Goal: Task Accomplishment & Management: Complete application form

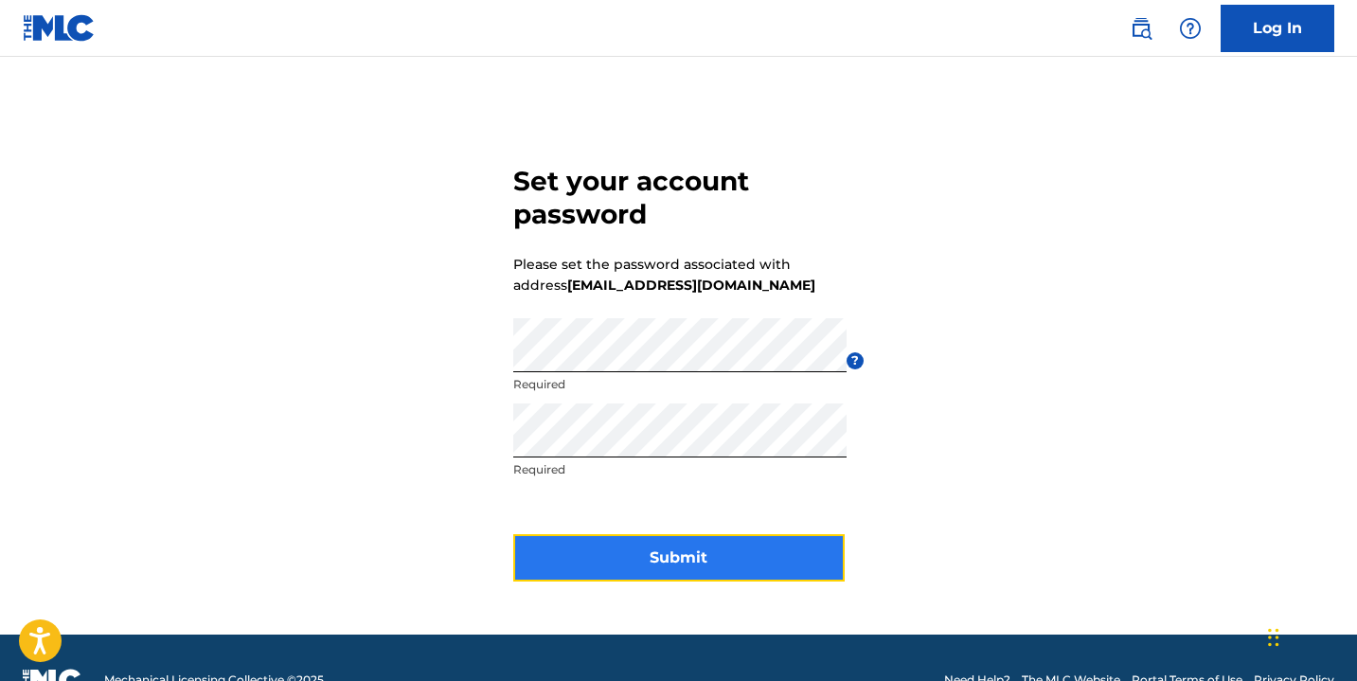
click at [682, 557] on button "Submit" at bounding box center [678, 557] width 331 height 47
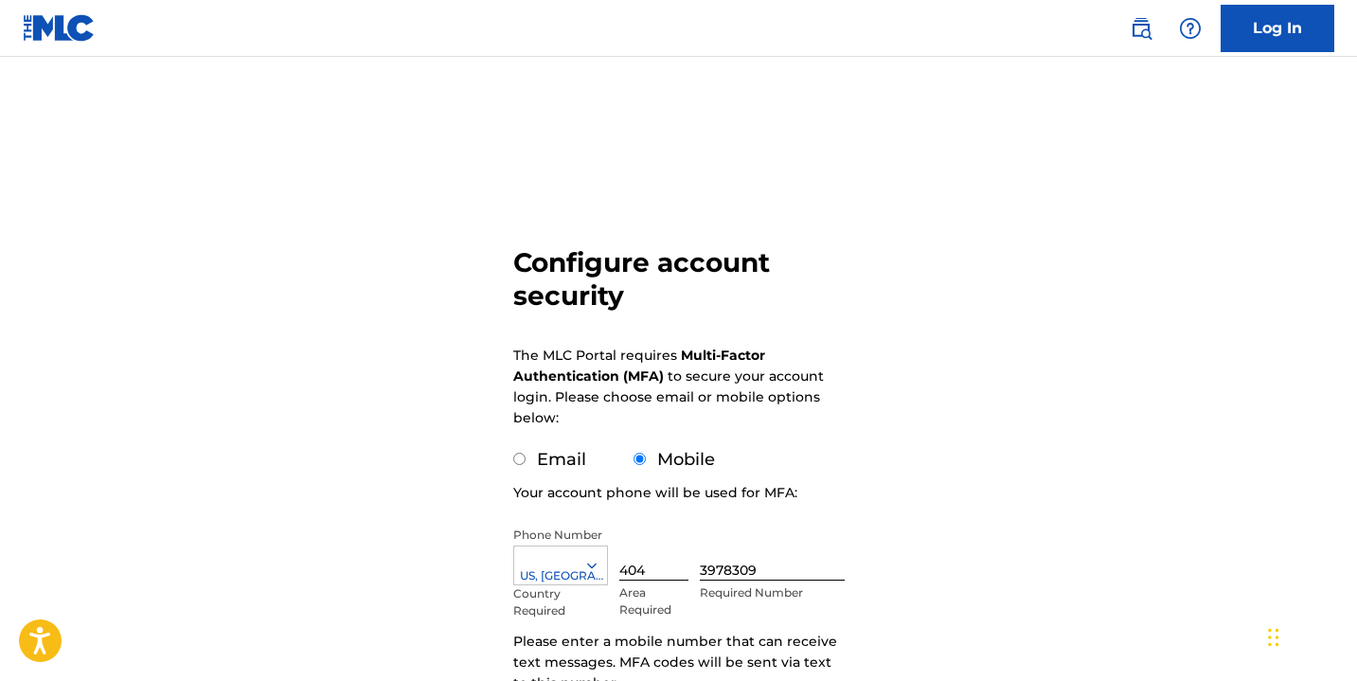
click at [734, 194] on form "Configure account security The MLC Portal requires Multi-Factor Authentication …" at bounding box center [678, 462] width 331 height 716
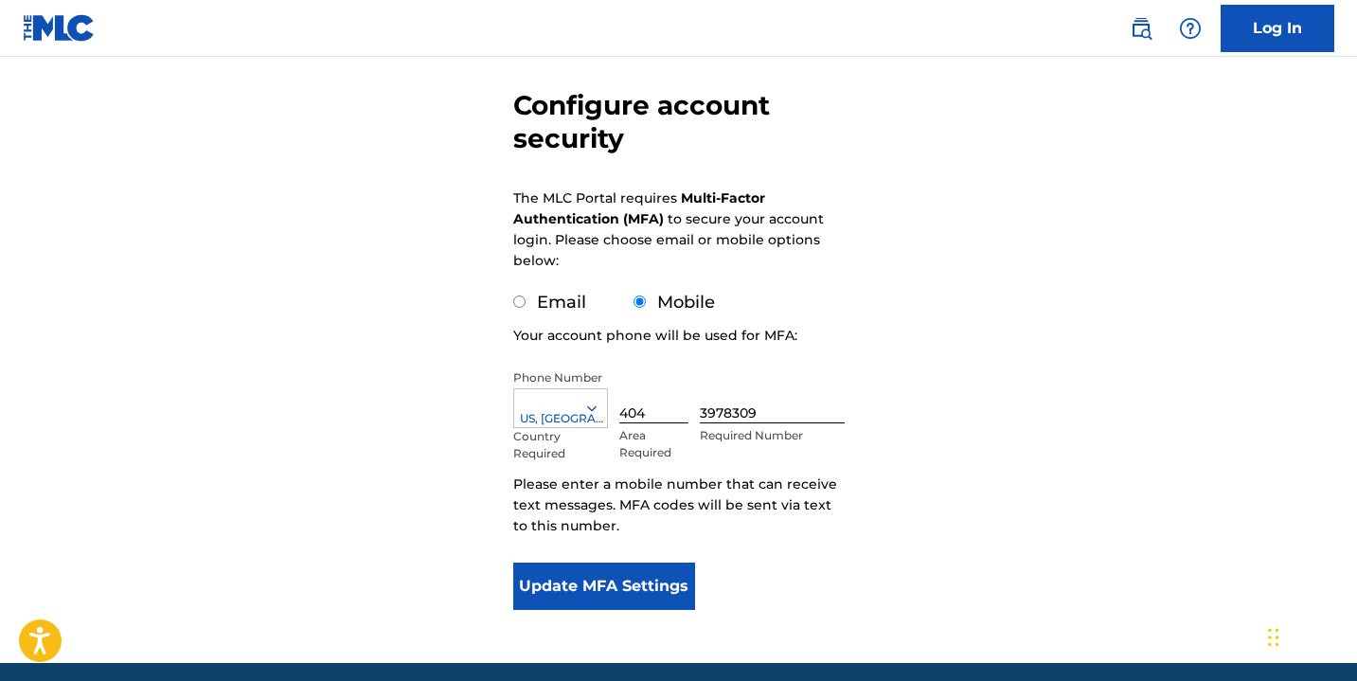
scroll to position [155, 0]
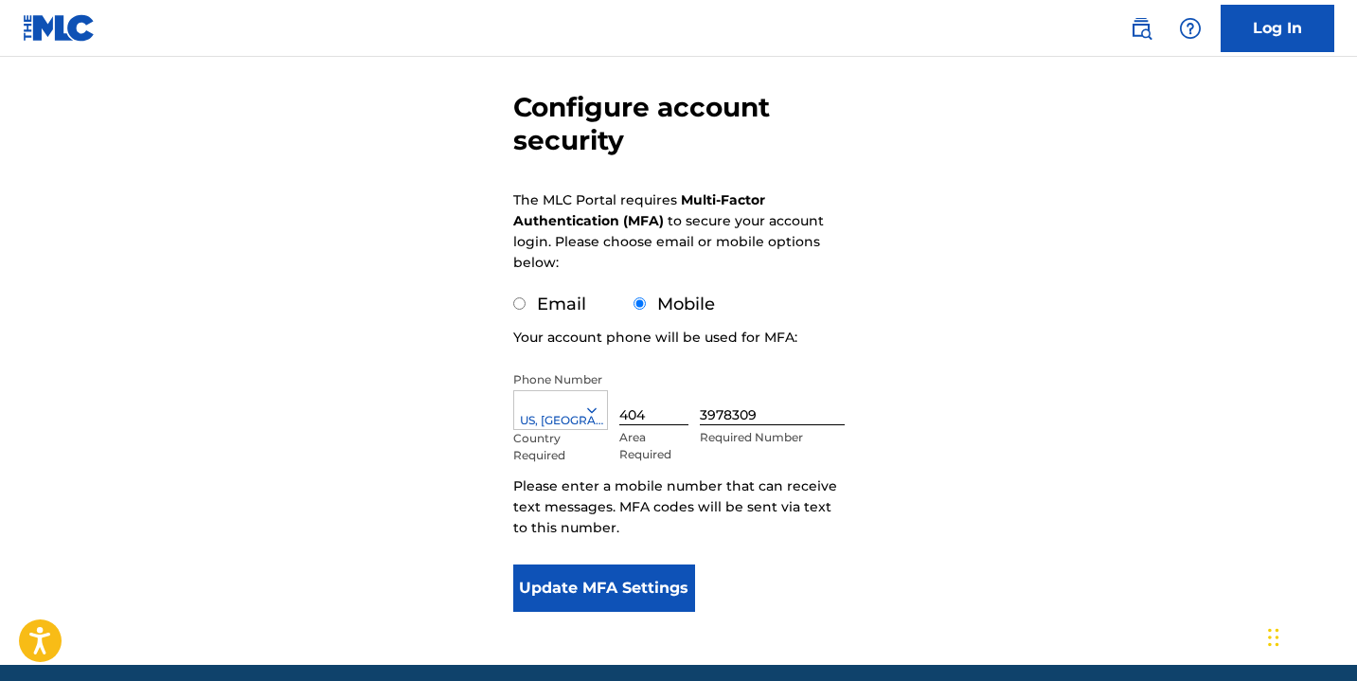
click at [952, 380] on div "Configure account security The MLC Portal requires Multi-Factor Authentication …" at bounding box center [678, 307] width 1325 height 716
click at [621, 586] on button "Update MFA Settings" at bounding box center [604, 587] width 183 height 47
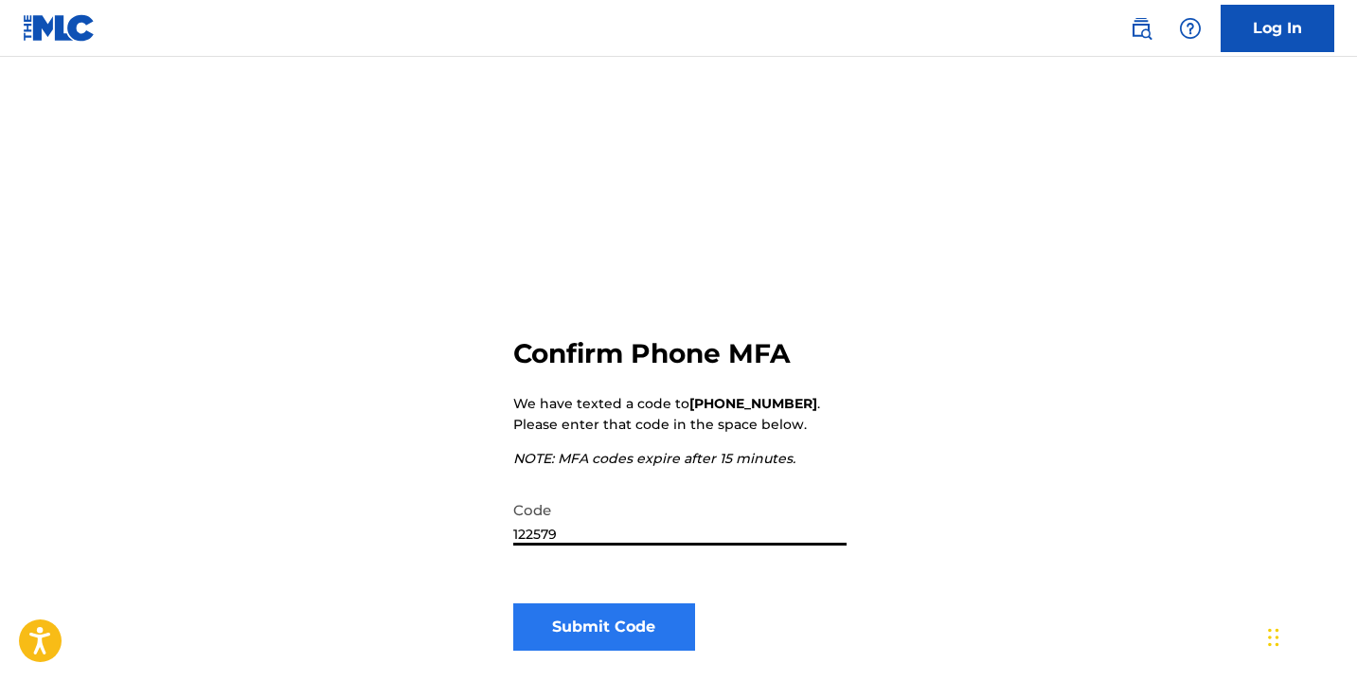
type input "122579"
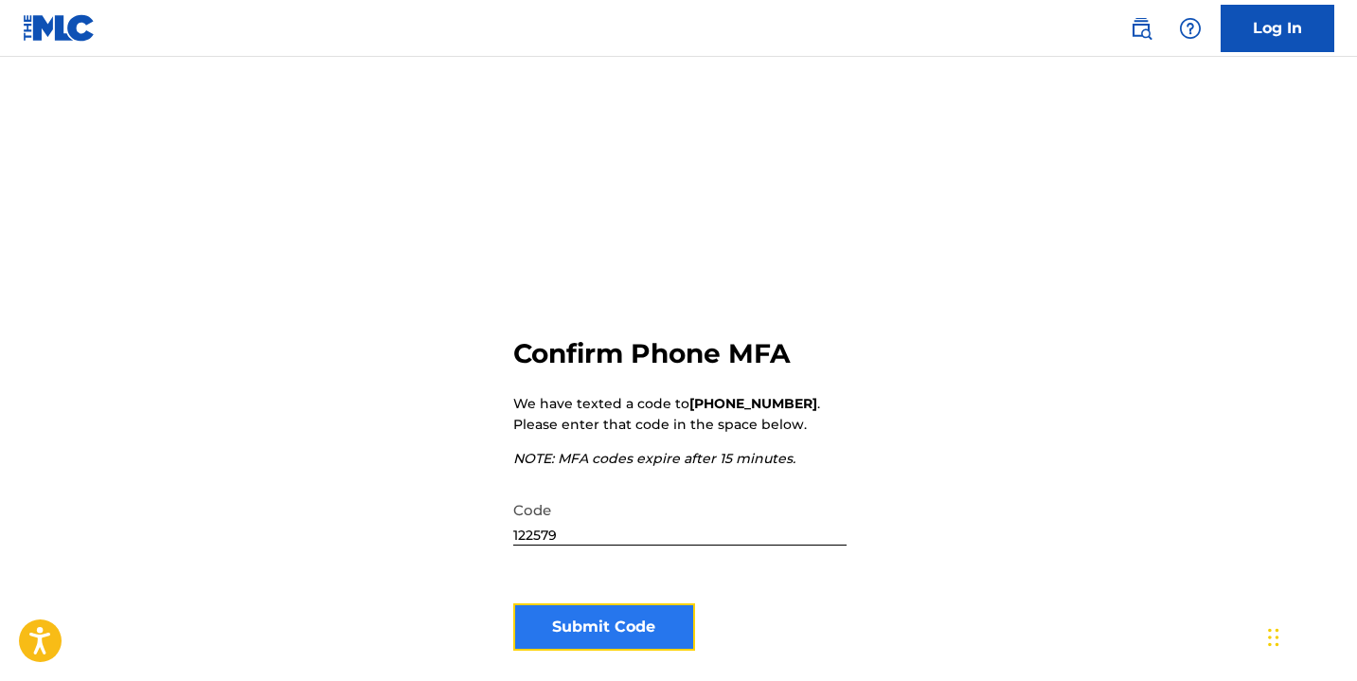
click at [619, 621] on button "Submit Code" at bounding box center [604, 626] width 183 height 47
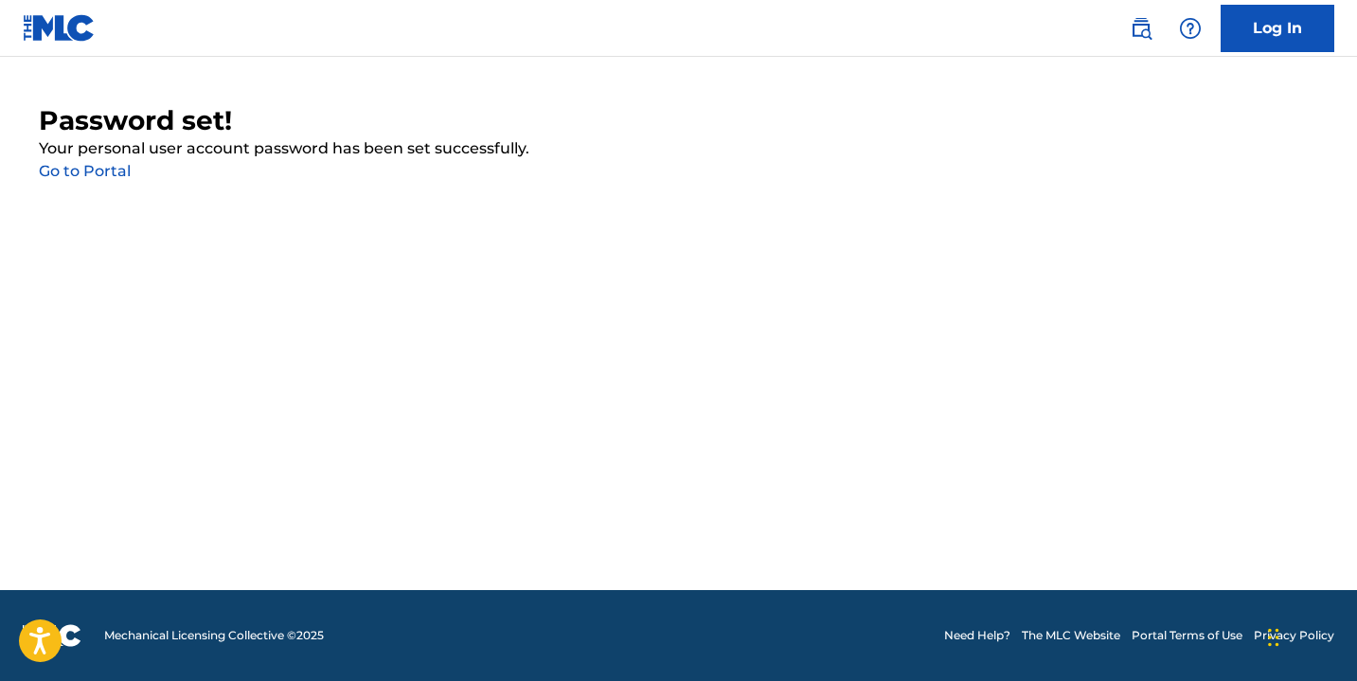
click at [98, 177] on link "Go to Portal" at bounding box center [85, 171] width 92 height 18
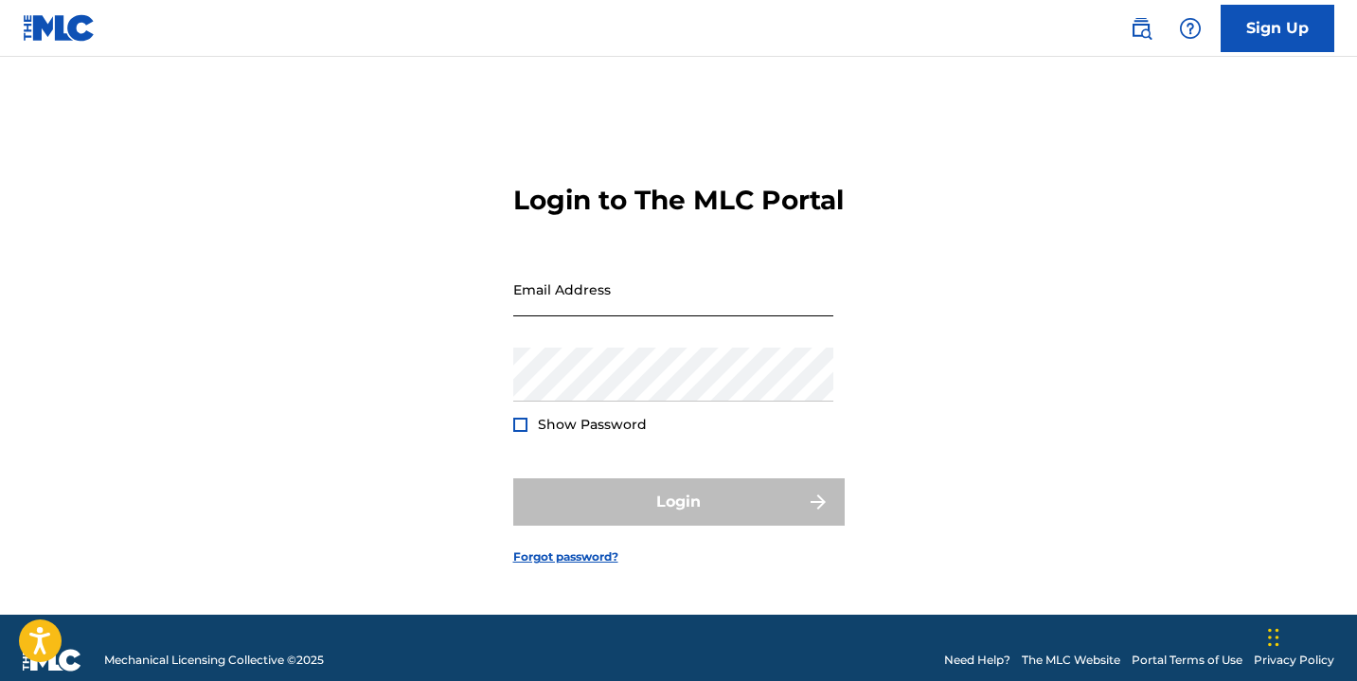
click at [575, 316] on input "Email Address" at bounding box center [673, 289] width 320 height 54
type input "[EMAIL_ADDRESS][DOMAIN_NAME]"
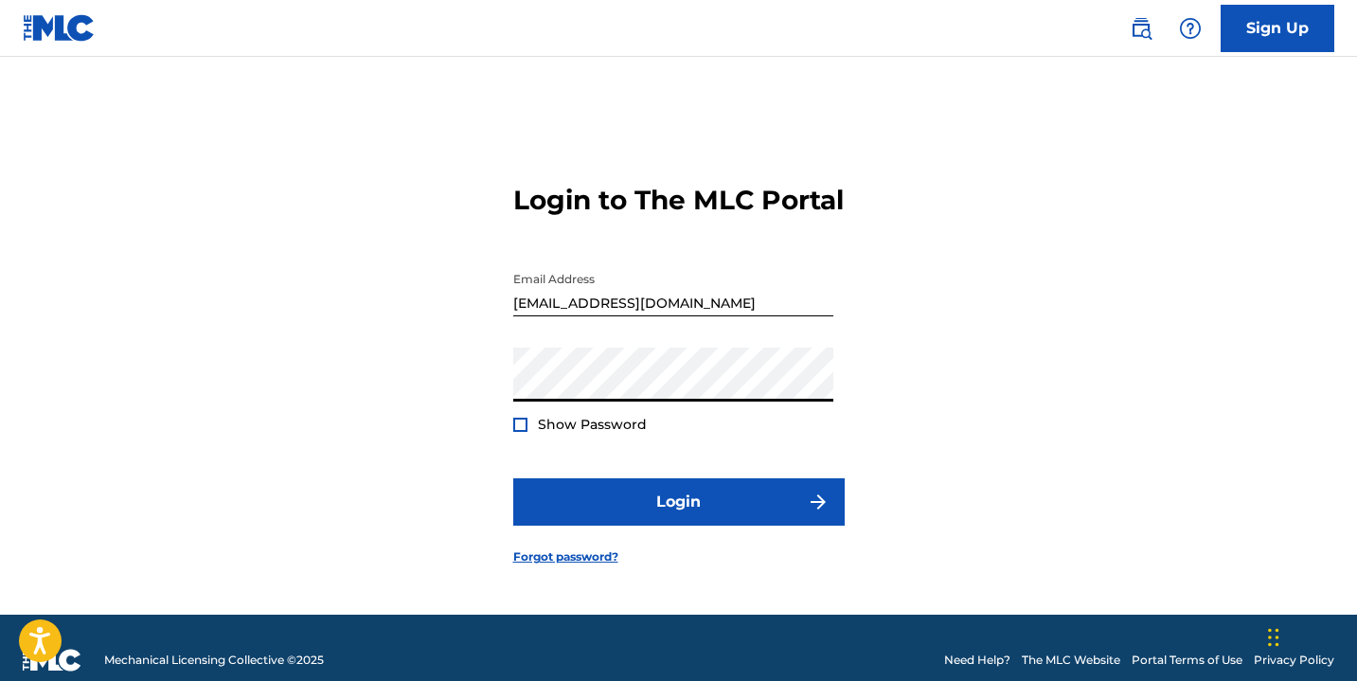
click at [522, 432] on div at bounding box center [520, 425] width 14 height 14
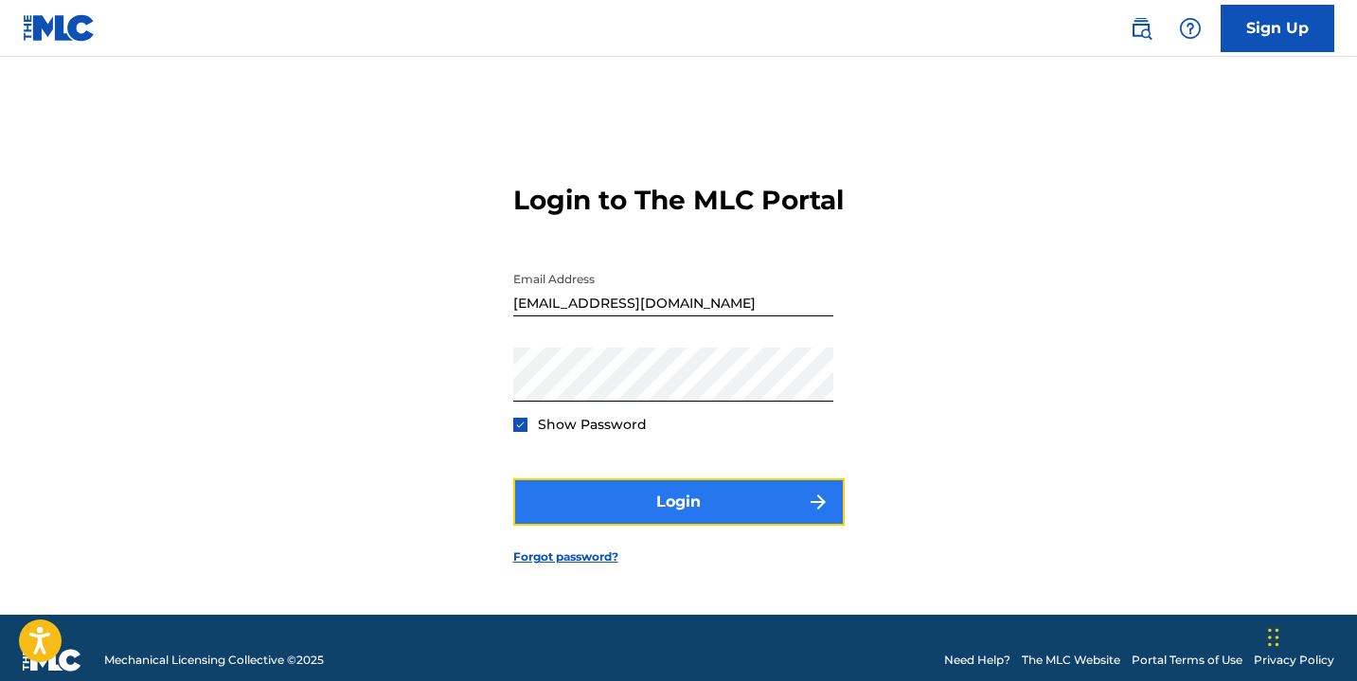
click at [628, 521] on button "Login" at bounding box center [678, 501] width 331 height 47
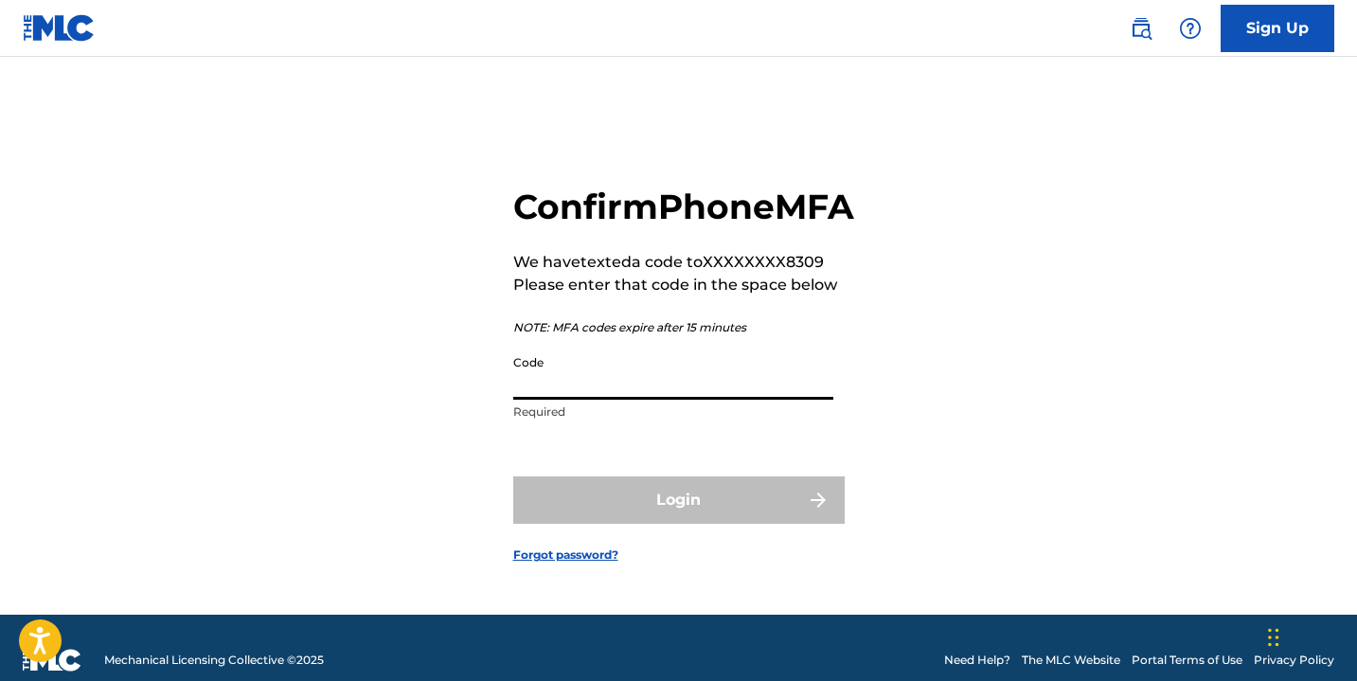
click at [566, 400] on input "Code" at bounding box center [673, 373] width 320 height 54
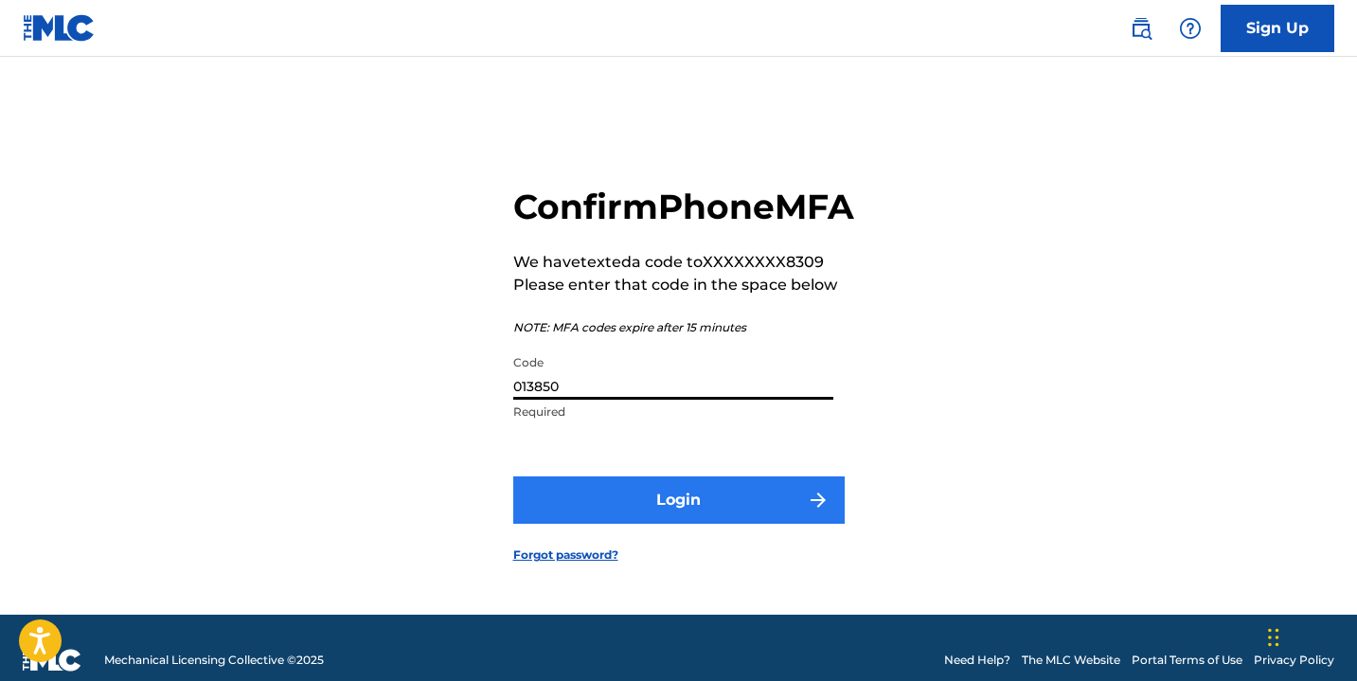
type input "013850"
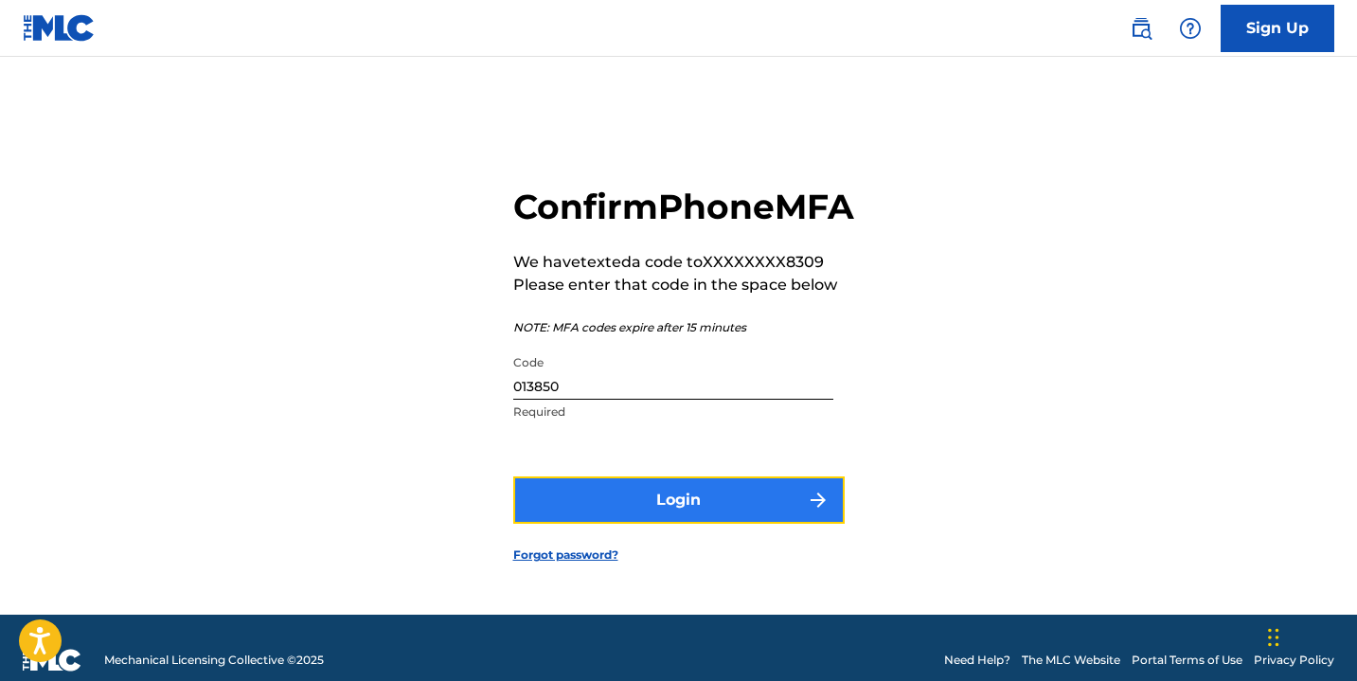
click at [646, 521] on button "Login" at bounding box center [678, 499] width 331 height 47
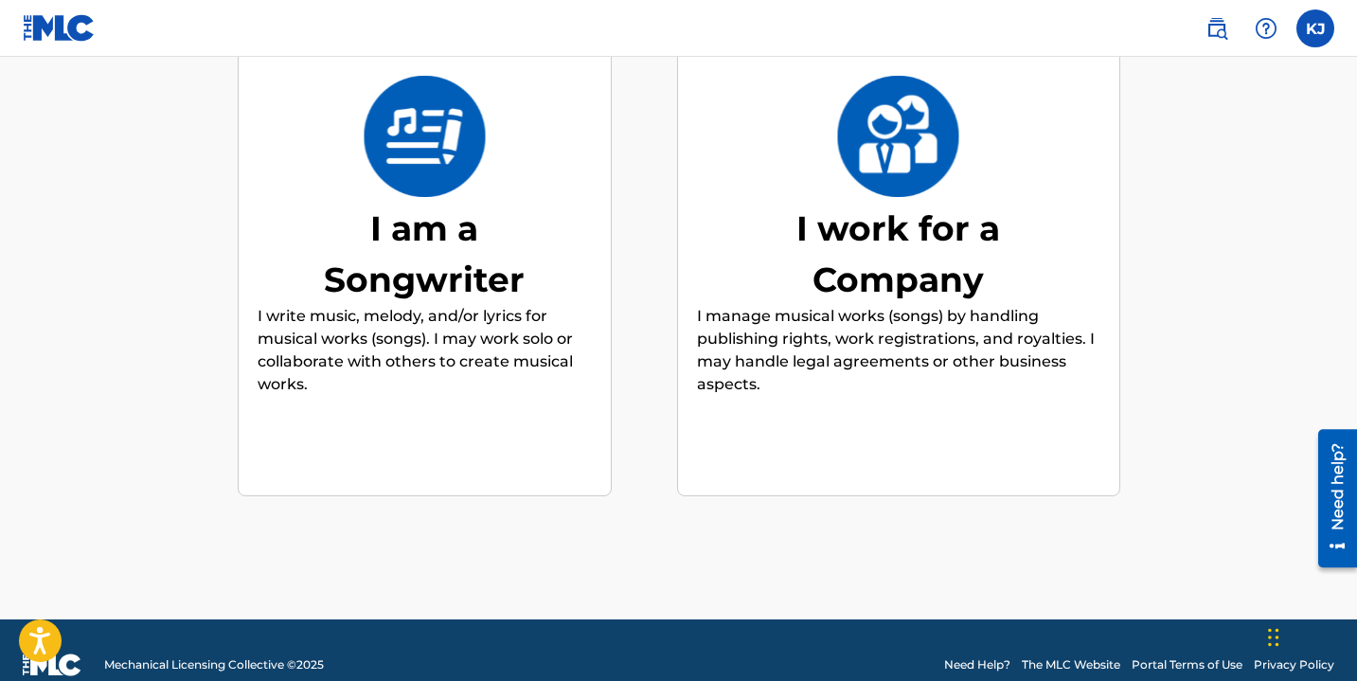
scroll to position [223, 0]
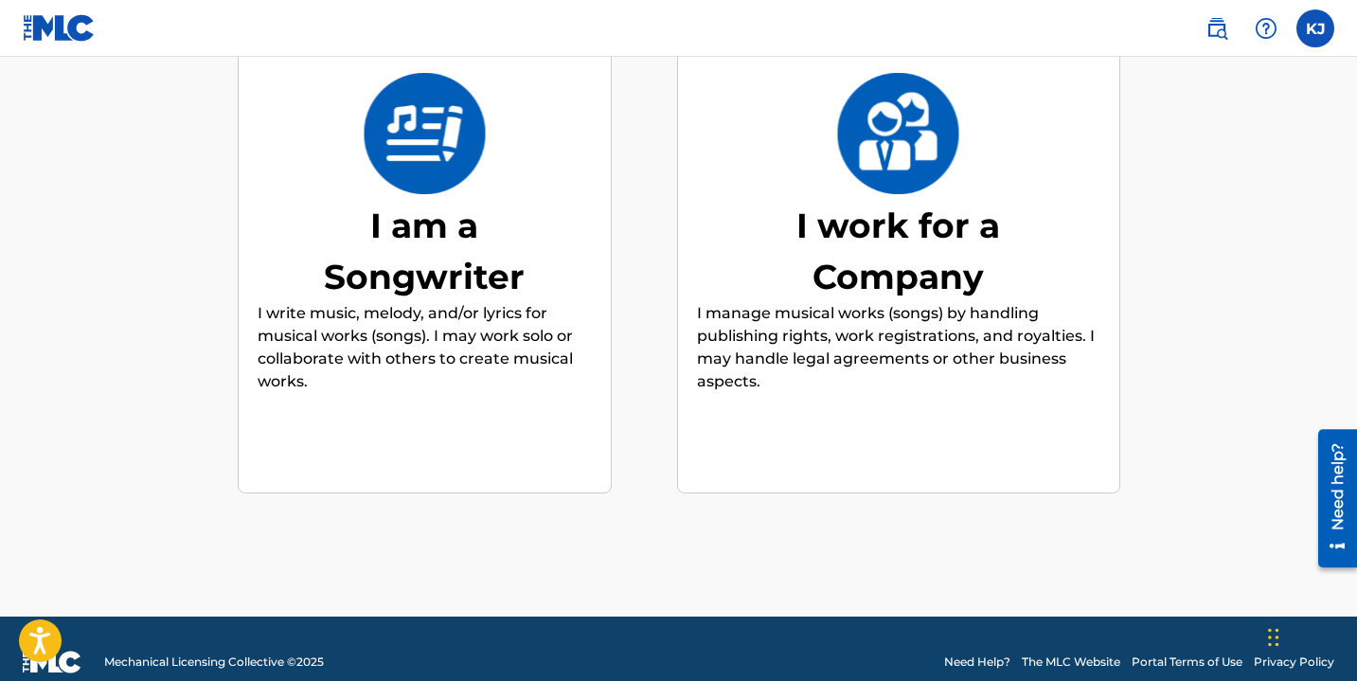
click at [515, 356] on p "I write music, melody, and/or lyrics for musical works (songs). I may work solo…" at bounding box center [425, 347] width 334 height 91
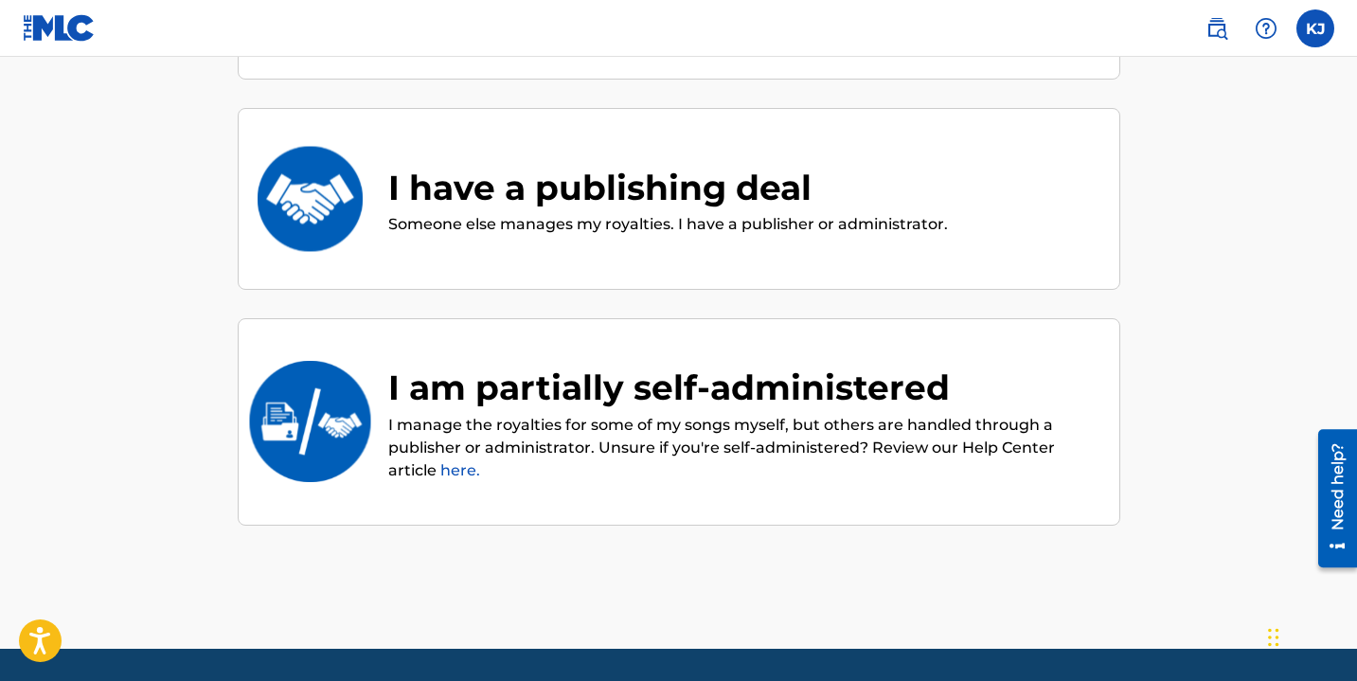
scroll to position [378, 0]
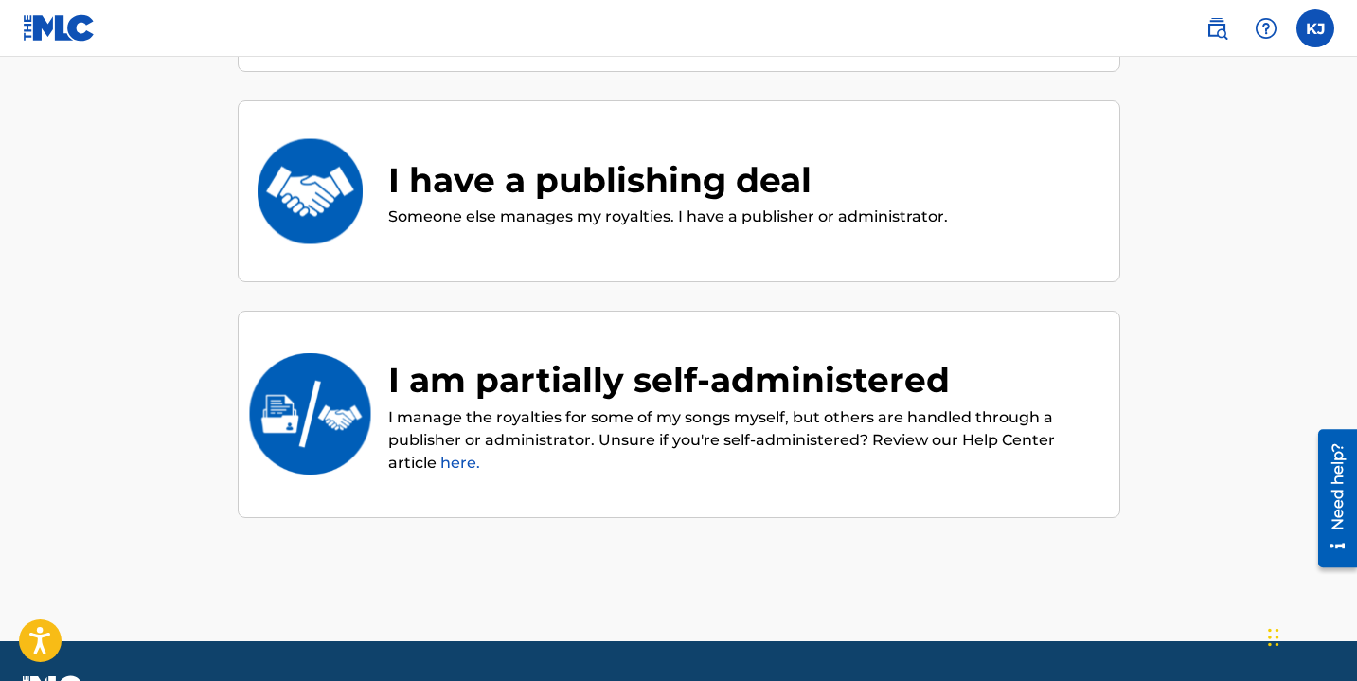
click at [453, 456] on link "here." at bounding box center [460, 463] width 40 height 18
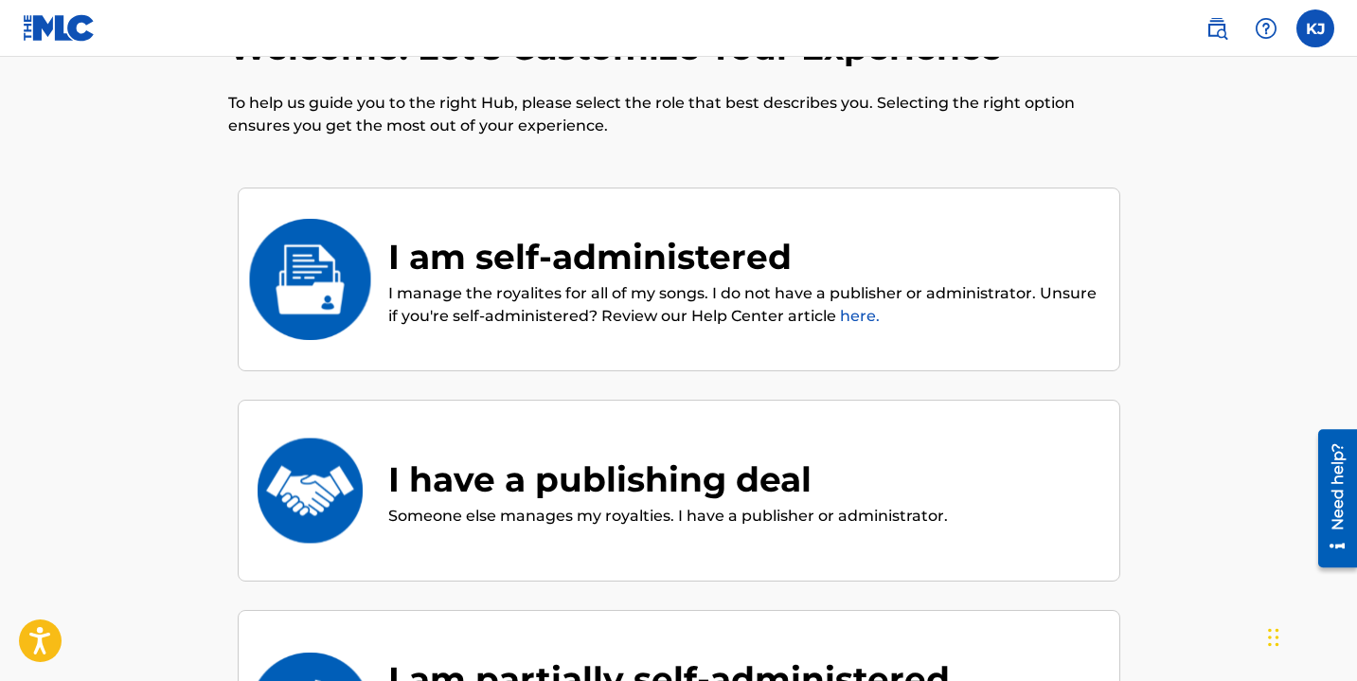
scroll to position [66, 0]
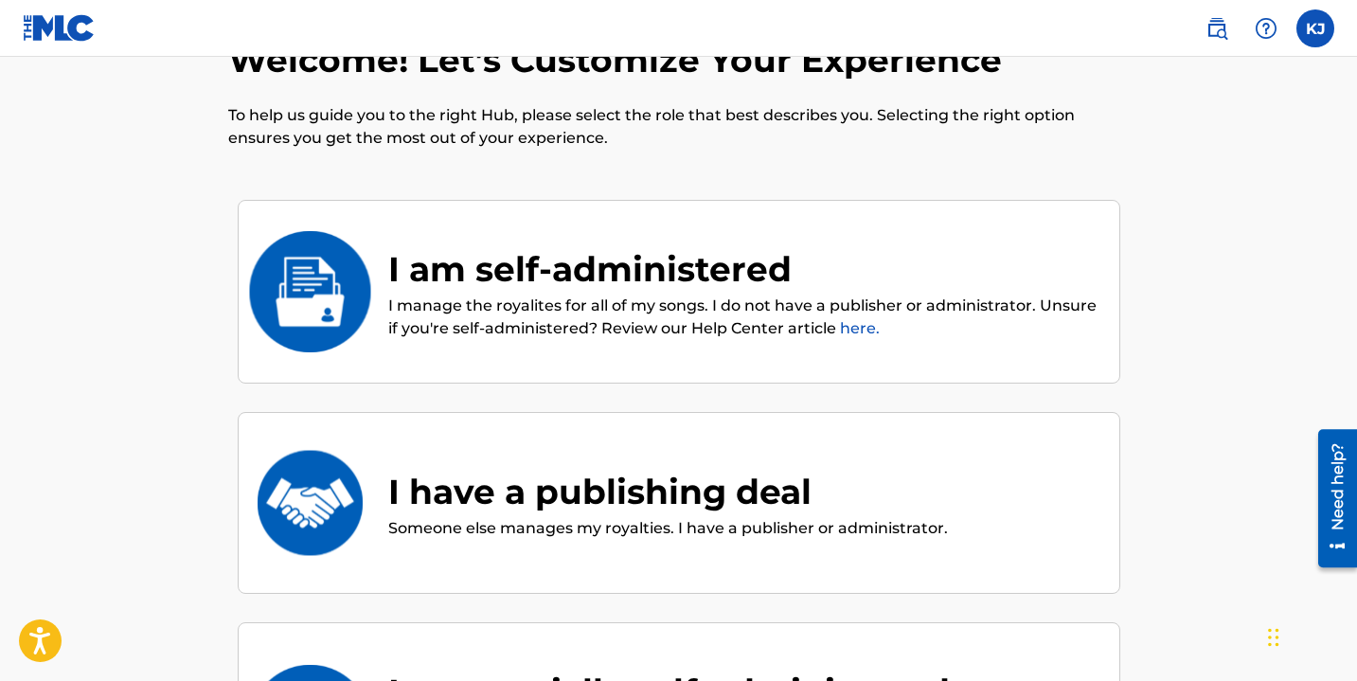
click at [643, 272] on div "I am self-administered" at bounding box center [744, 268] width 712 height 51
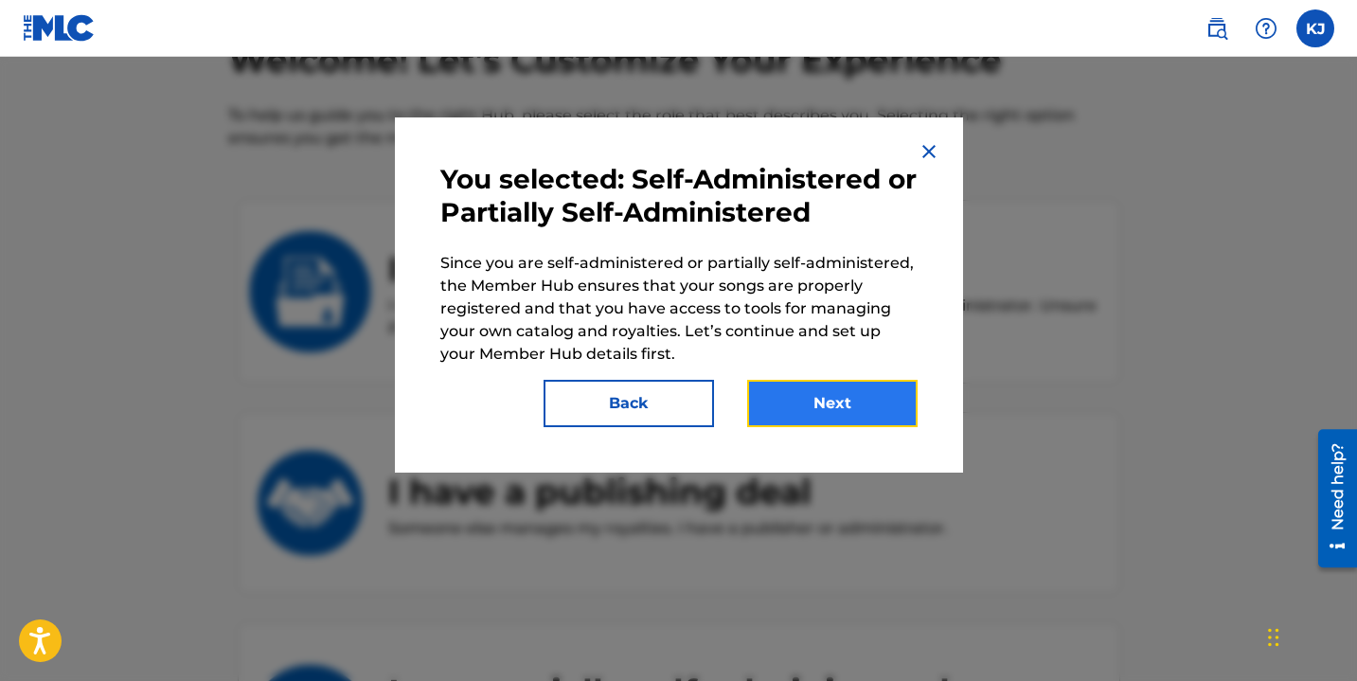
click at [792, 397] on button "Next" at bounding box center [832, 403] width 170 height 47
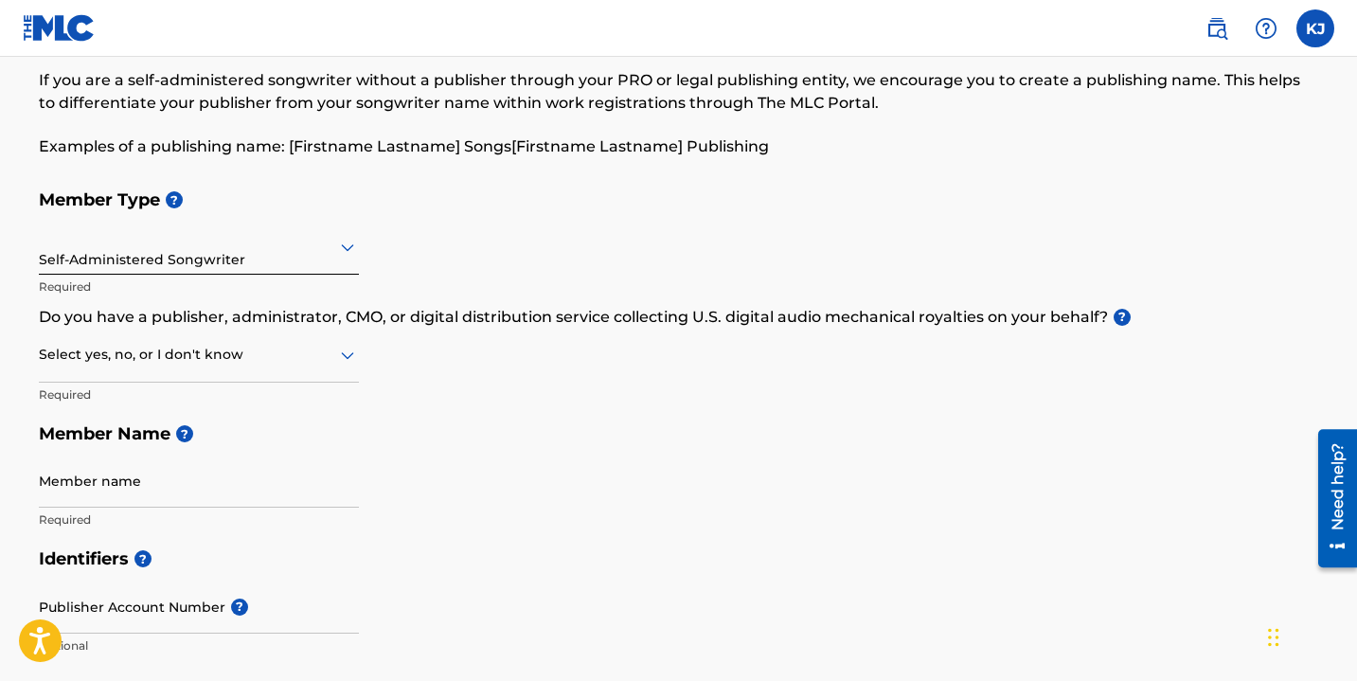
scroll to position [95, 0]
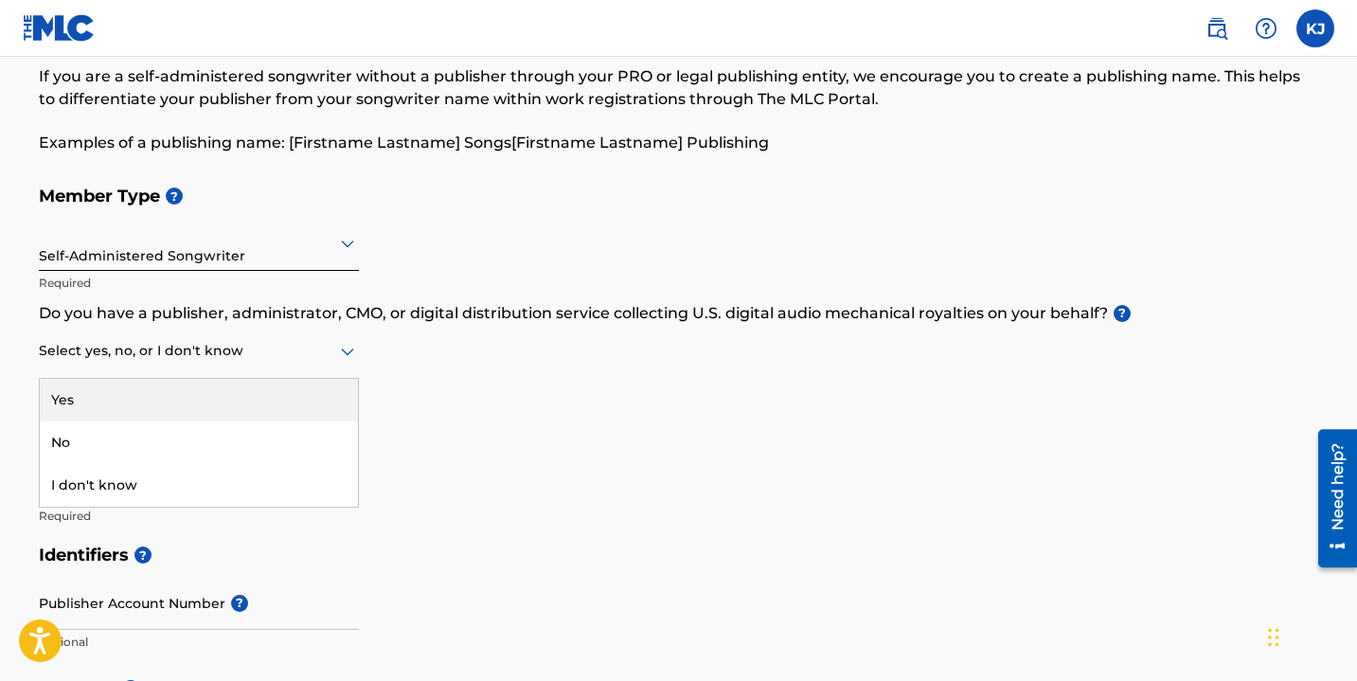
click at [355, 356] on icon at bounding box center [347, 351] width 23 height 23
click at [460, 378] on div "Member Type ? Self-Administered Songwriter Required Do you have a publisher, ad…" at bounding box center [679, 355] width 1280 height 359
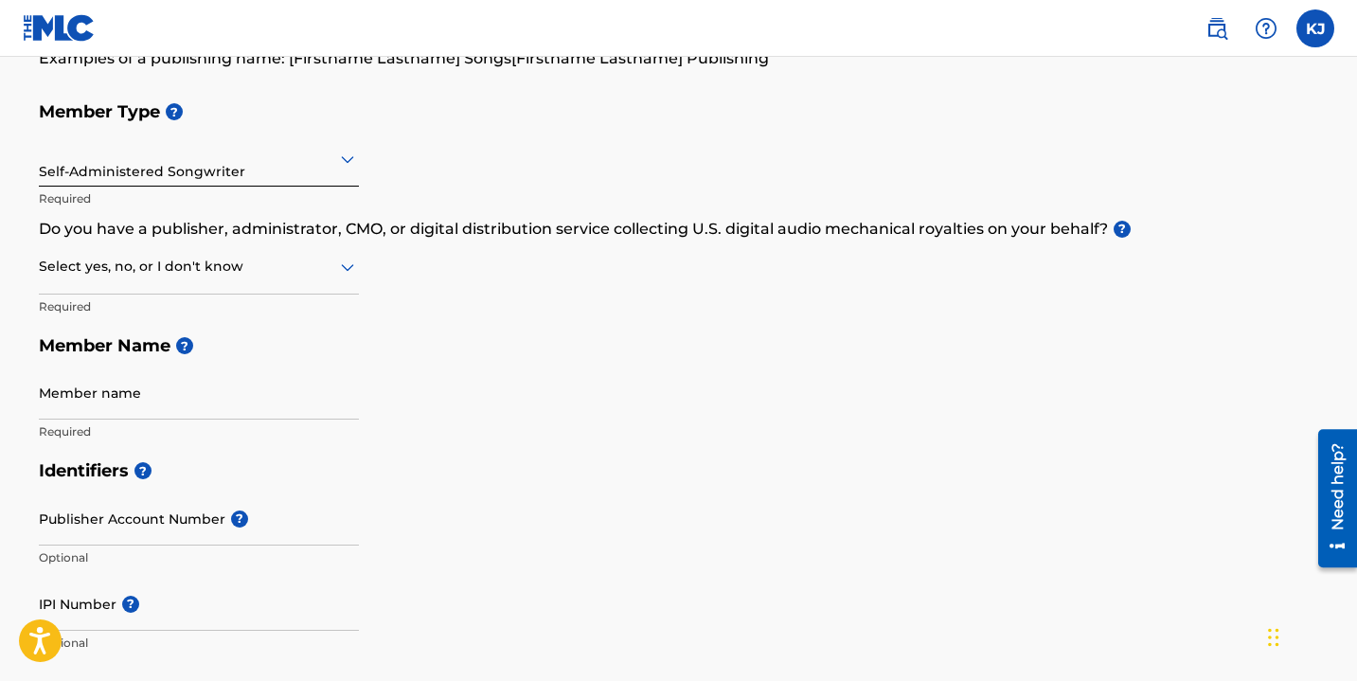
scroll to position [180, 0]
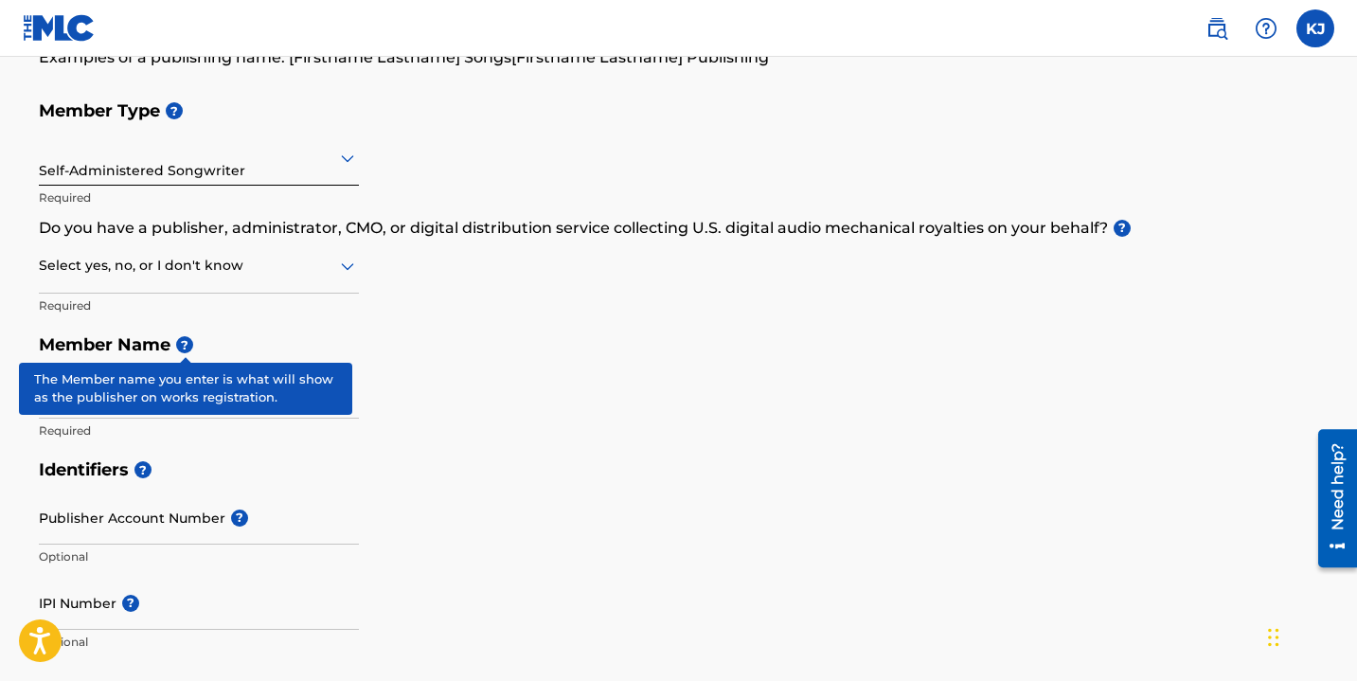
click at [187, 347] on span "?" at bounding box center [184, 344] width 17 height 17
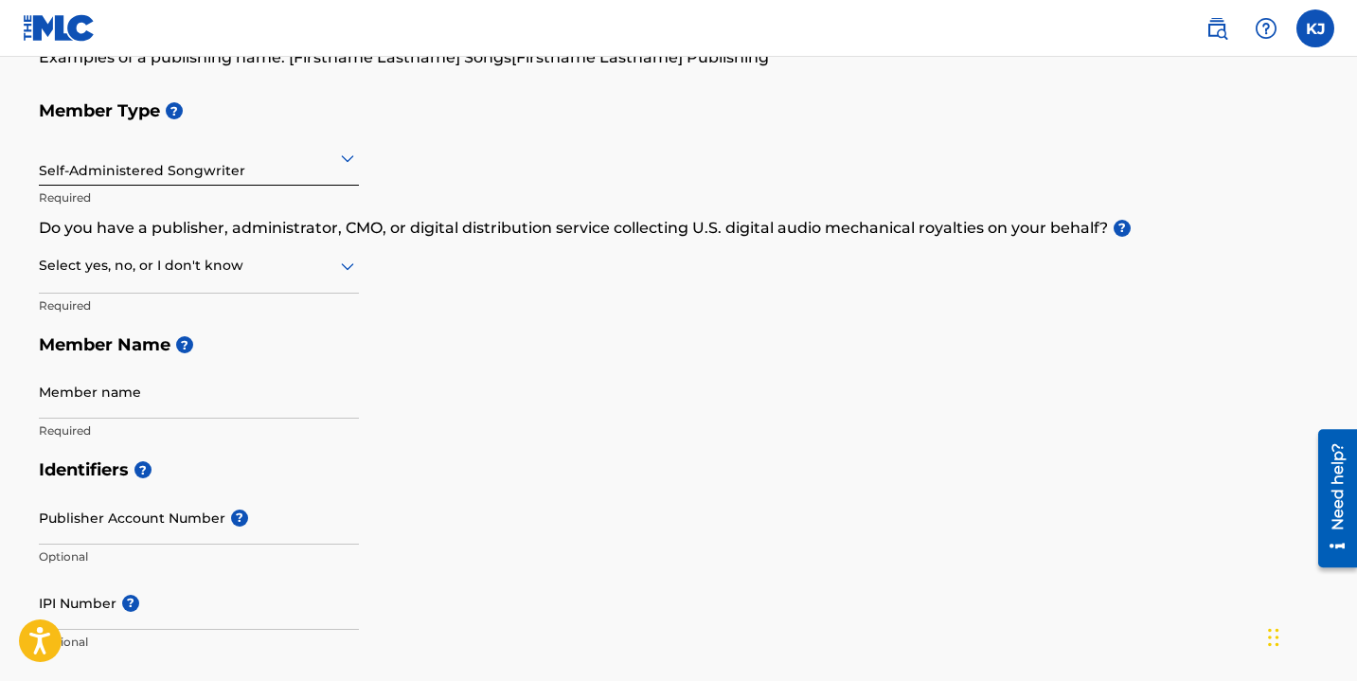
click at [348, 273] on icon at bounding box center [347, 266] width 23 height 23
click at [164, 412] on div "I don't know" at bounding box center [199, 400] width 318 height 43
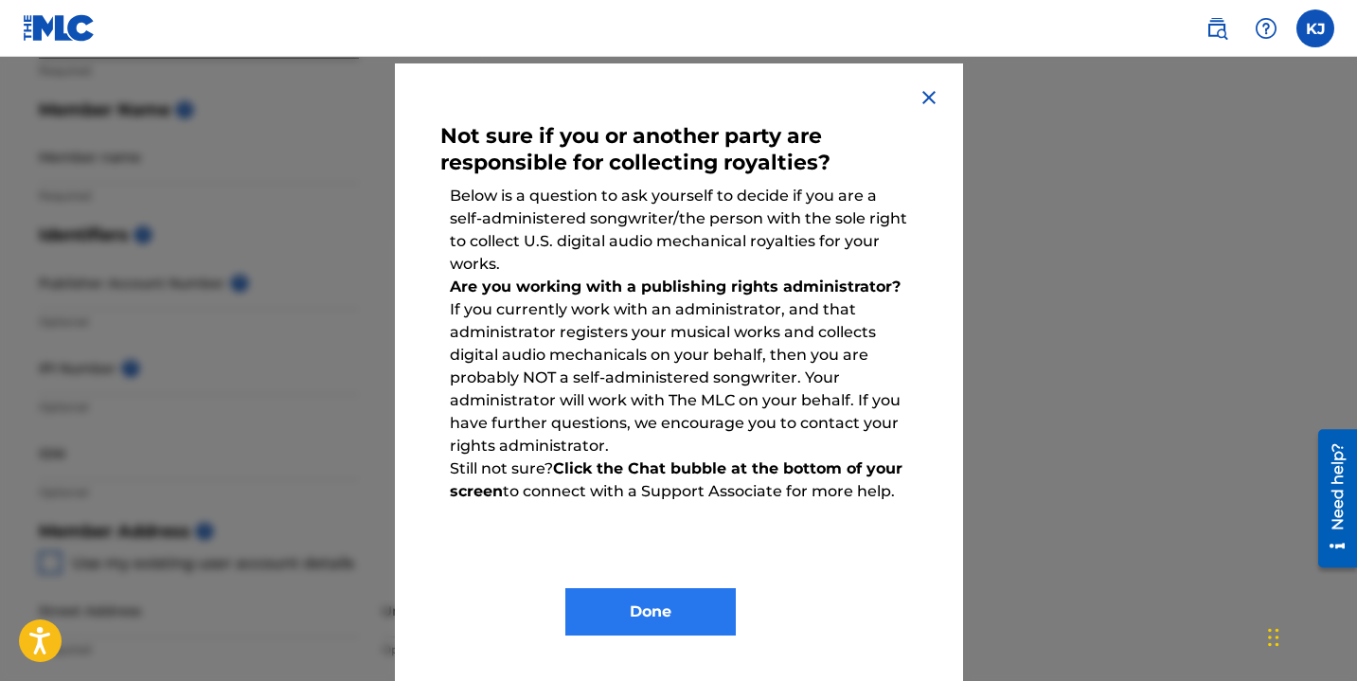
scroll to position [439, 0]
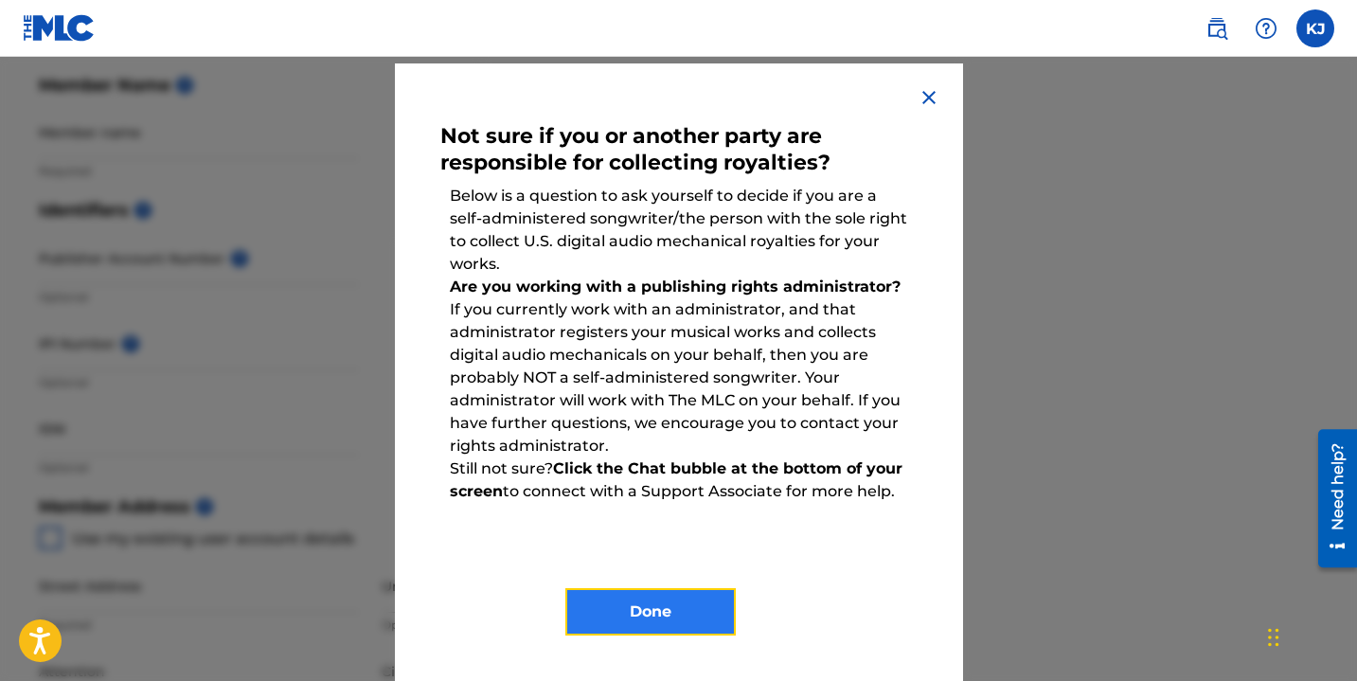
click at [622, 615] on button "Done" at bounding box center [650, 611] width 170 height 47
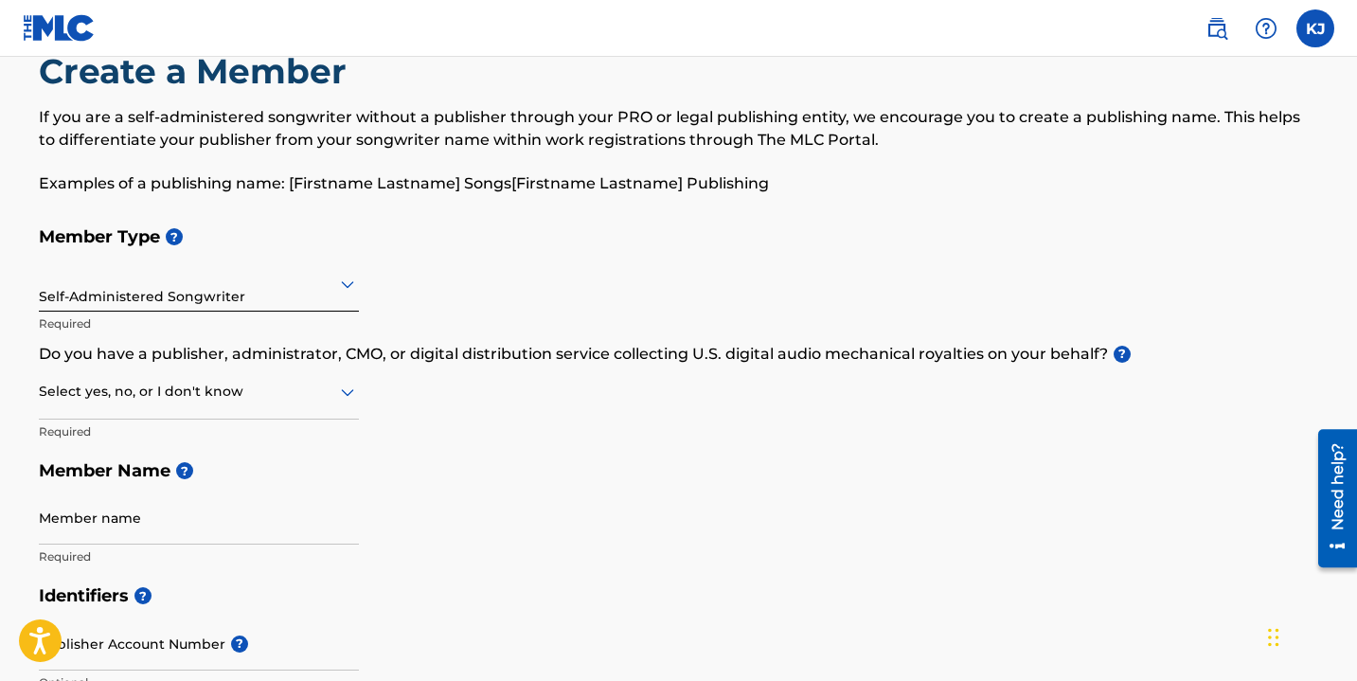
scroll to position [44, 0]
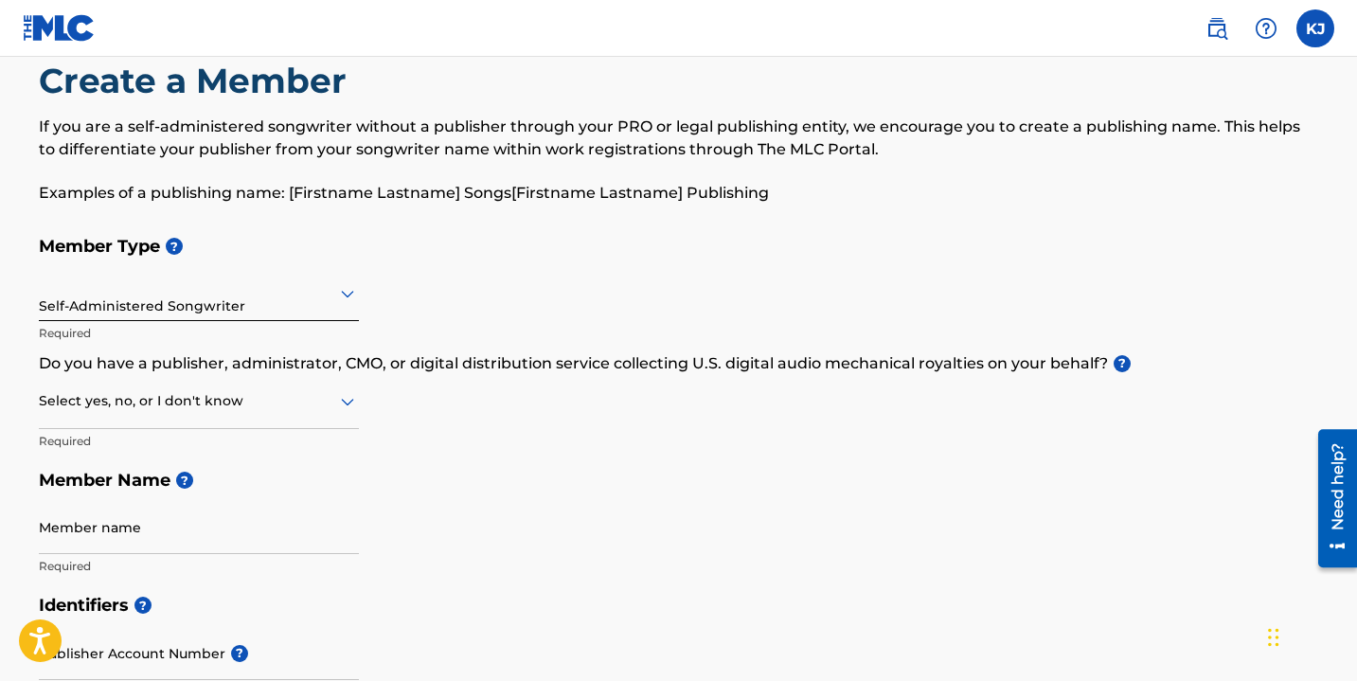
click at [352, 406] on icon at bounding box center [347, 401] width 23 height 23
click at [245, 497] on div "No" at bounding box center [199, 492] width 318 height 43
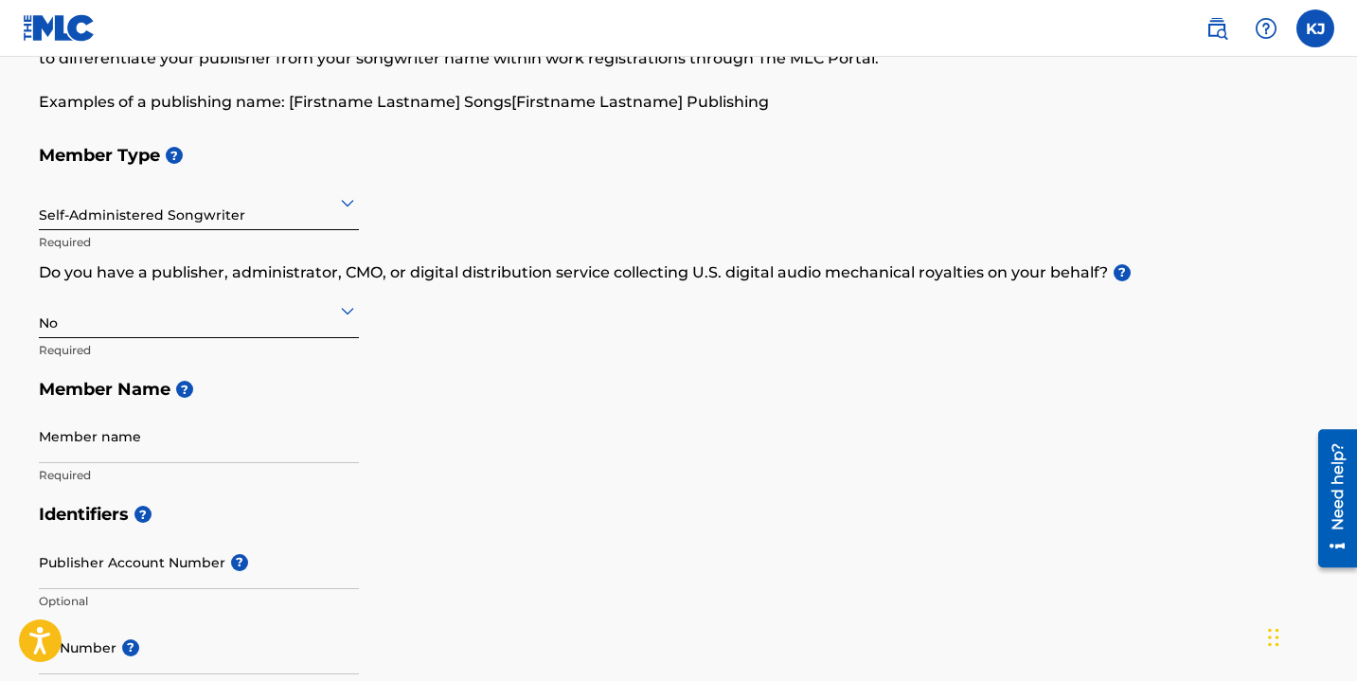
scroll to position [158, 0]
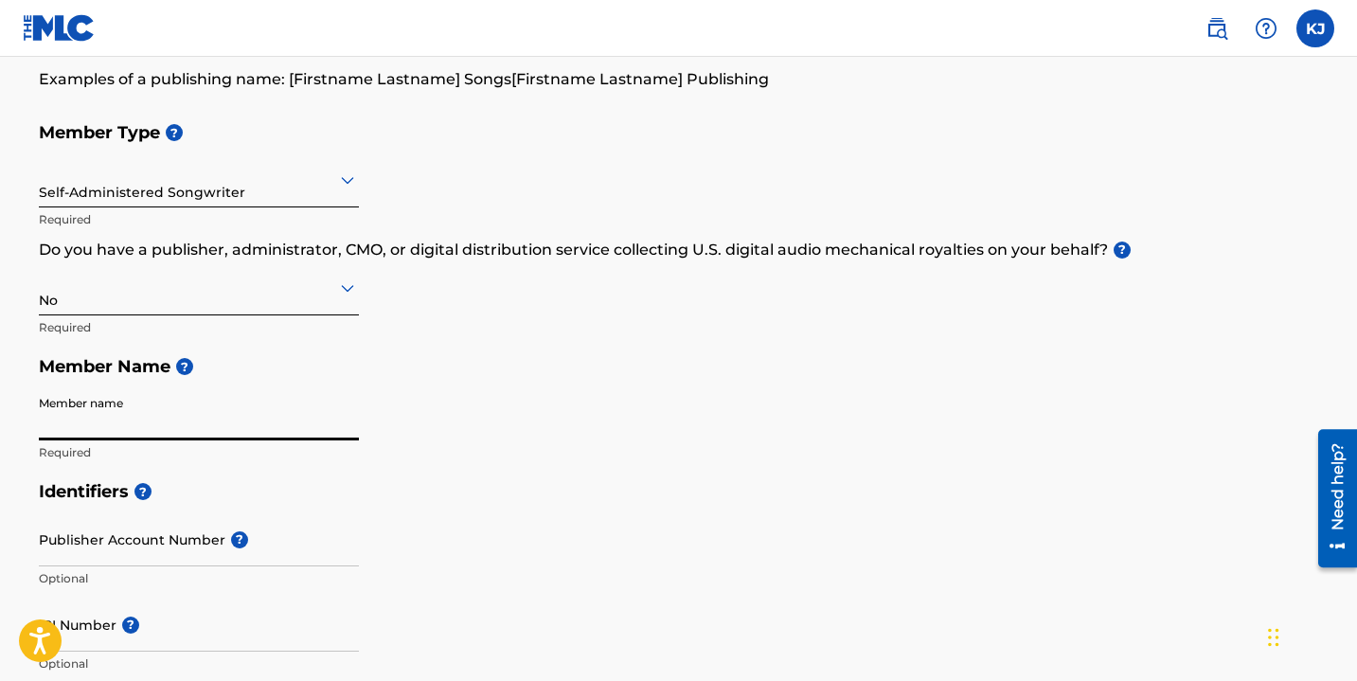
click at [119, 425] on input "Member name" at bounding box center [199, 413] width 320 height 54
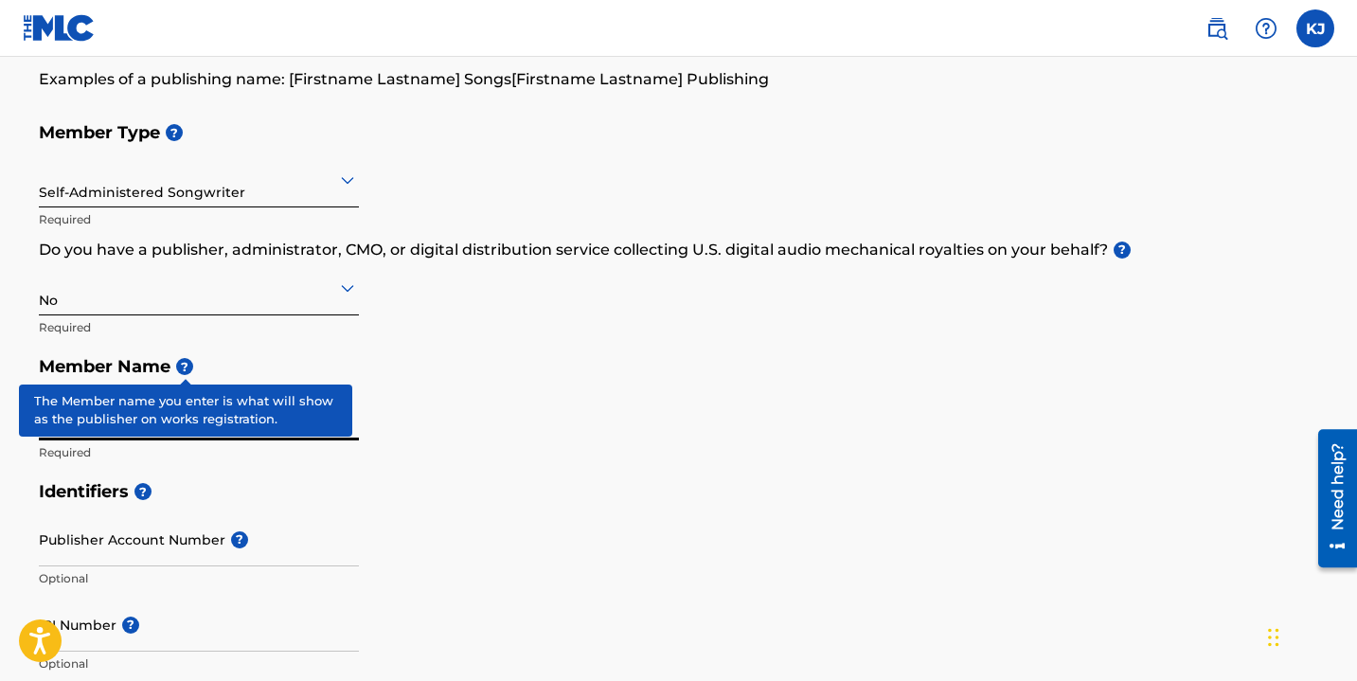
click at [182, 364] on span "?" at bounding box center [184, 366] width 17 height 17
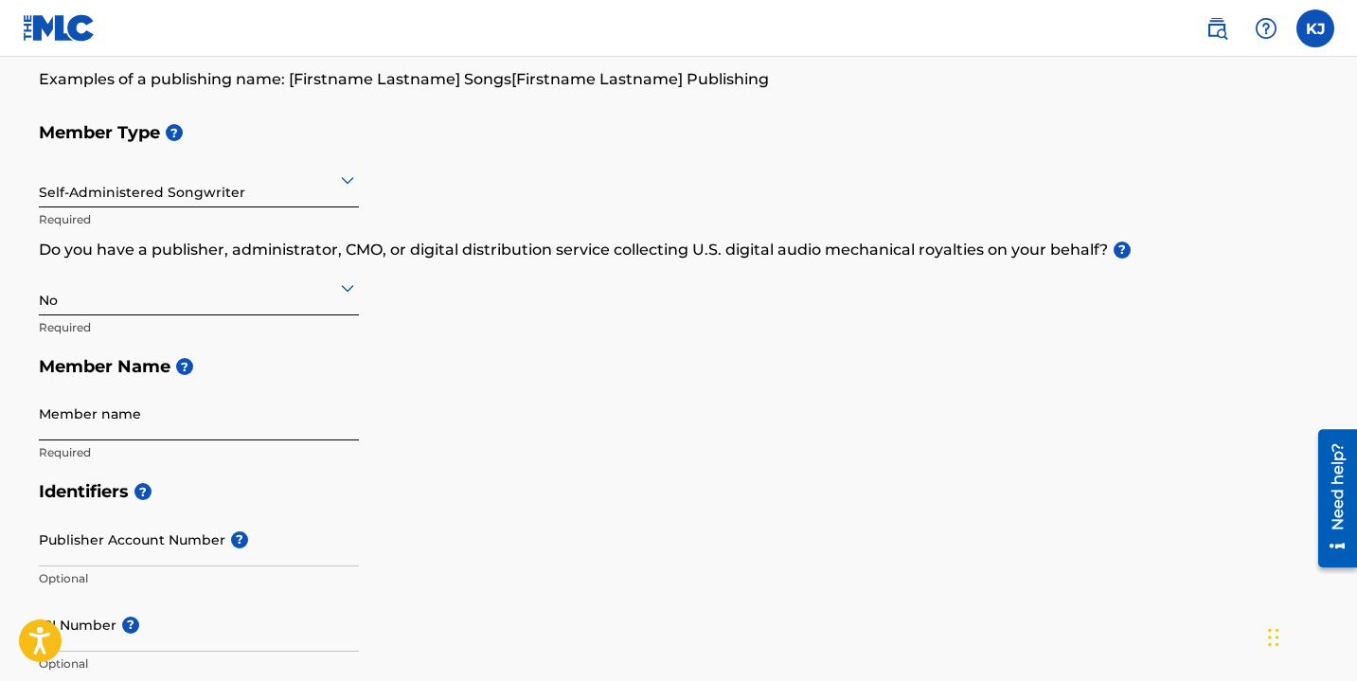
click at [96, 423] on input "Member name" at bounding box center [199, 413] width 320 height 54
type input "[PERSON_NAME]'s Kid Publishing"
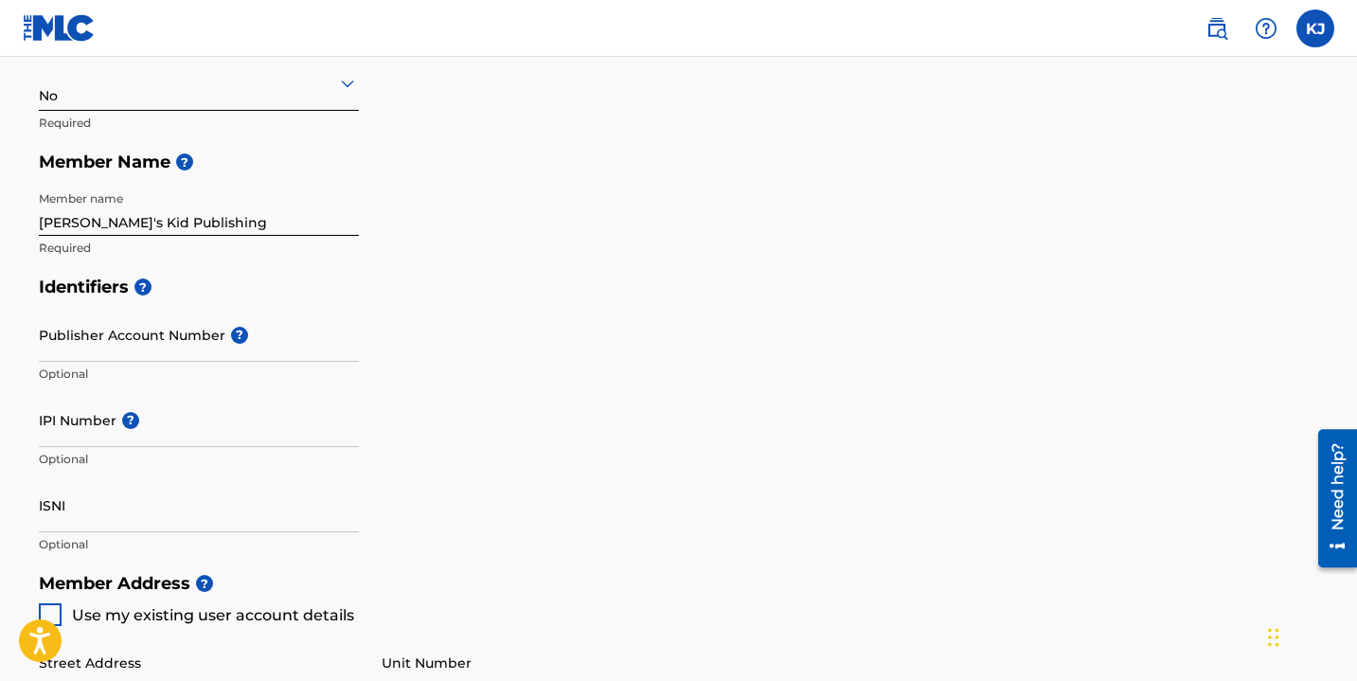
scroll to position [364, 0]
click at [91, 346] on input "Publisher Account Number ?" at bounding box center [199, 334] width 320 height 54
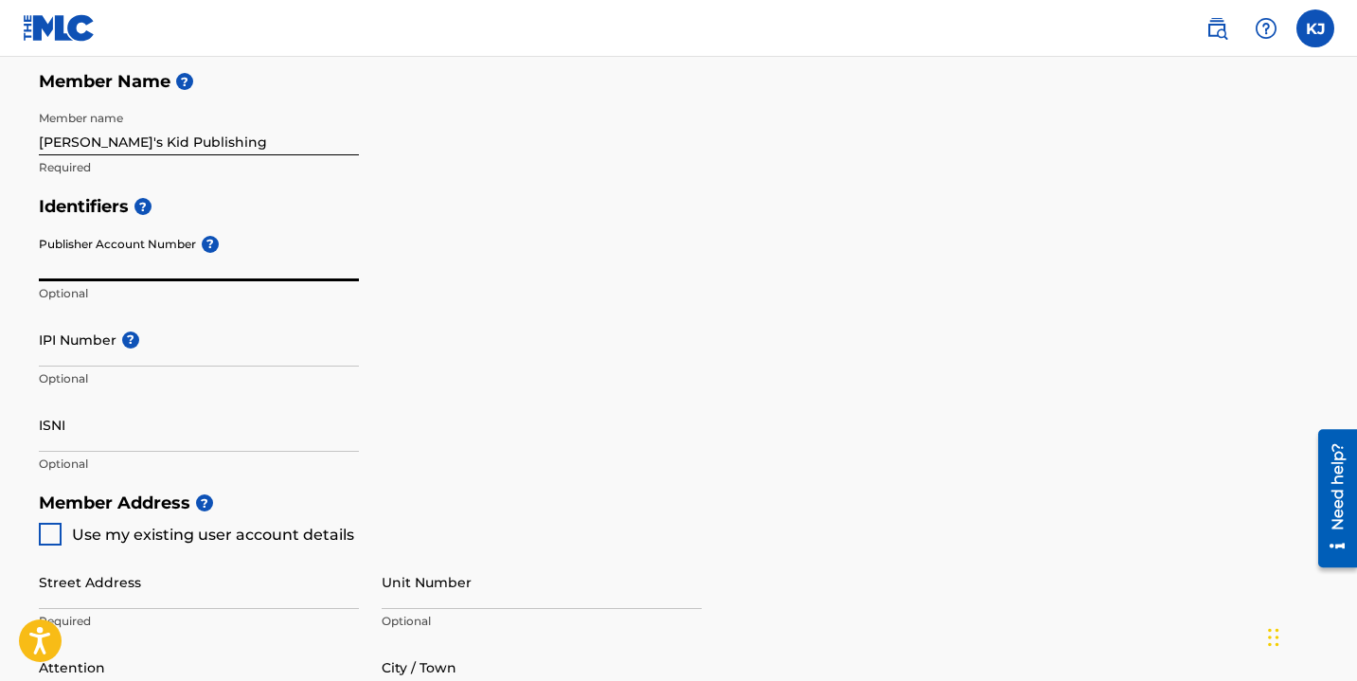
scroll to position [449, 0]
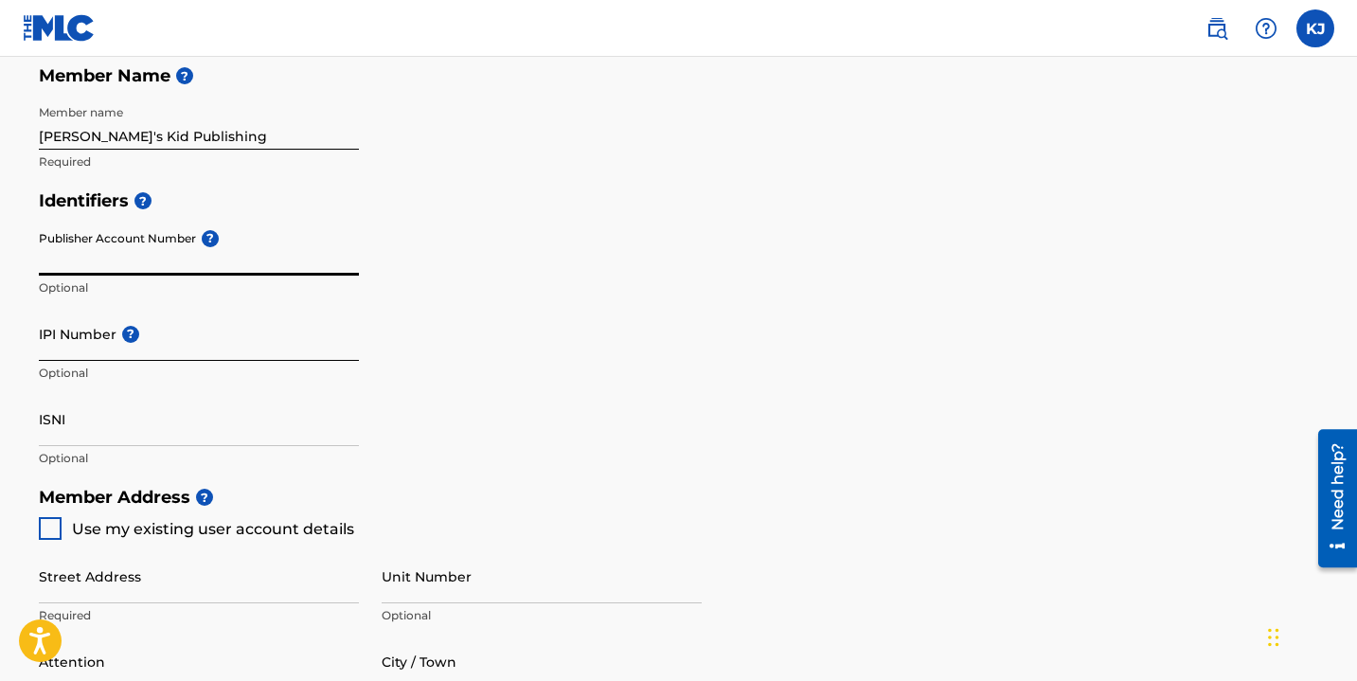
click at [82, 344] on input "IPI Number ?" at bounding box center [199, 334] width 320 height 54
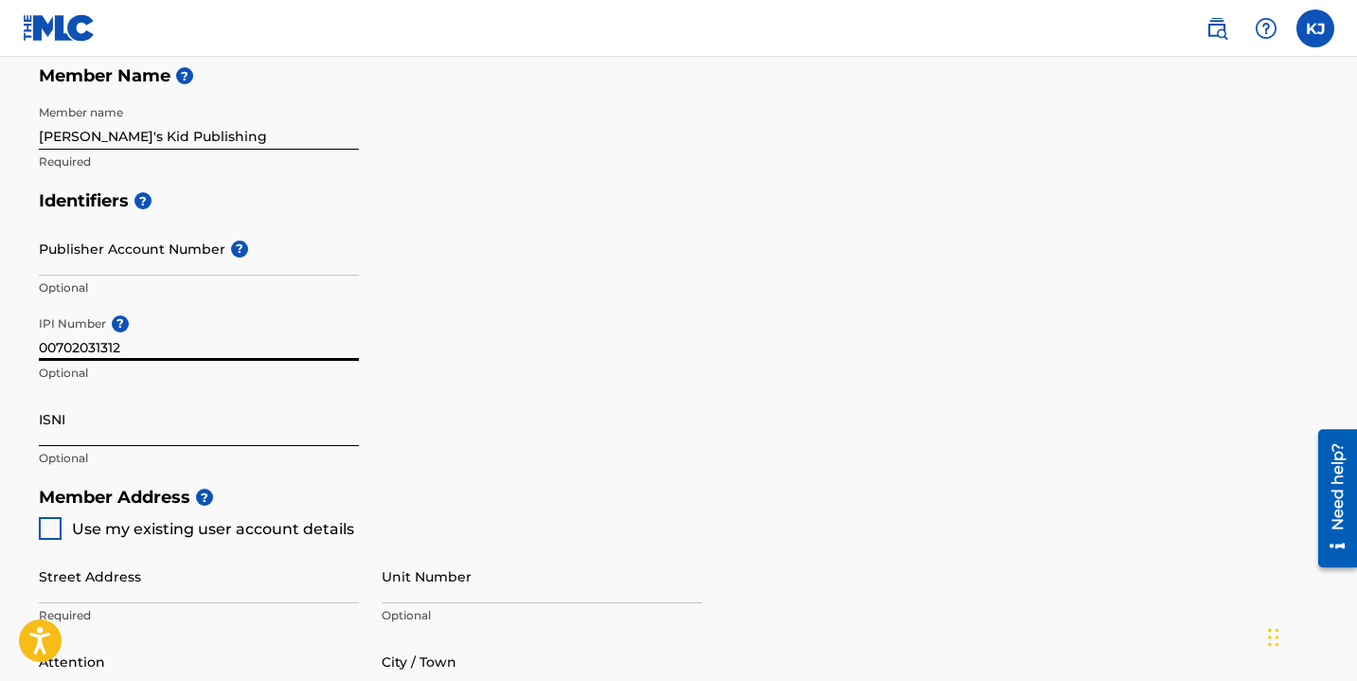
type input "00702031312"
click at [88, 433] on input "ISNI" at bounding box center [199, 419] width 320 height 54
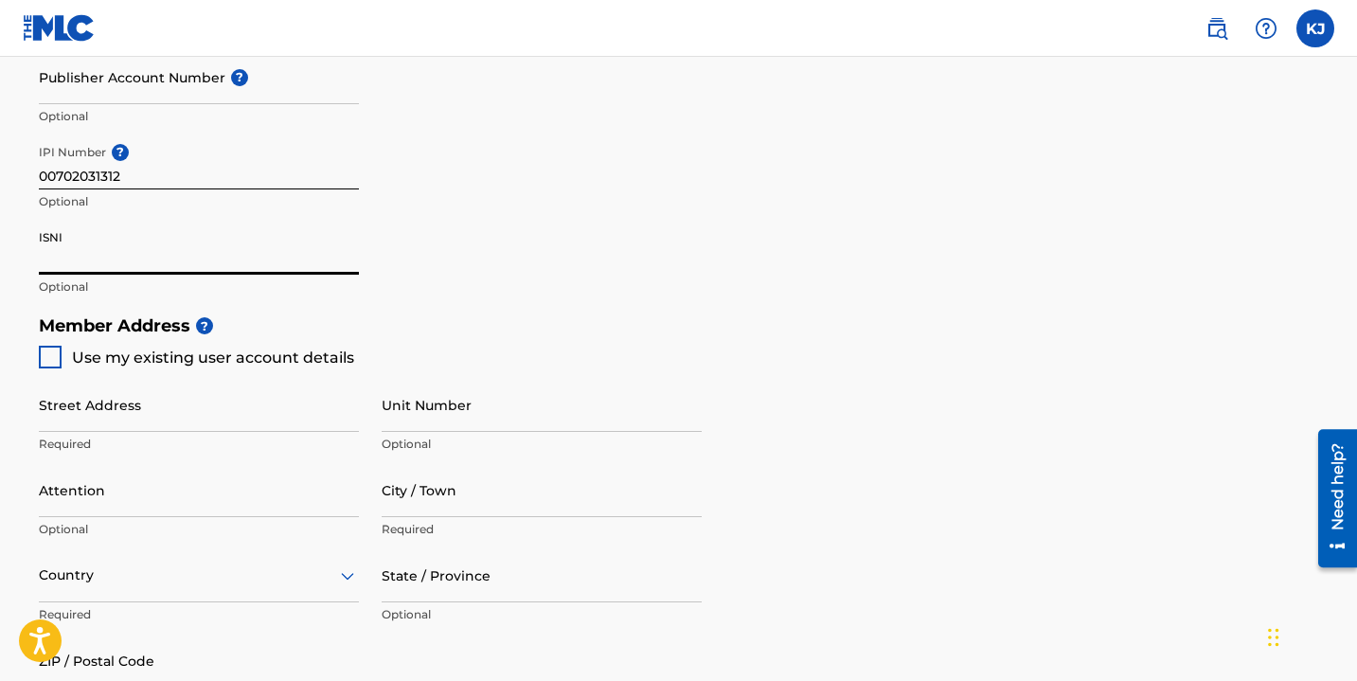
scroll to position [624, 0]
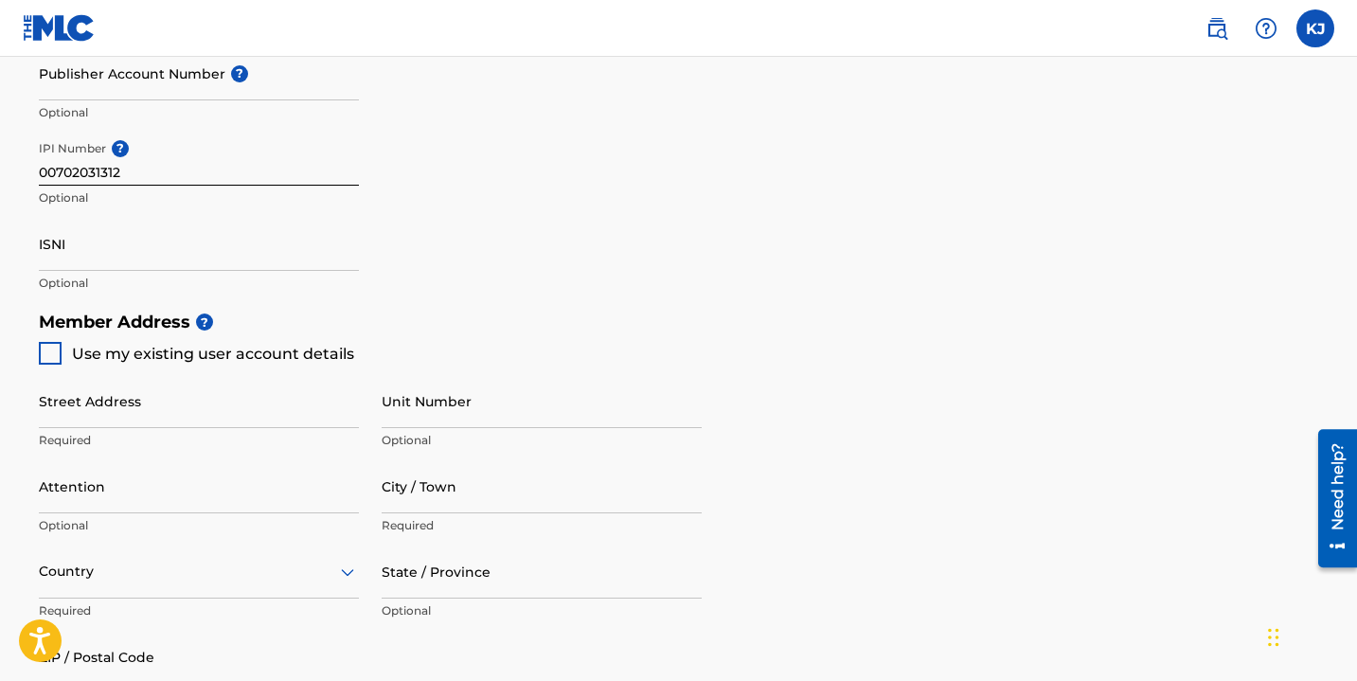
click at [52, 359] on div at bounding box center [50, 353] width 23 height 23
type input "[STREET_ADDRESS][PERSON_NAME] NW"
type input "[GEOGRAPHIC_DATA]"
type input "30318"
type input "404"
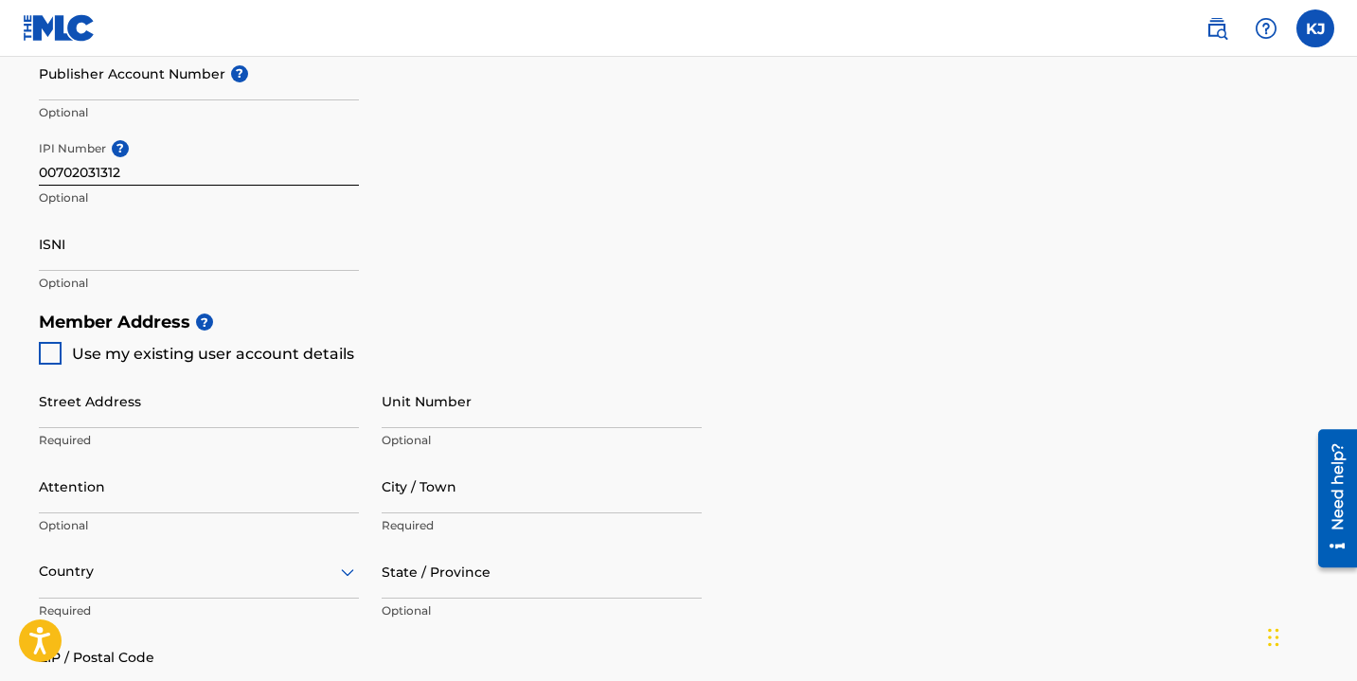
type input "3978309"
type input "[EMAIL_ADDRESS][DOMAIN_NAME]"
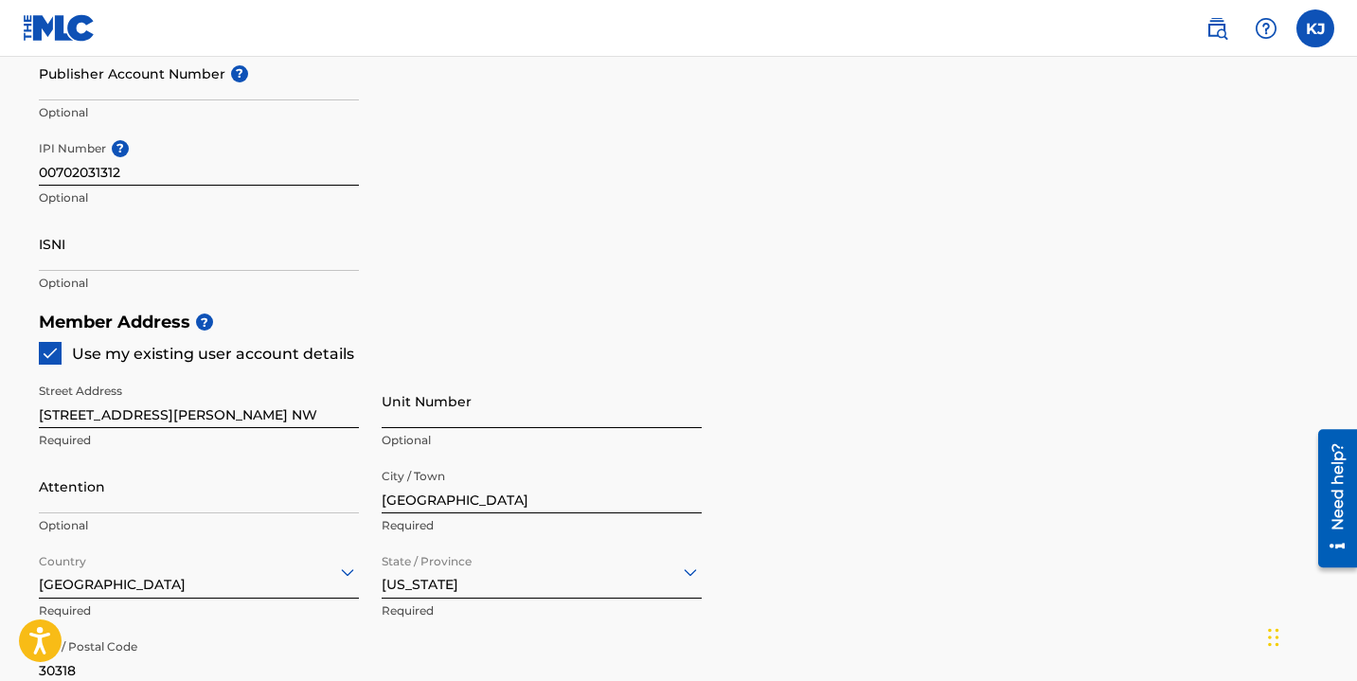
click at [411, 419] on input "Unit Number" at bounding box center [542, 401] width 320 height 54
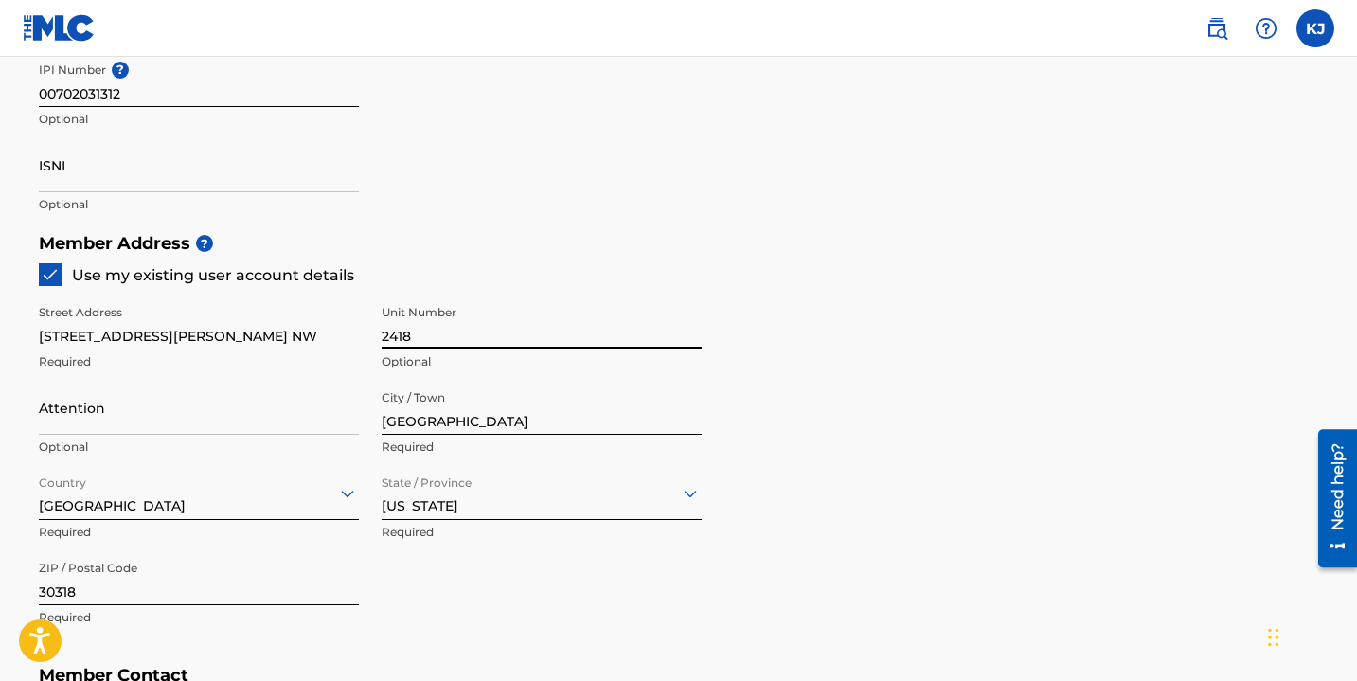
scroll to position [709, 0]
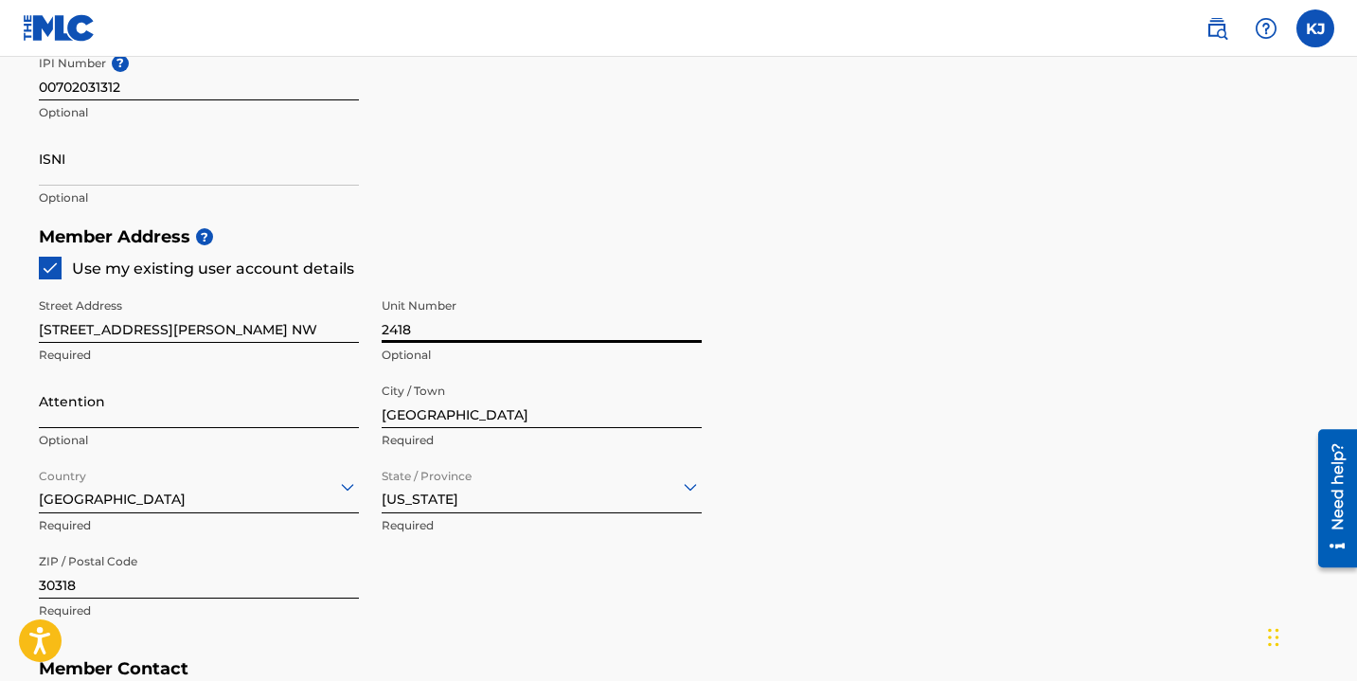
type input "2418"
click at [80, 416] on input "Attention" at bounding box center [199, 401] width 320 height 54
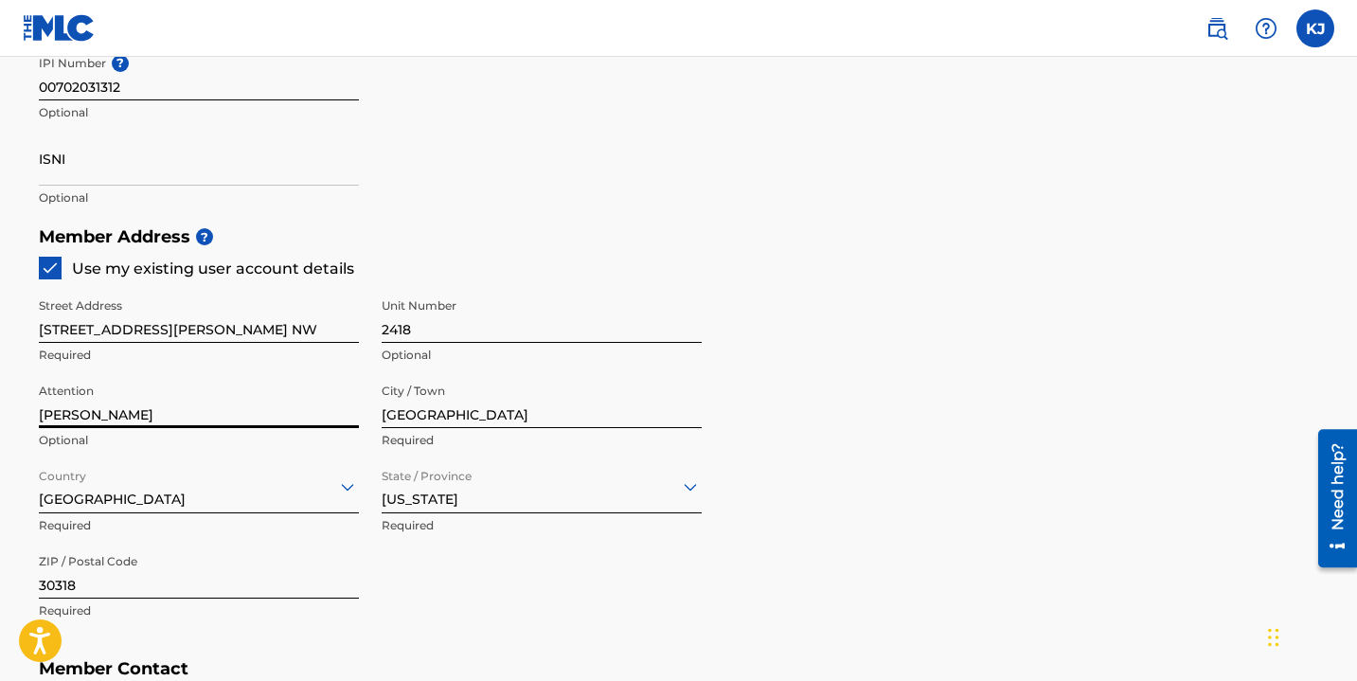
type input "[PERSON_NAME]"
click at [14, 440] on main "Create a Member If you are a self-administered songwriter without a publisher t…" at bounding box center [678, 198] width 1357 height 1700
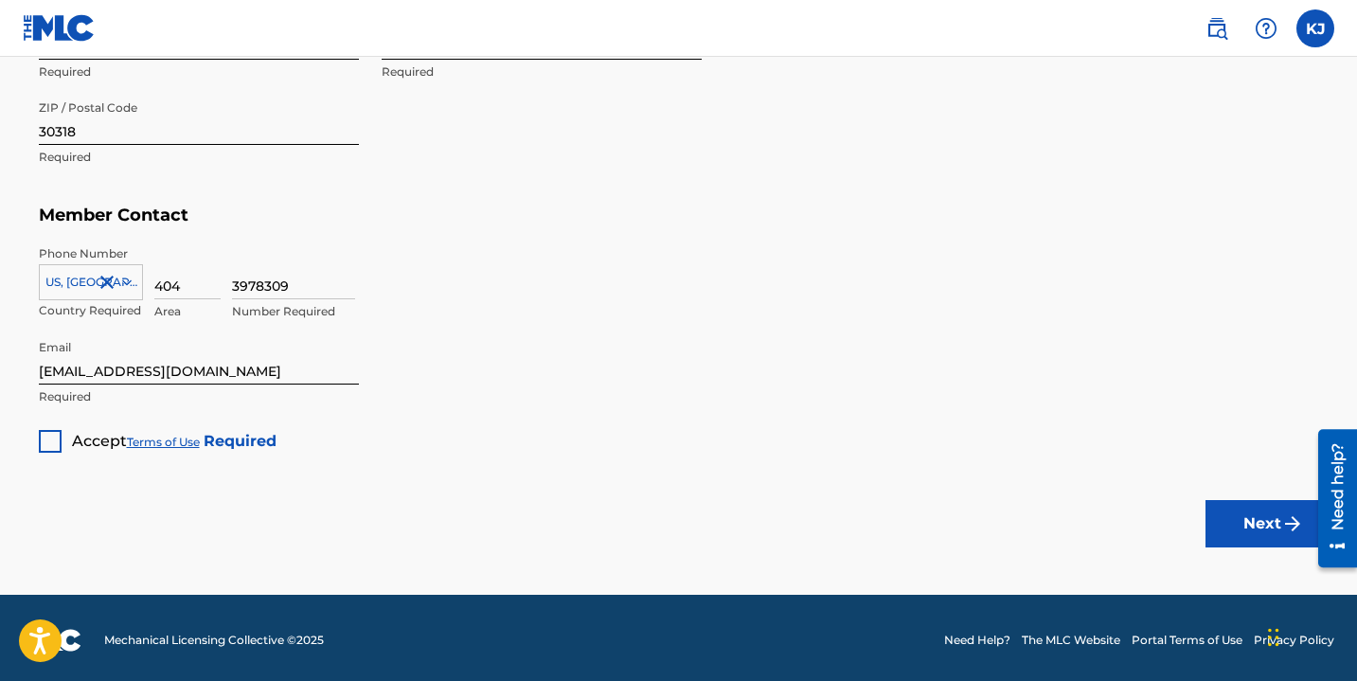
scroll to position [1166, 0]
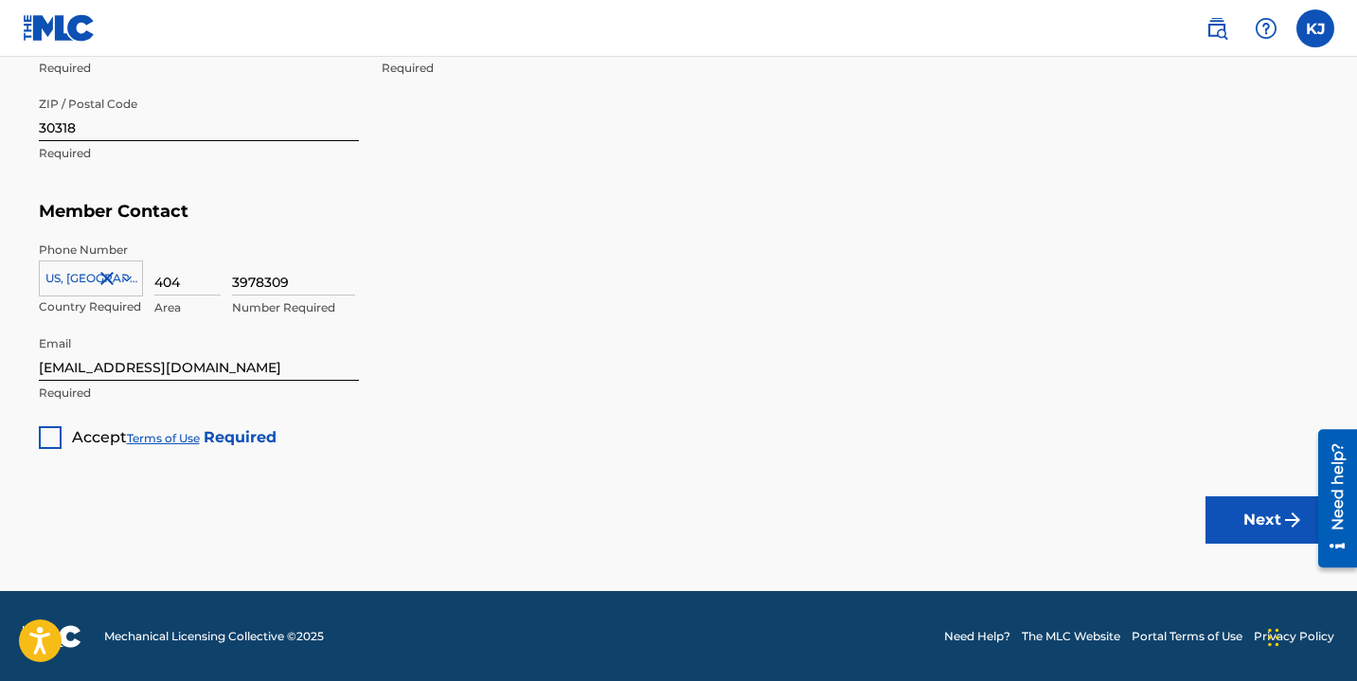
click at [55, 444] on div at bounding box center [50, 437] width 23 height 23
click at [1205, 518] on button "Next" at bounding box center [1262, 519] width 114 height 47
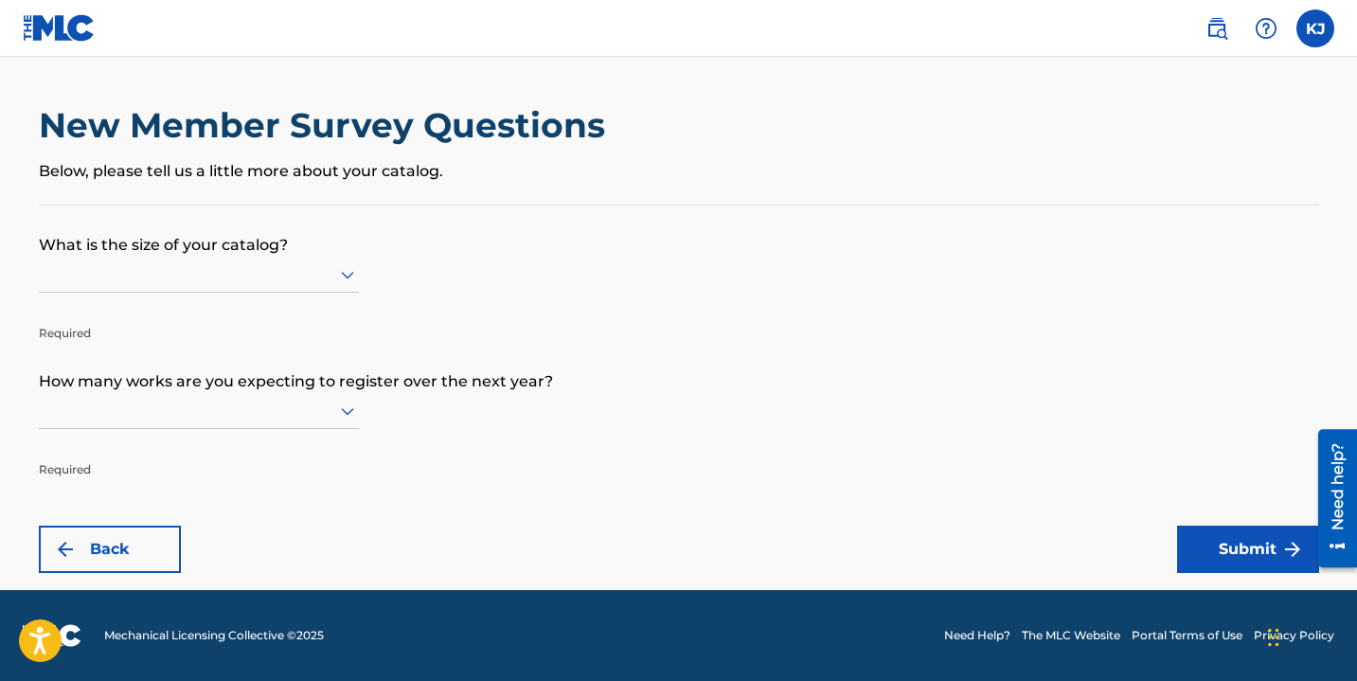
click at [346, 271] on icon at bounding box center [347, 274] width 23 height 23
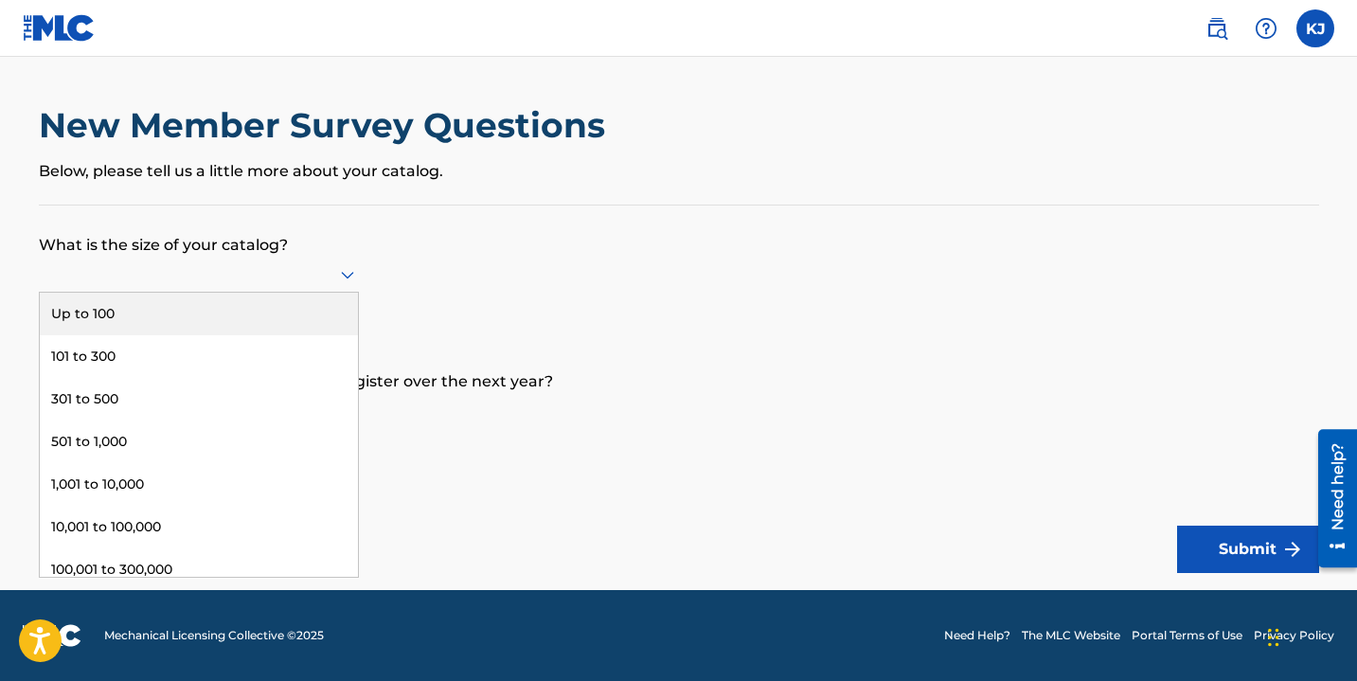
click at [277, 311] on div "Up to 100" at bounding box center [199, 314] width 318 height 43
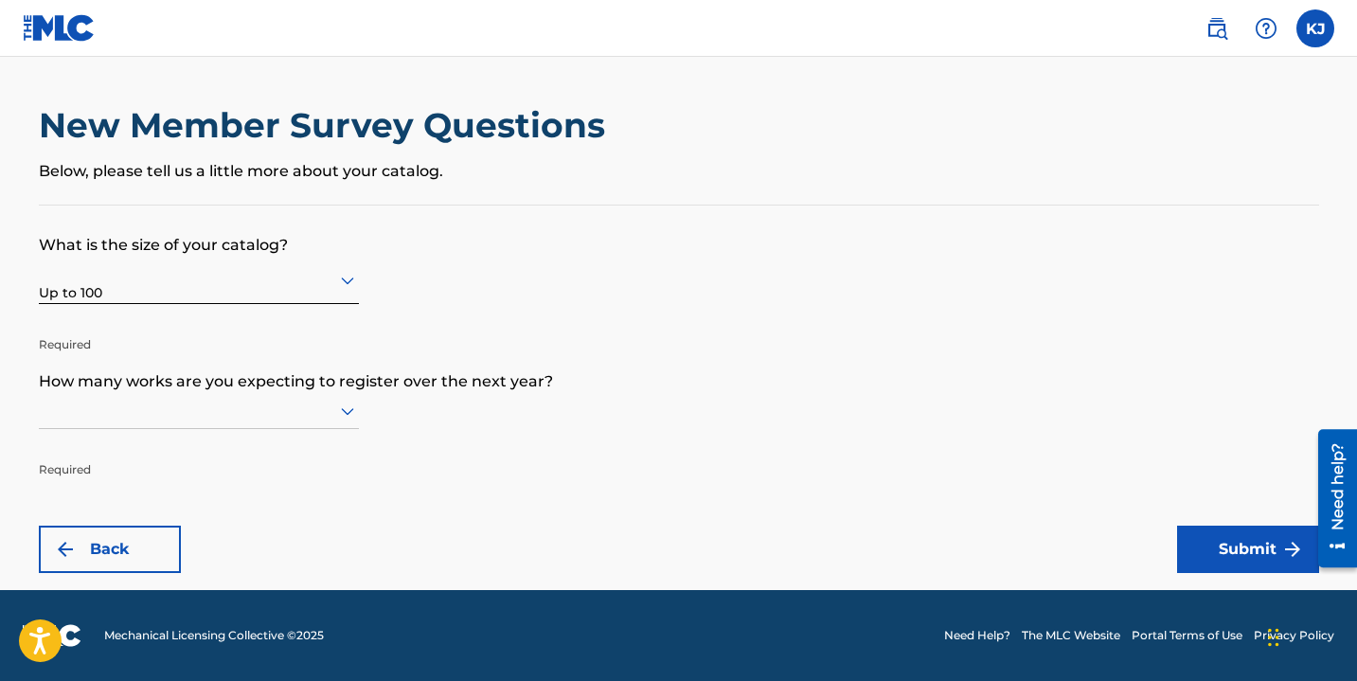
click at [345, 412] on icon at bounding box center [347, 412] width 13 height 8
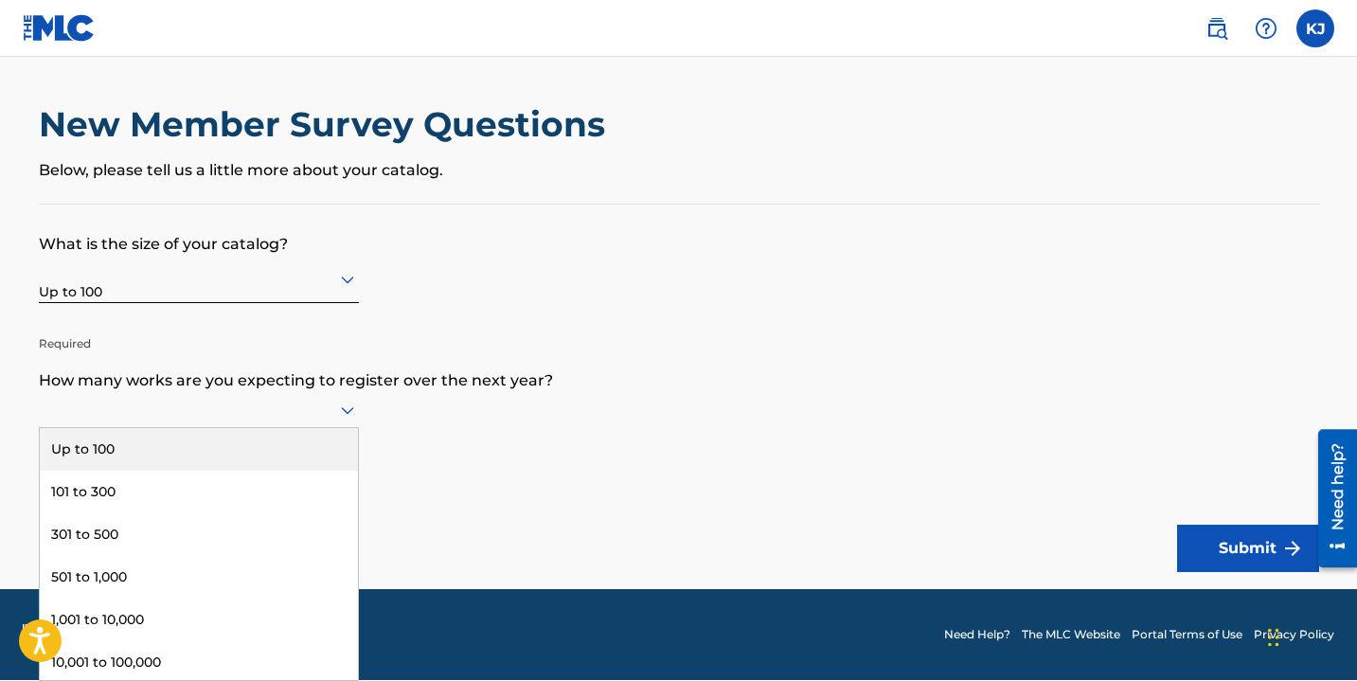
click at [263, 447] on div "Up to 100" at bounding box center [199, 449] width 318 height 43
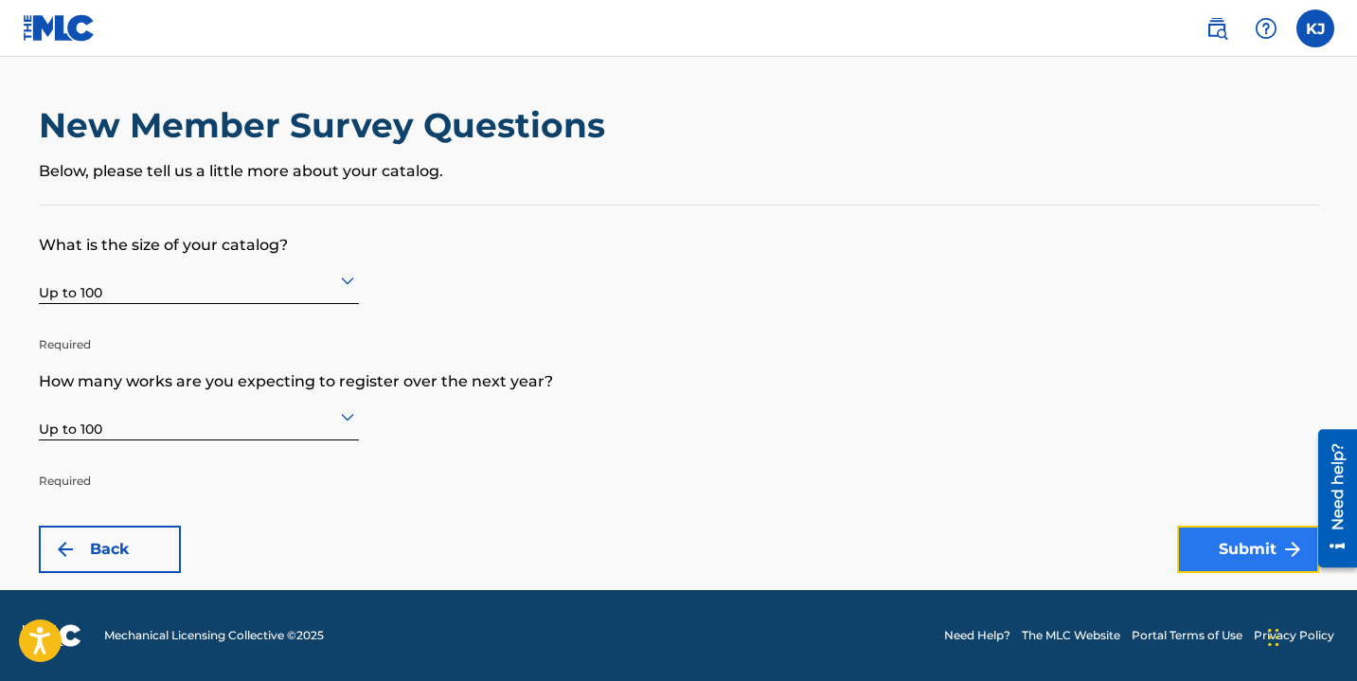
click at [1225, 547] on button "Submit" at bounding box center [1248, 548] width 142 height 47
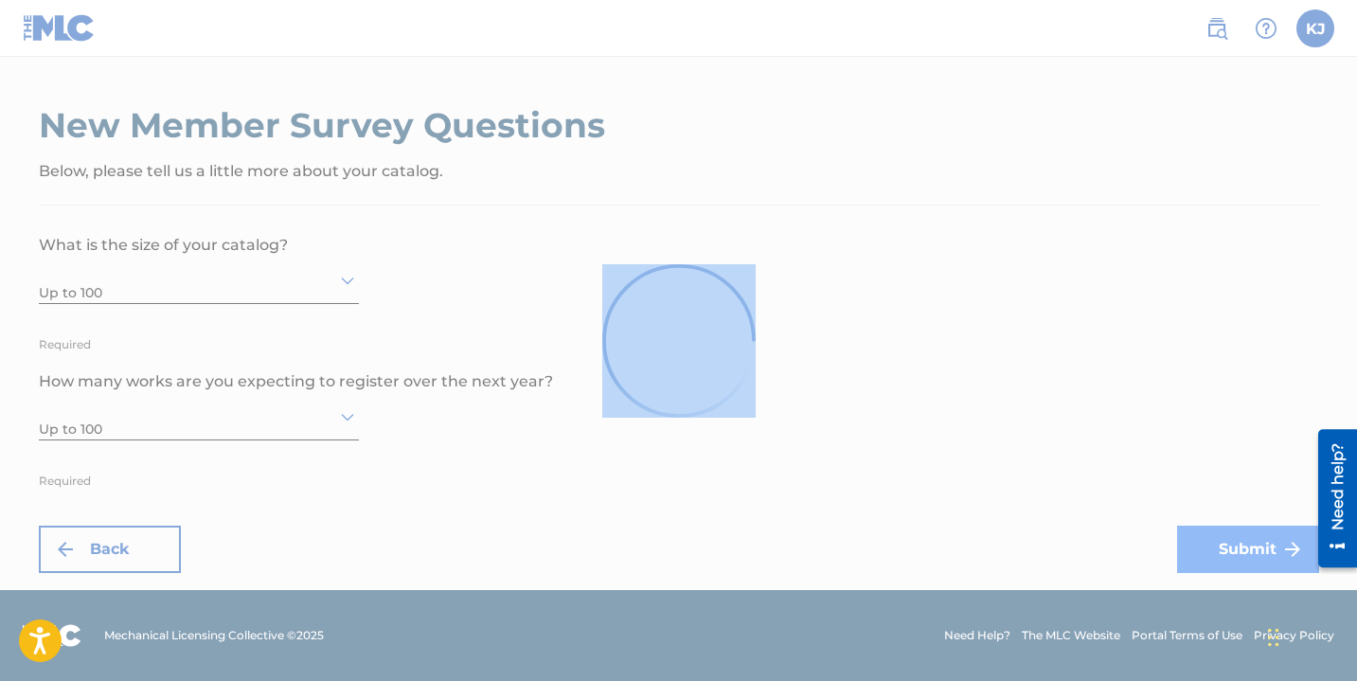
click at [1225, 547] on div at bounding box center [678, 340] width 1357 height 681
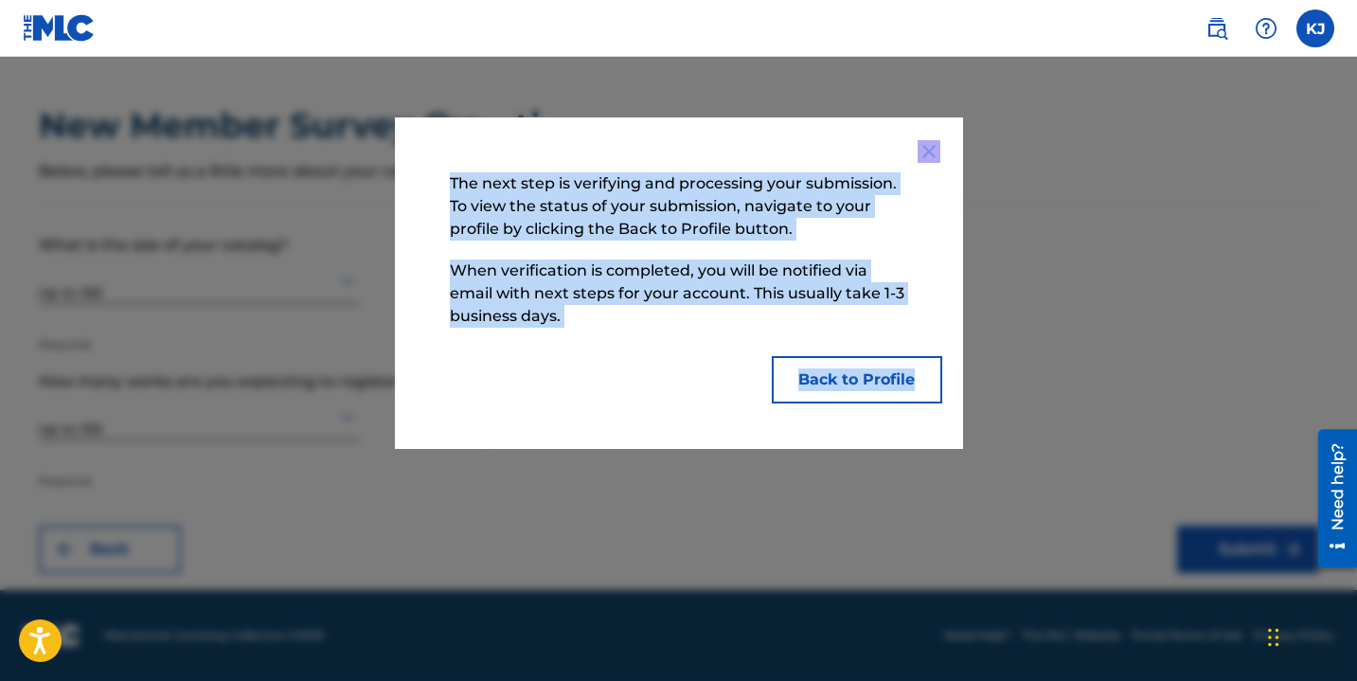
click at [922, 253] on div "The next step is verifying and processing your submission. To view the status o…" at bounding box center [679, 282] width 568 height 331
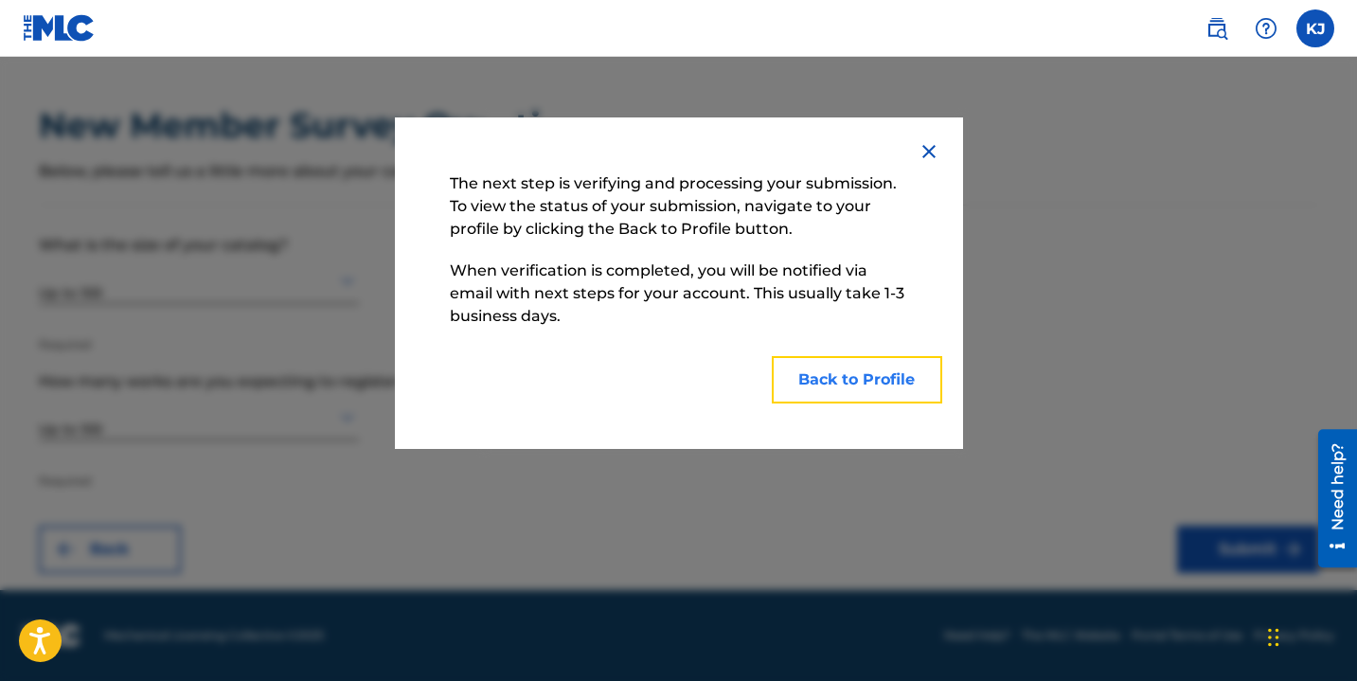
click at [877, 378] on button "Back to Profile" at bounding box center [857, 379] width 170 height 47
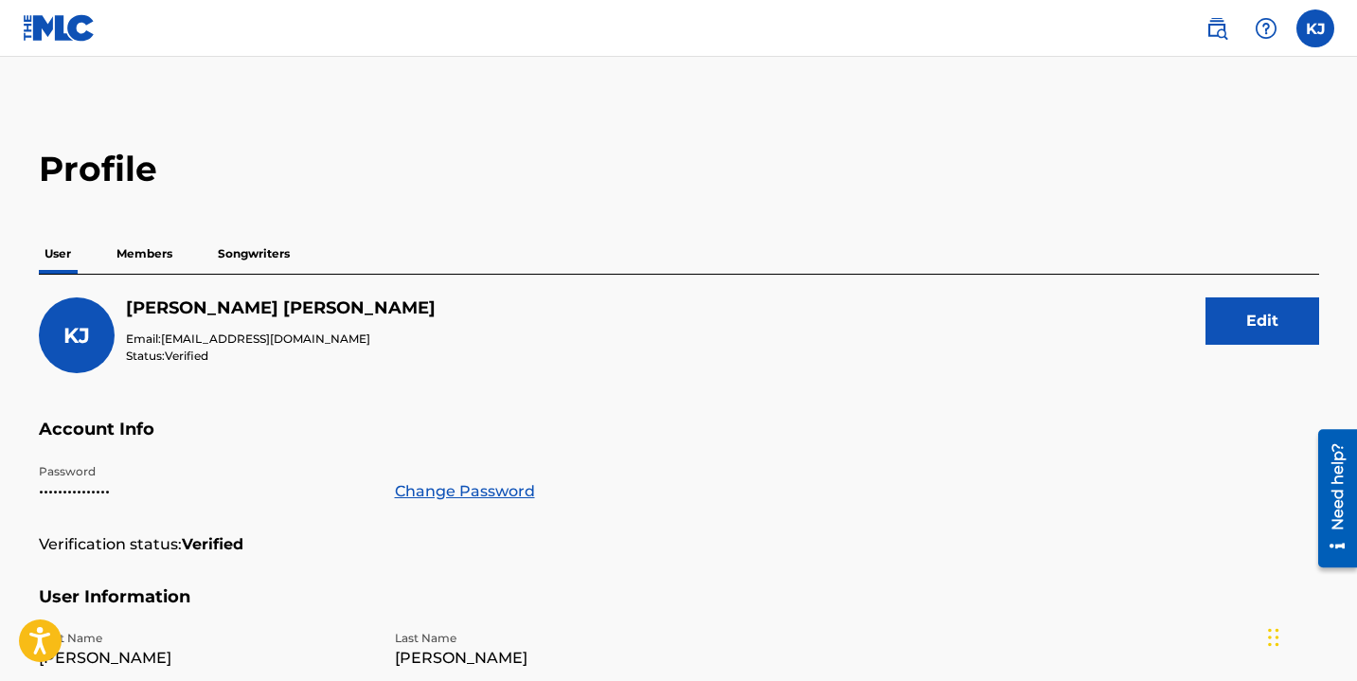
click at [136, 259] on p "Members" at bounding box center [144, 254] width 67 height 40
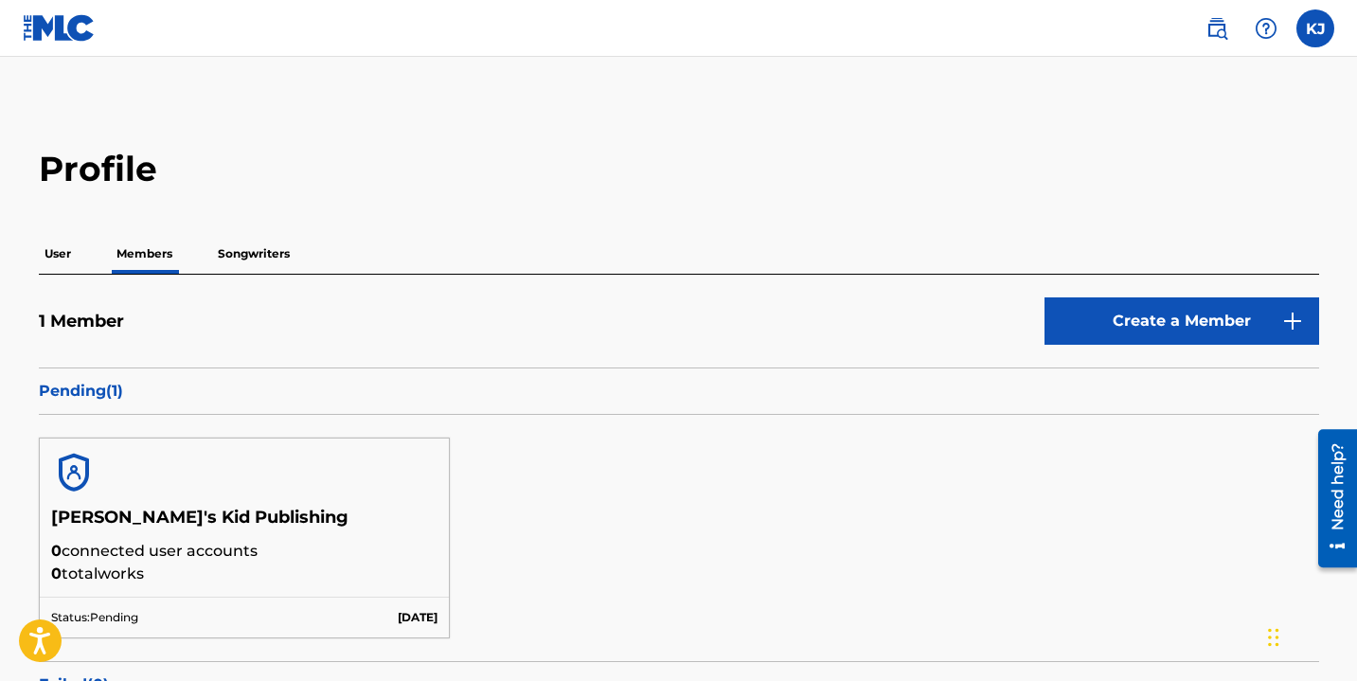
click at [252, 256] on p "Songwriters" at bounding box center [253, 254] width 83 height 40
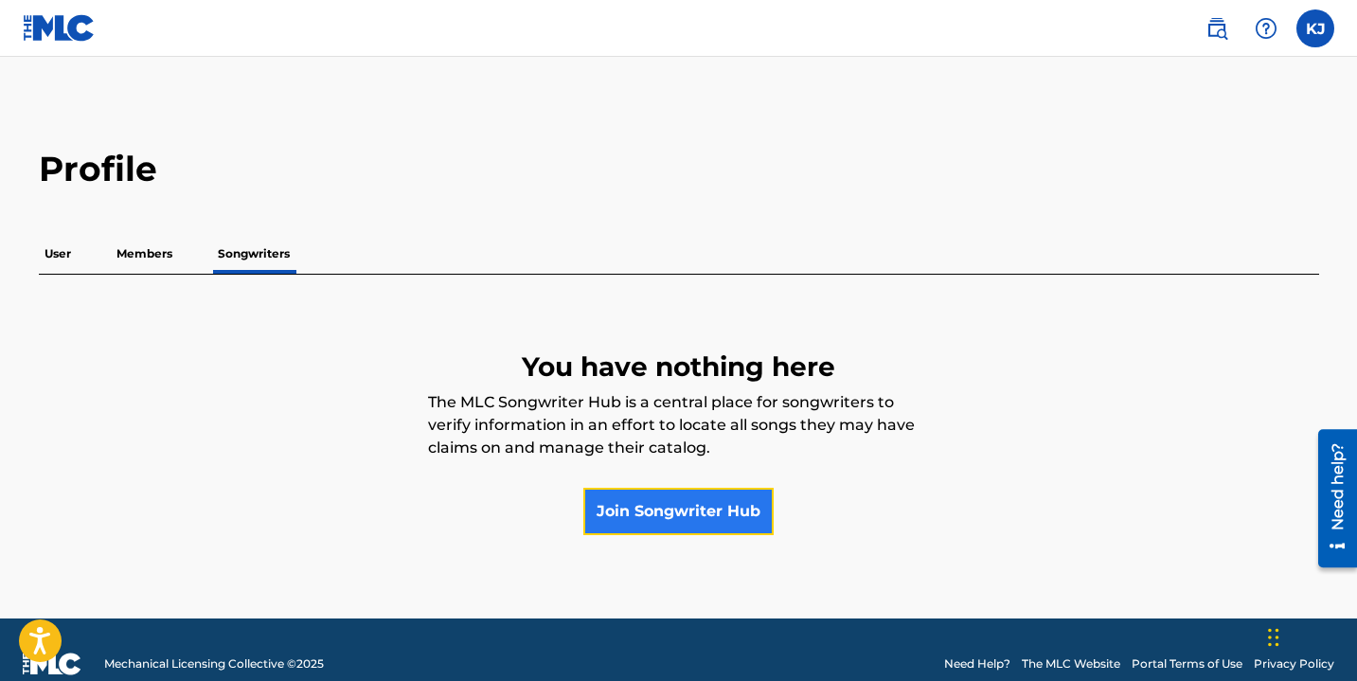
click at [682, 511] on link "Join Songwriter Hub" at bounding box center [678, 511] width 190 height 47
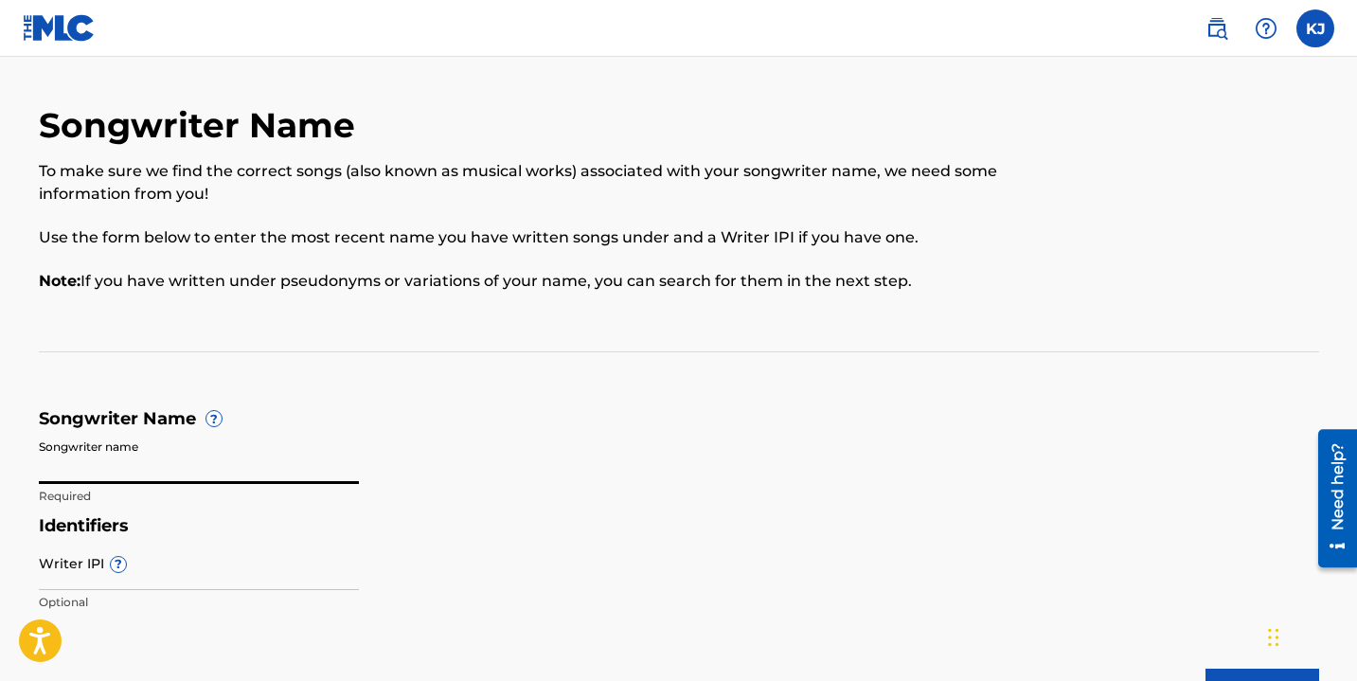
click at [113, 453] on input "Songwriter name" at bounding box center [199, 457] width 320 height 54
click at [144, 469] on input "[PERSON_NAME]" at bounding box center [199, 457] width 320 height 54
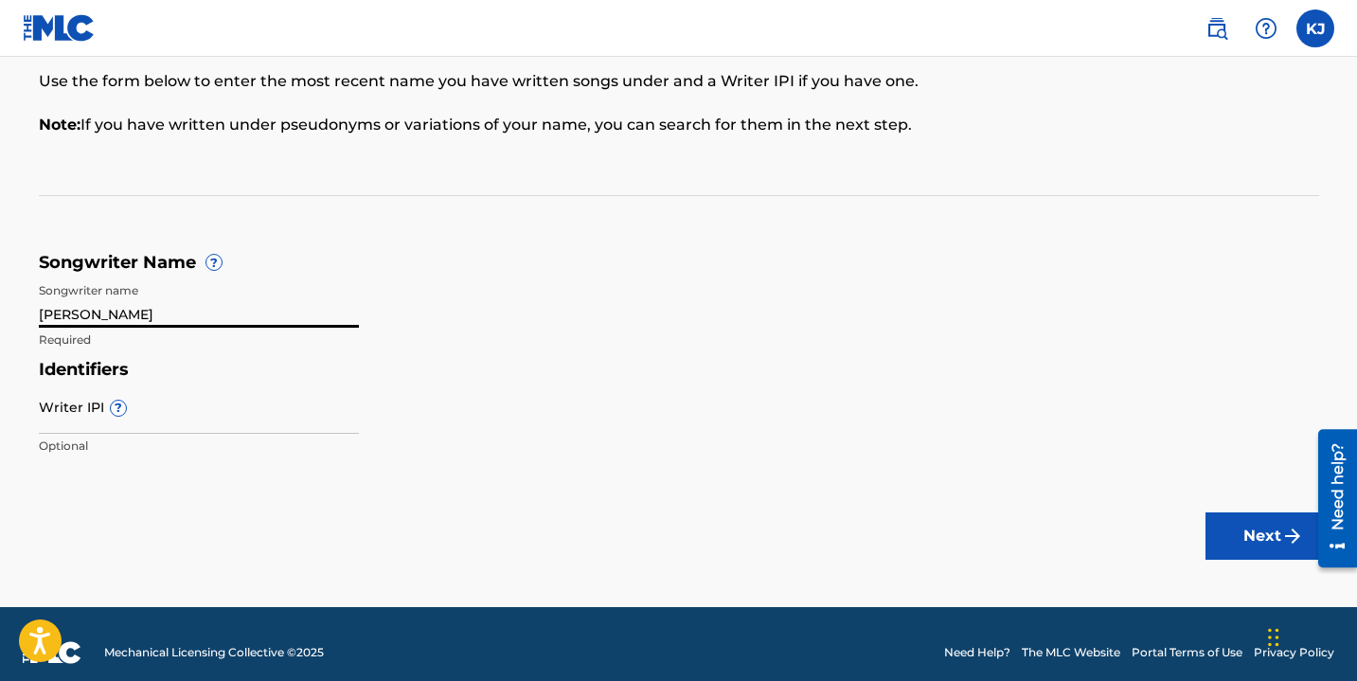
scroll to position [173, 0]
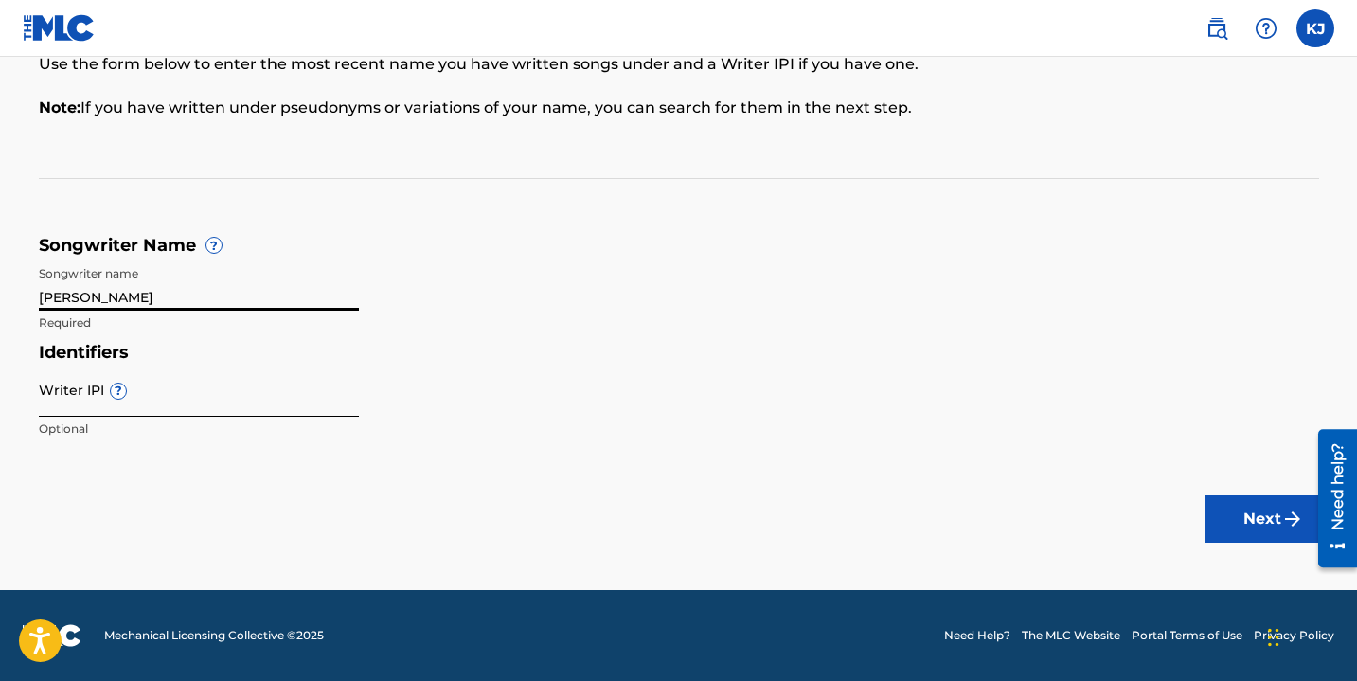
type input "[PERSON_NAME]"
click at [74, 398] on input "Writer IPI ?" at bounding box center [199, 390] width 320 height 54
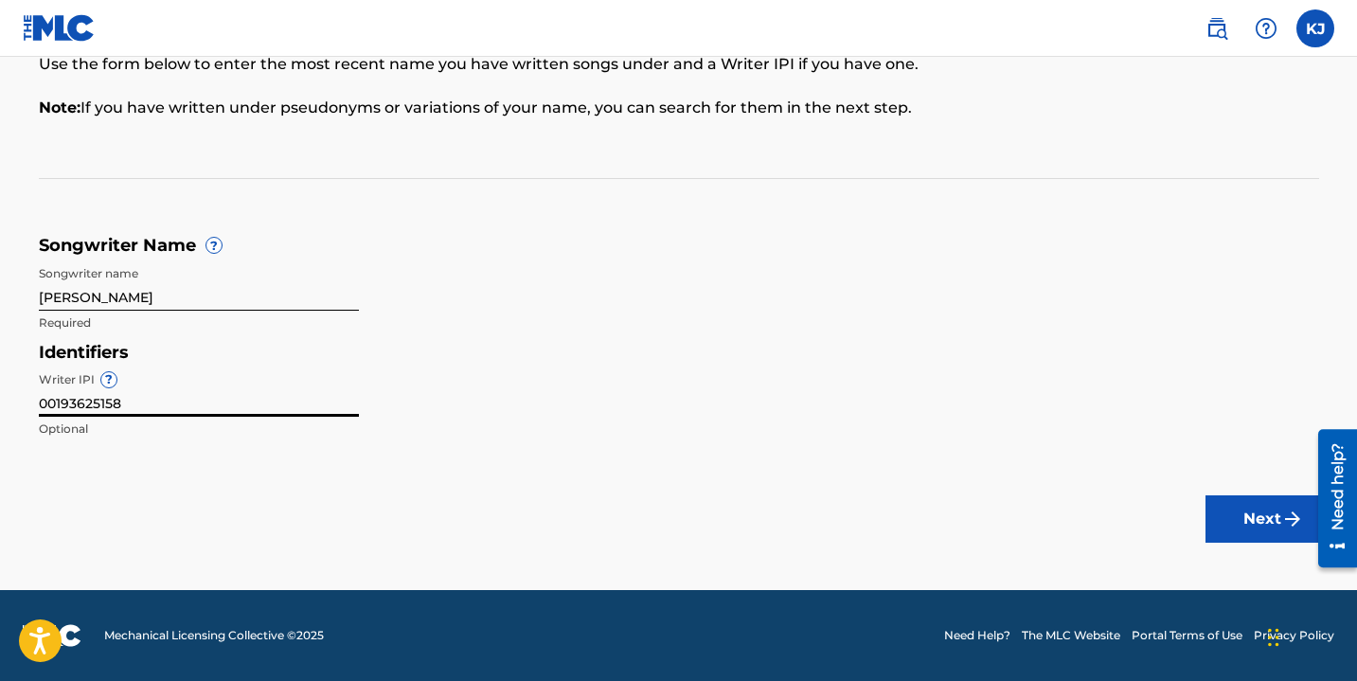
type input "00193625158"
click at [218, 506] on main "Songwriter Name To make sure we find the correct songs (also known as musical w…" at bounding box center [678, 237] width 1357 height 706
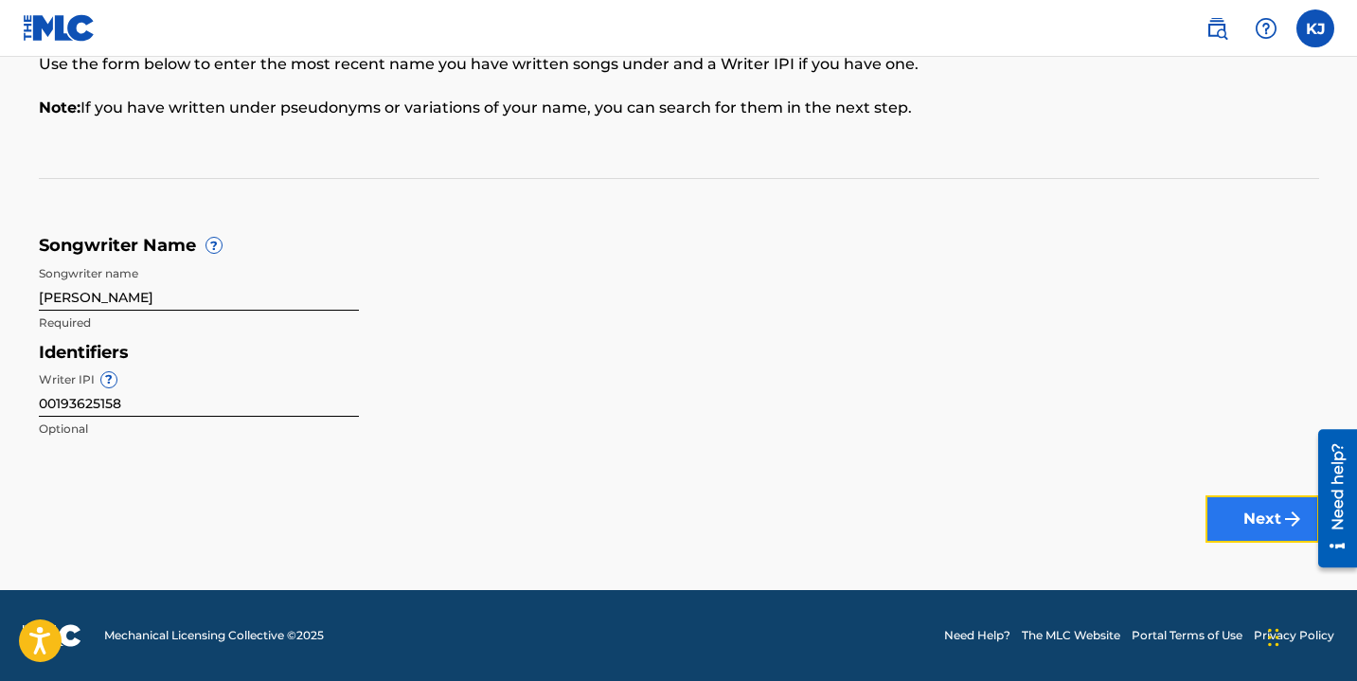
click at [1254, 530] on button "Next" at bounding box center [1262, 518] width 114 height 47
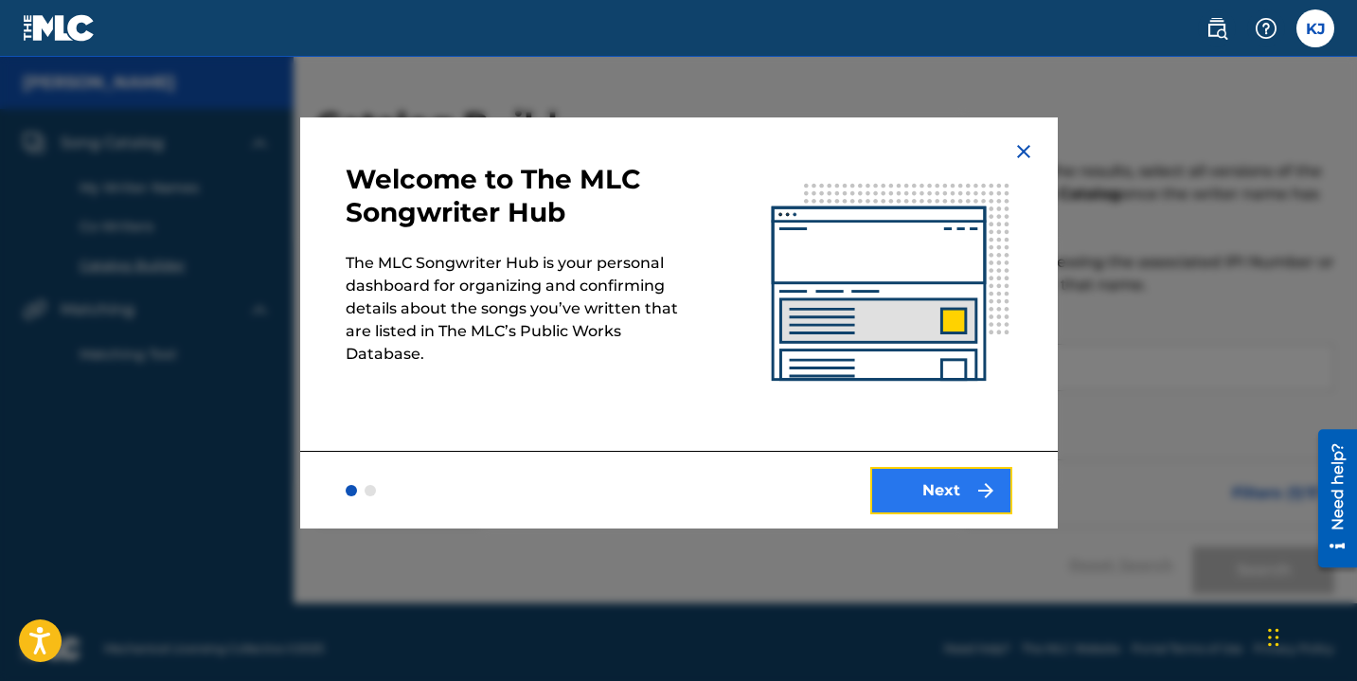
click at [930, 482] on button "Next" at bounding box center [941, 490] width 142 height 47
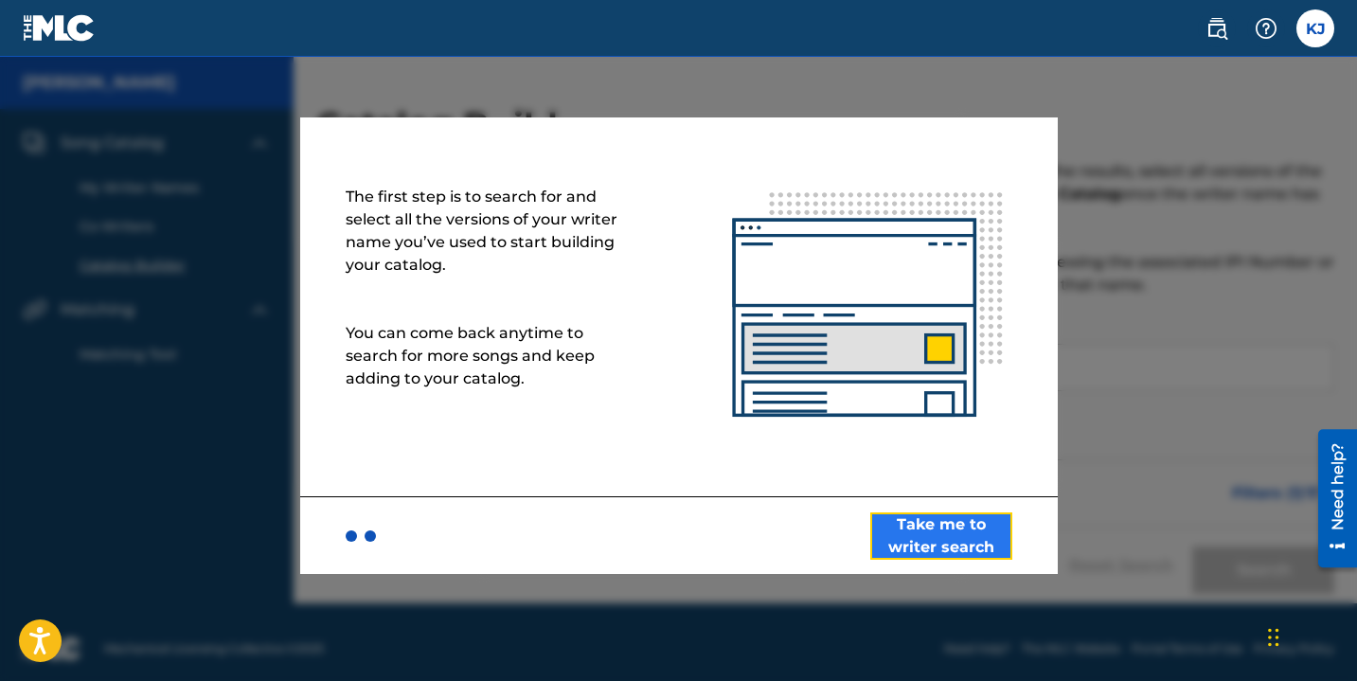
click at [929, 527] on button "Take me to writer search" at bounding box center [941, 535] width 142 height 47
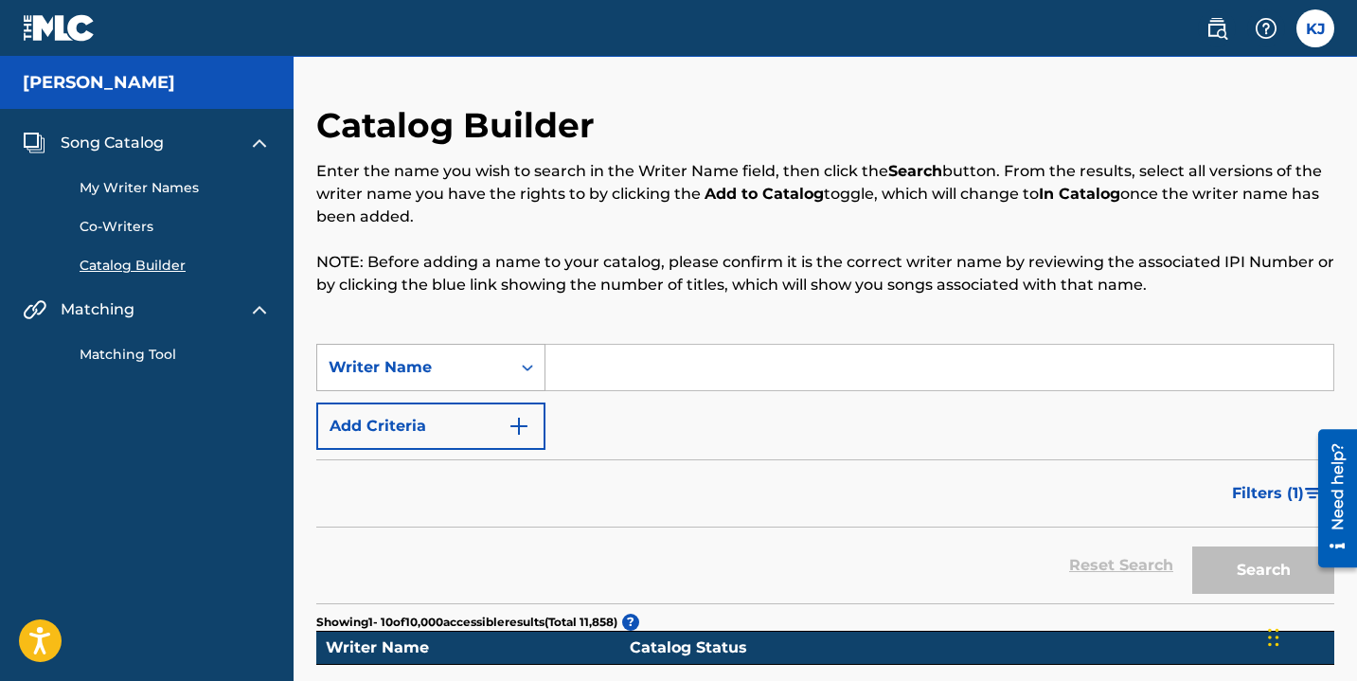
click at [513, 367] on div "Search Form" at bounding box center [527, 367] width 34 height 34
click at [600, 350] on input "Search Form" at bounding box center [939, 367] width 788 height 45
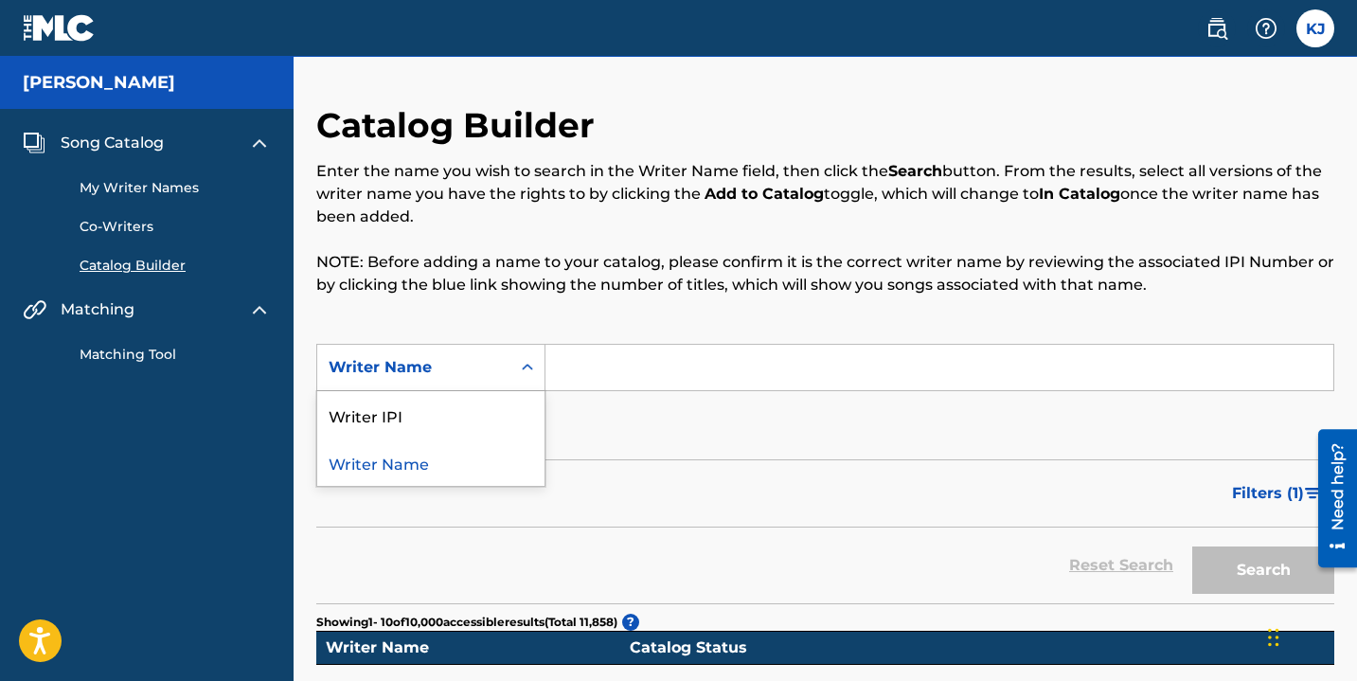
click at [494, 363] on div "Writer Name" at bounding box center [414, 367] width 170 height 23
click at [440, 421] on div "Writer IPI" at bounding box center [430, 414] width 227 height 47
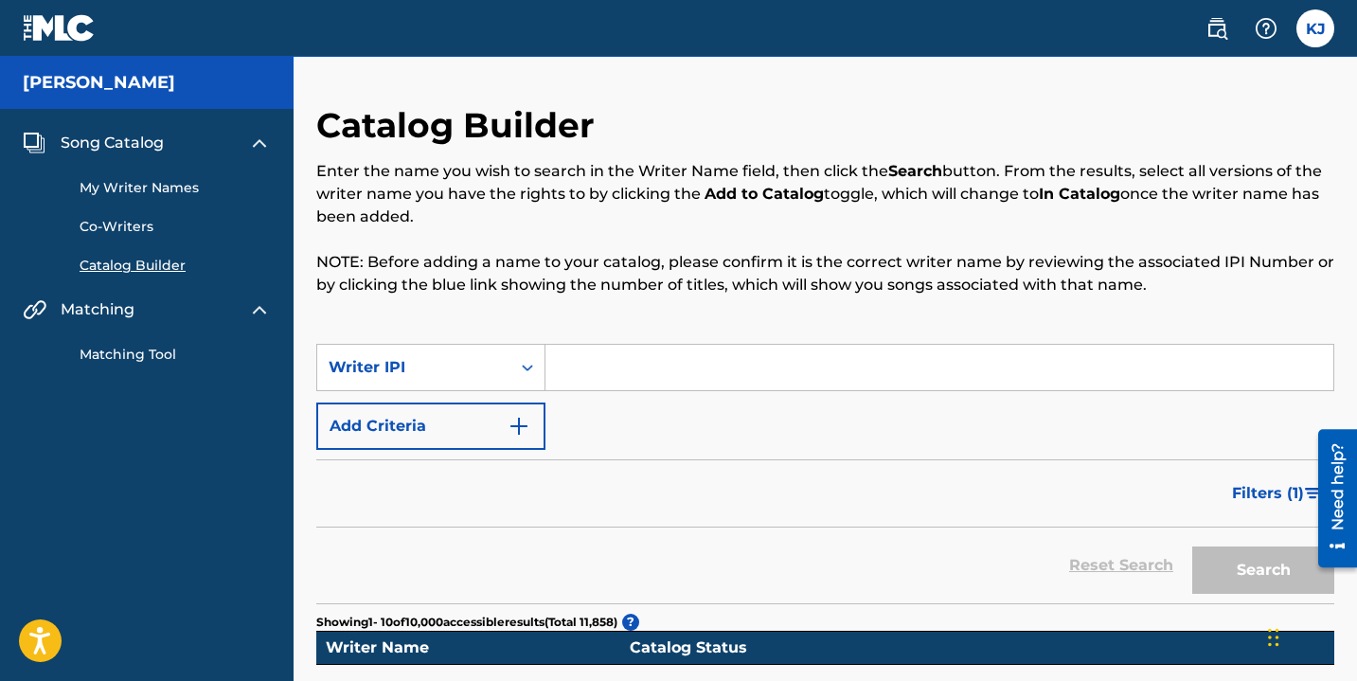
click at [594, 371] on input "Search Form" at bounding box center [939, 367] width 788 height 45
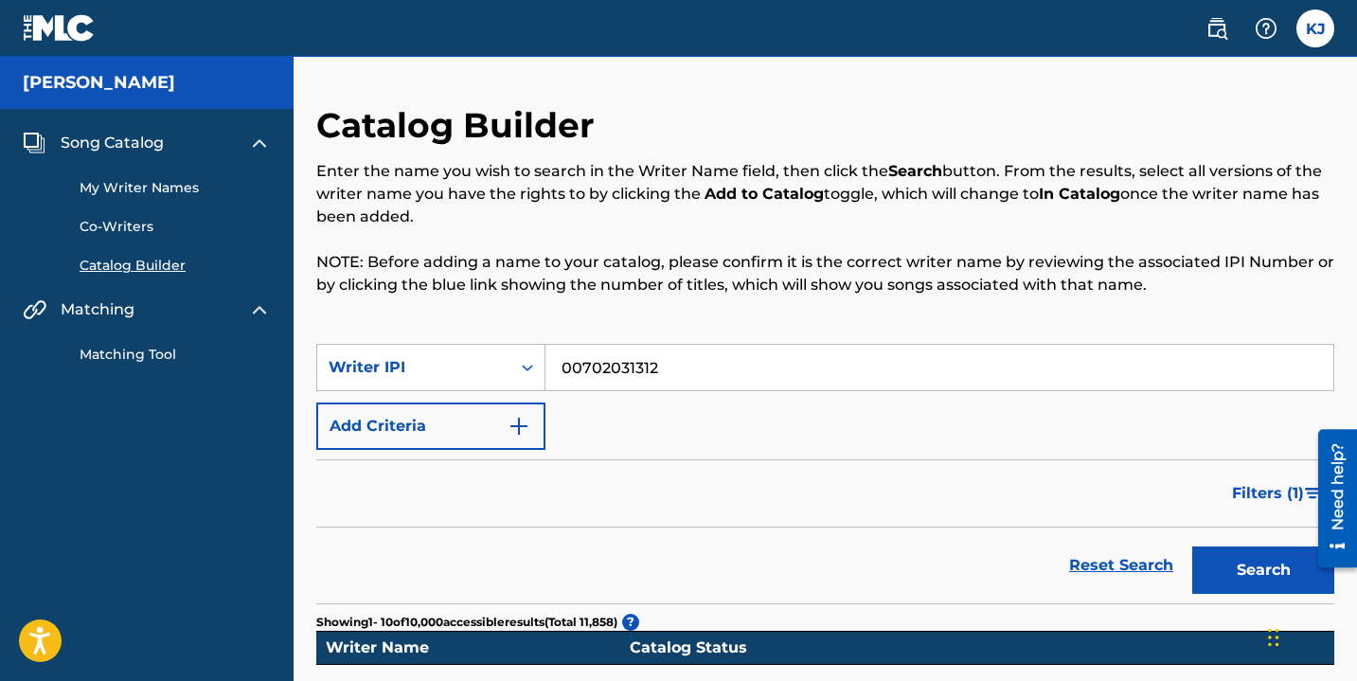
type input "00702031312"
click at [643, 424] on div "SearchWithCriteria05d6481e-4b46-45c0-94c1-1f048096959c Writer IPI 00702031312 A…" at bounding box center [825, 397] width 1018 height 106
click at [520, 423] on img "Search Form" at bounding box center [518, 426] width 23 height 23
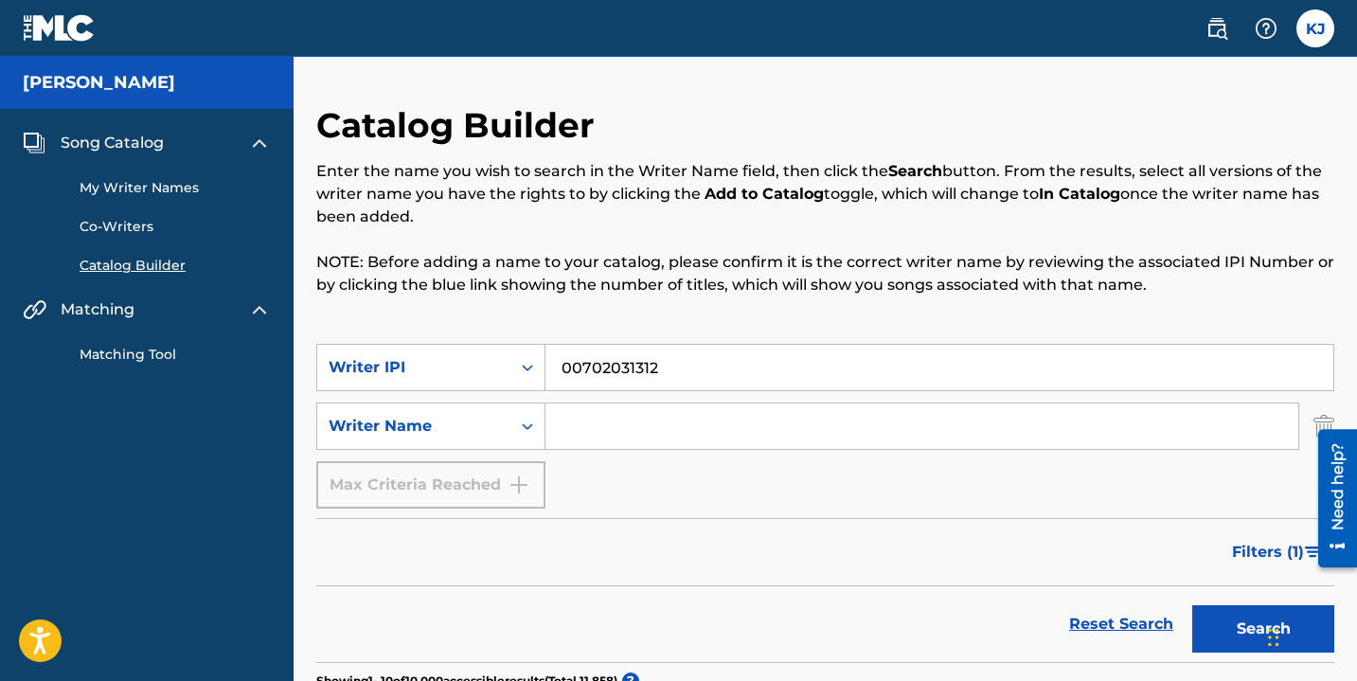
click at [607, 428] on input "Search Form" at bounding box center [921, 425] width 753 height 45
click at [663, 478] on div "SearchWithCriteria05d6481e-4b46-45c0-94c1-1f048096959c Writer IPI 00702031312 S…" at bounding box center [825, 426] width 1018 height 165
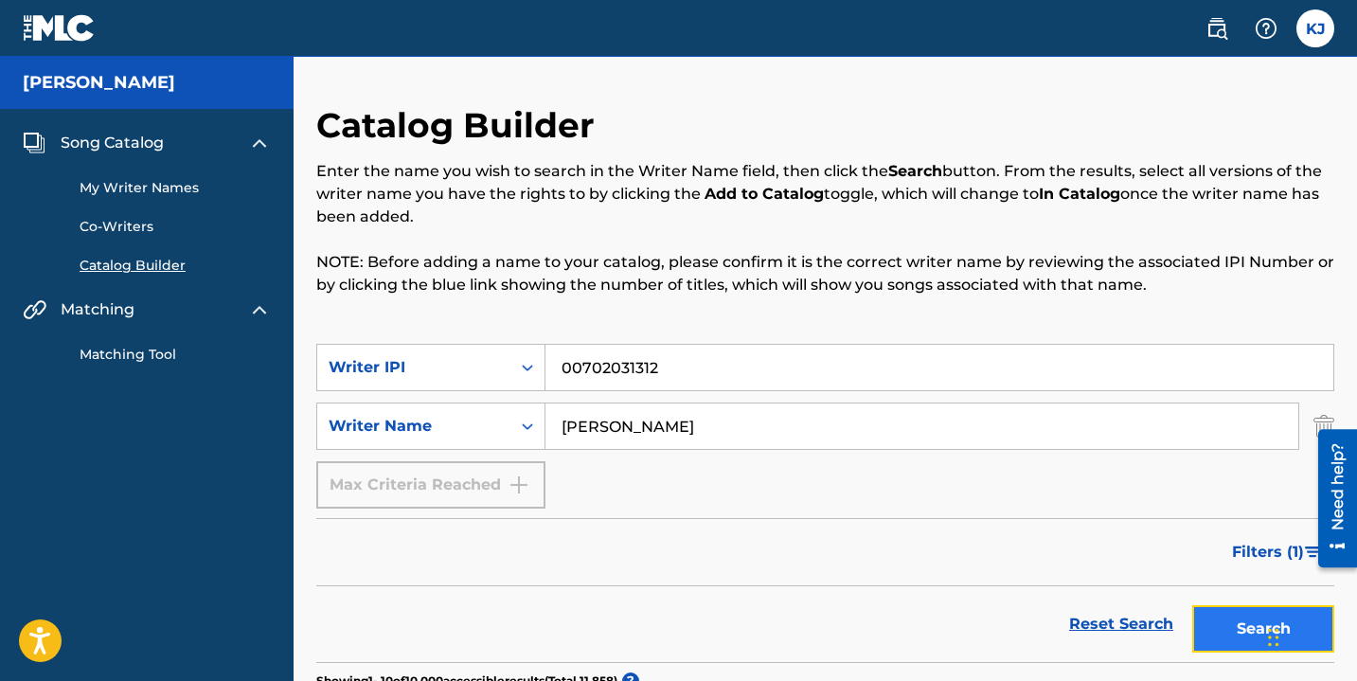
click at [1244, 626] on button "Search" at bounding box center [1263, 628] width 142 height 47
click at [1216, 620] on button "Search" at bounding box center [1263, 628] width 142 height 47
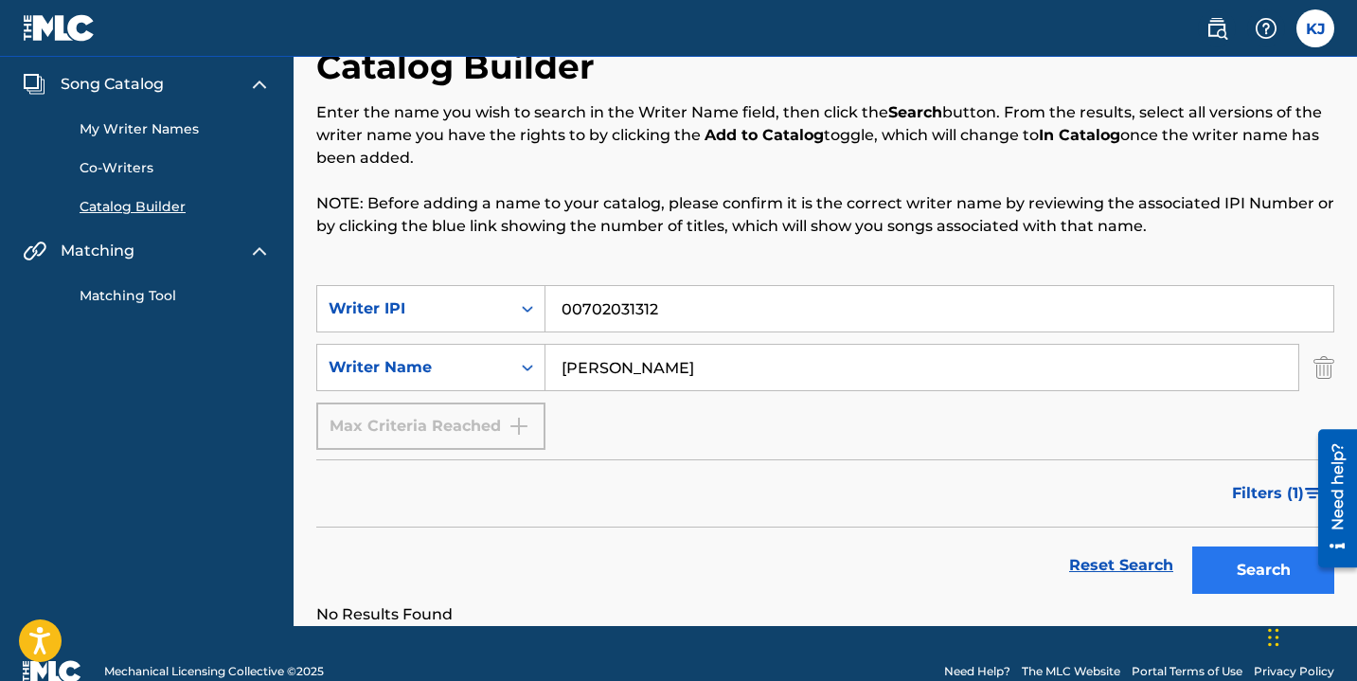
scroll to position [95, 0]
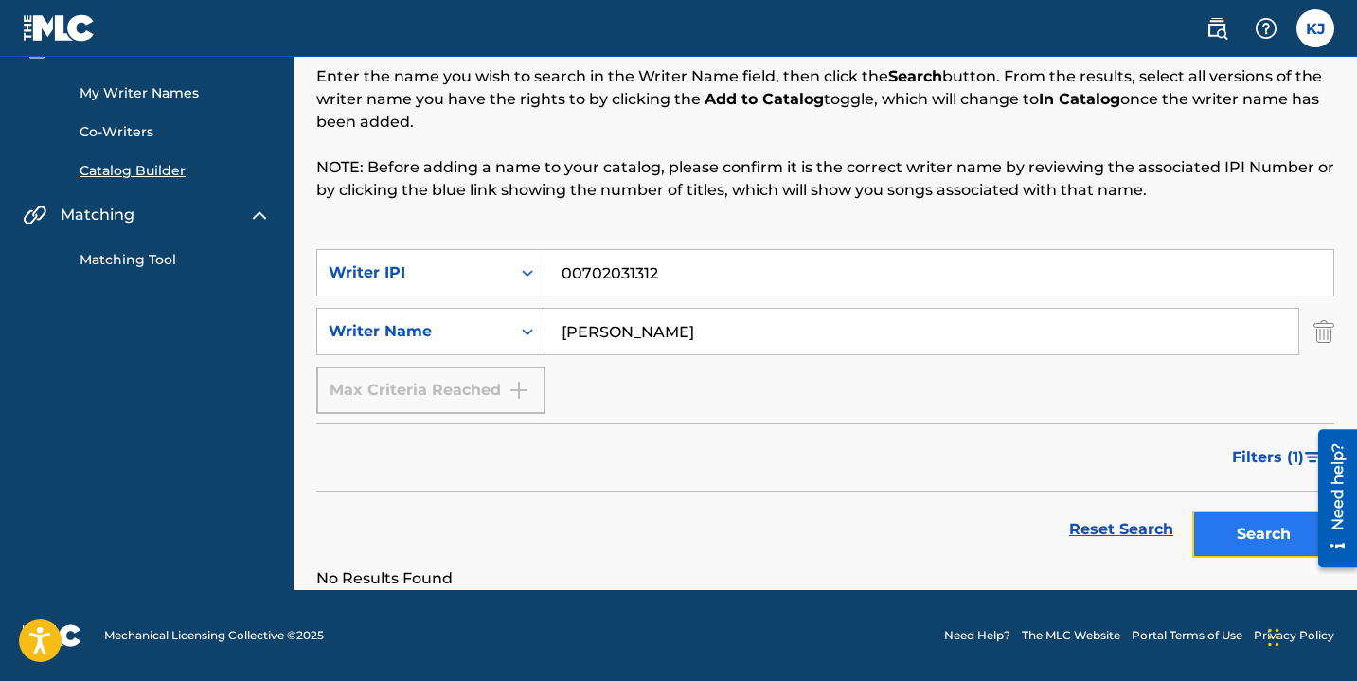
click at [1263, 540] on button "Search" at bounding box center [1263, 533] width 142 height 47
click at [696, 329] on input "[PERSON_NAME]" at bounding box center [921, 331] width 753 height 45
click at [1250, 530] on button "Search" at bounding box center [1263, 533] width 142 height 47
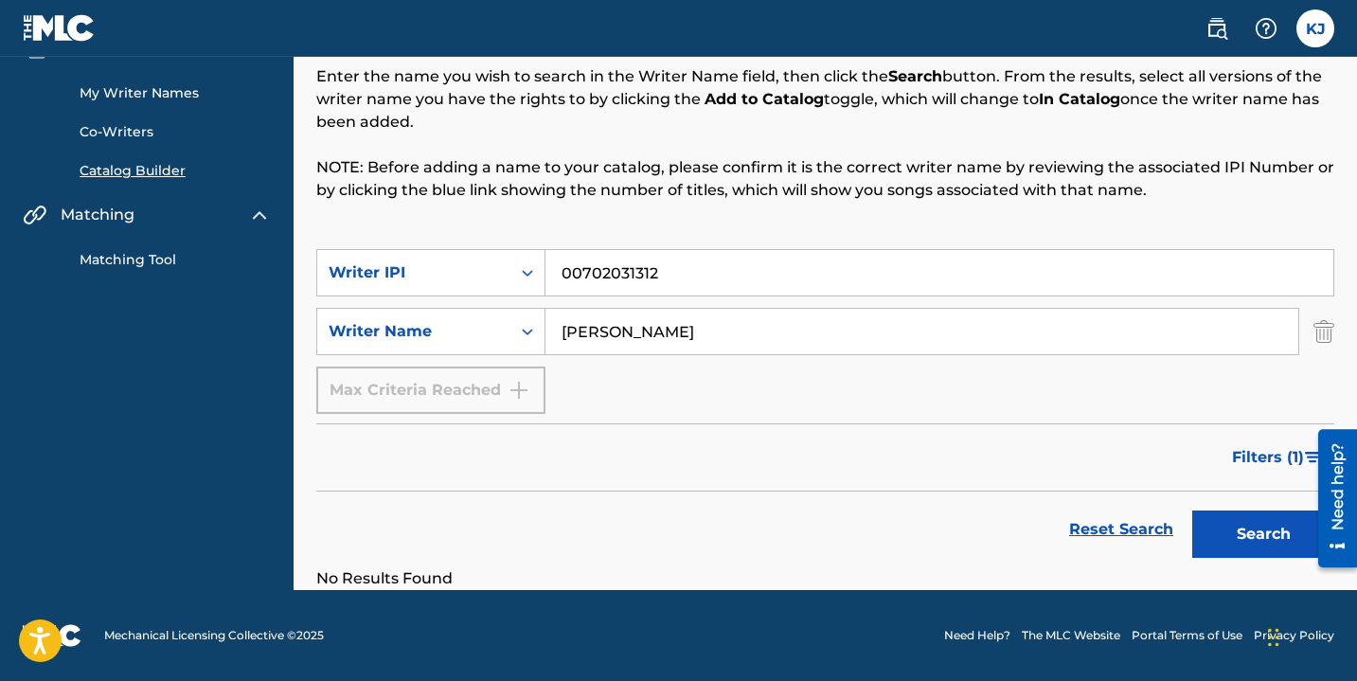
drag, startPoint x: 753, startPoint y: 339, endPoint x: 643, endPoint y: 328, distance: 110.4
click at [643, 328] on input "[PERSON_NAME]" at bounding box center [921, 331] width 753 height 45
type input "[PERSON_NAME]"
click at [1265, 541] on button "Search" at bounding box center [1263, 533] width 142 height 47
click at [581, 276] on input "00702031312" at bounding box center [939, 272] width 788 height 45
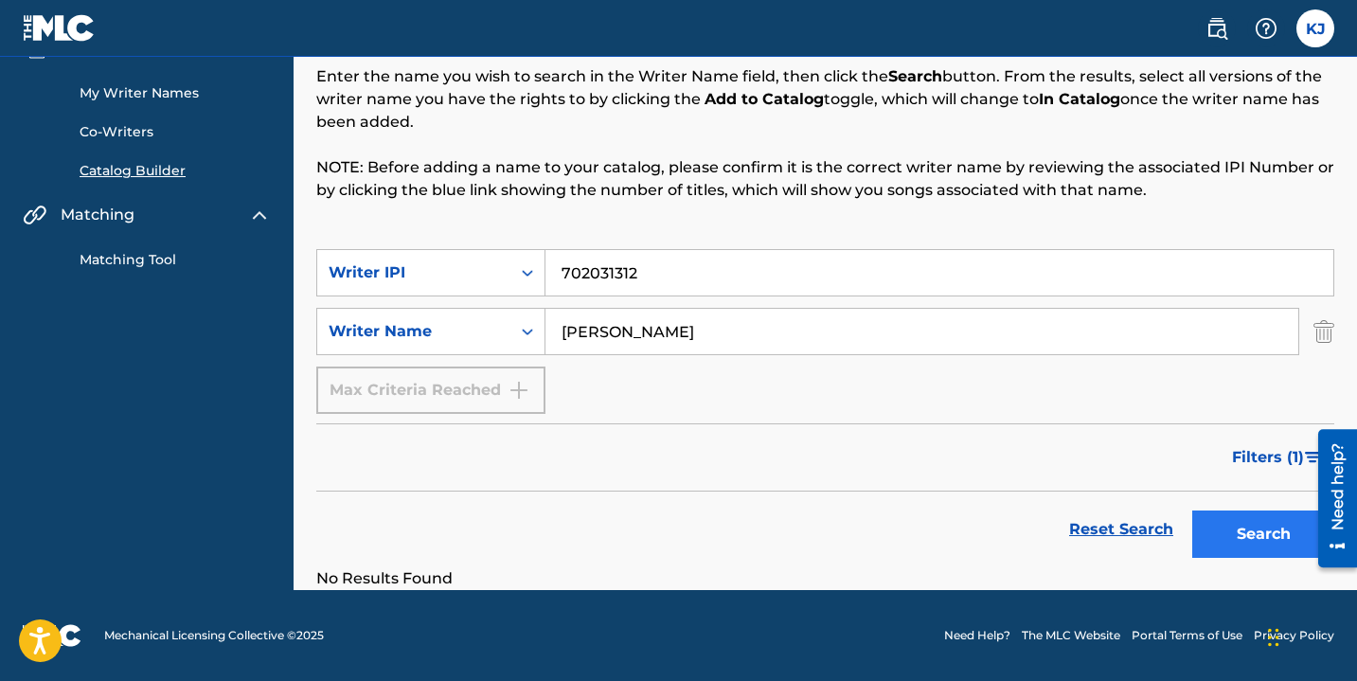
type input "702031312"
click at [1221, 533] on button "Search" at bounding box center [1263, 533] width 142 height 47
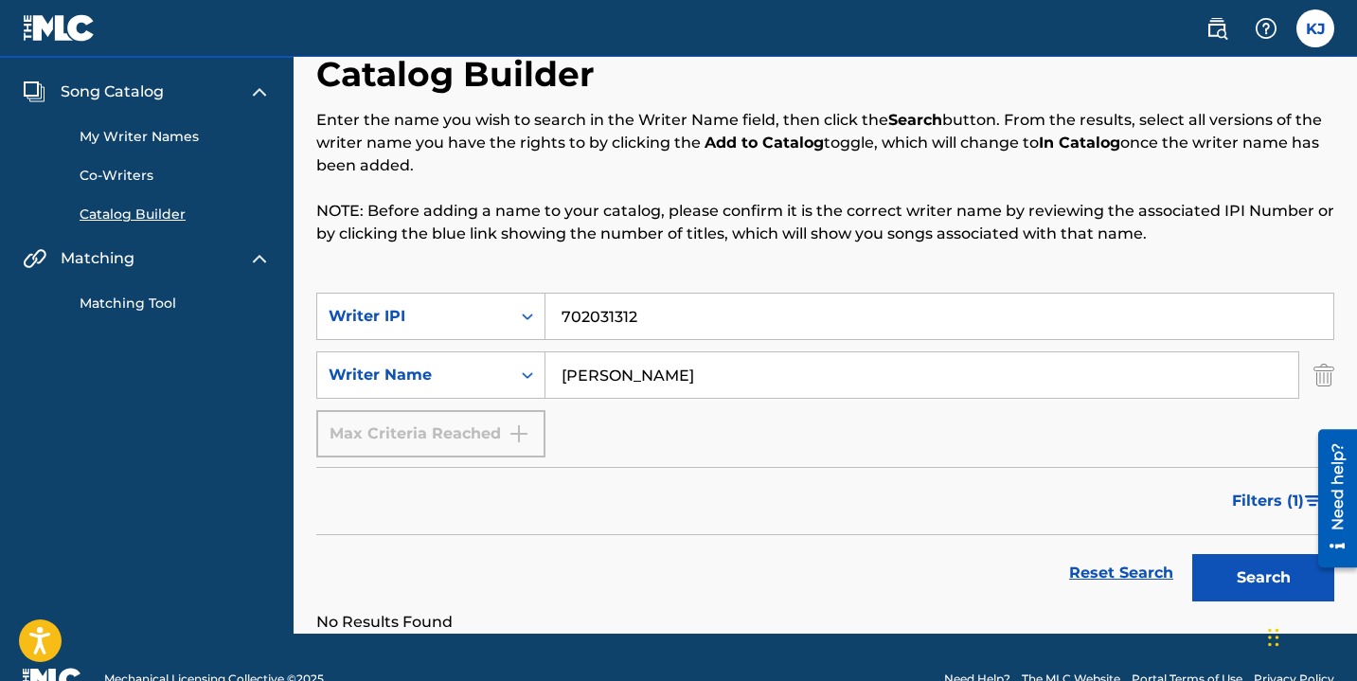
scroll to position [0, 0]
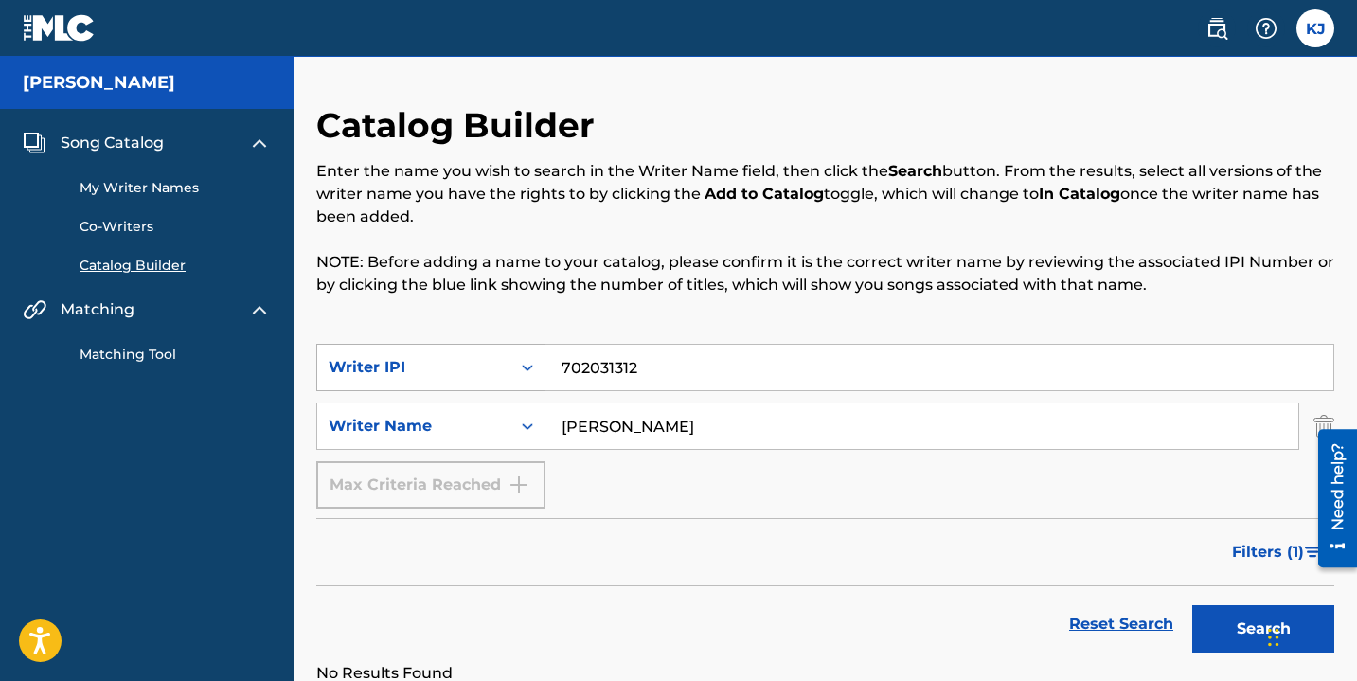
drag, startPoint x: 670, startPoint y: 369, endPoint x: 520, endPoint y: 355, distance: 151.2
click at [520, 355] on div "SearchWithCriteria05d6481e-4b46-45c0-94c1-1f048096959c Writer IPI 702031312" at bounding box center [825, 367] width 1018 height 47
click at [1239, 640] on button "Search" at bounding box center [1263, 628] width 142 height 47
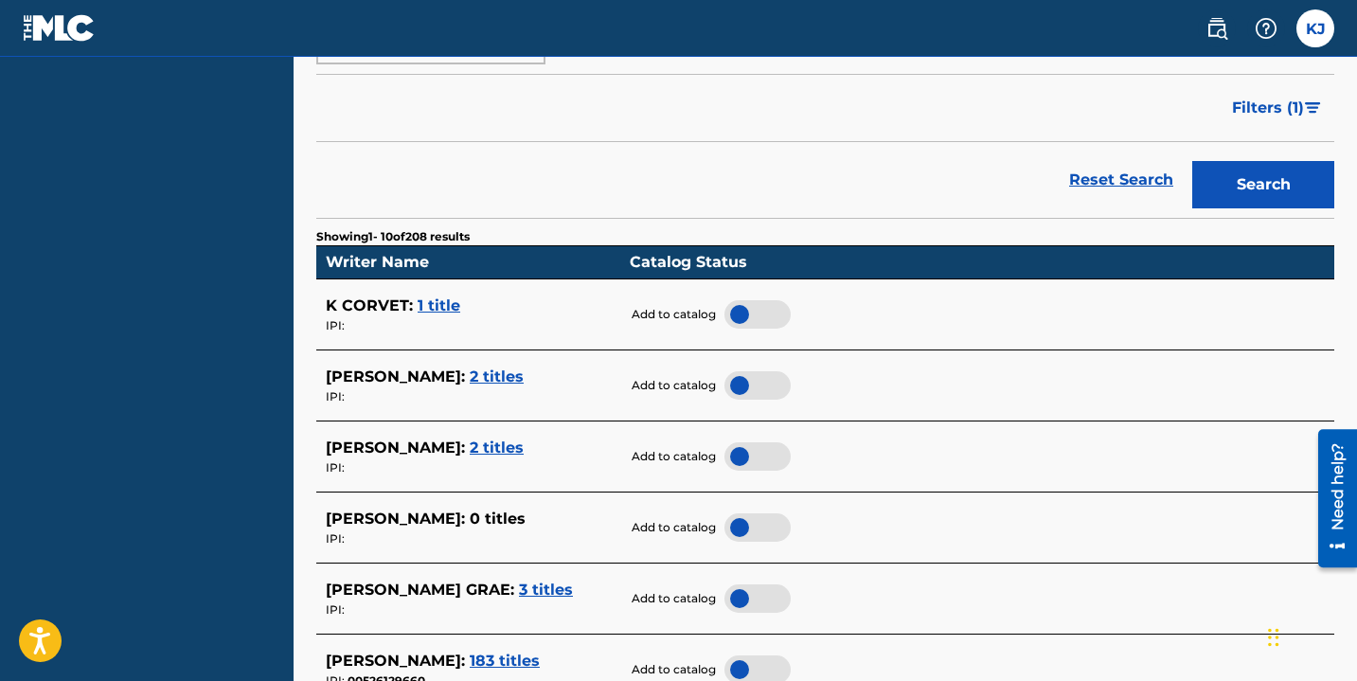
scroll to position [447, 0]
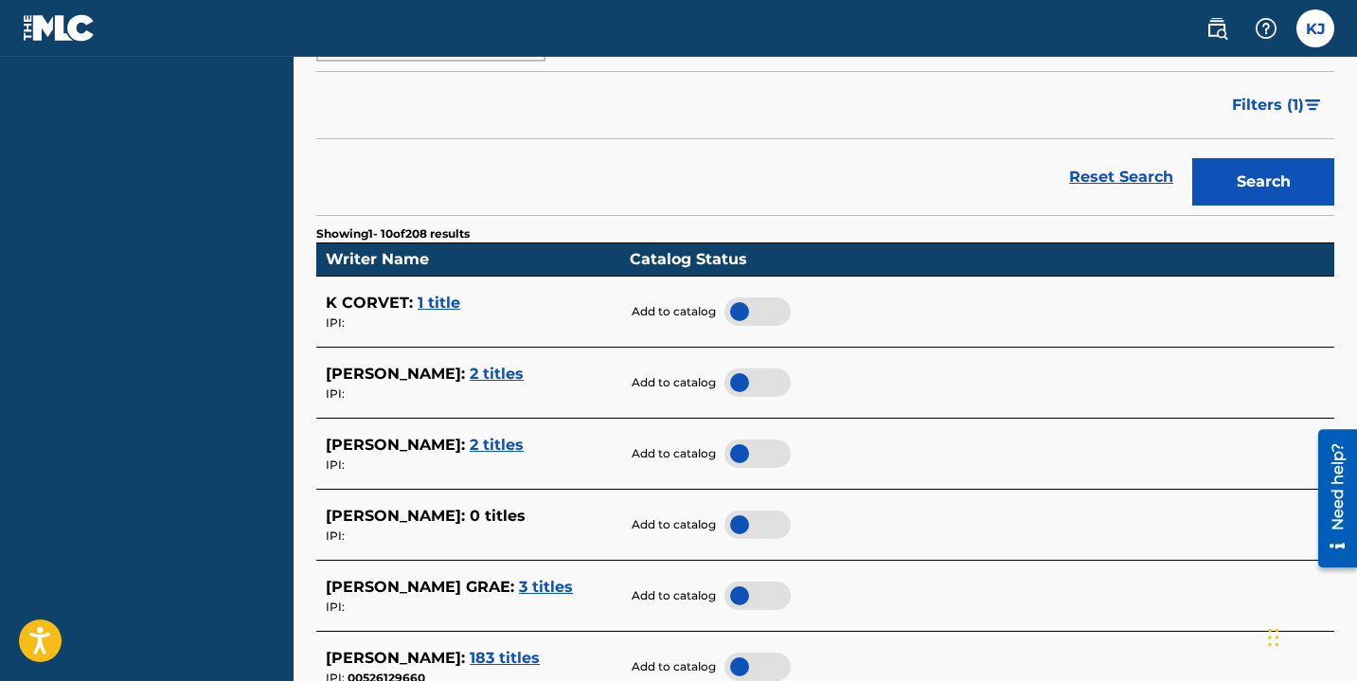
click at [426, 300] on span "1 title" at bounding box center [439, 303] width 43 height 18
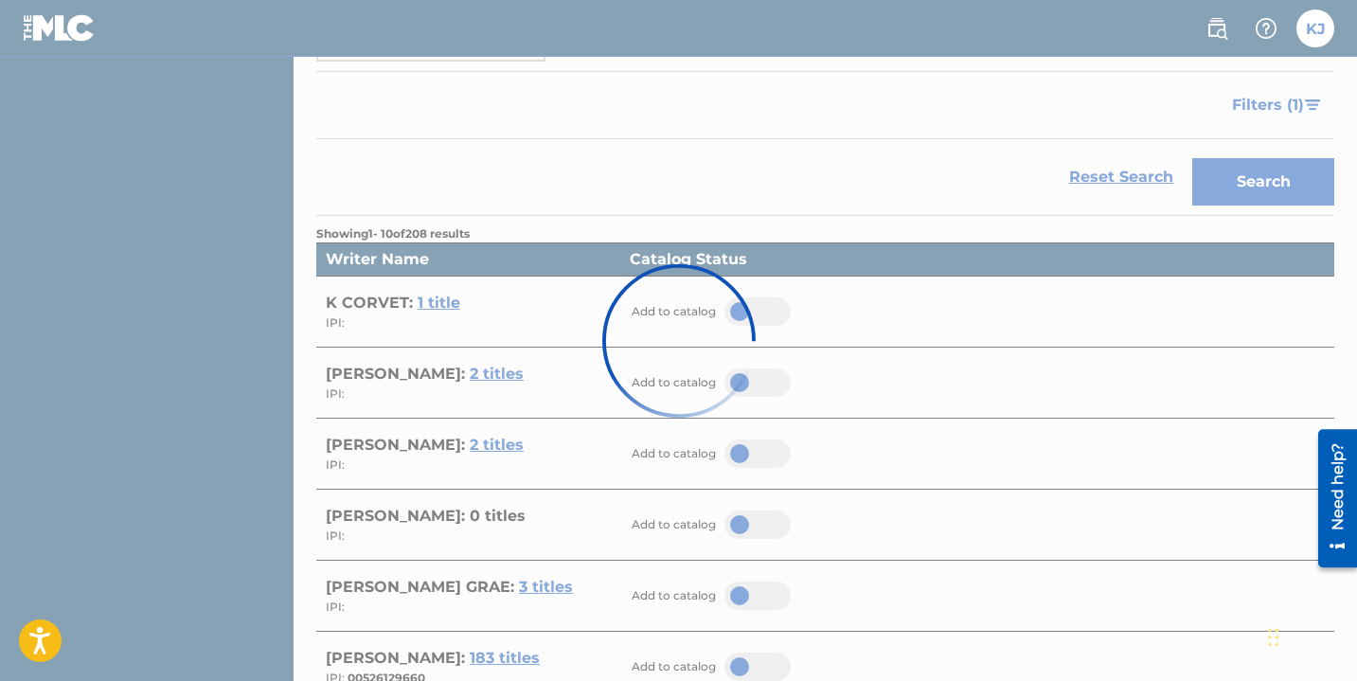
scroll to position [387, 0]
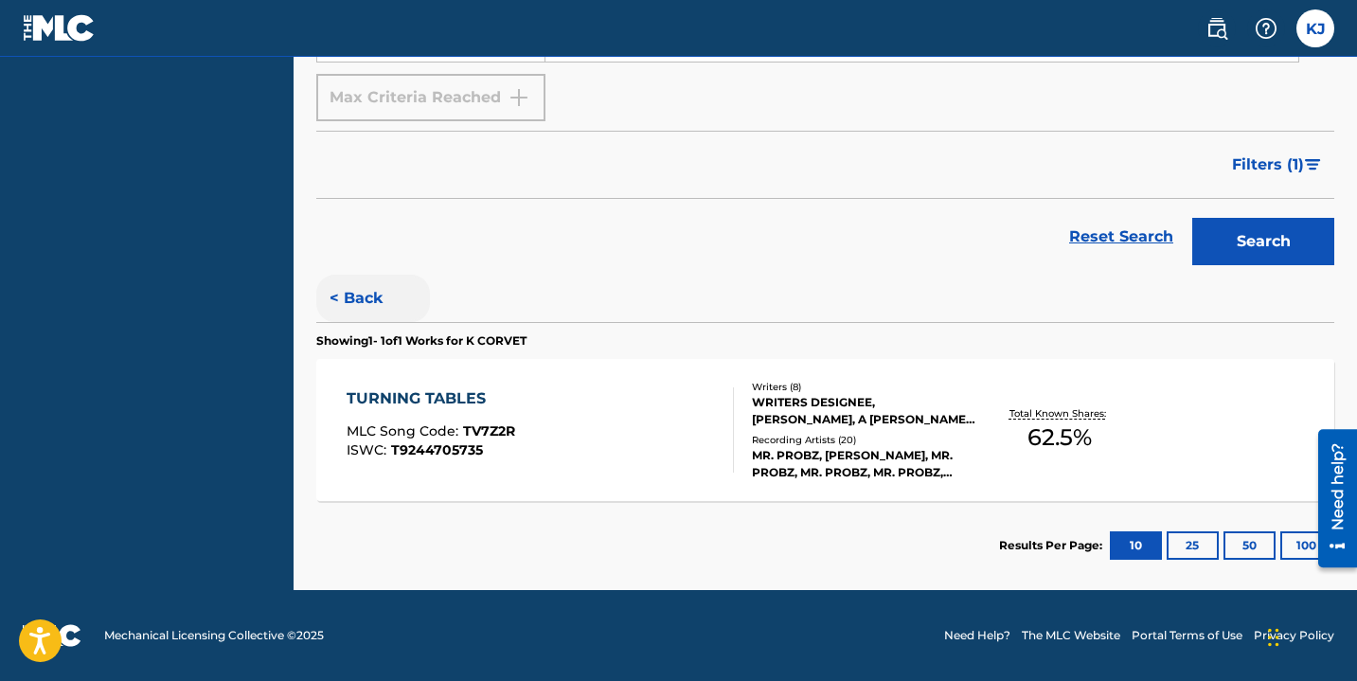
click at [351, 300] on button "< Back" at bounding box center [373, 298] width 114 height 47
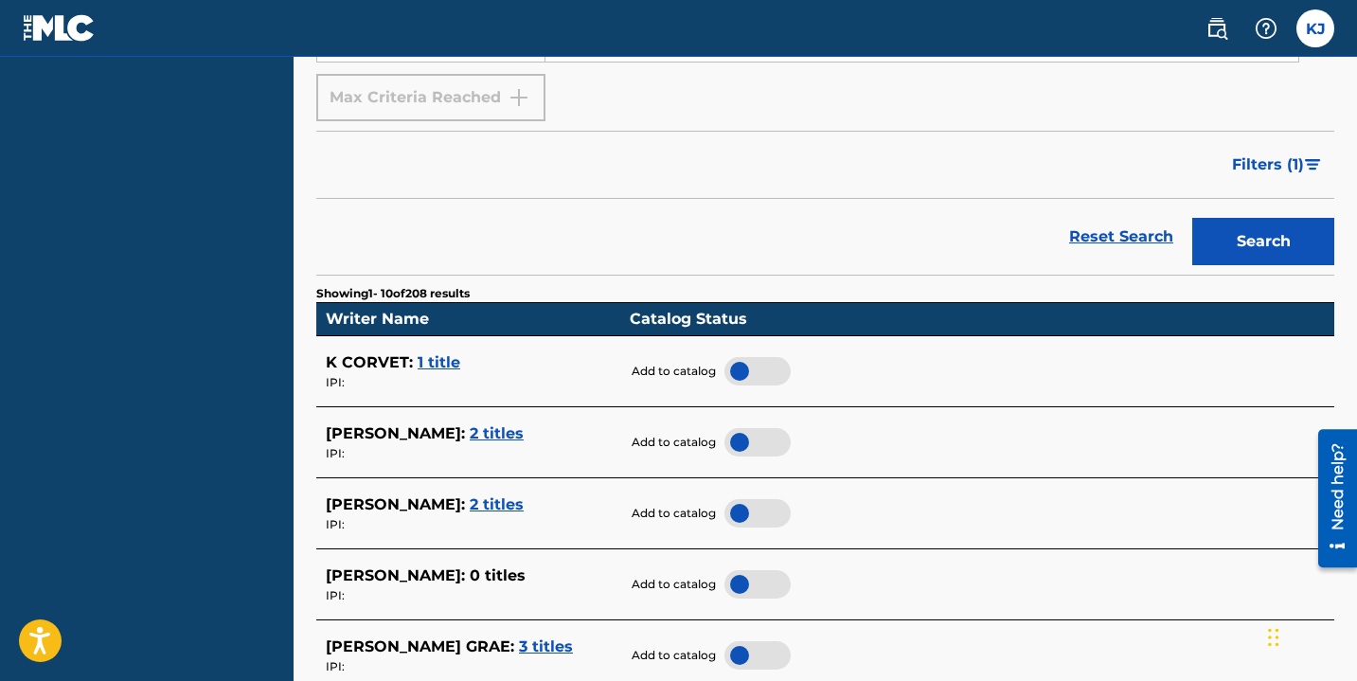
click at [741, 370] on div at bounding box center [757, 371] width 66 height 28
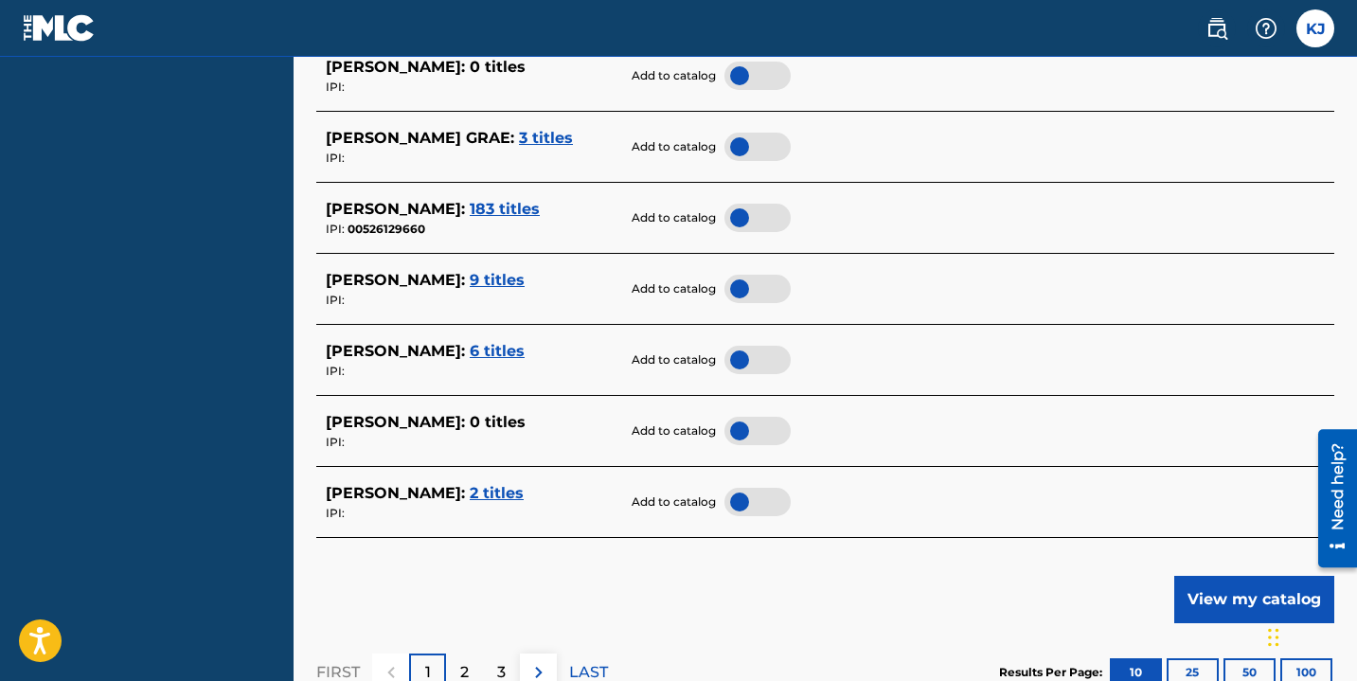
scroll to position [898, 0]
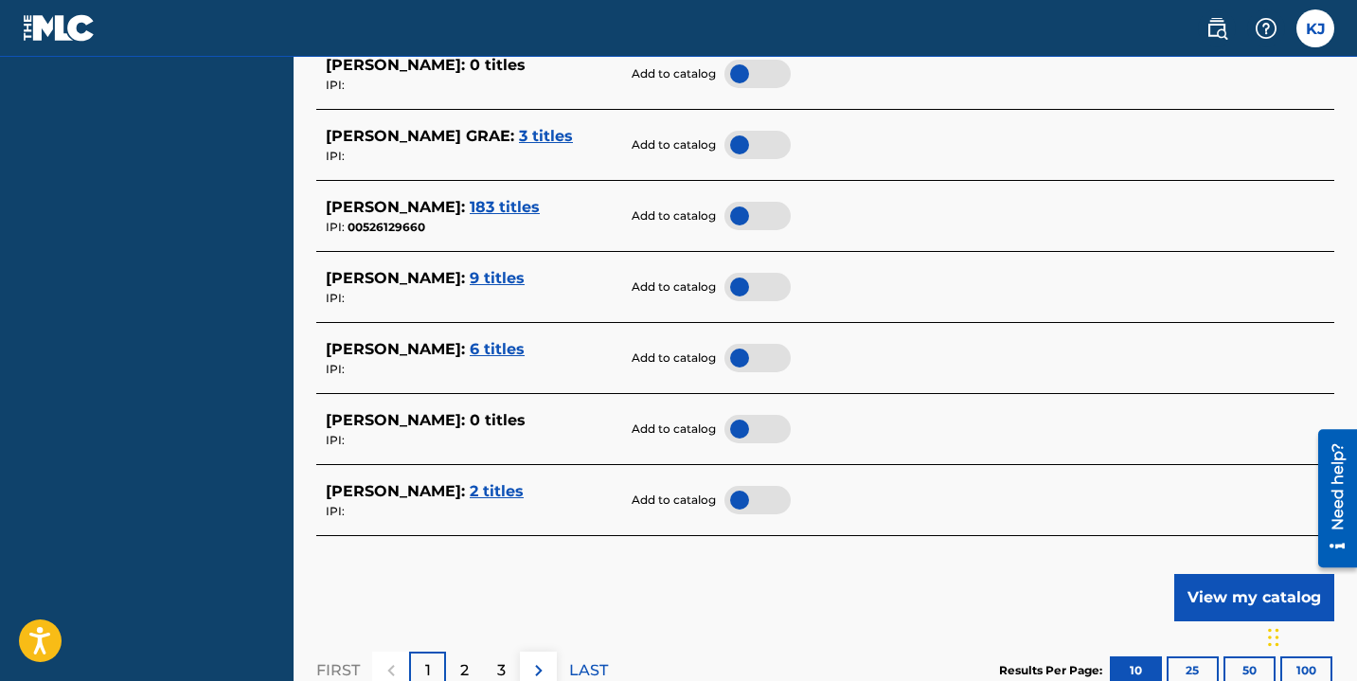
click at [470, 487] on span "2 titles" at bounding box center [497, 491] width 54 height 18
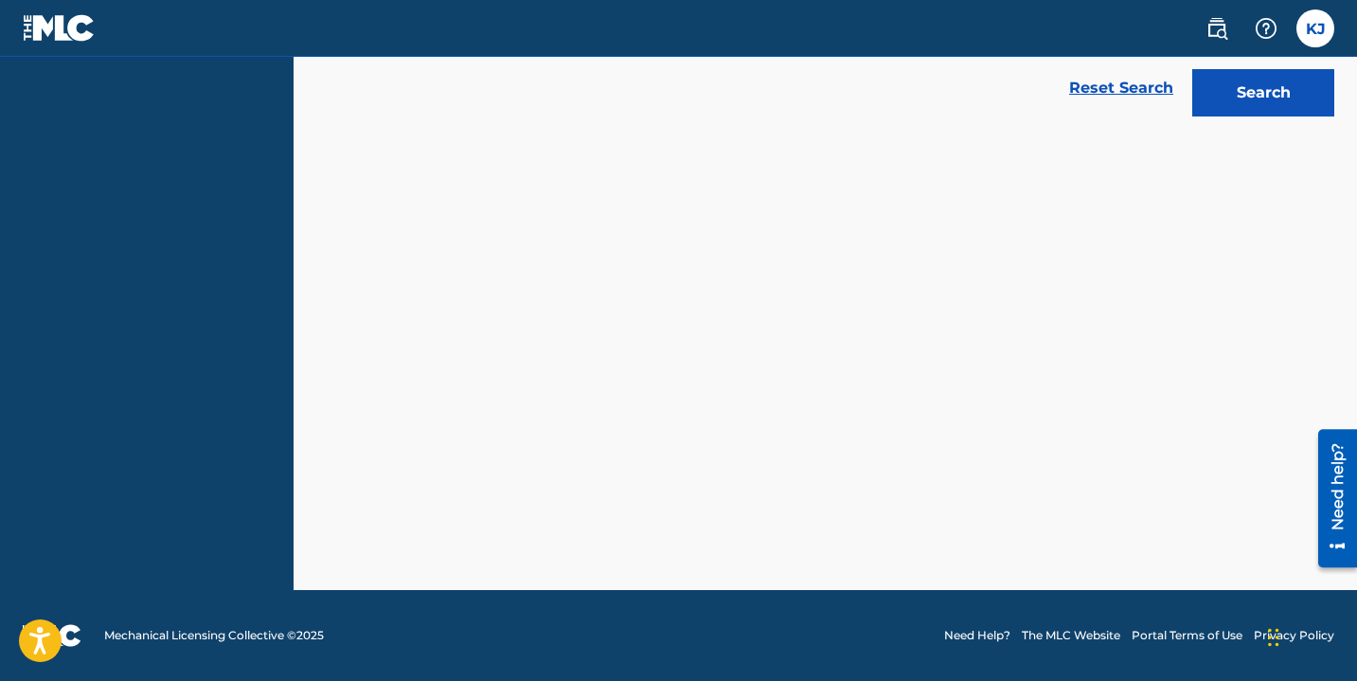
scroll to position [536, 0]
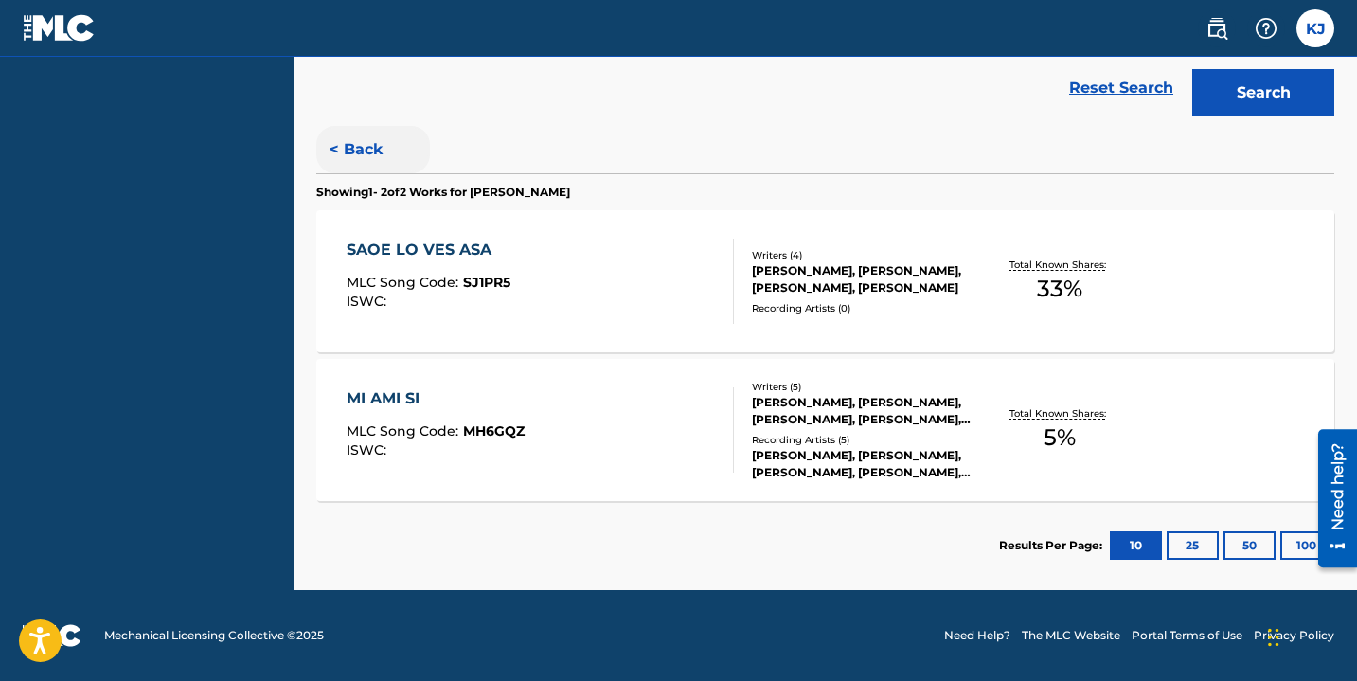
click at [368, 158] on button "< Back" at bounding box center [373, 149] width 114 height 47
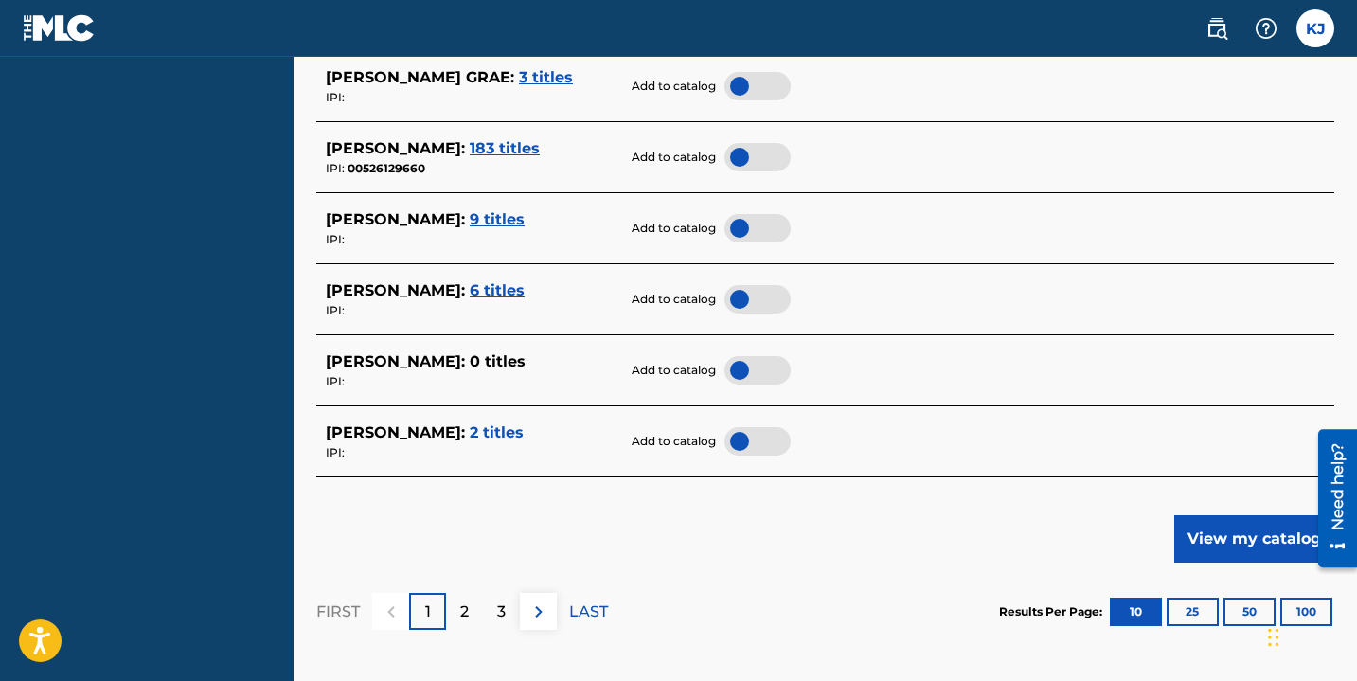
scroll to position [949, 0]
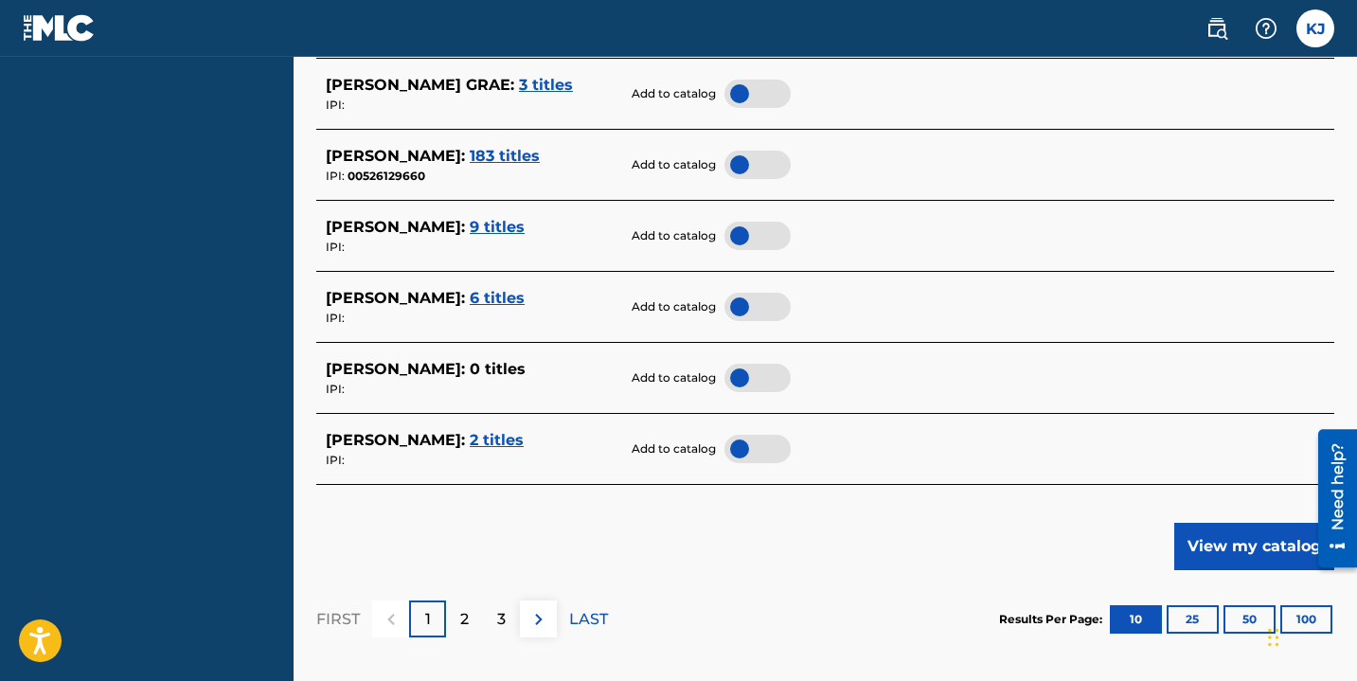
click at [743, 454] on div at bounding box center [757, 449] width 66 height 28
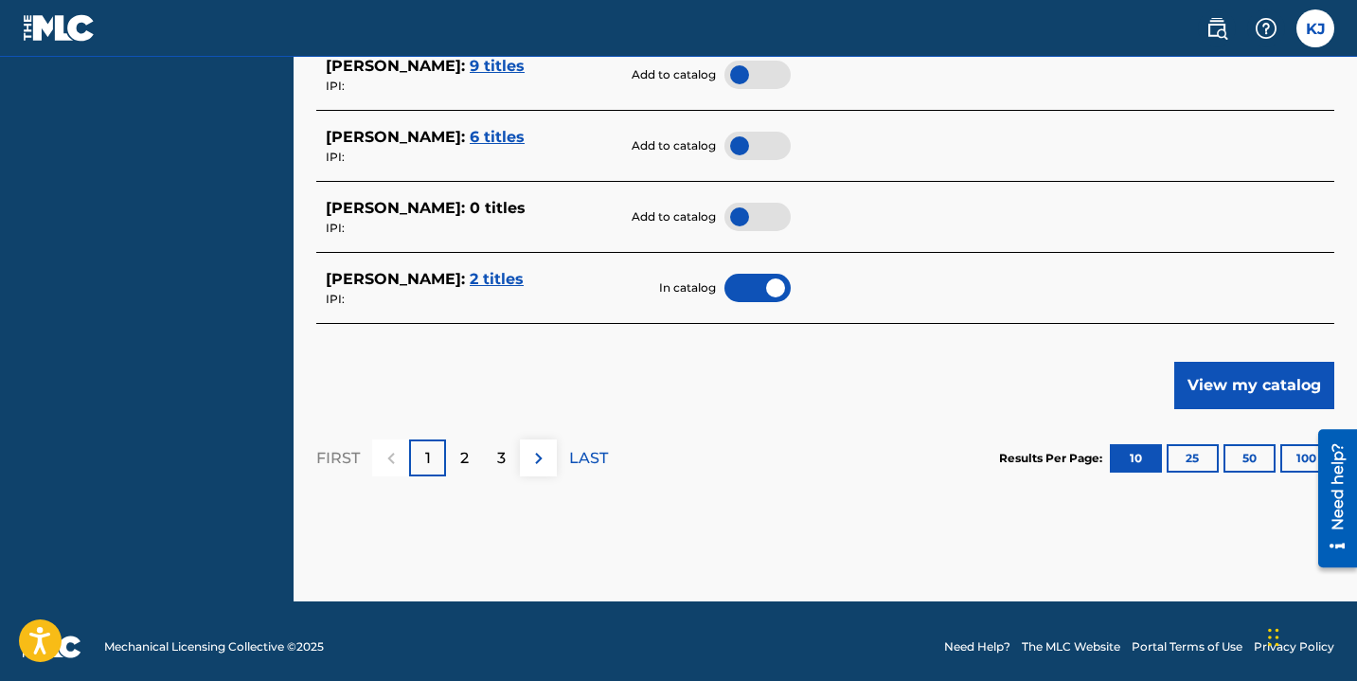
scroll to position [1121, 0]
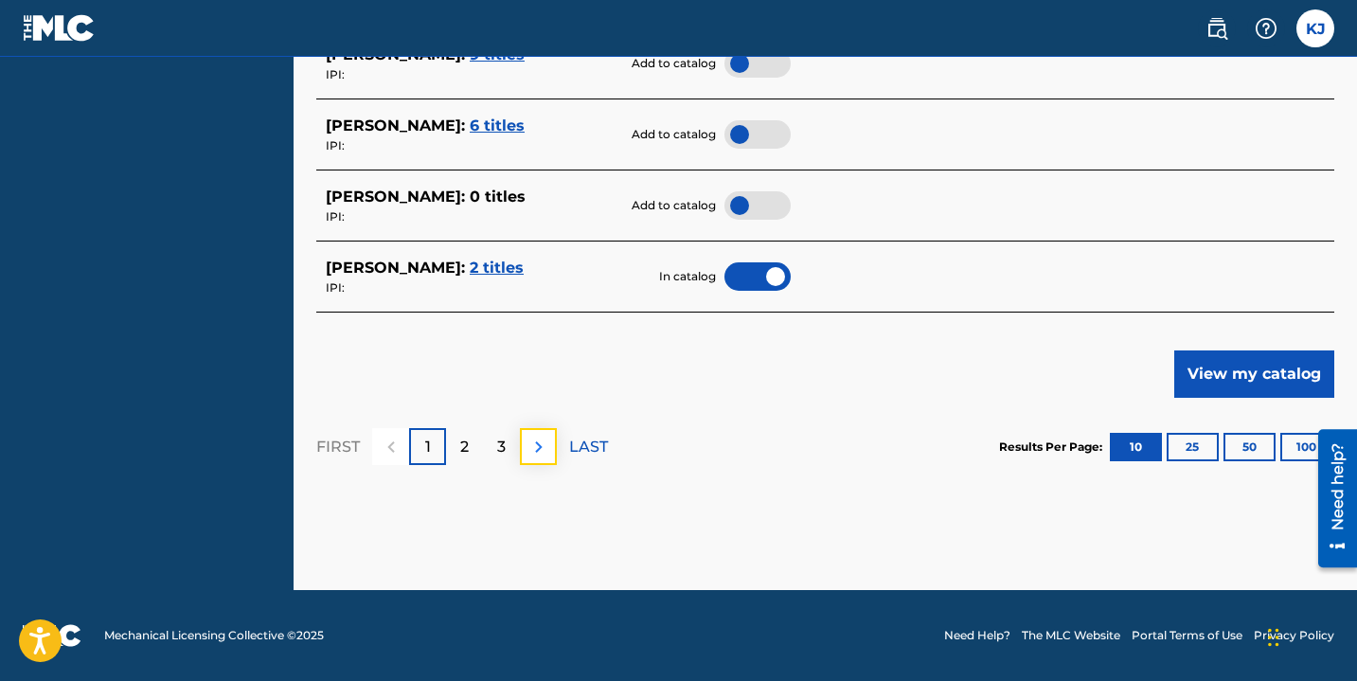
click at [536, 443] on img at bounding box center [538, 447] width 23 height 23
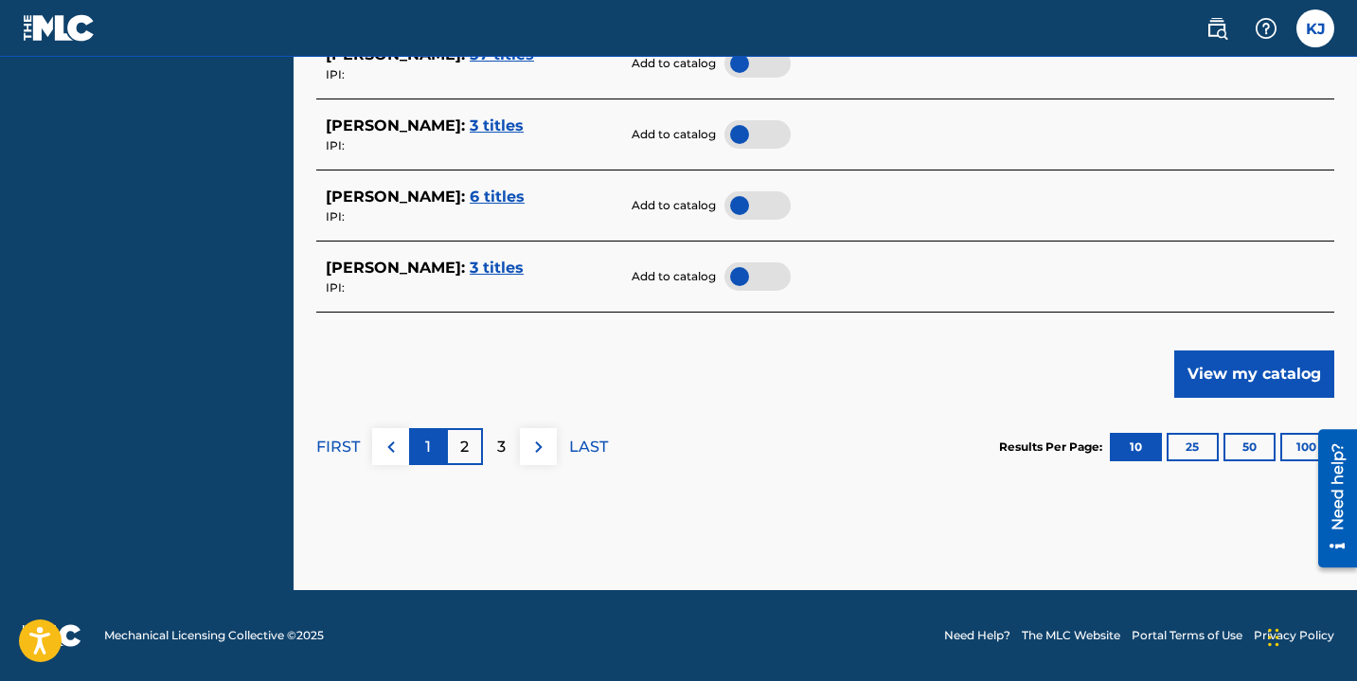
click at [428, 447] on p "1" at bounding box center [428, 447] width 6 height 23
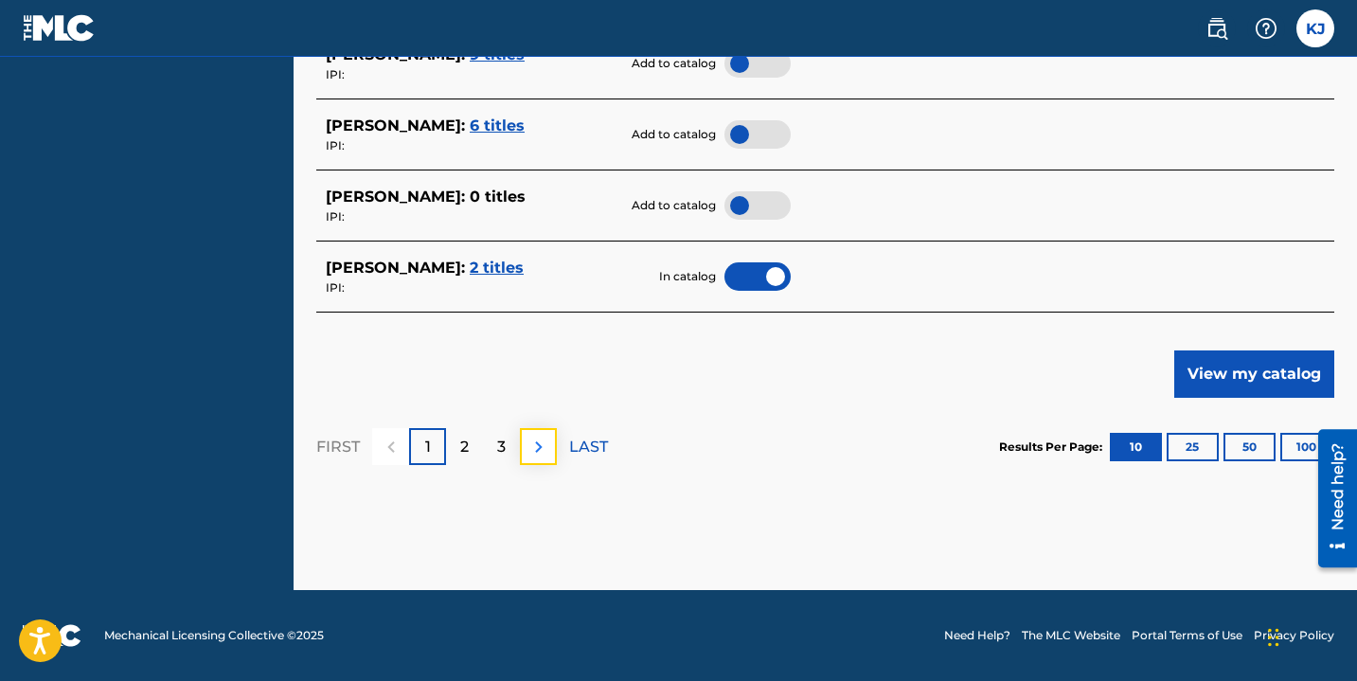
click at [536, 445] on img at bounding box center [538, 447] width 23 height 23
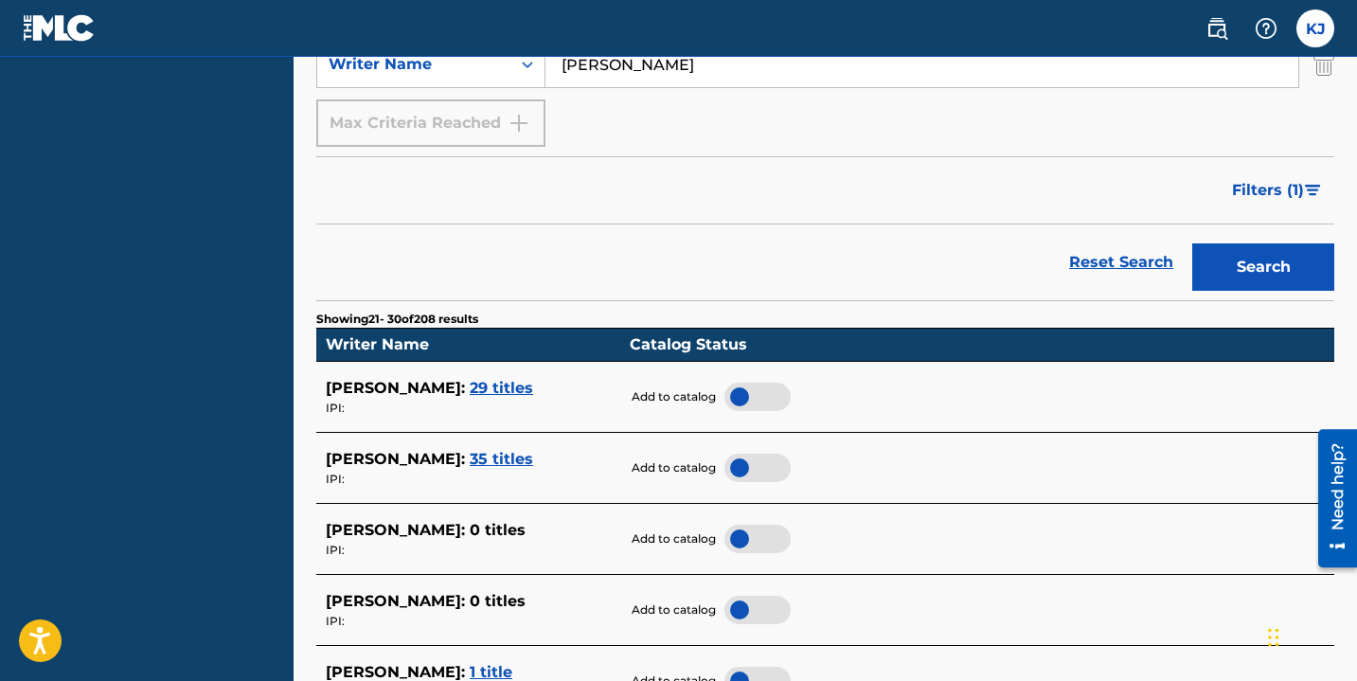
scroll to position [370, 0]
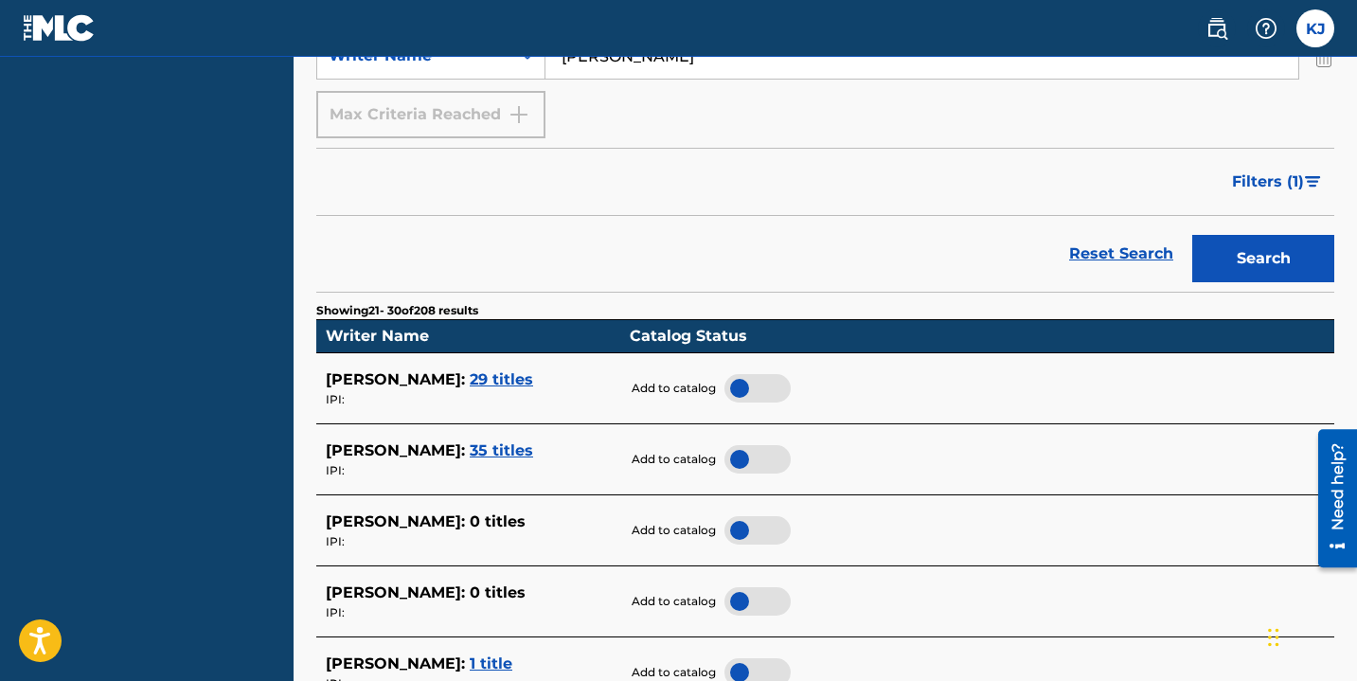
click at [505, 381] on span "29 titles" at bounding box center [501, 379] width 63 height 18
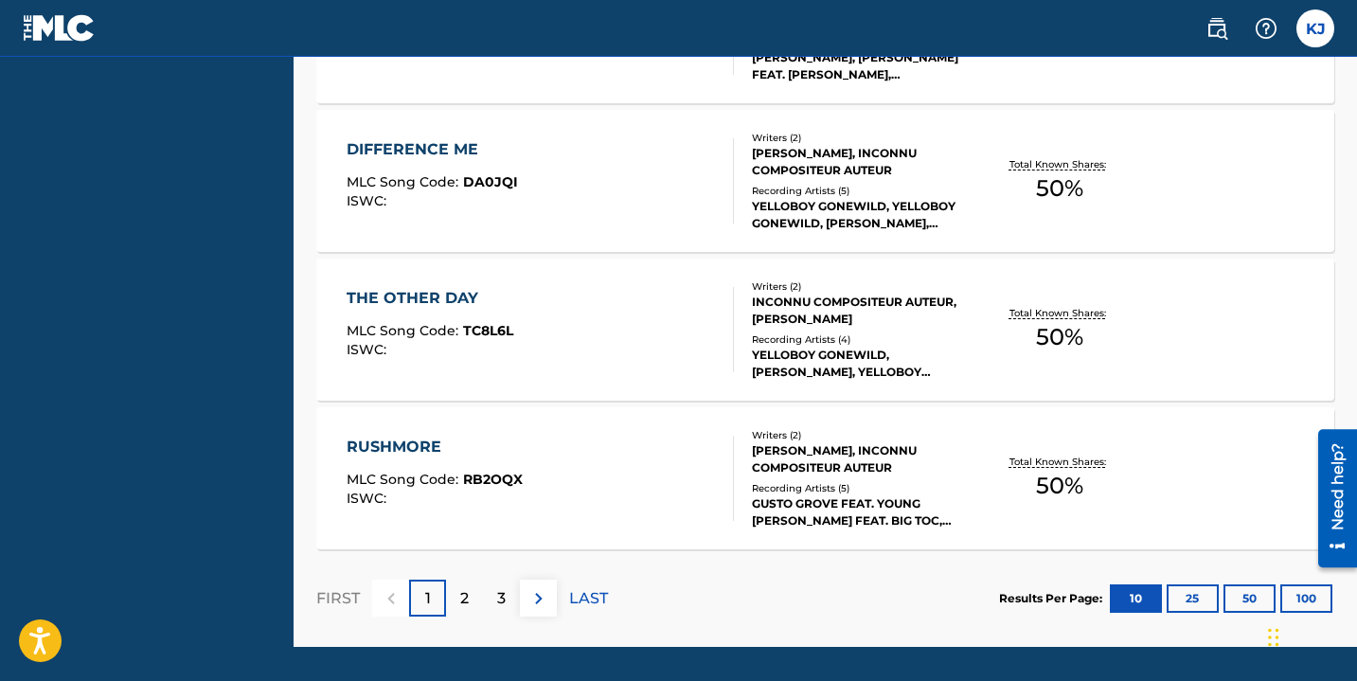
scroll to position [1681, 0]
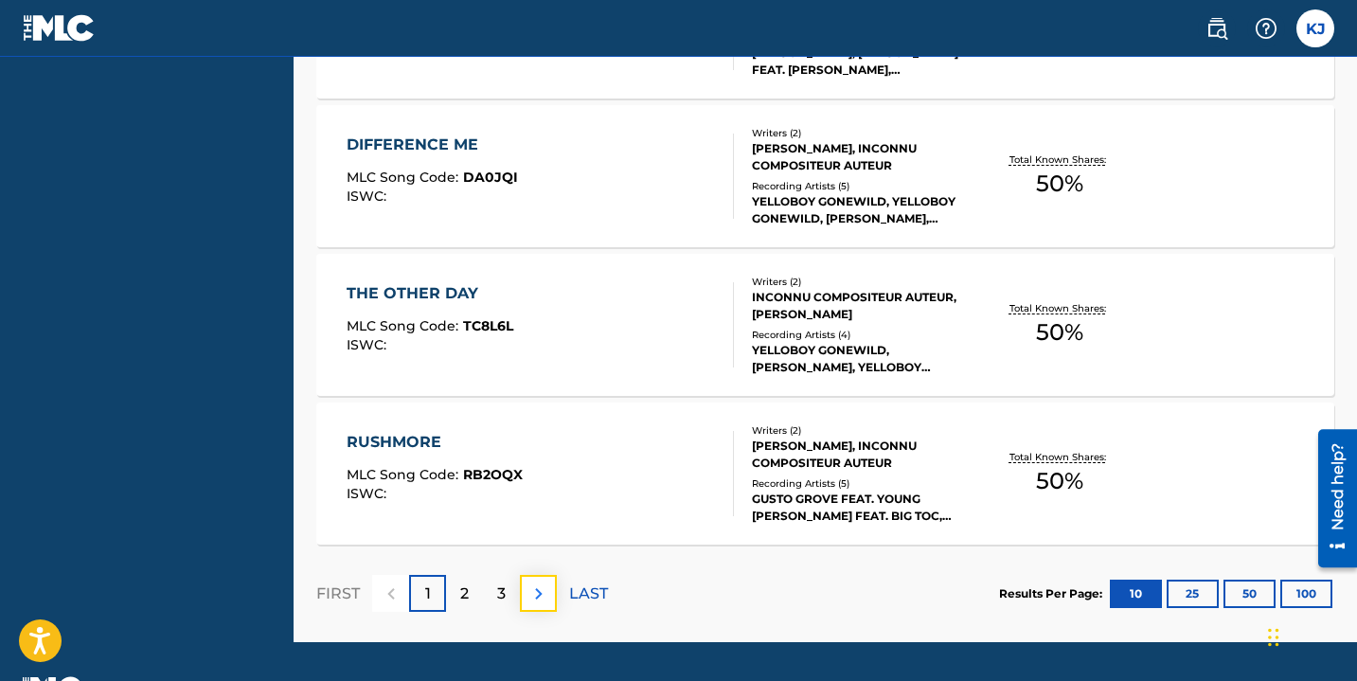
click at [536, 599] on img at bounding box center [538, 593] width 23 height 23
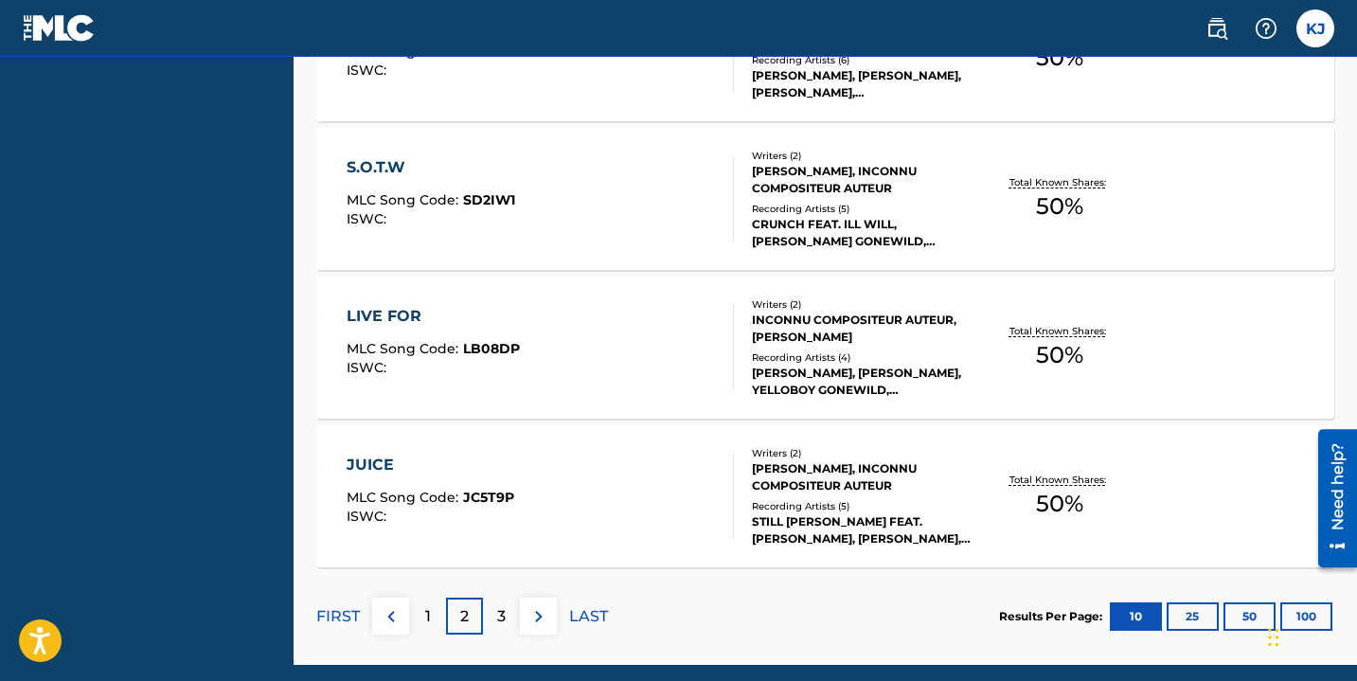
scroll to position [1734, 0]
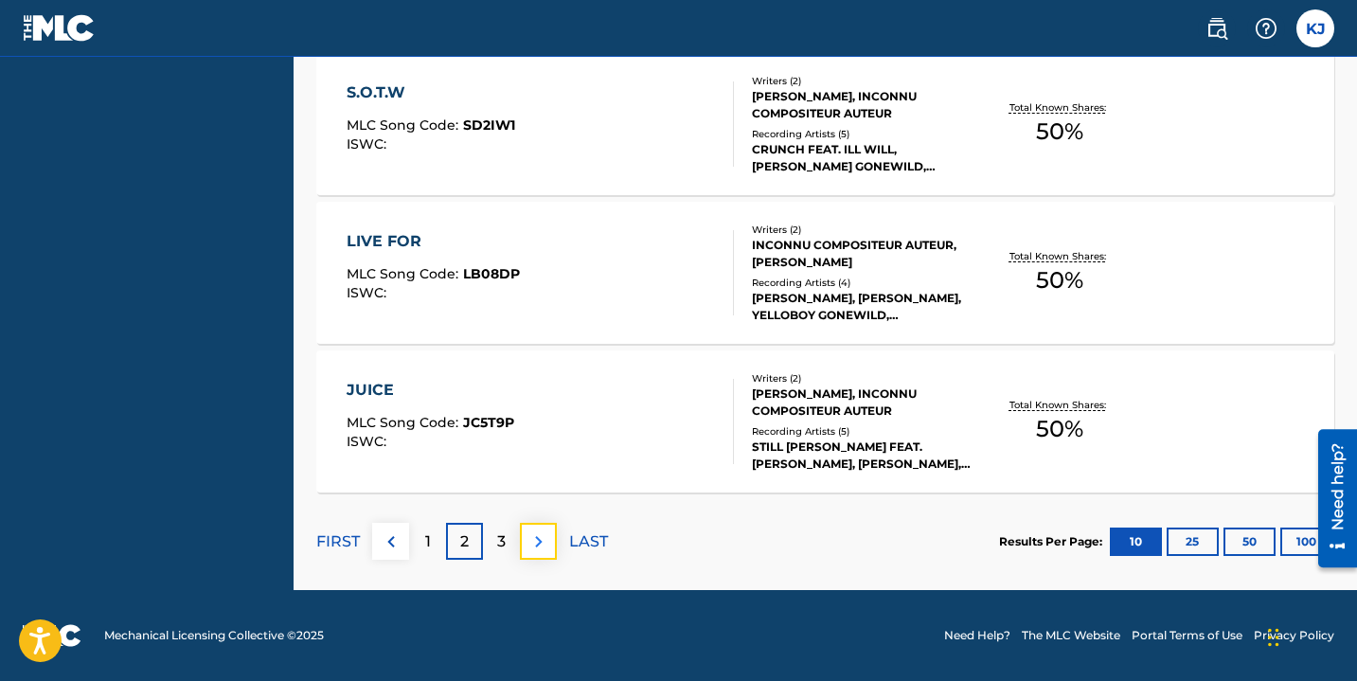
click at [543, 543] on img at bounding box center [538, 541] width 23 height 23
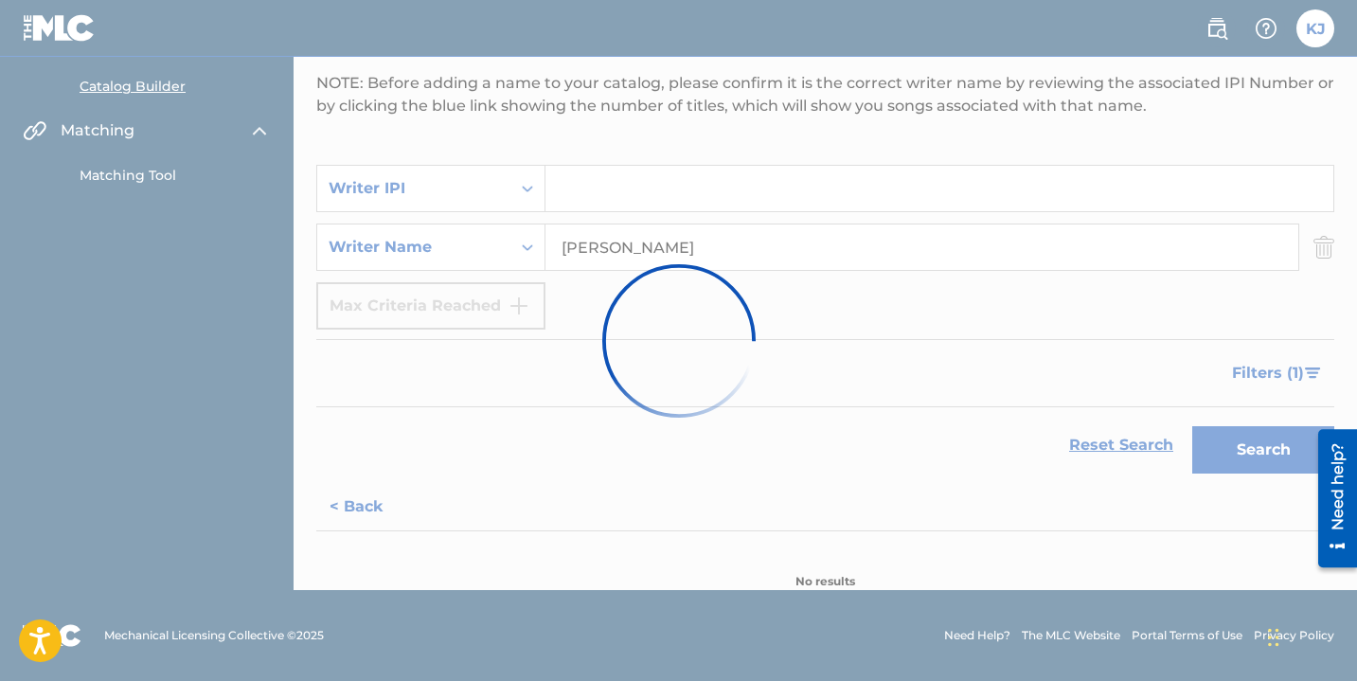
scroll to position [1585, 0]
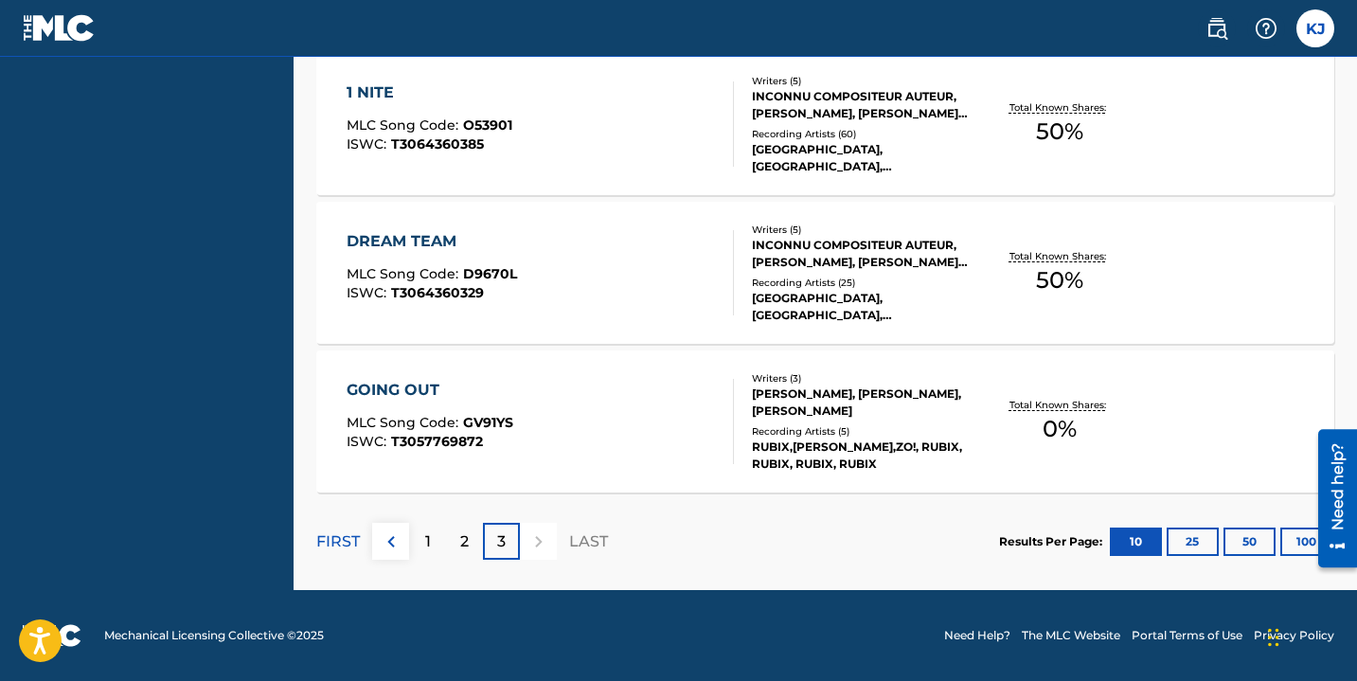
click at [502, 432] on div "MLC Song Code : GV91YS" at bounding box center [430, 425] width 167 height 19
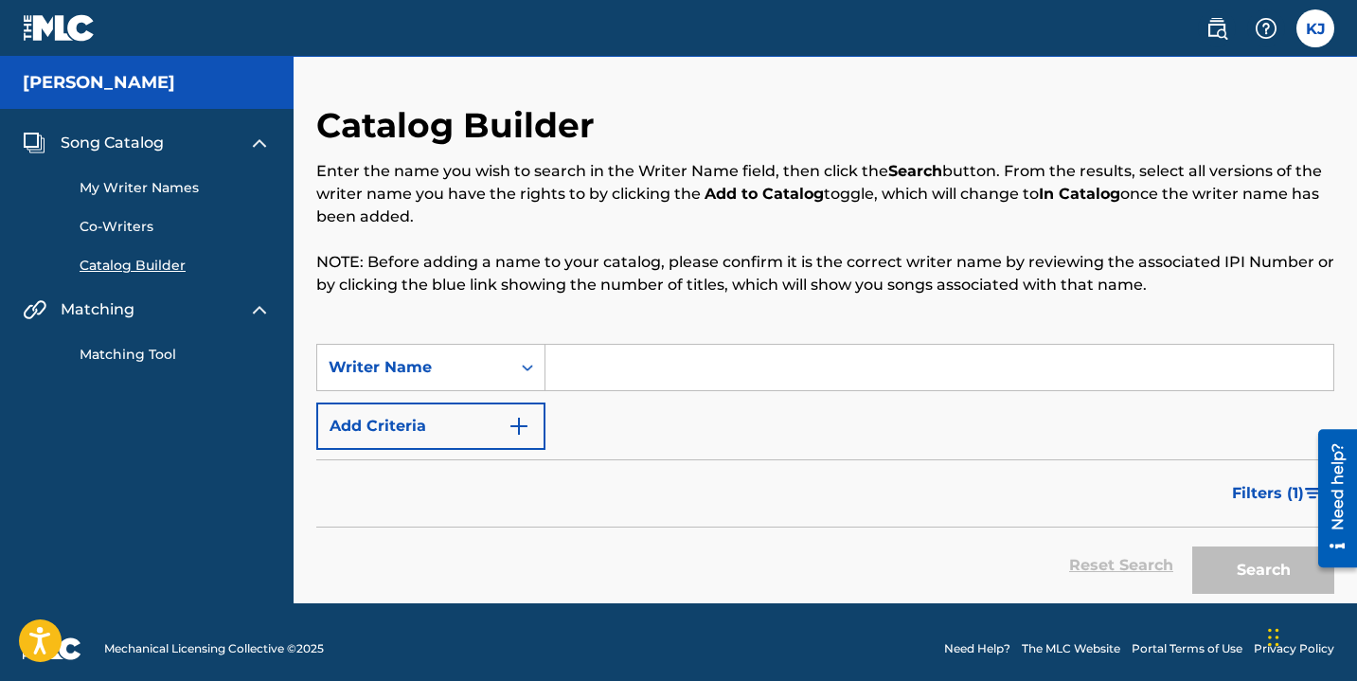
click at [578, 389] on input "Search Form" at bounding box center [939, 367] width 788 height 45
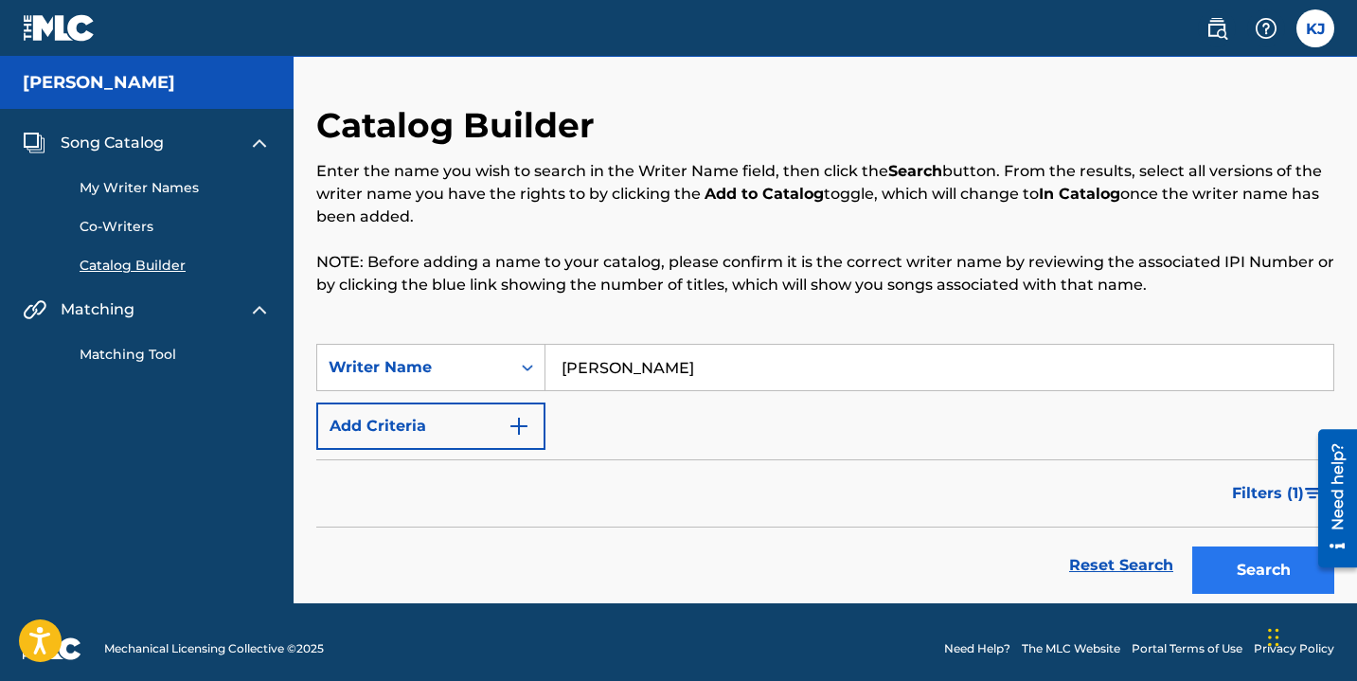
type input "[PERSON_NAME]"
click at [1207, 573] on button "Search" at bounding box center [1263, 569] width 142 height 47
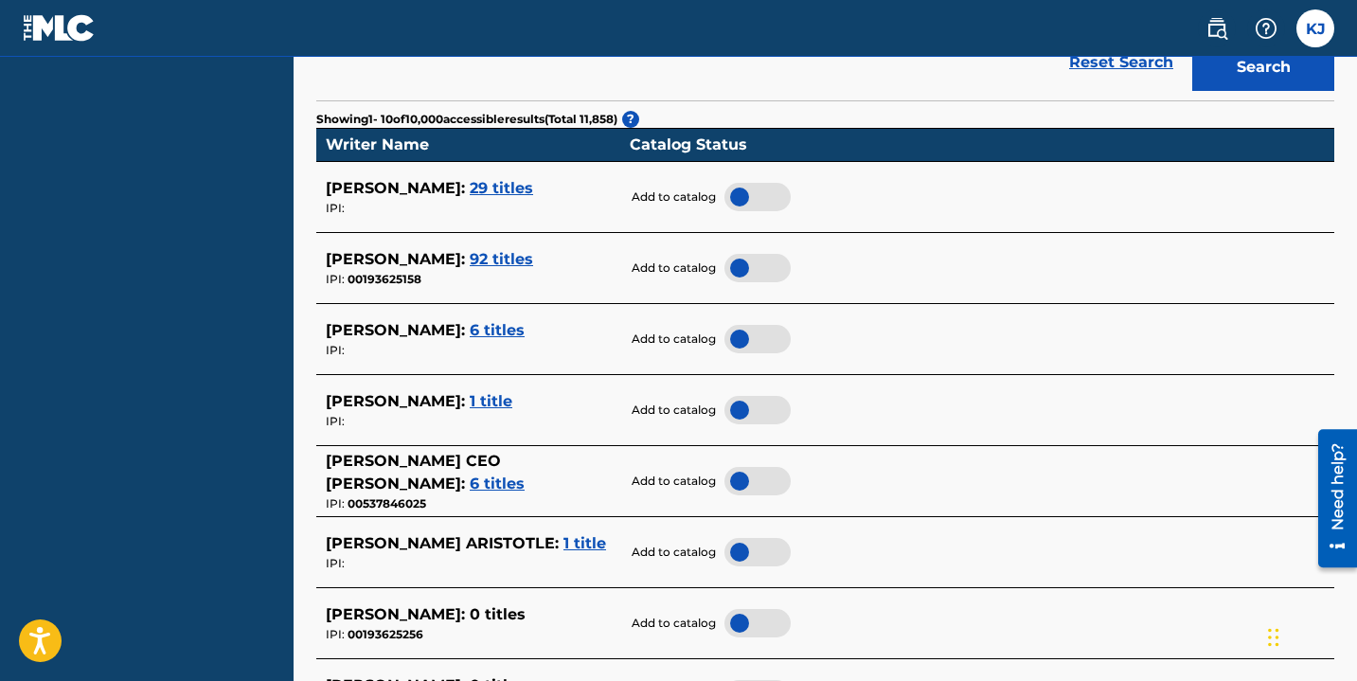
scroll to position [507, 0]
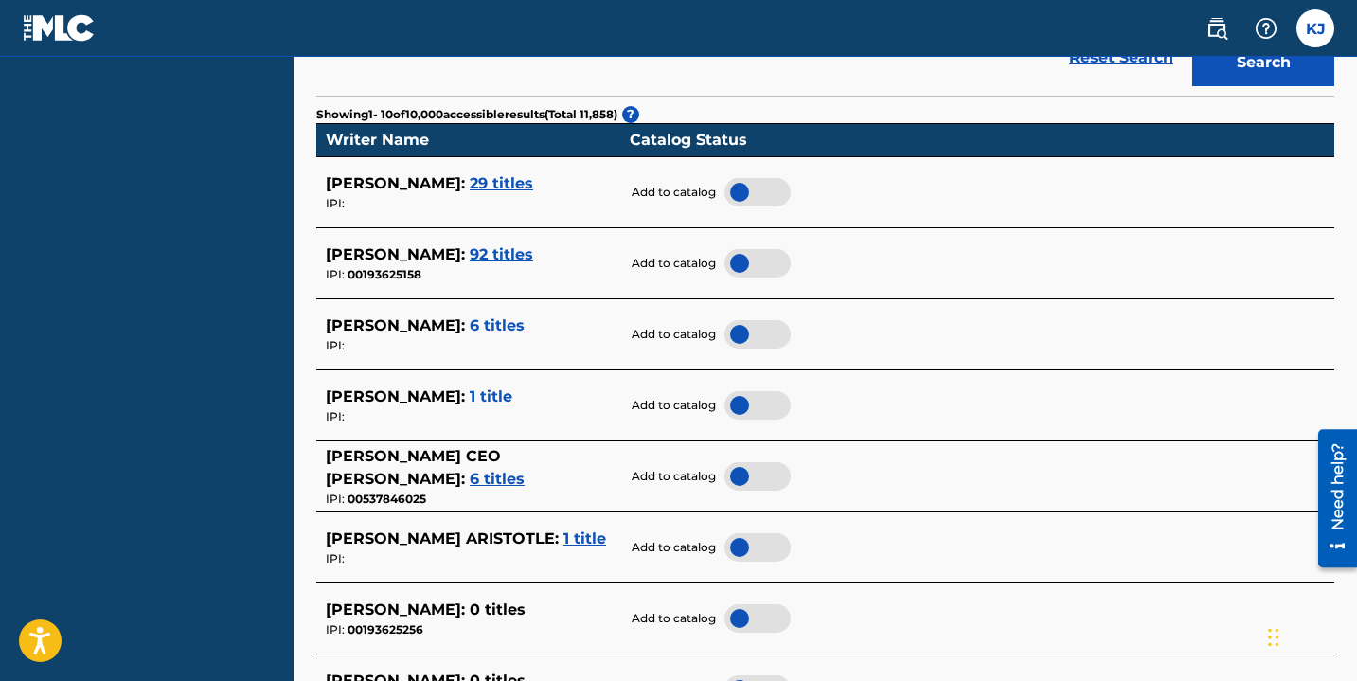
click at [498, 398] on span "1 title" at bounding box center [491, 396] width 43 height 18
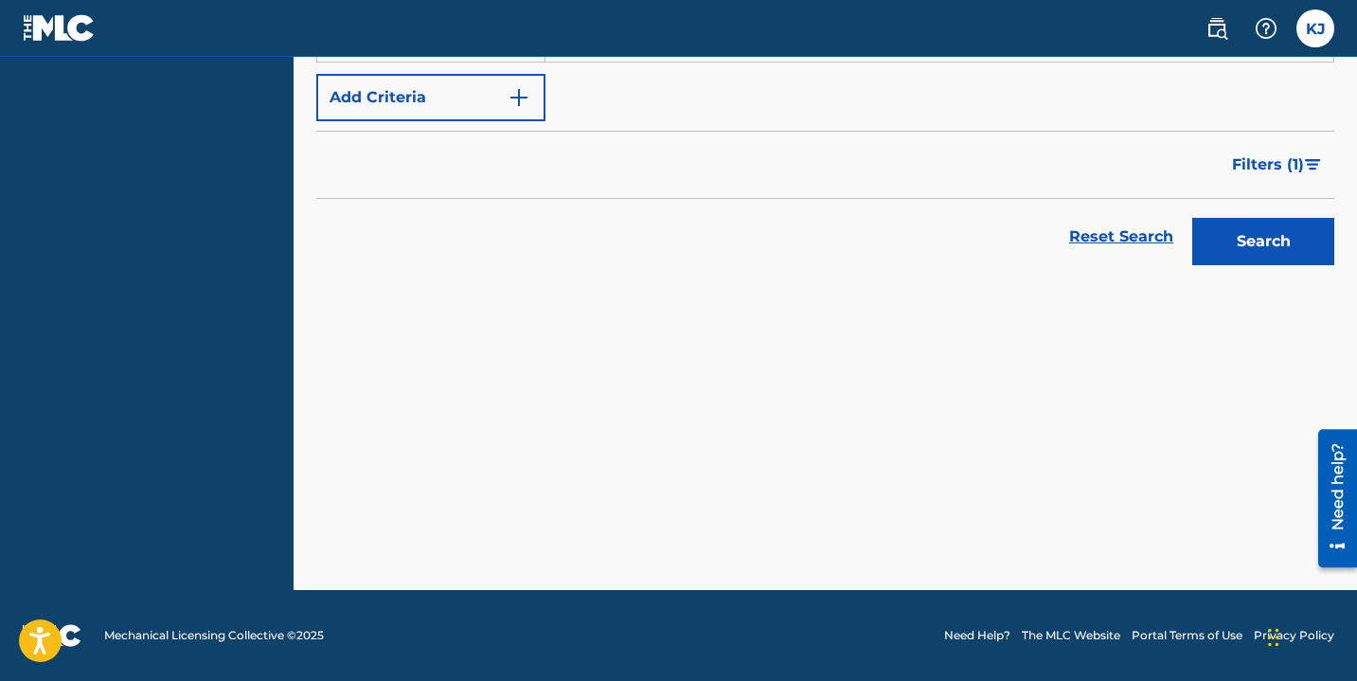
scroll to position [329, 0]
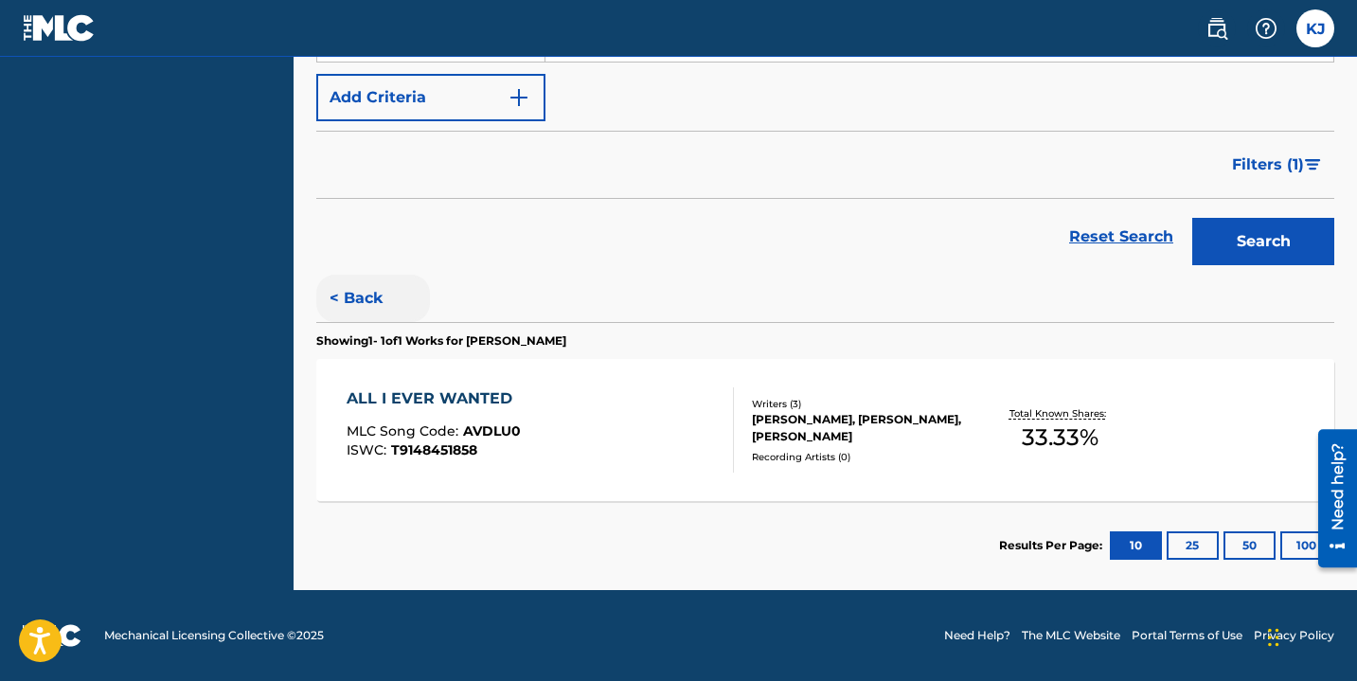
click at [367, 301] on button "< Back" at bounding box center [373, 298] width 114 height 47
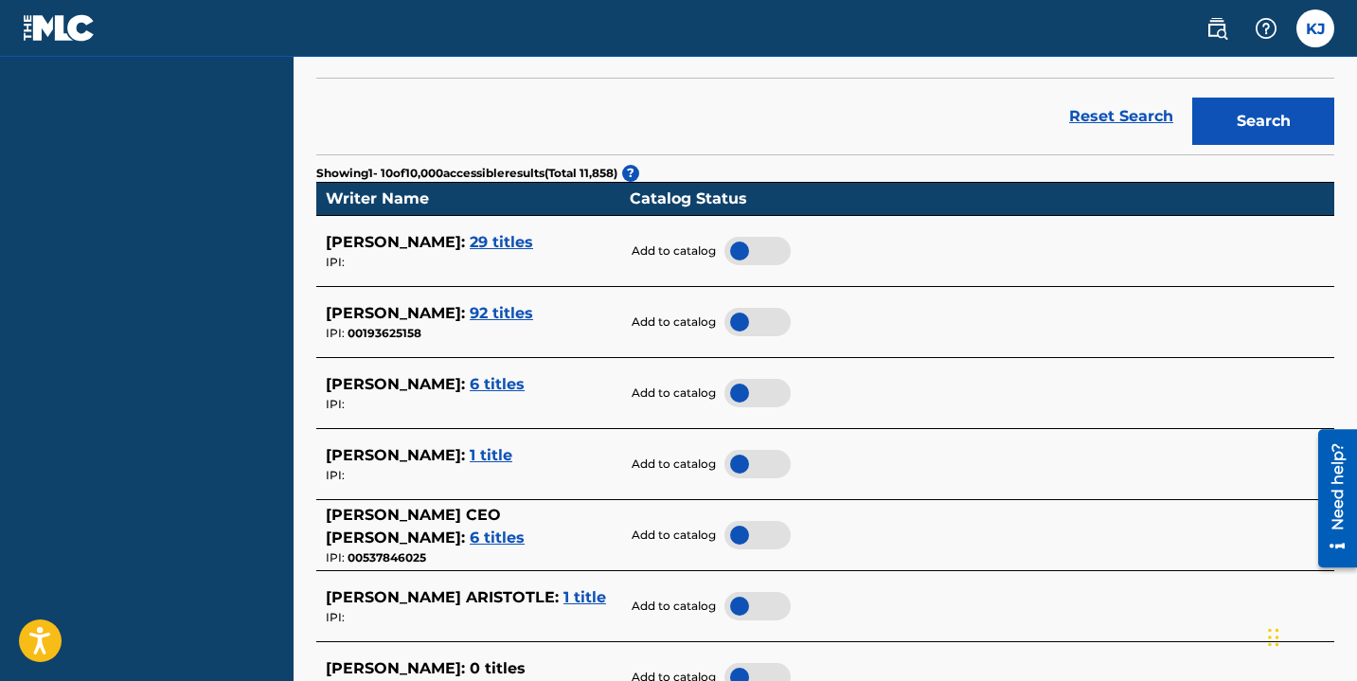
scroll to position [453, 0]
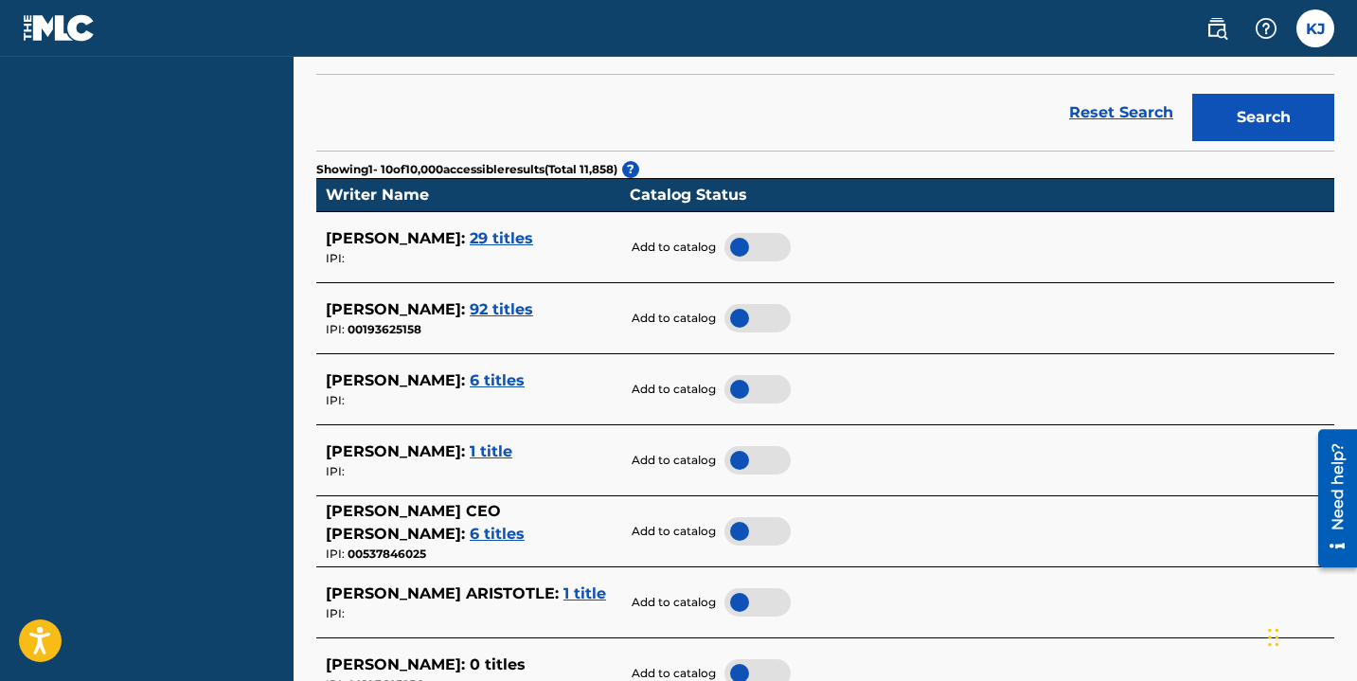
click at [754, 460] on div at bounding box center [757, 460] width 66 height 28
click at [506, 240] on span "29 titles" at bounding box center [501, 238] width 63 height 18
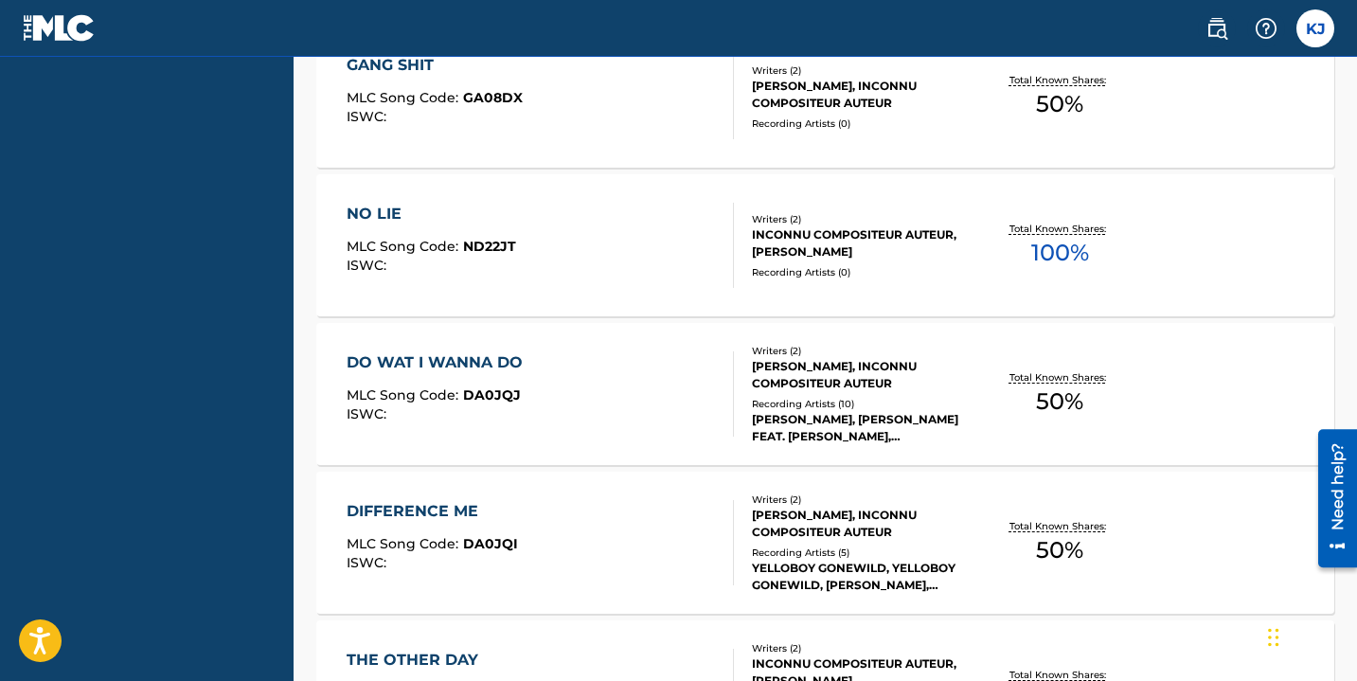
scroll to position [1675, 0]
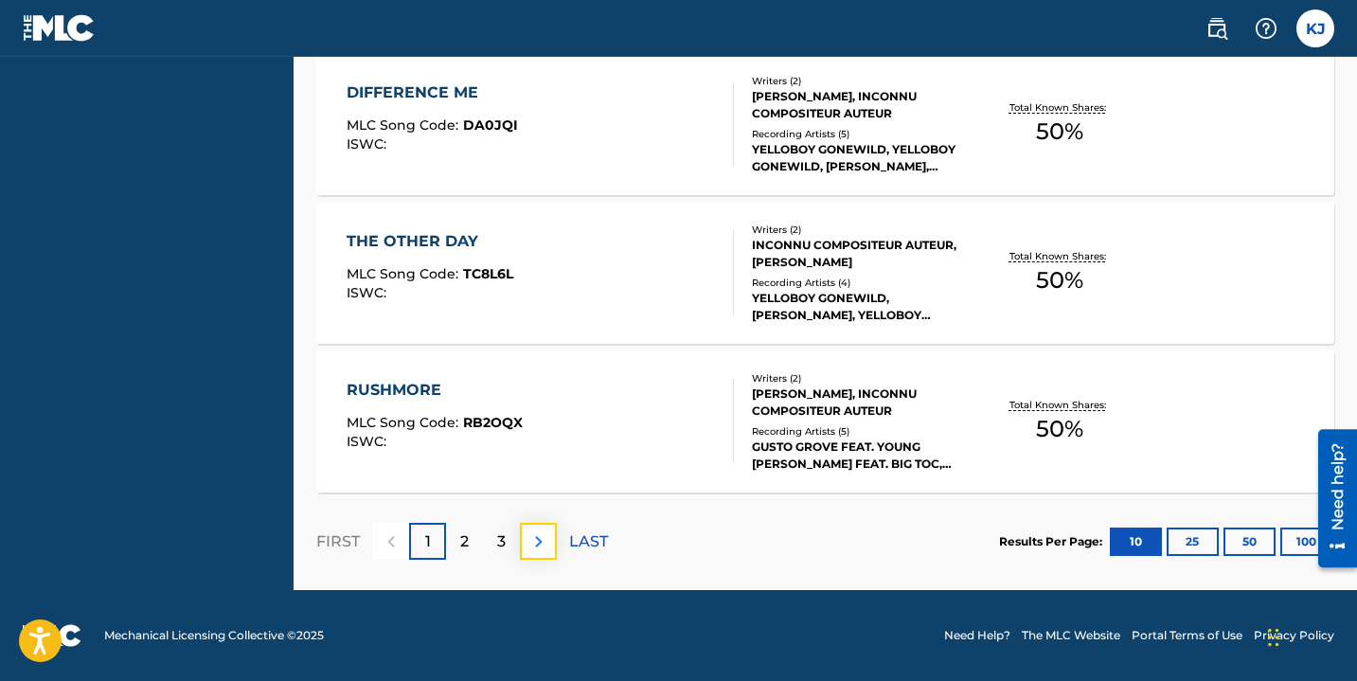
click at [537, 539] on img at bounding box center [538, 541] width 23 height 23
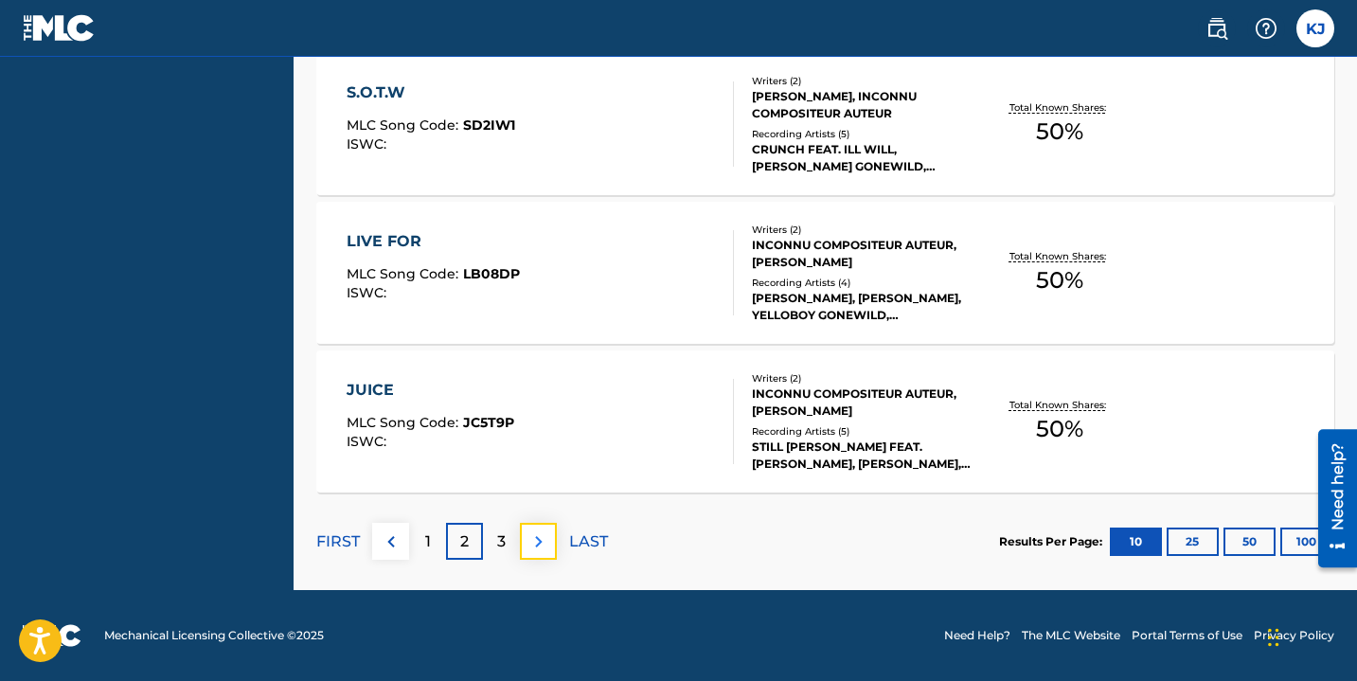
click at [539, 542] on img at bounding box center [538, 541] width 23 height 23
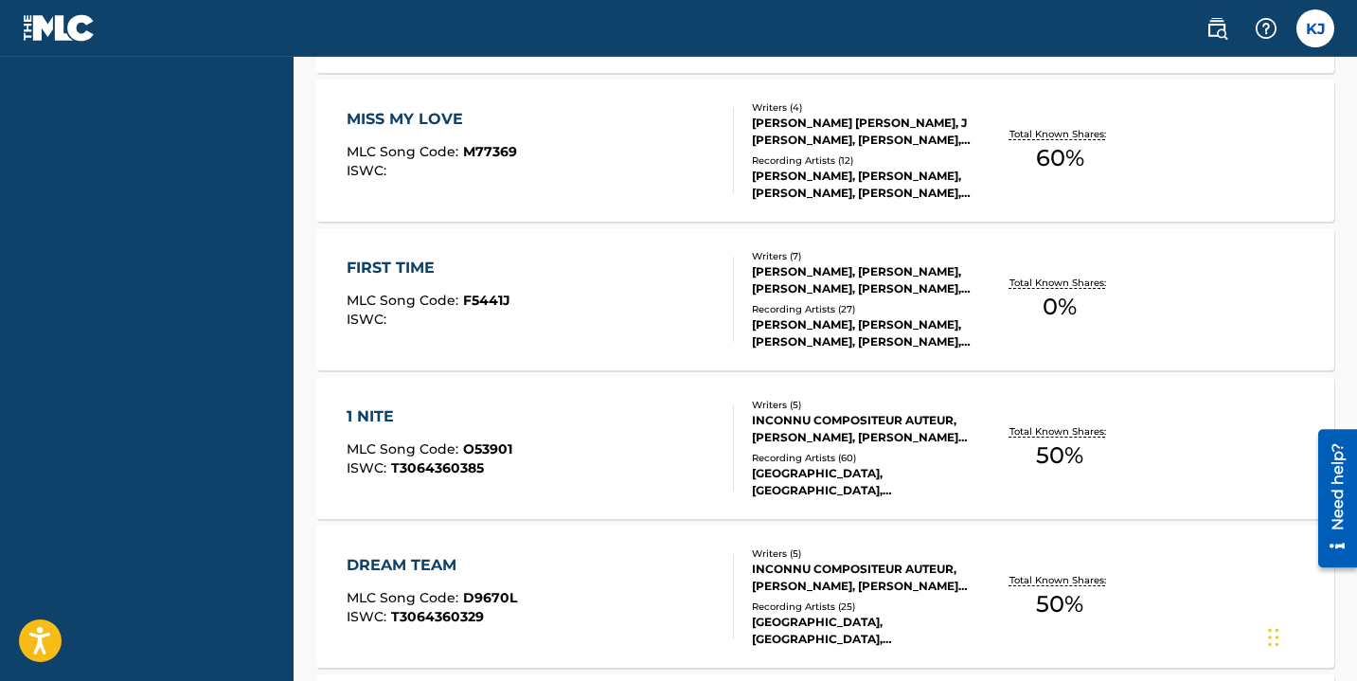
scroll to position [1204, 0]
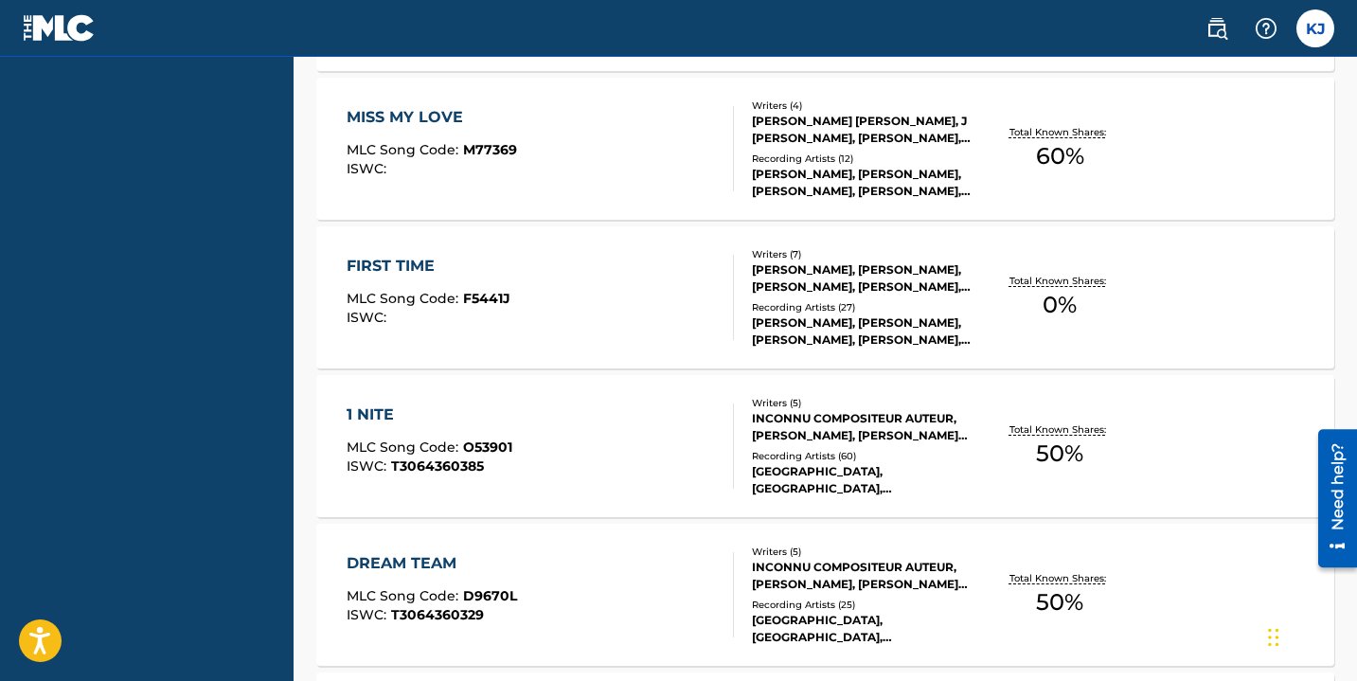
click at [886, 257] on div "Writers ( 7 )" at bounding box center [863, 254] width 223 height 14
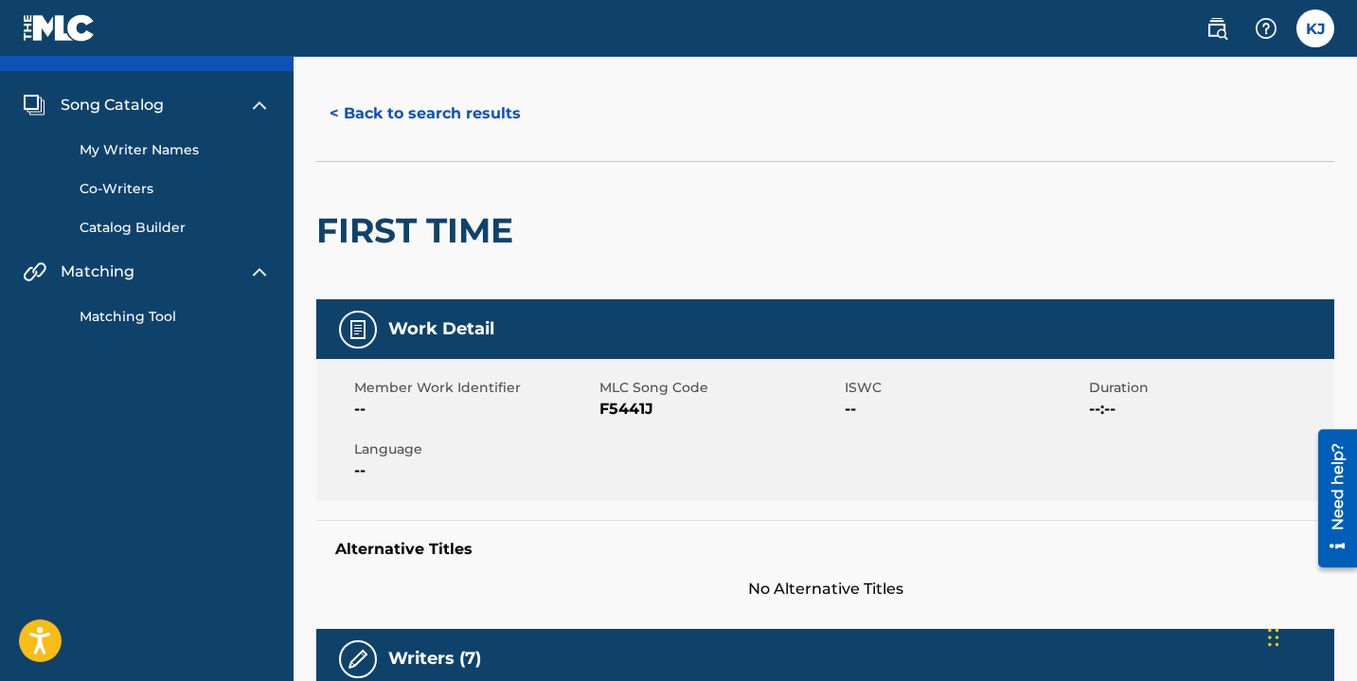
scroll to position [36, 0]
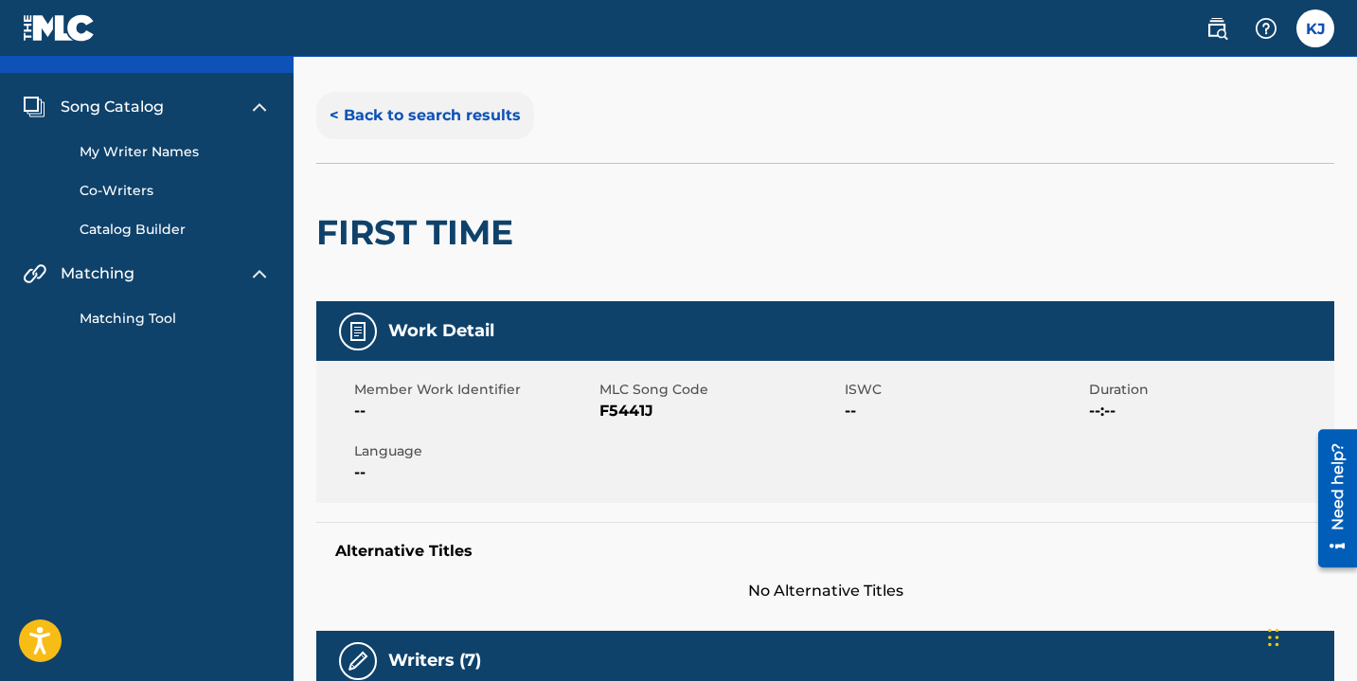
click at [408, 115] on button "< Back to search results" at bounding box center [425, 115] width 218 height 47
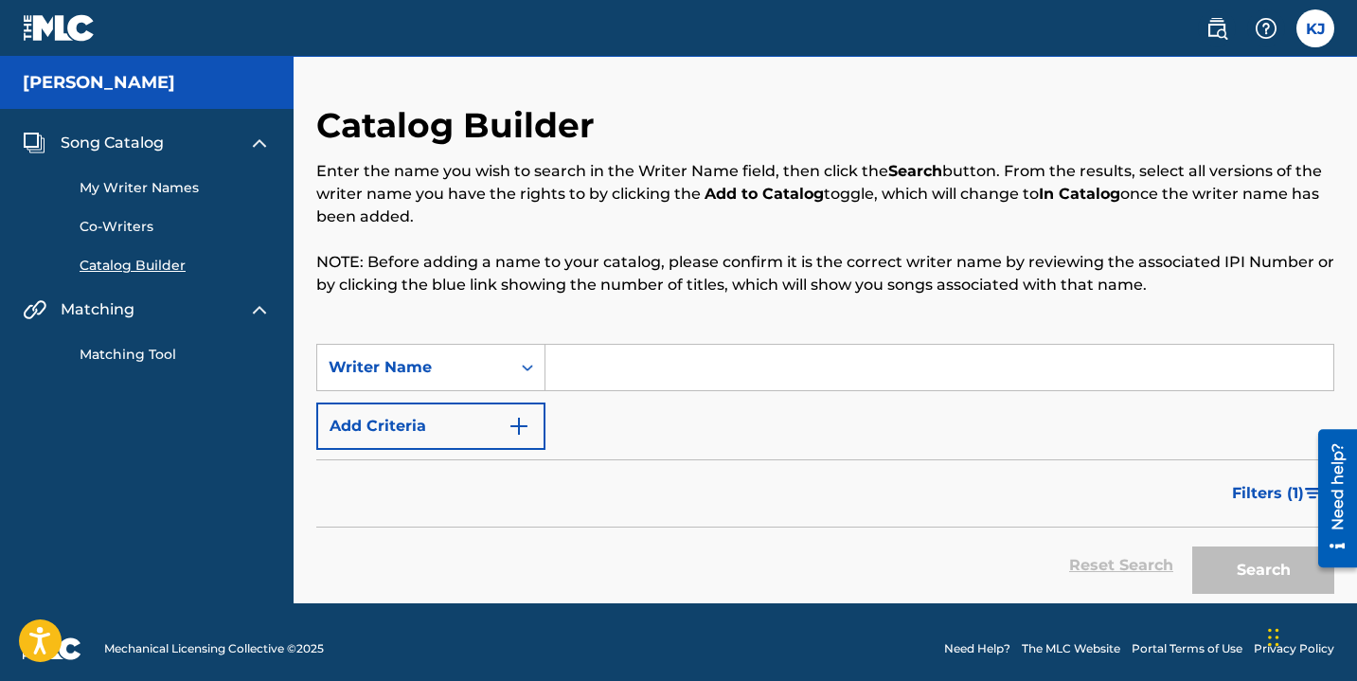
click at [669, 366] on input "Search Form" at bounding box center [939, 367] width 788 height 45
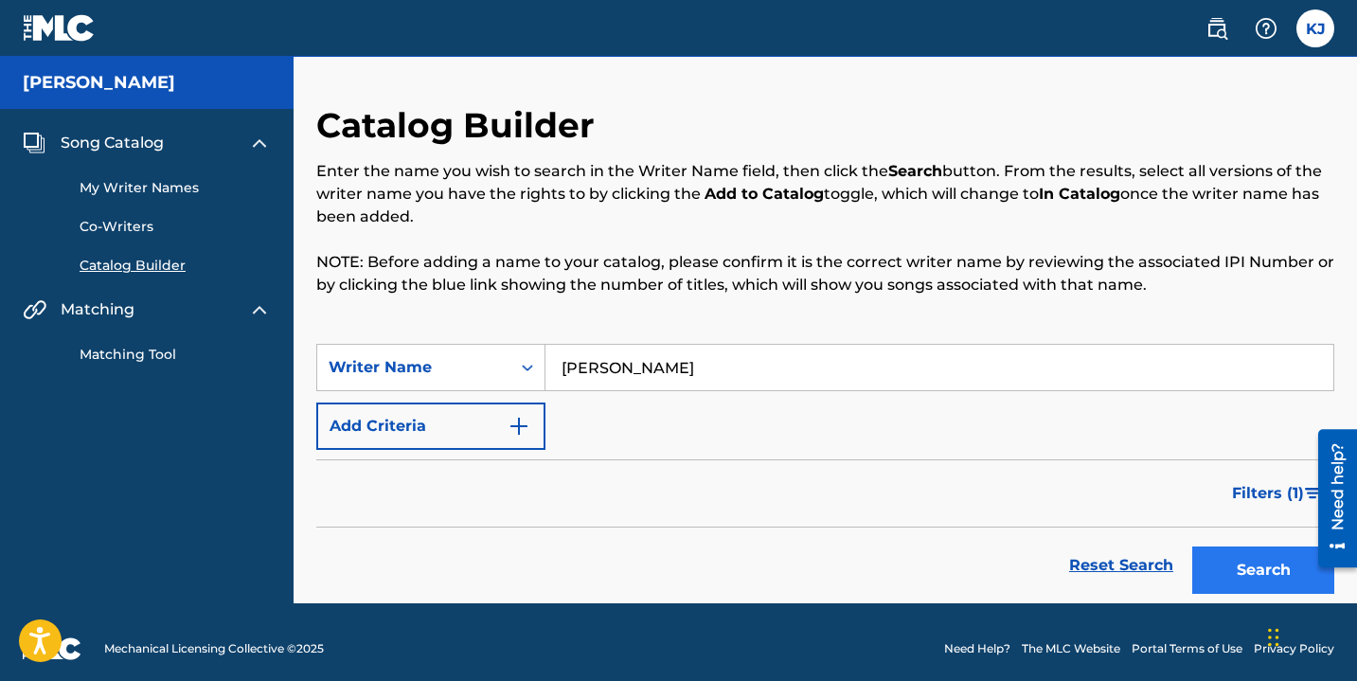
type input "[PERSON_NAME]"
click at [1219, 562] on button "Search" at bounding box center [1263, 569] width 142 height 47
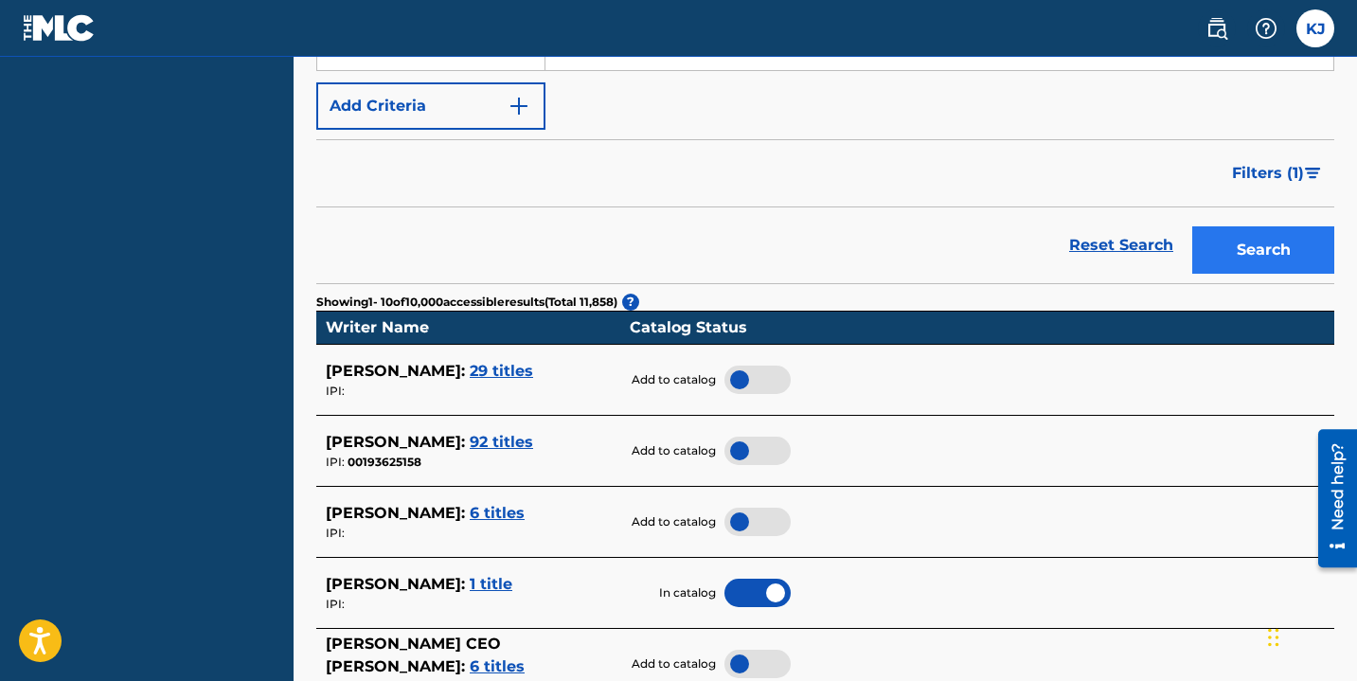
scroll to position [334, 0]
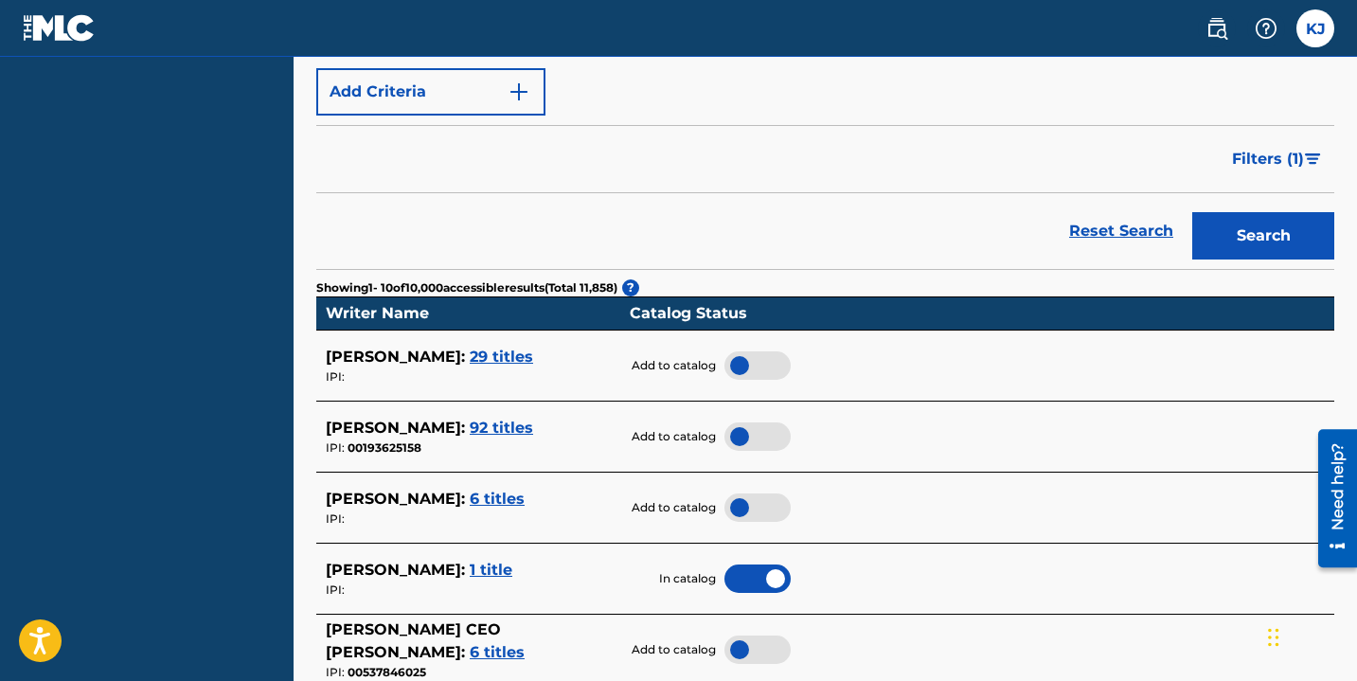
click at [533, 431] on span "92 titles" at bounding box center [501, 427] width 63 height 18
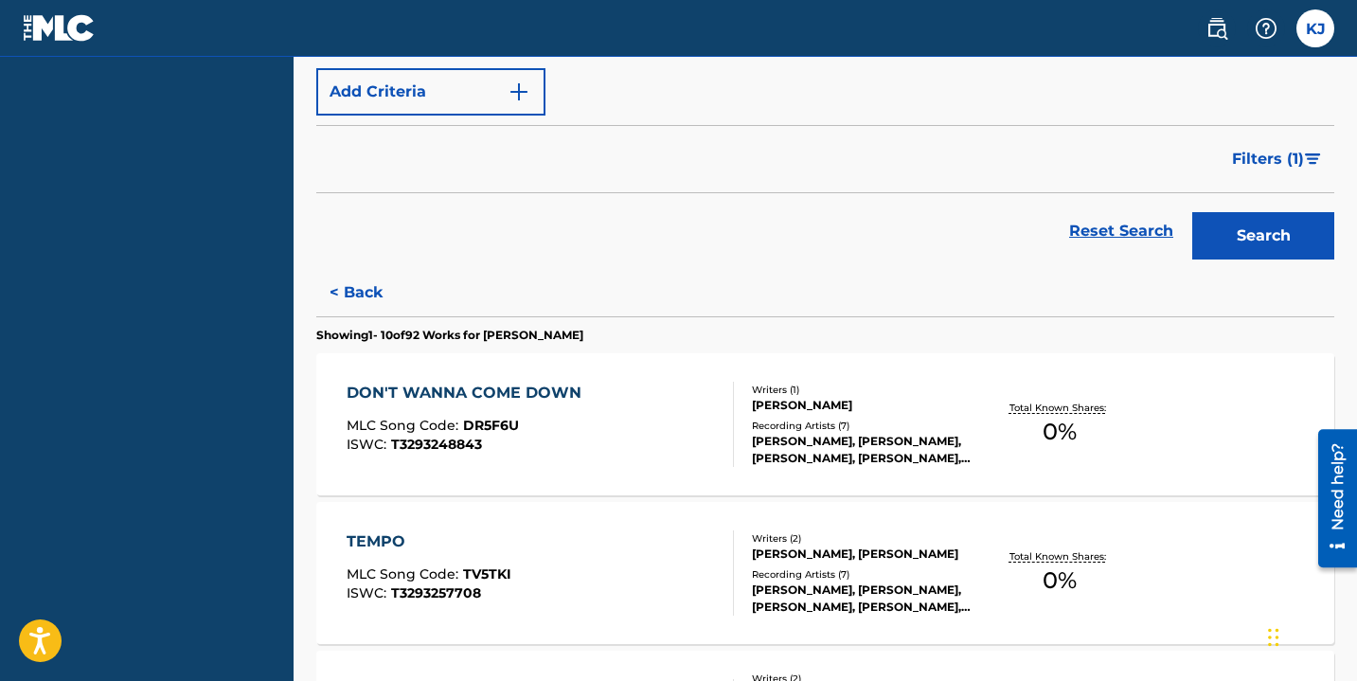
click at [686, 449] on div "DON'T WANNA COME DOWN MLC Song Code : DR5F6U ISWC : T3293248843" at bounding box center [540, 424] width 387 height 85
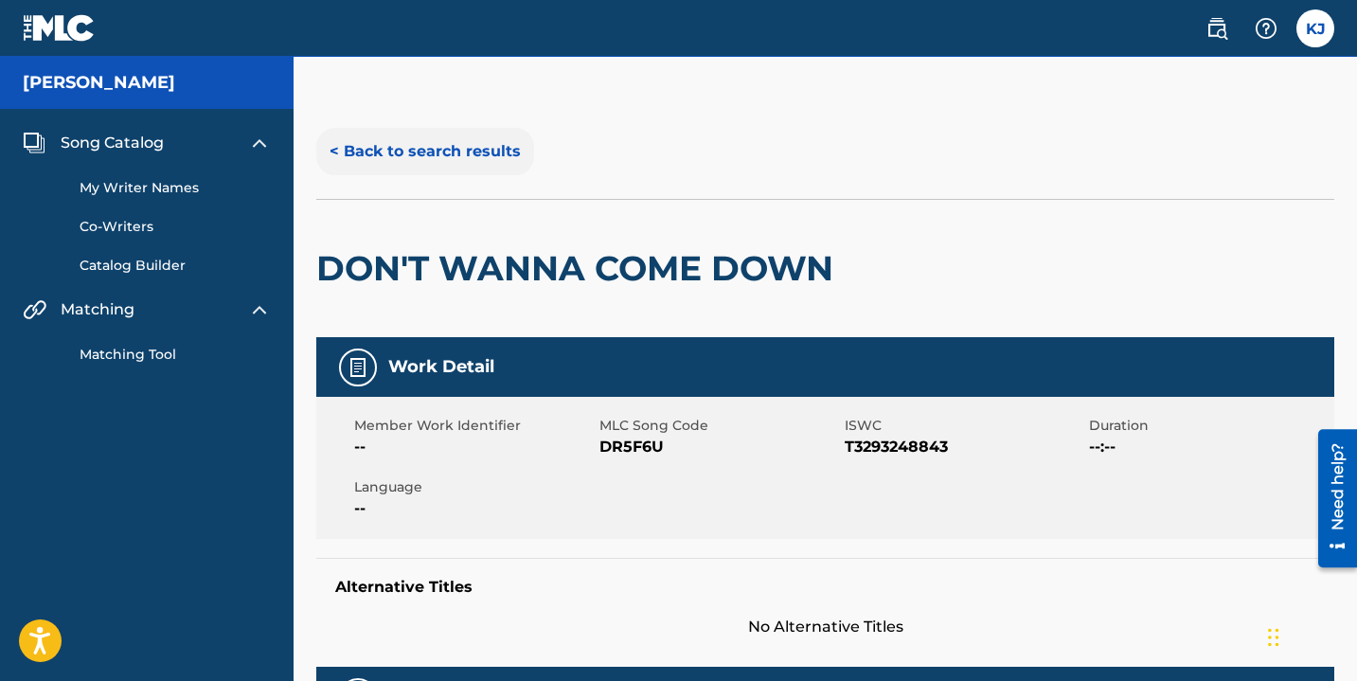
click at [441, 154] on button "< Back to search results" at bounding box center [425, 151] width 218 height 47
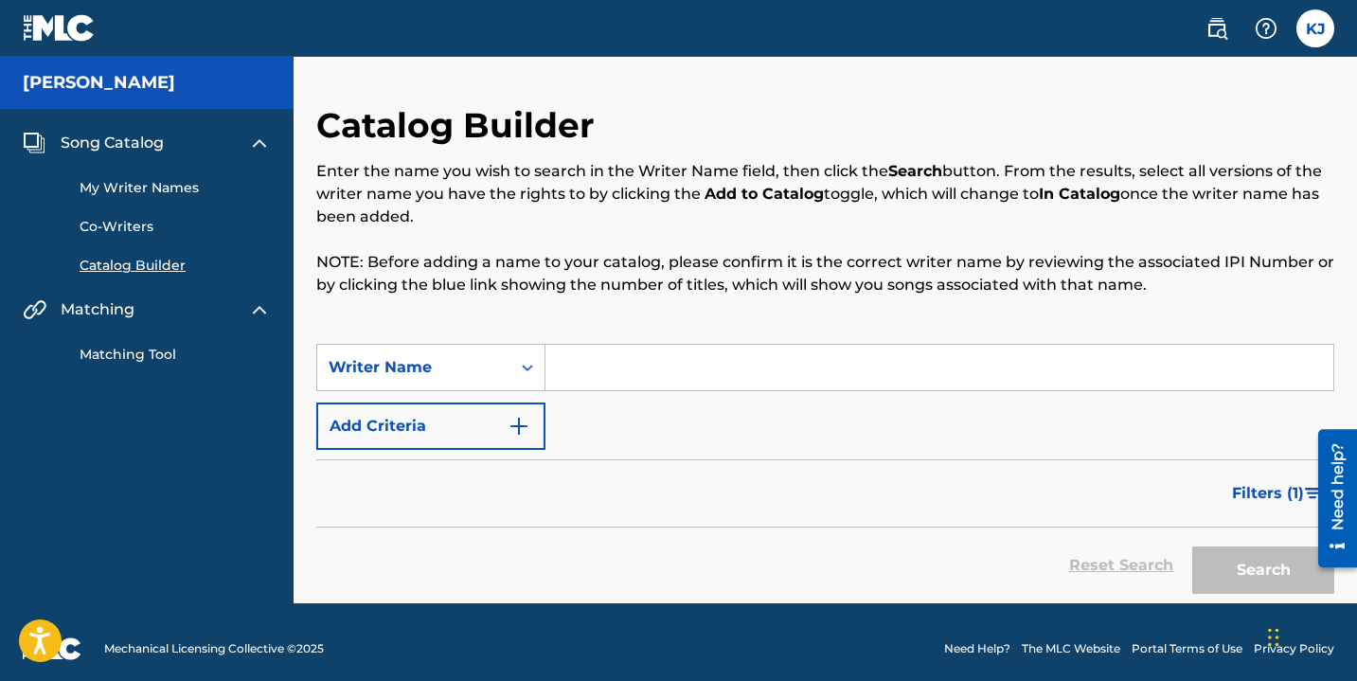
click at [611, 353] on input "Search Form" at bounding box center [939, 367] width 788 height 45
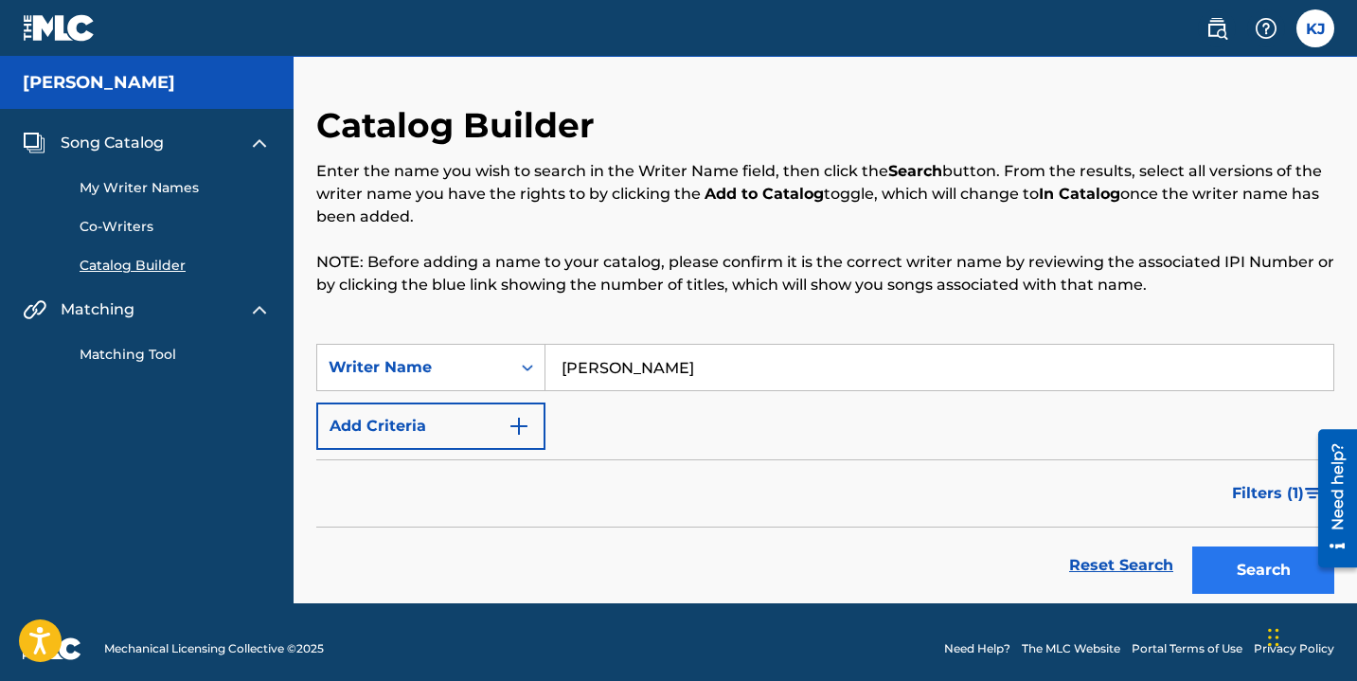
type input "[PERSON_NAME]"
click at [1217, 552] on button "Search" at bounding box center [1263, 569] width 142 height 47
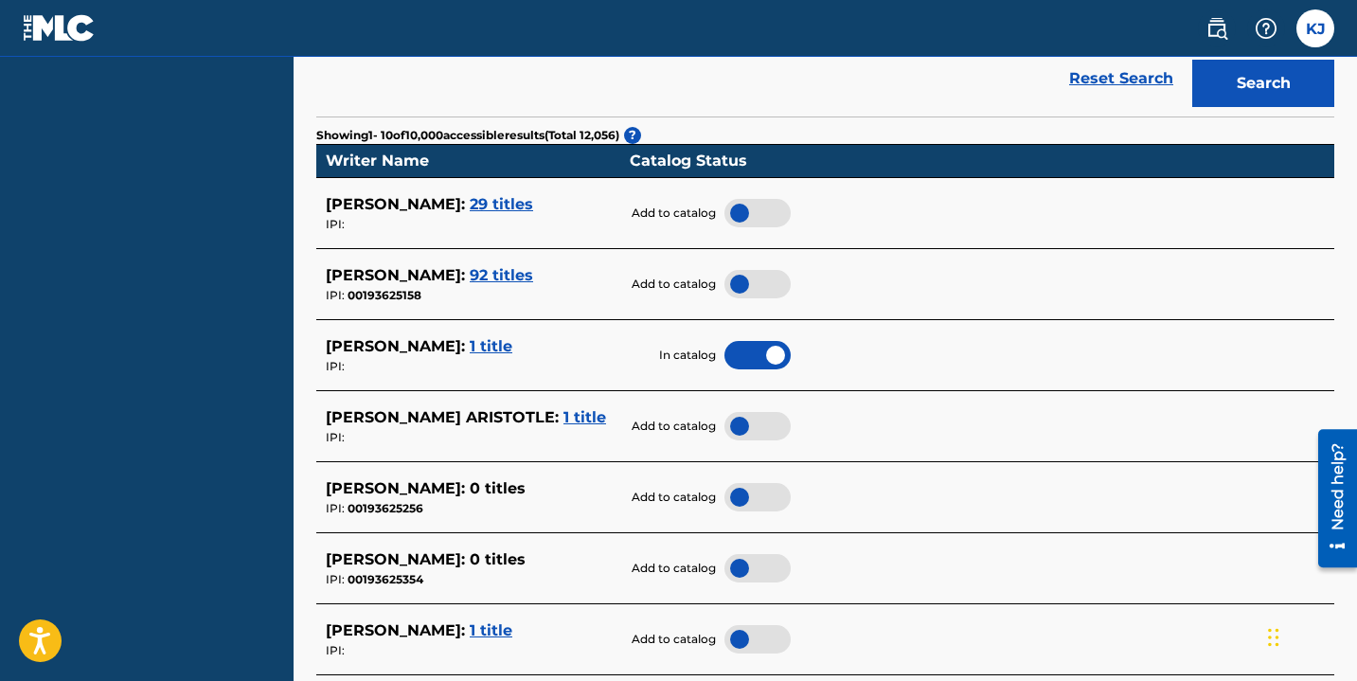
scroll to position [493, 0]
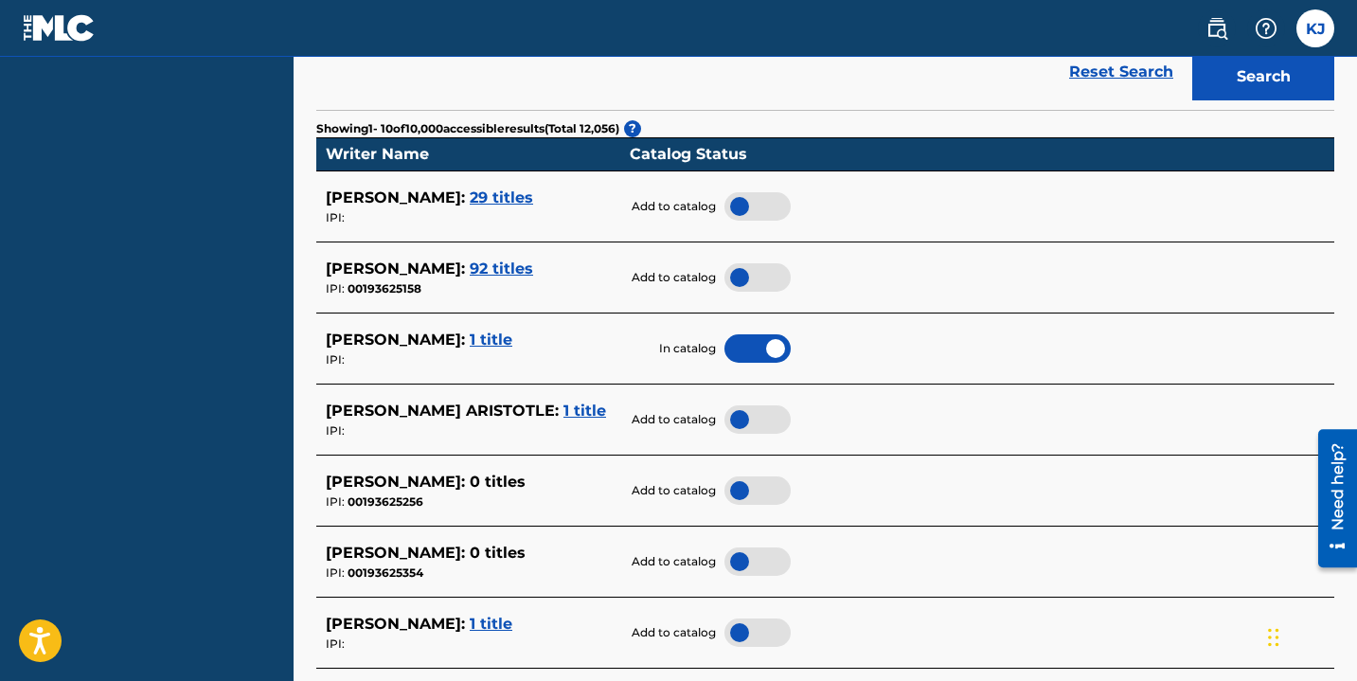
click at [737, 277] on div at bounding box center [757, 277] width 66 height 28
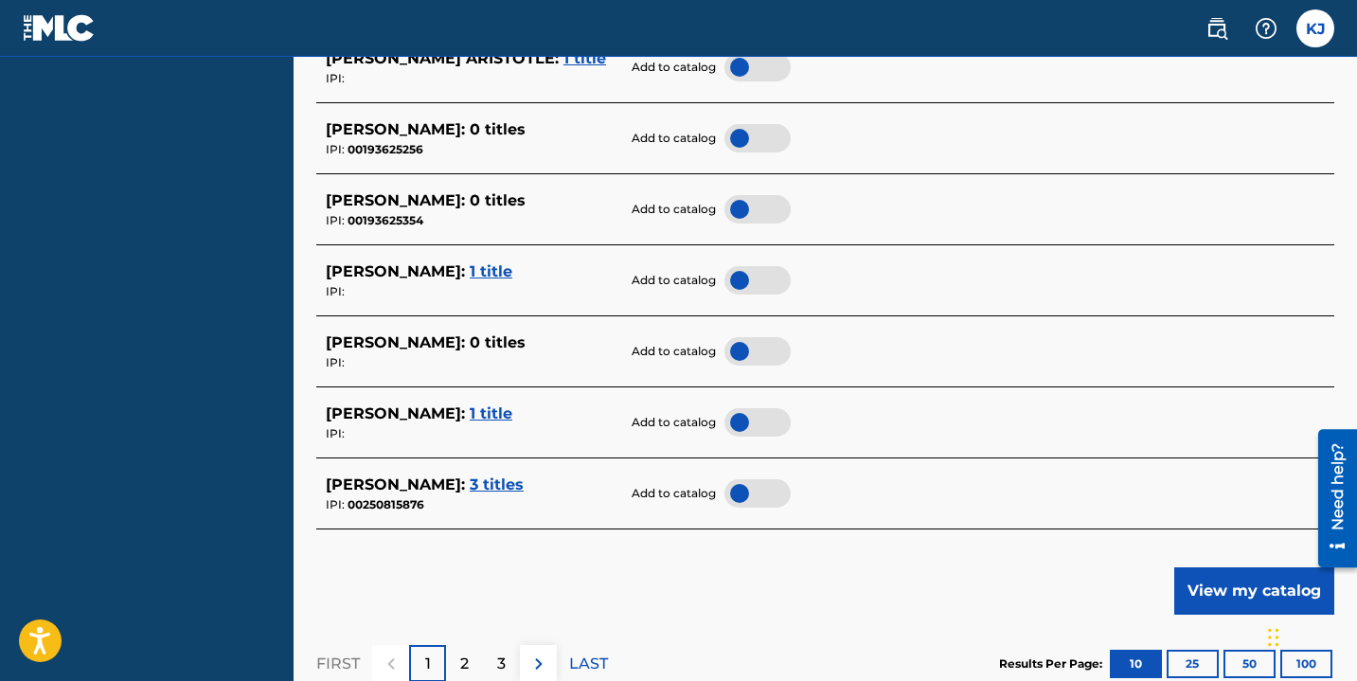
scroll to position [884, 0]
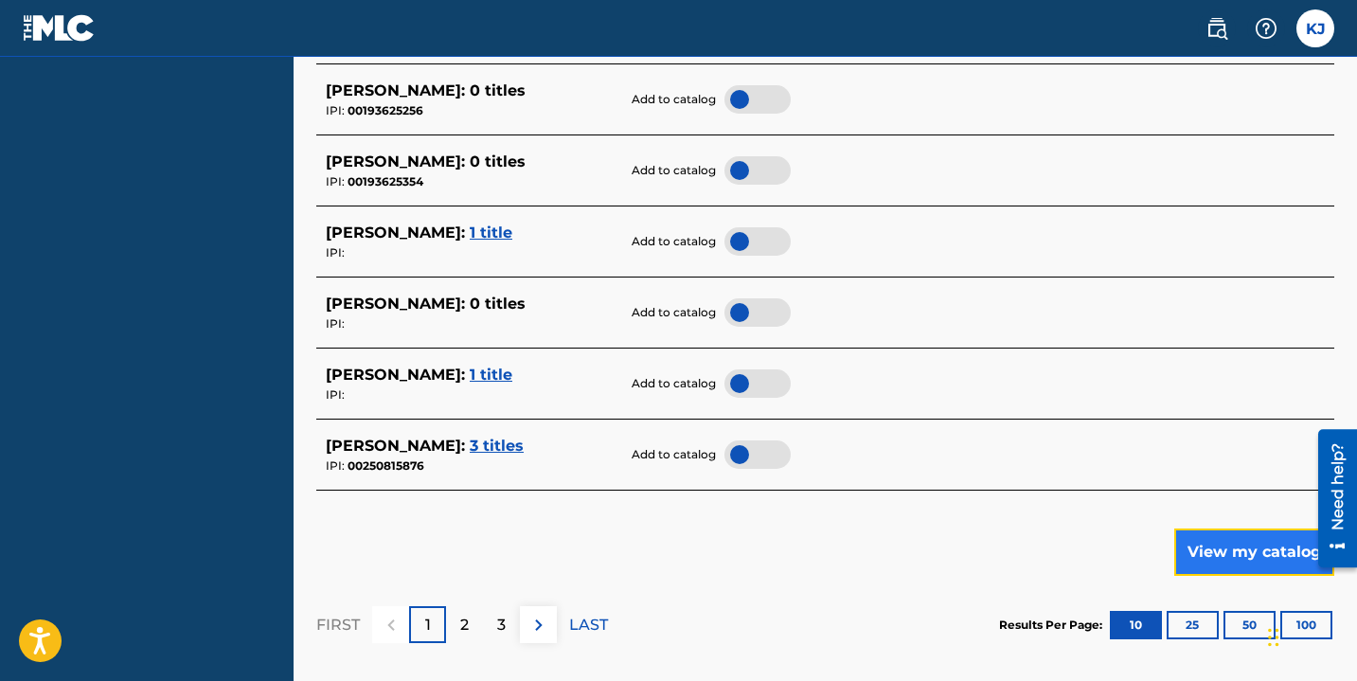
click at [1219, 558] on button "View my catalog" at bounding box center [1254, 551] width 160 height 47
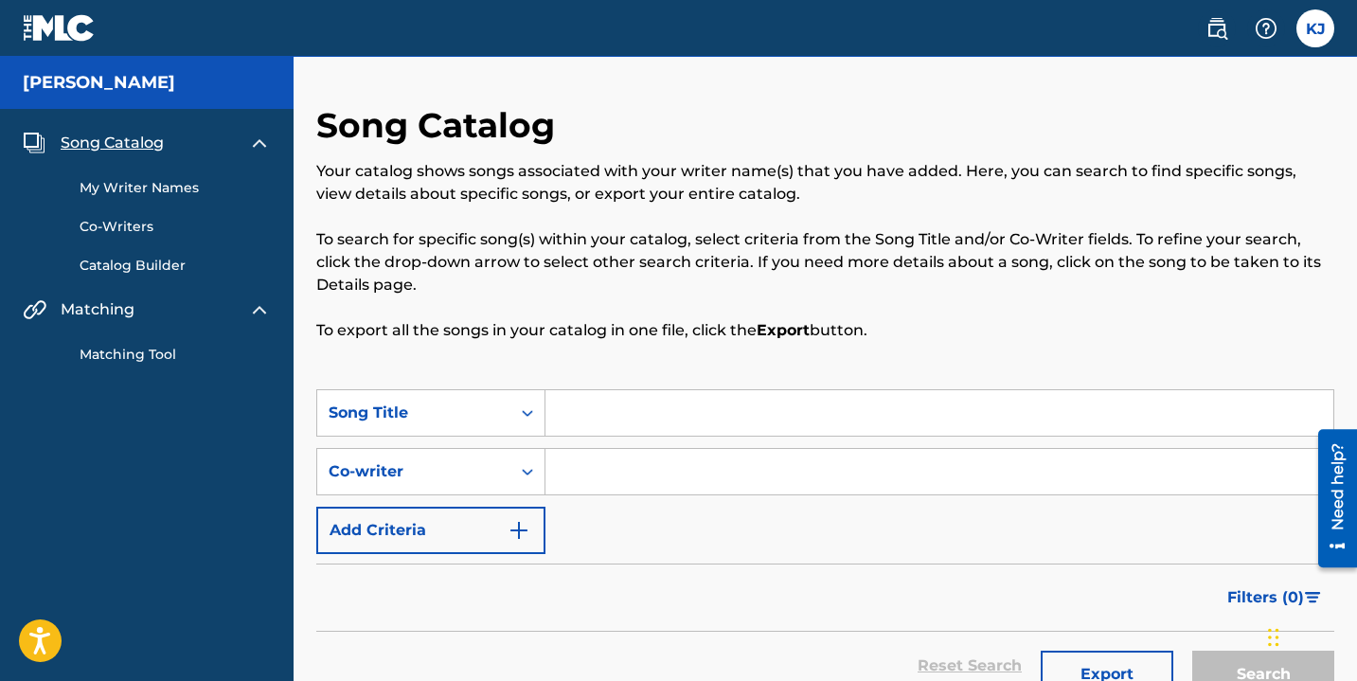
click at [608, 400] on input "Search Form" at bounding box center [939, 412] width 788 height 45
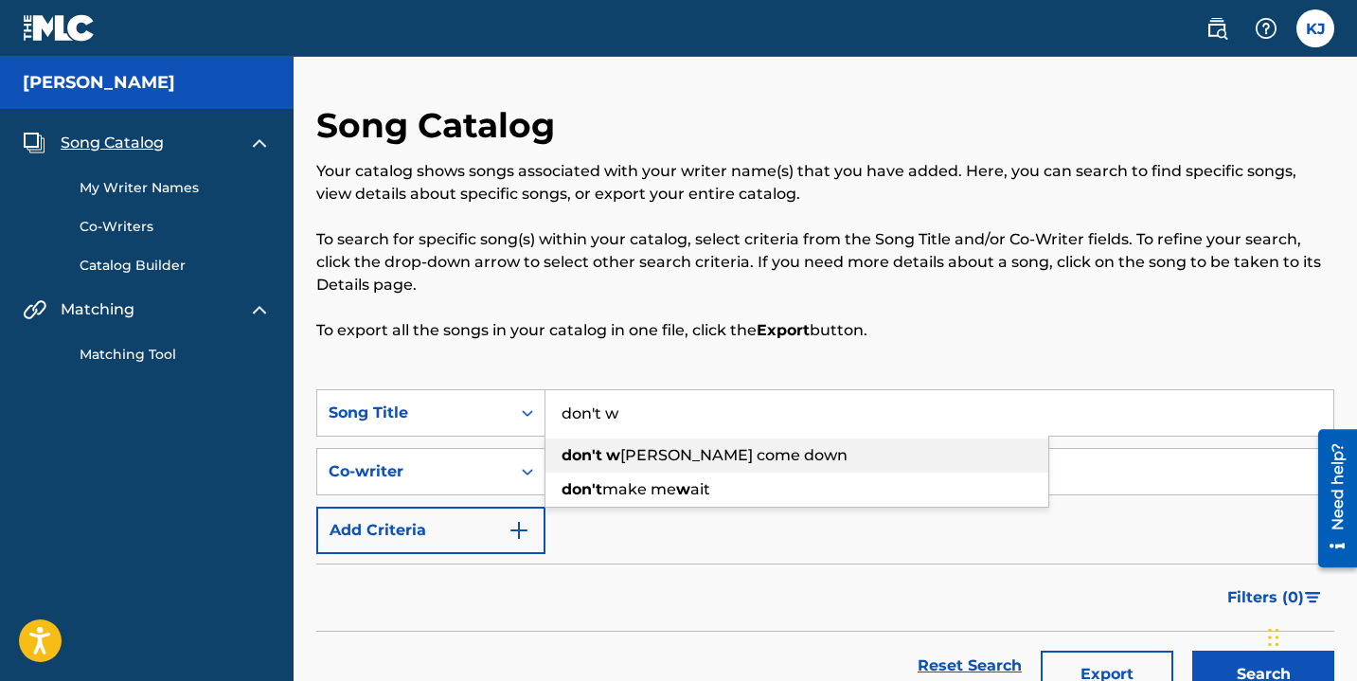
click at [681, 459] on span "[PERSON_NAME] come down" at bounding box center [733, 455] width 227 height 18
type input "don't wanna come down"
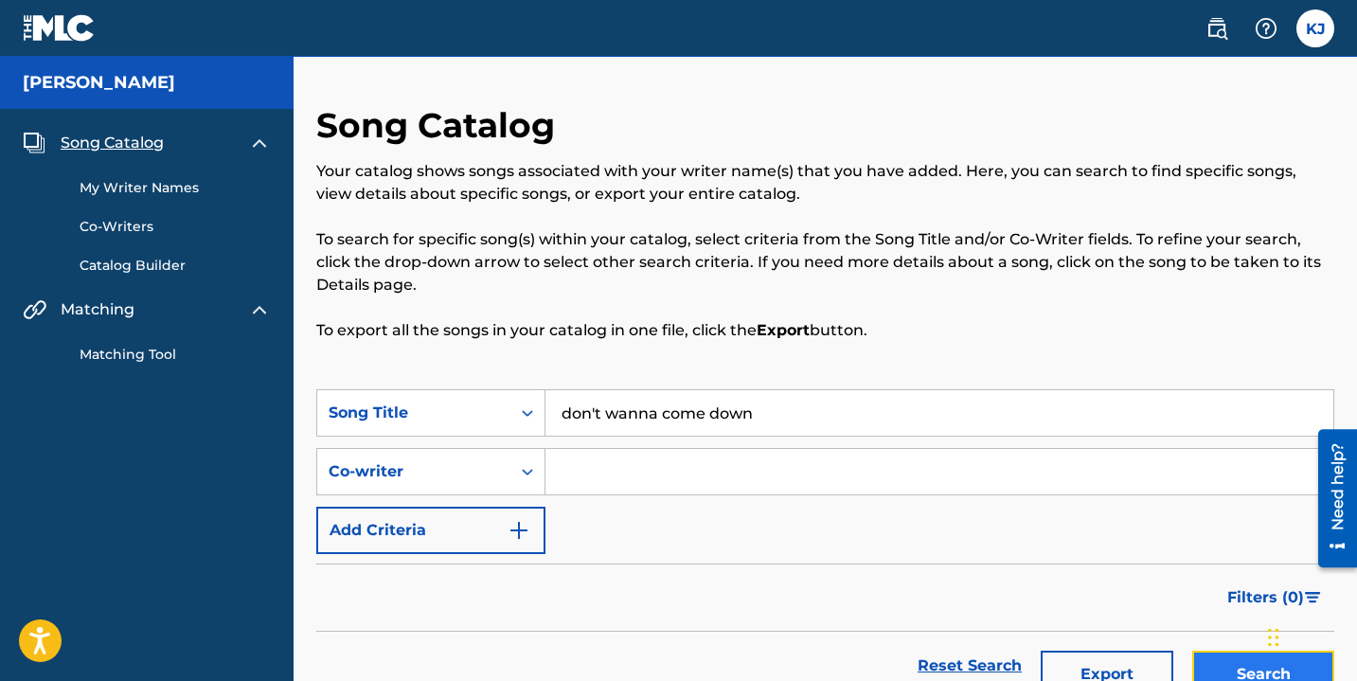
click at [1222, 663] on button "Search" at bounding box center [1263, 673] width 142 height 47
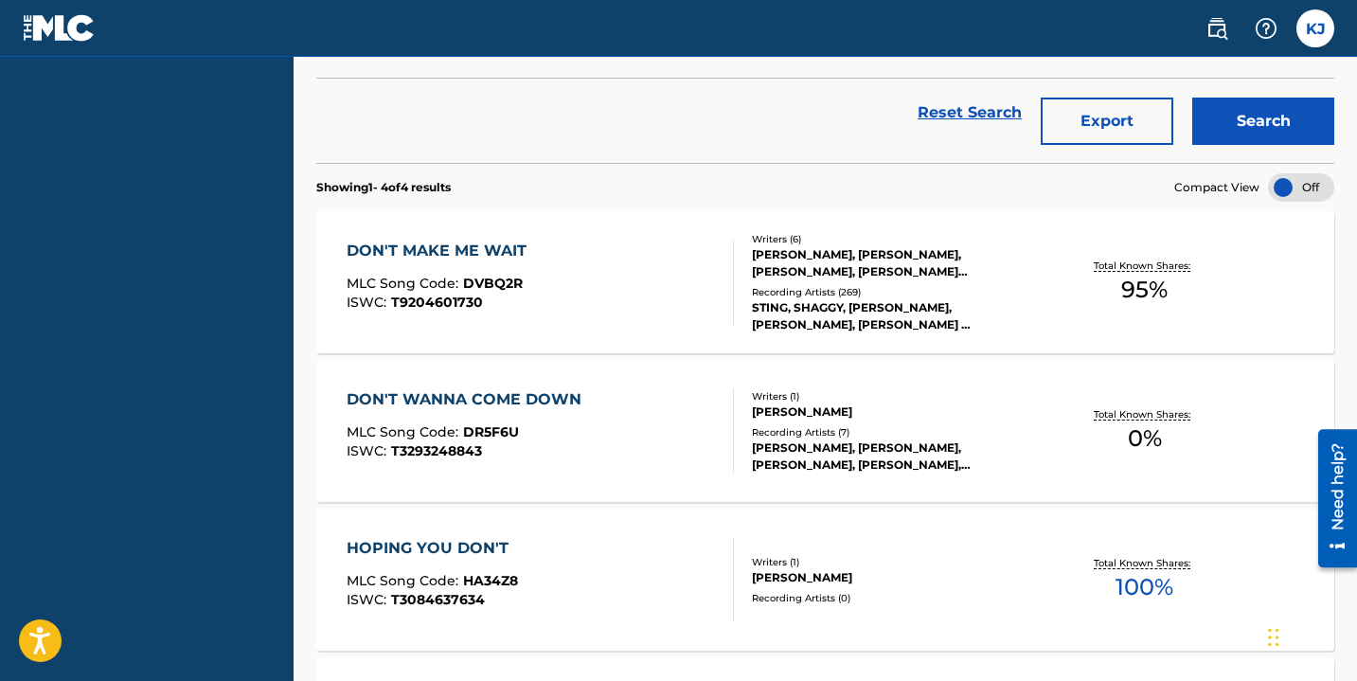
scroll to position [556, 0]
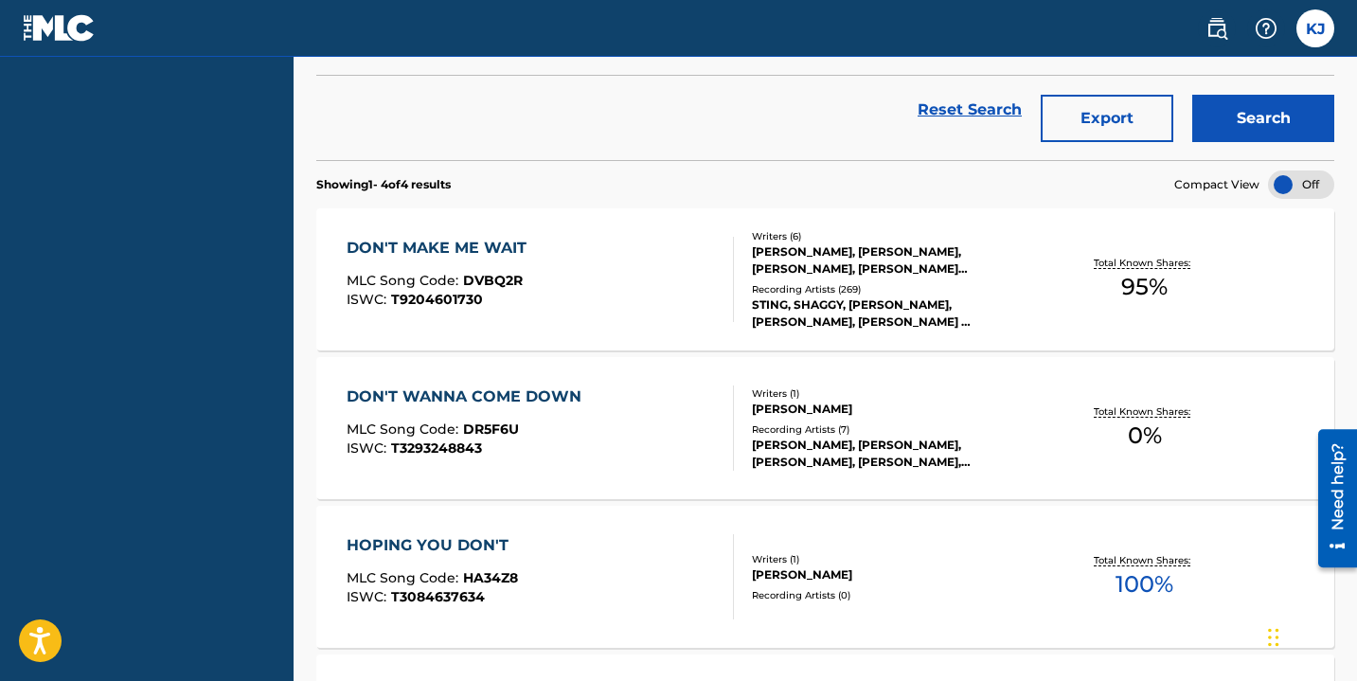
click at [1004, 428] on div "Total Known Shares: 0 %" at bounding box center [1144, 429] width 338 height 58
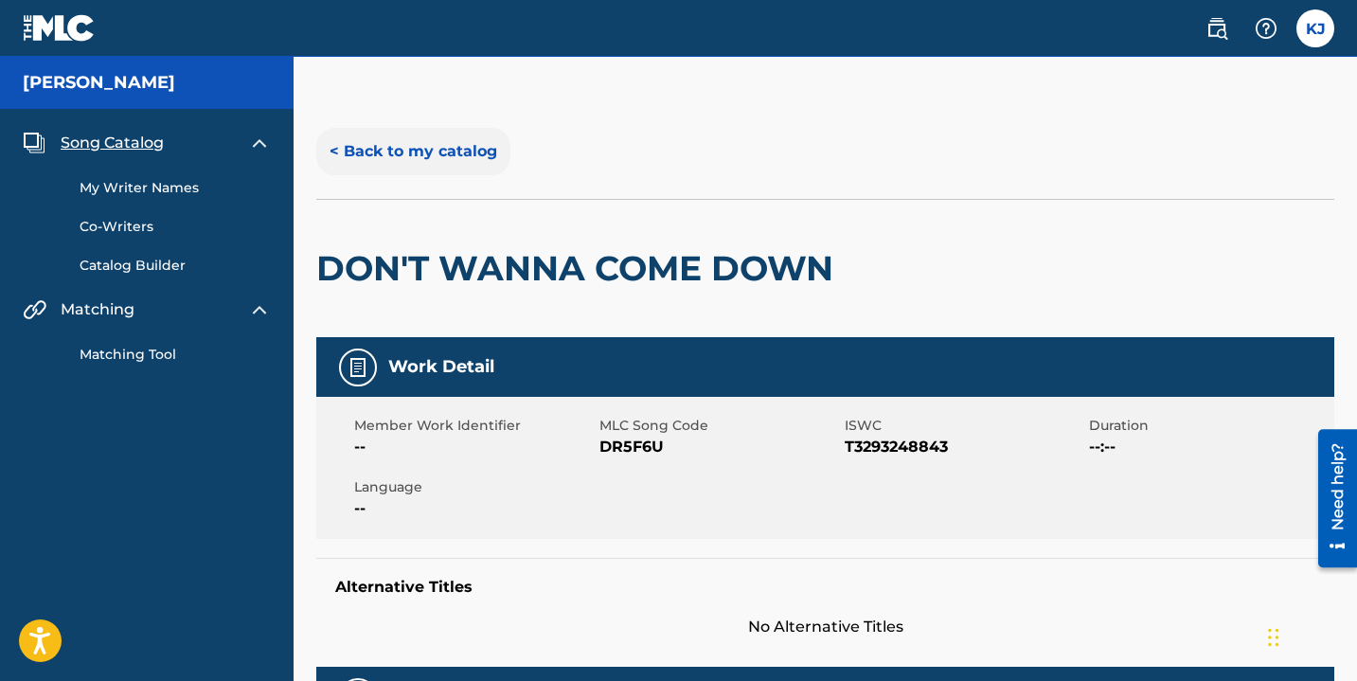
click at [380, 153] on button "< Back to my catalog" at bounding box center [413, 151] width 194 height 47
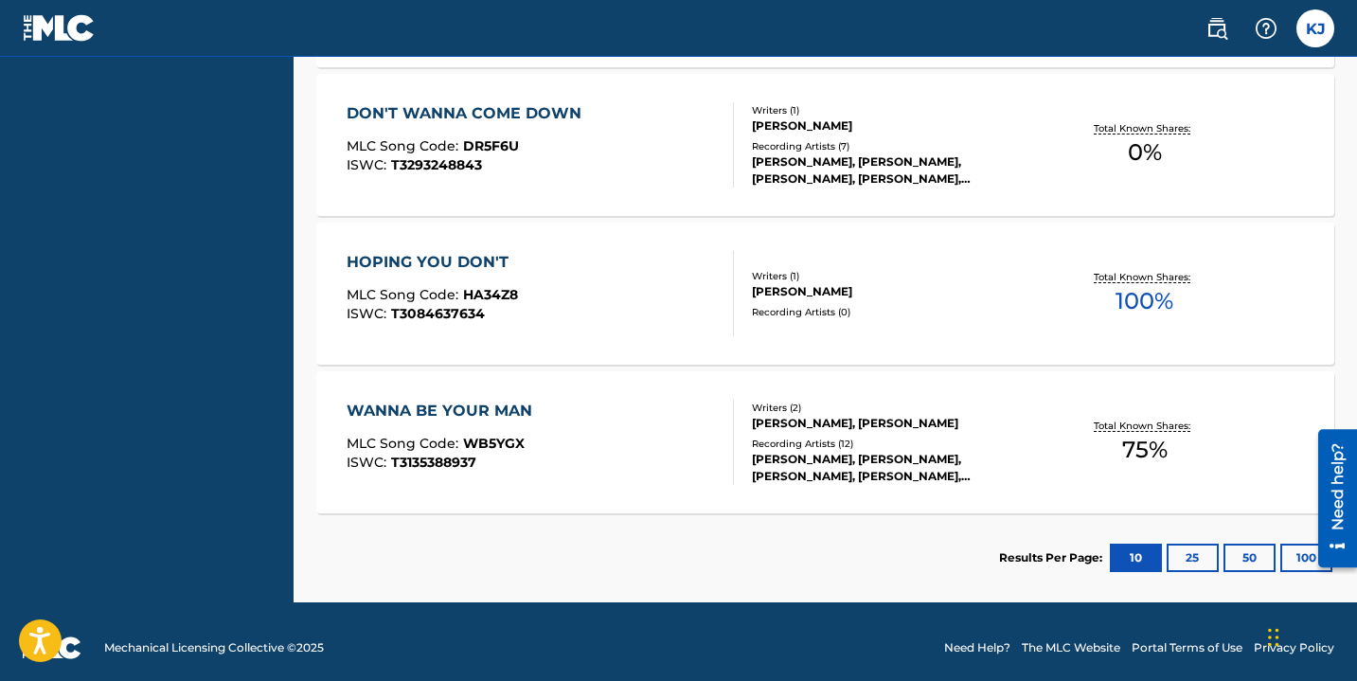
scroll to position [851, 0]
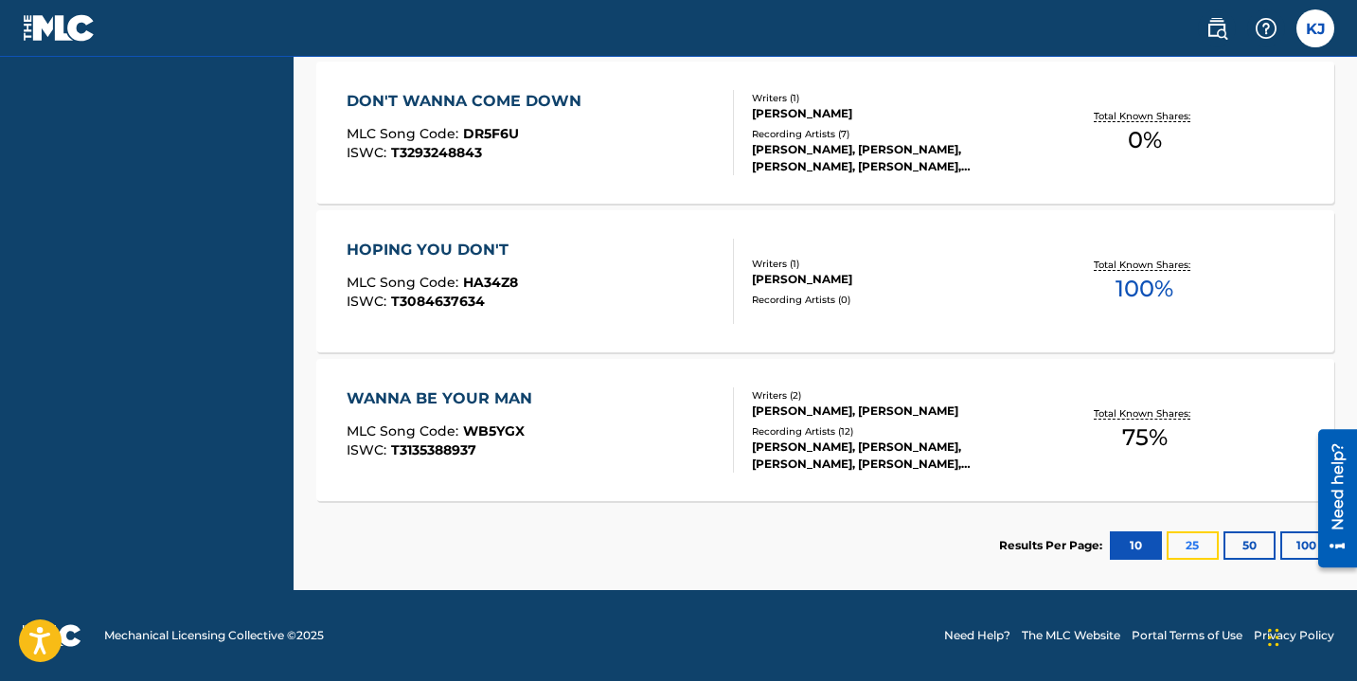
click at [1188, 551] on button "25" at bounding box center [1192, 545] width 52 height 28
click at [1243, 547] on button "50" at bounding box center [1249, 545] width 52 height 28
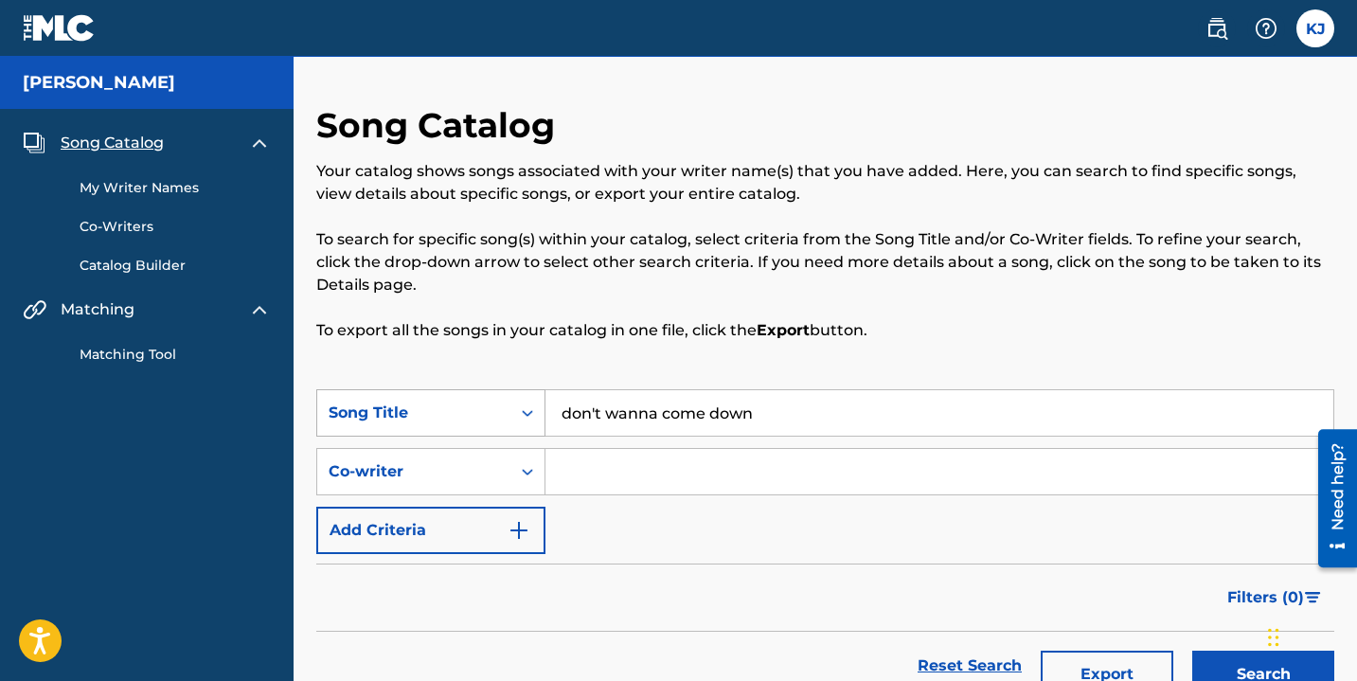
drag, startPoint x: 774, startPoint y: 422, endPoint x: 519, endPoint y: 396, distance: 257.0
click at [519, 396] on div "SearchWithCriteriad2f18dc3-4555-4e99-b51a-063c6d539a0c Song Title don't wanna c…" at bounding box center [825, 412] width 1018 height 47
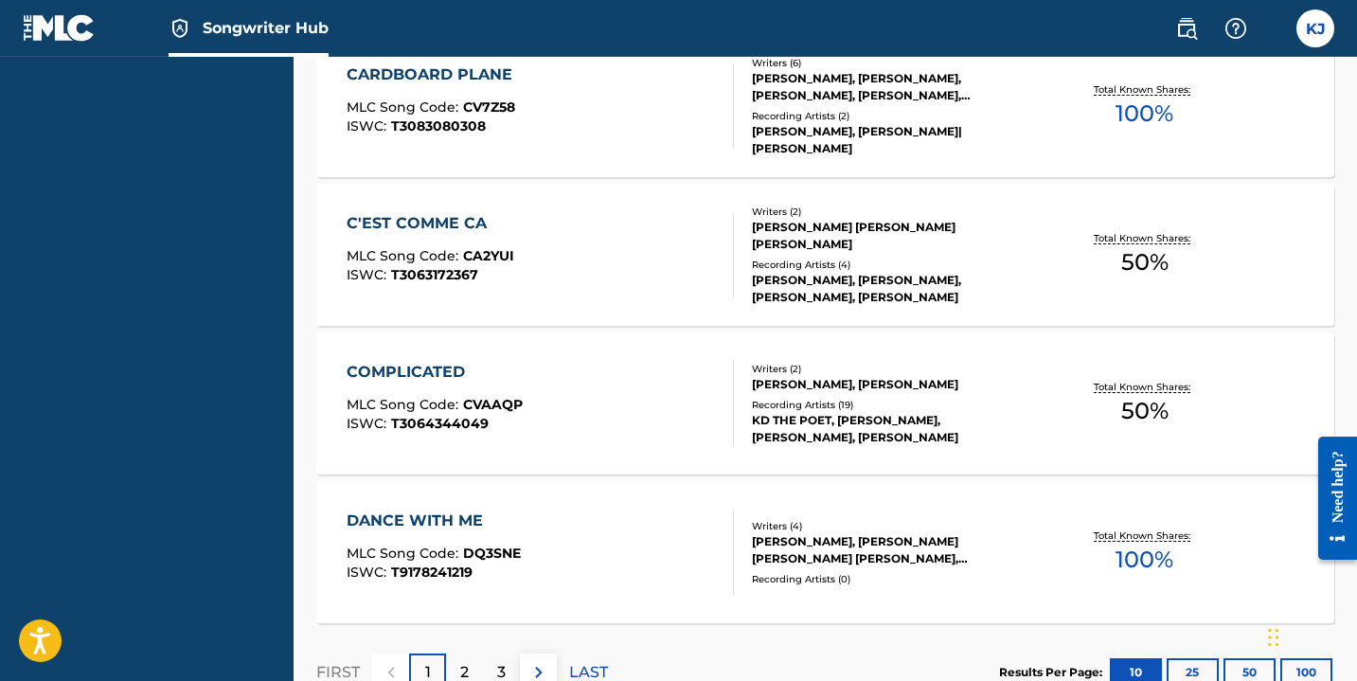
scroll to position [1752, 0]
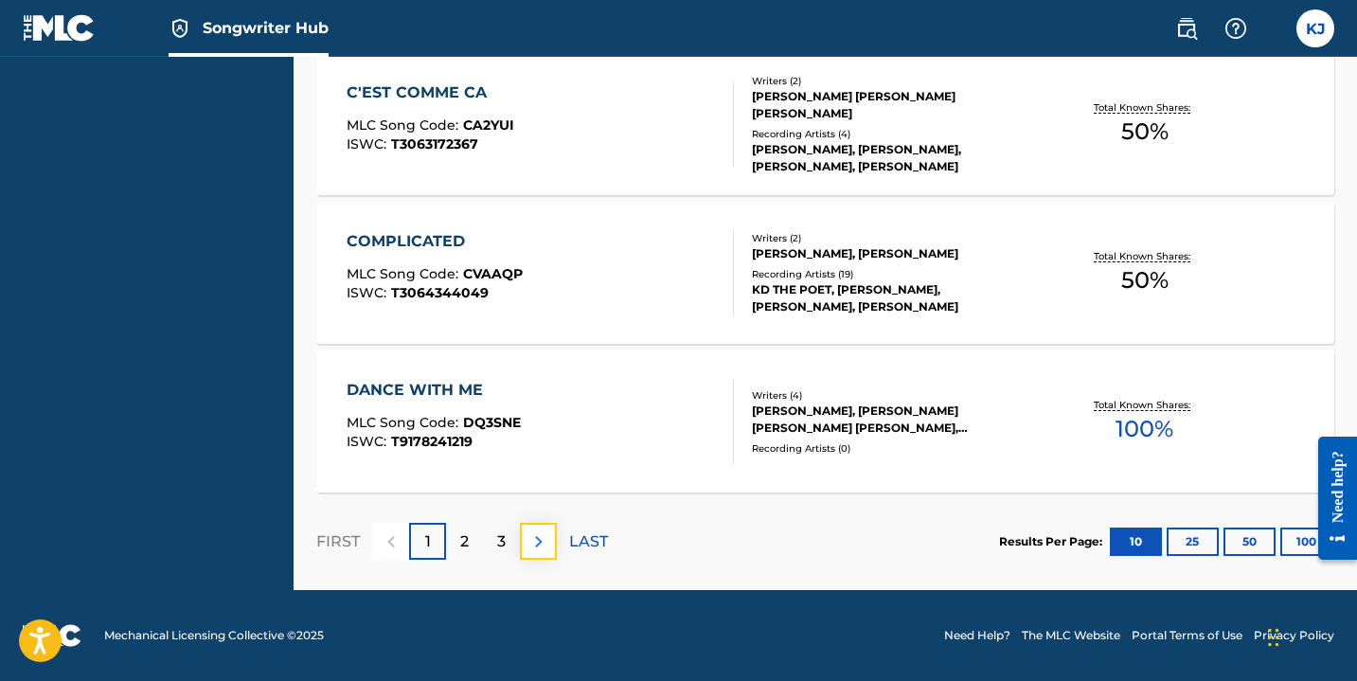
click at [535, 539] on img at bounding box center [538, 541] width 23 height 23
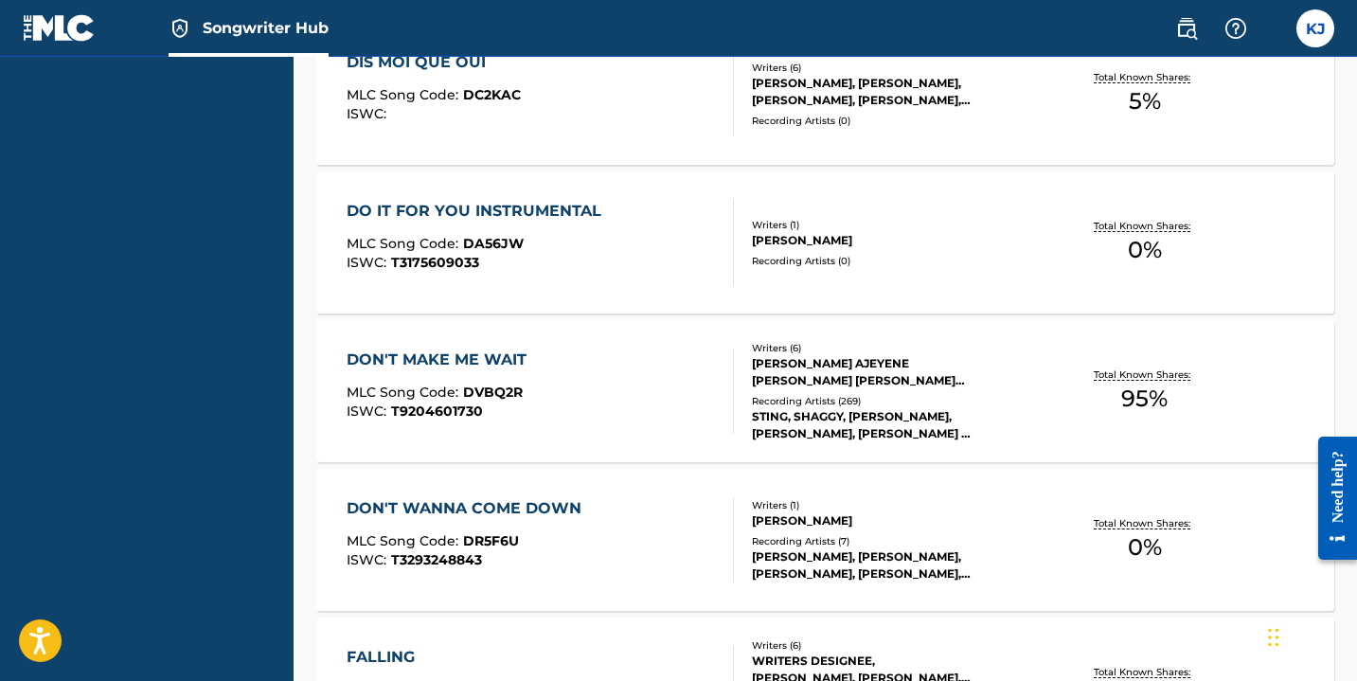
scroll to position [1198, 0]
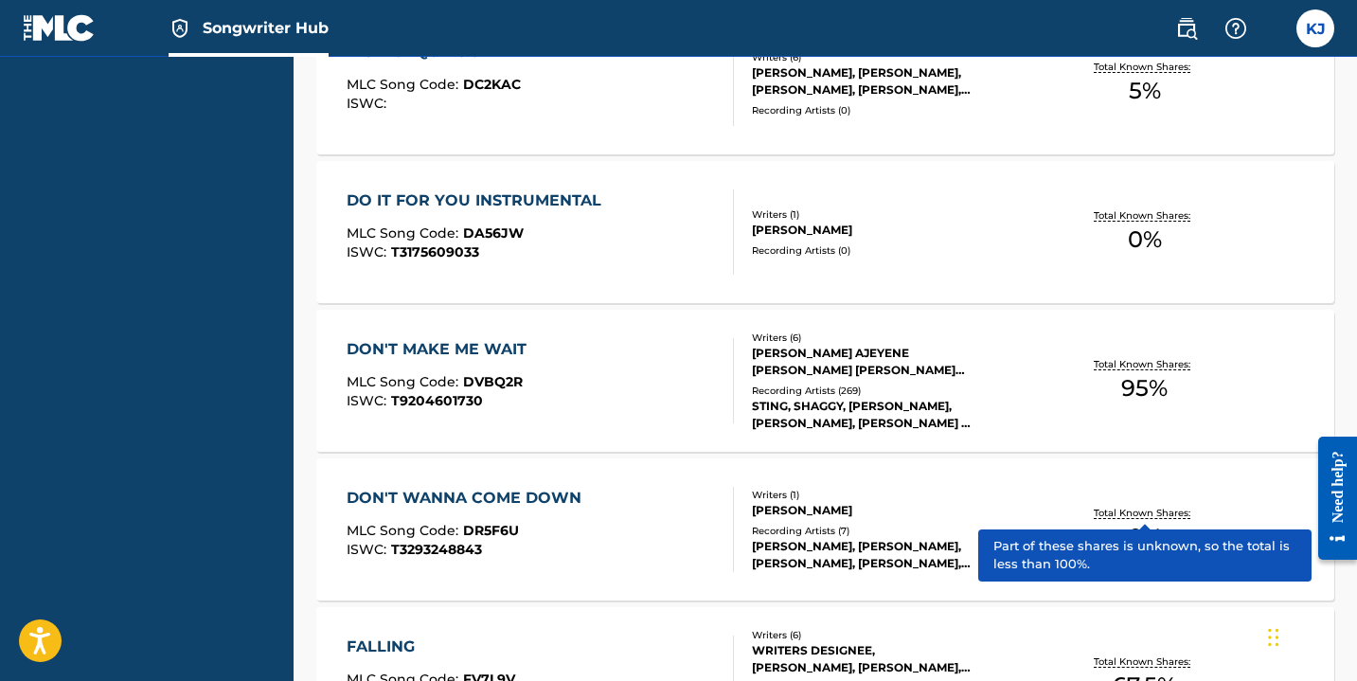
click at [1145, 509] on p "Total Known Shares:" at bounding box center [1144, 513] width 101 height 14
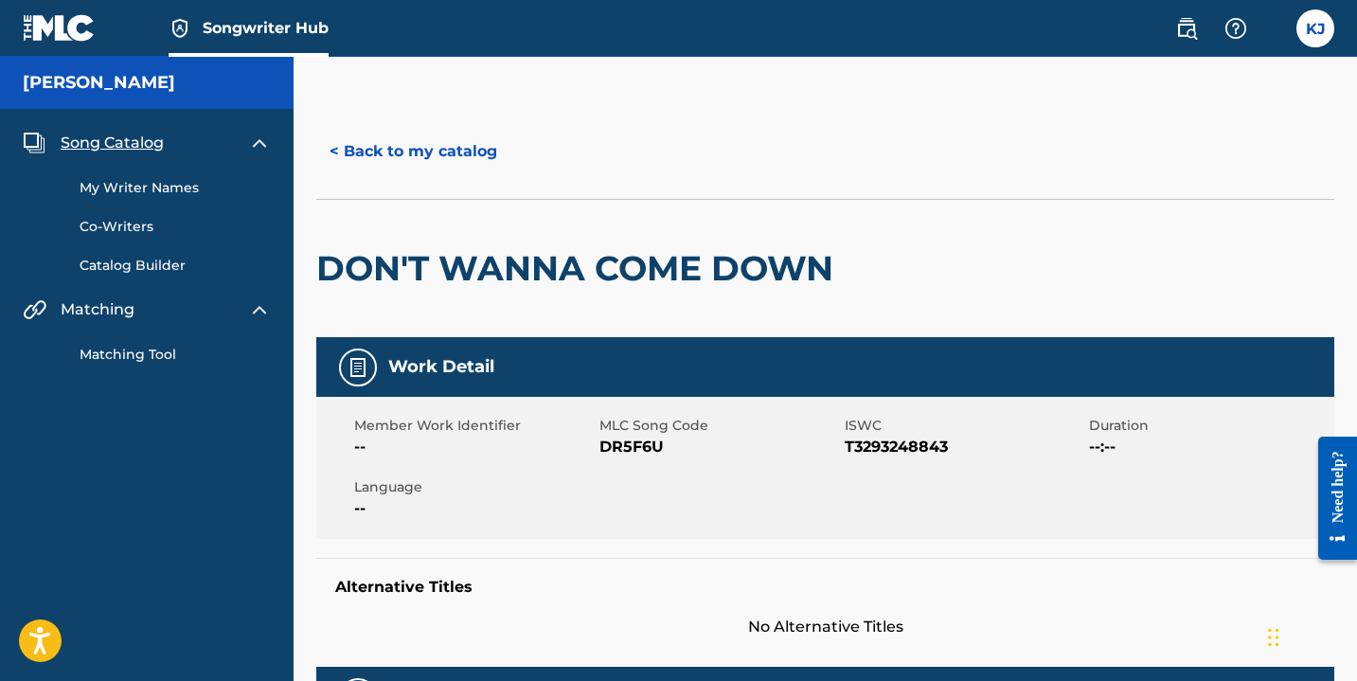
click at [165, 195] on link "My Writer Names" at bounding box center [175, 188] width 191 height 20
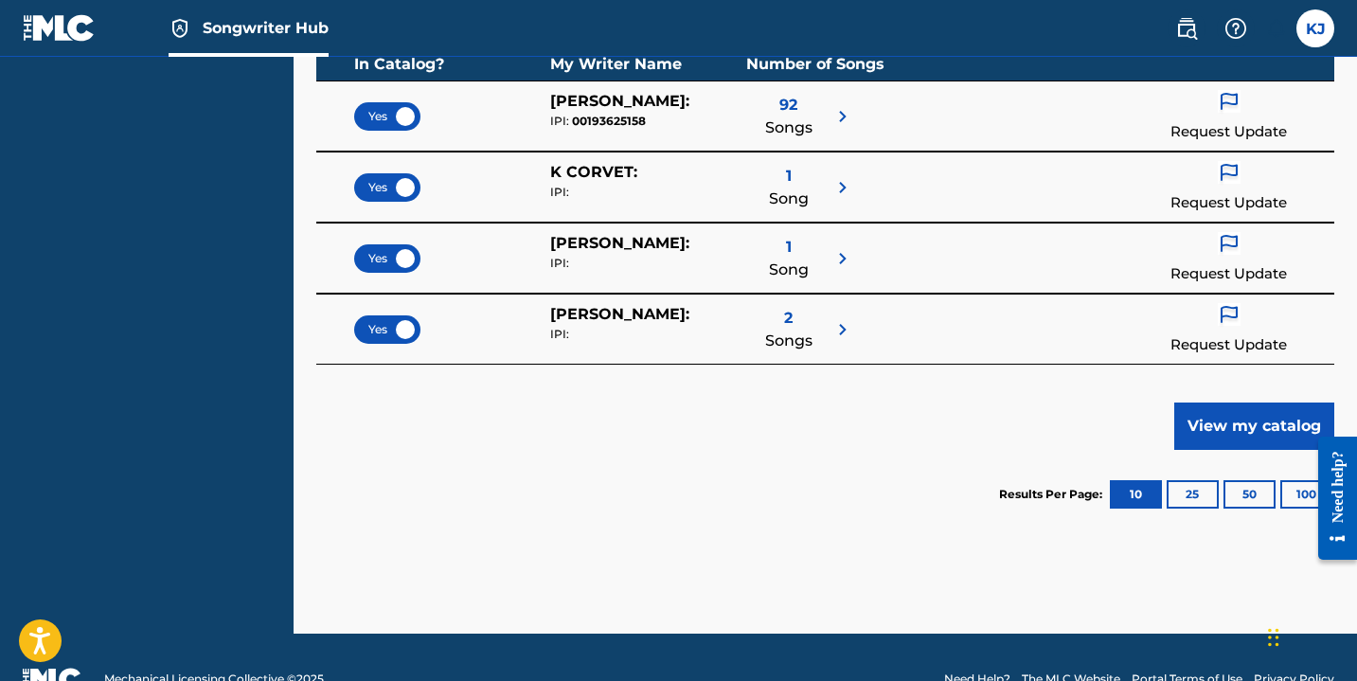
scroll to position [447, 0]
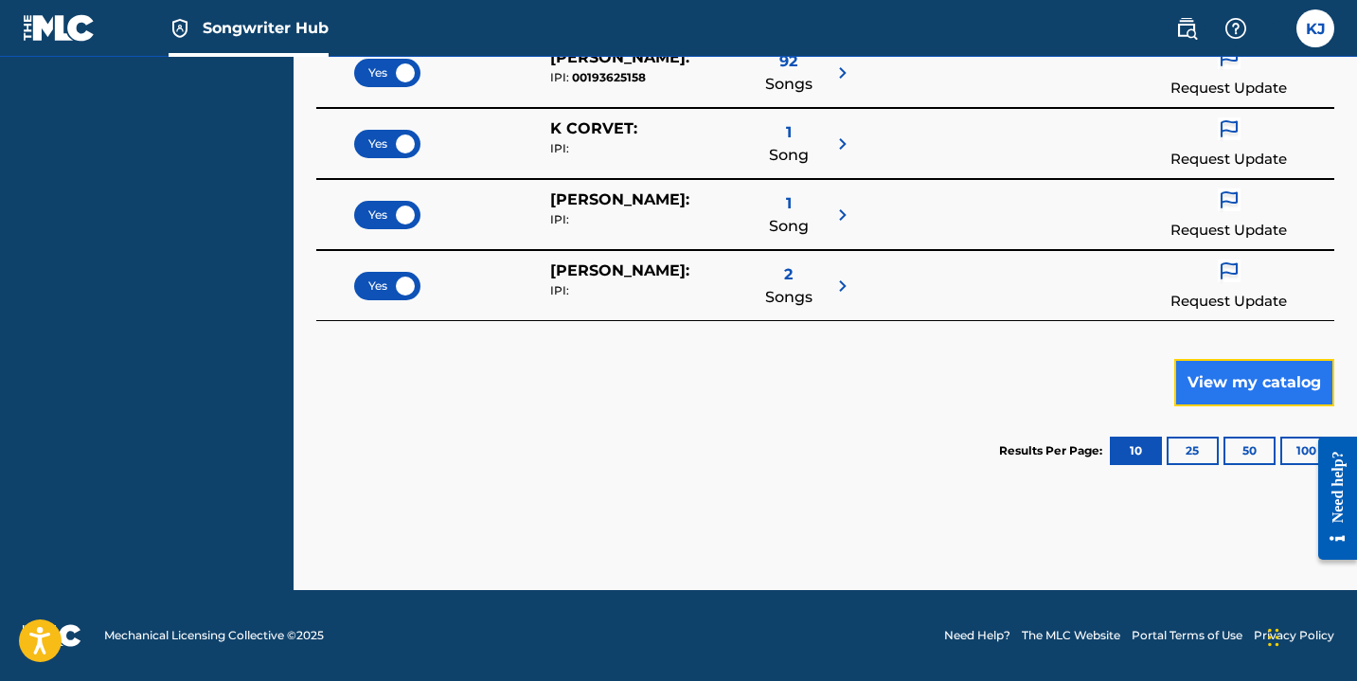
click at [1211, 382] on button "View my catalog" at bounding box center [1254, 382] width 160 height 47
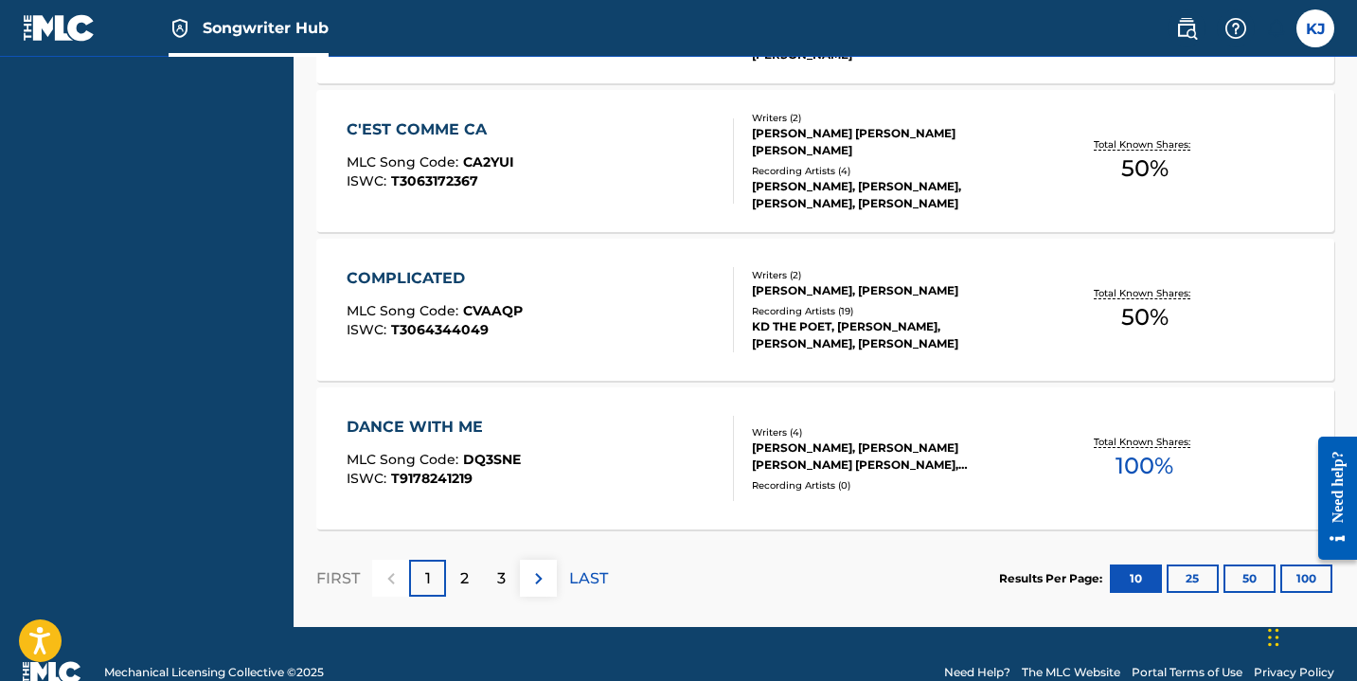
scroll to position [1752, 0]
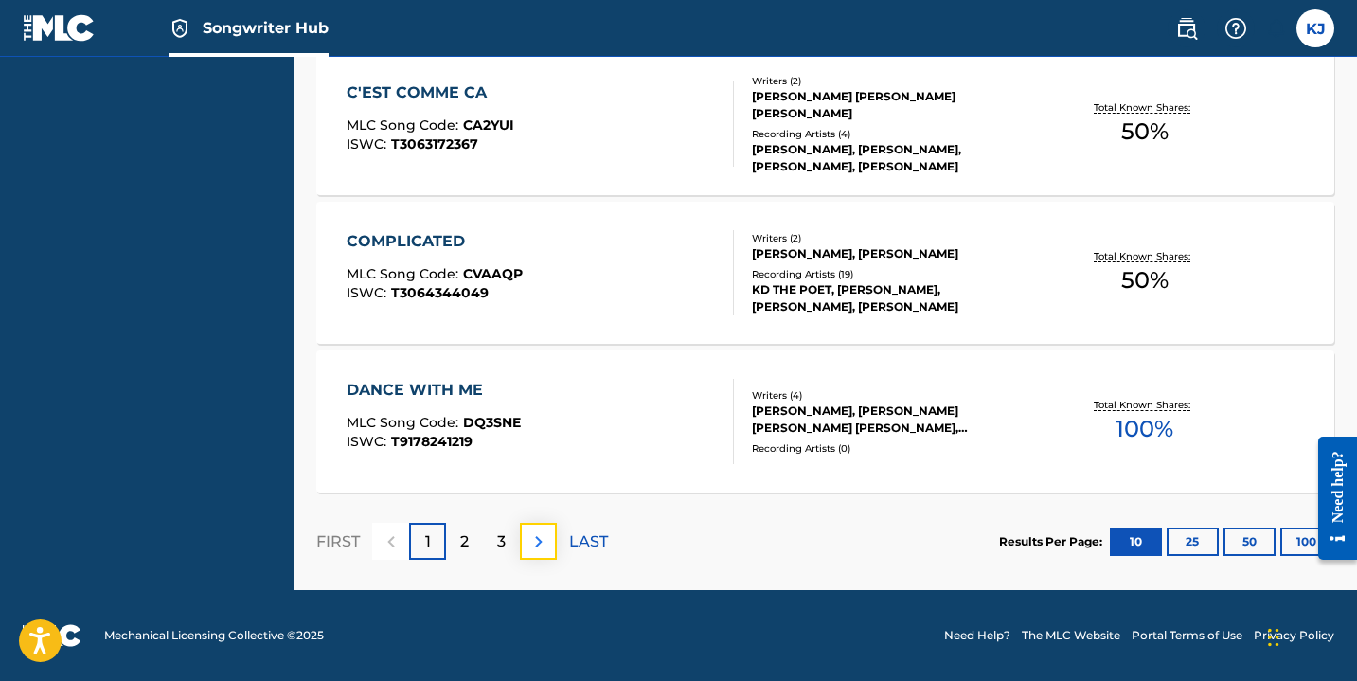
click at [540, 534] on img at bounding box center [538, 541] width 23 height 23
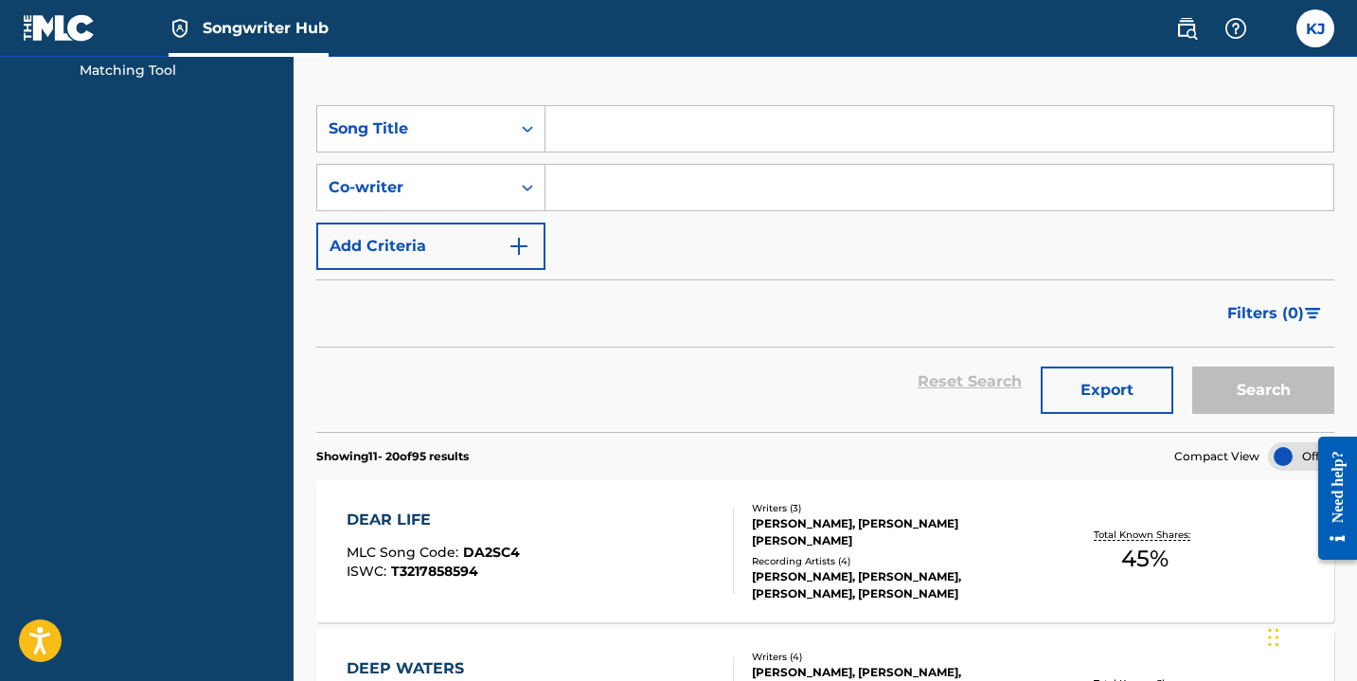
scroll to position [0, 0]
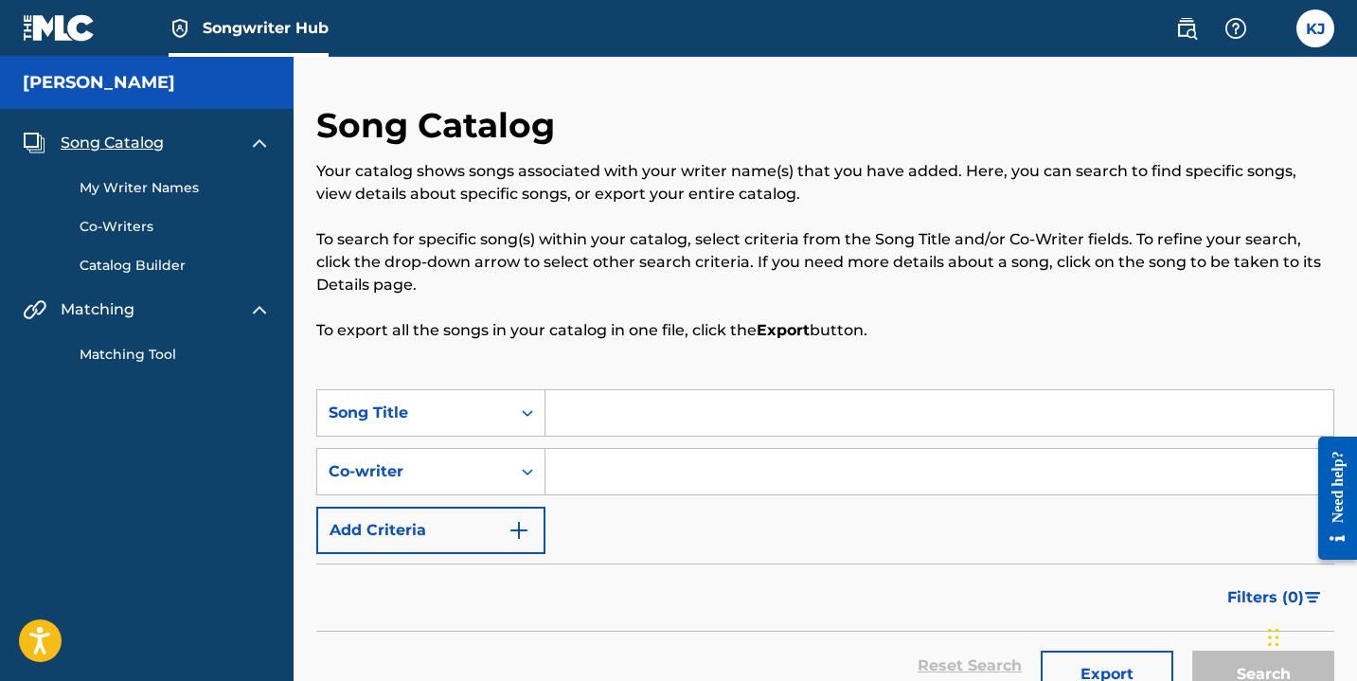
click at [145, 268] on link "Catalog Builder" at bounding box center [175, 266] width 191 height 20
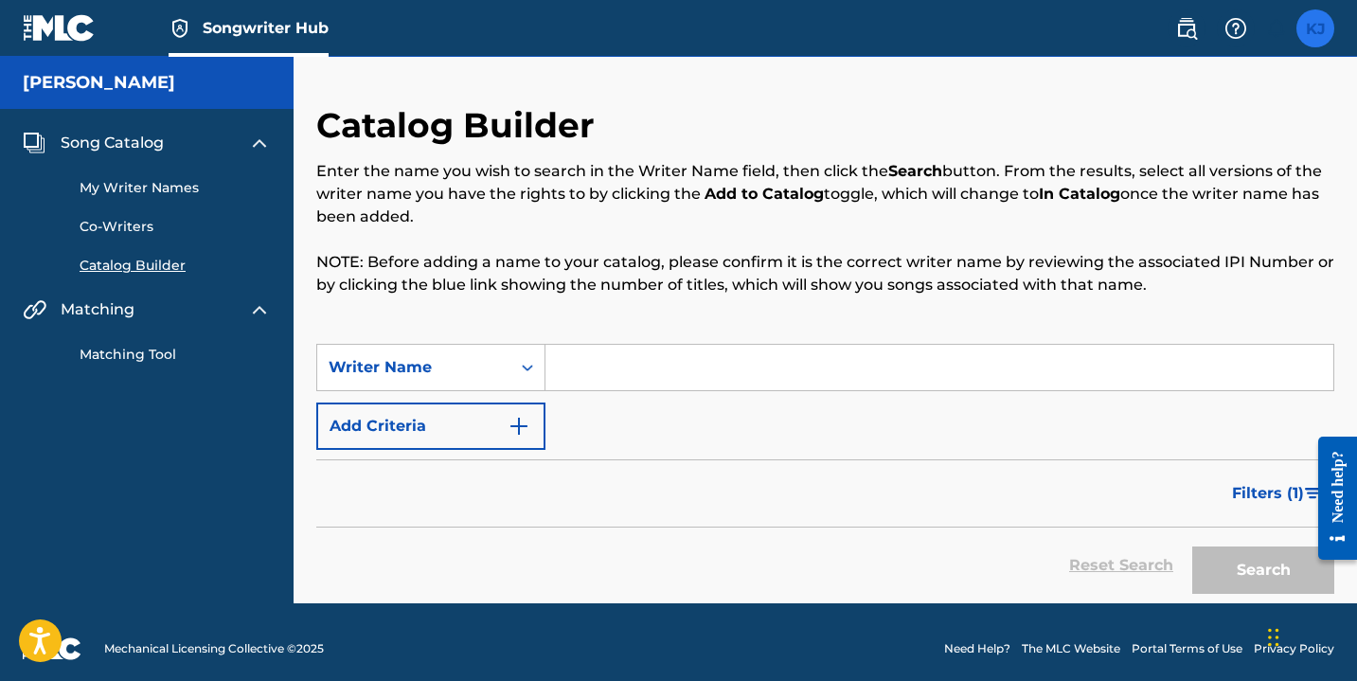
click at [1307, 37] on label at bounding box center [1315, 28] width 38 height 38
click at [1315, 28] on input "KJ Kameron Jones theideaguys45@gmail.com Notification Preferences Profile Log o…" at bounding box center [1315, 28] width 0 height 0
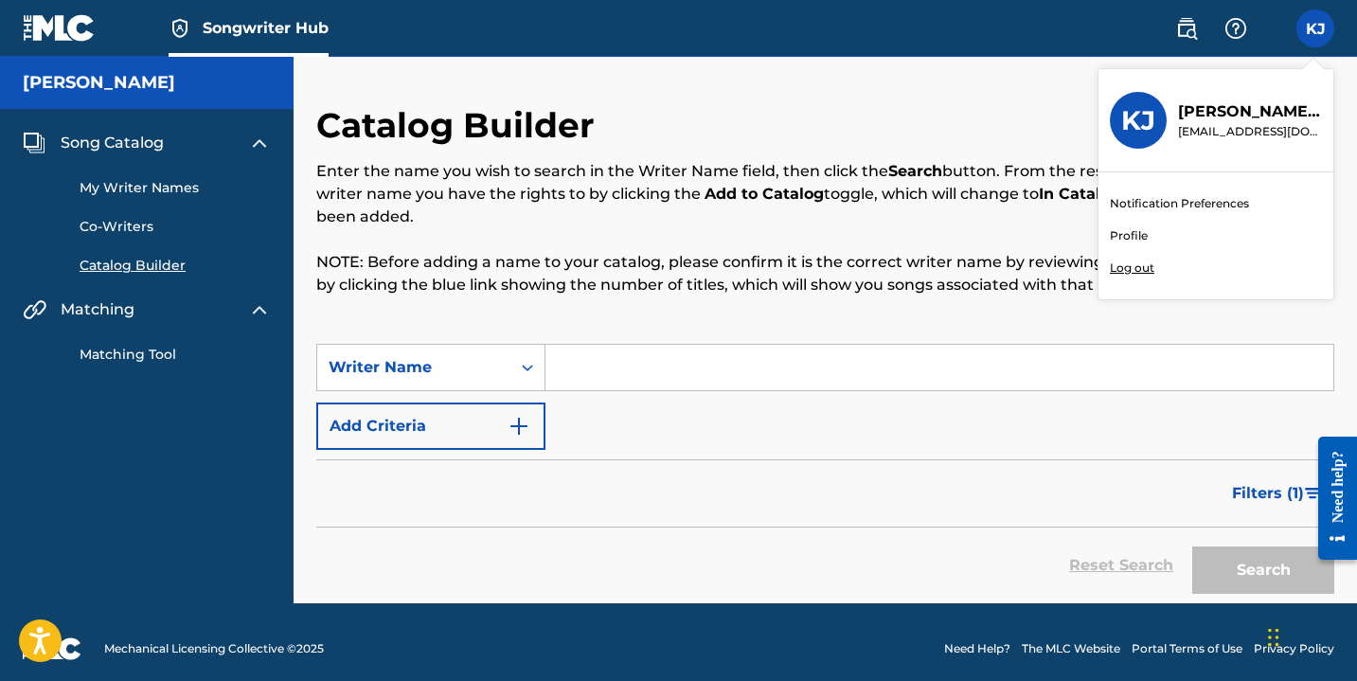
click at [1134, 276] on p "Log out" at bounding box center [1132, 267] width 44 height 17
click at [1315, 28] on input "KJ Kameron Jones theideaguys45@gmail.com Notification Preferences Profile Log o…" at bounding box center [1315, 28] width 0 height 0
